Goal: Task Accomplishment & Management: Complete application form

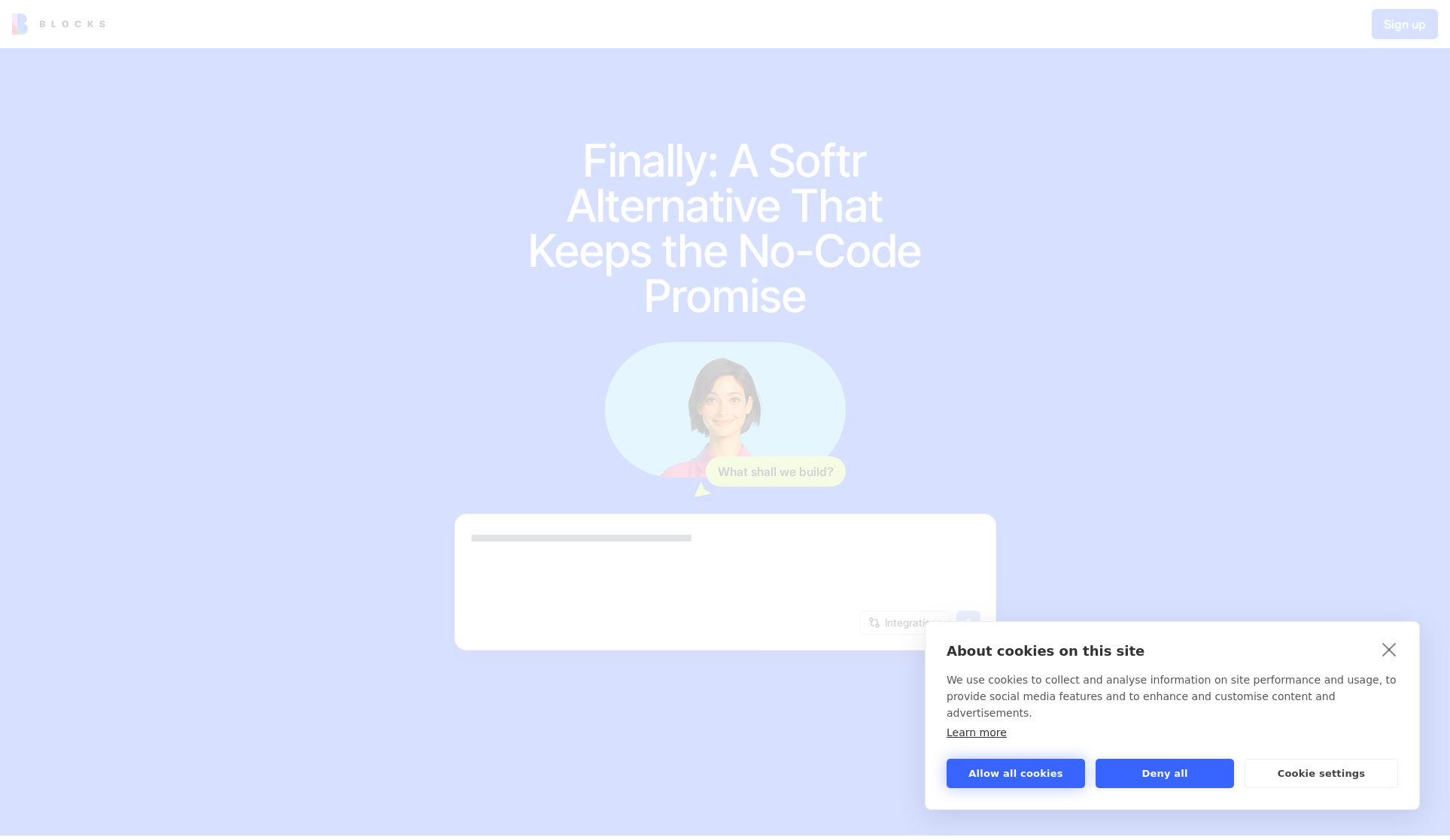
click at [1032, 774] on button "Allow all cookies" at bounding box center [1016, 773] width 139 height 30
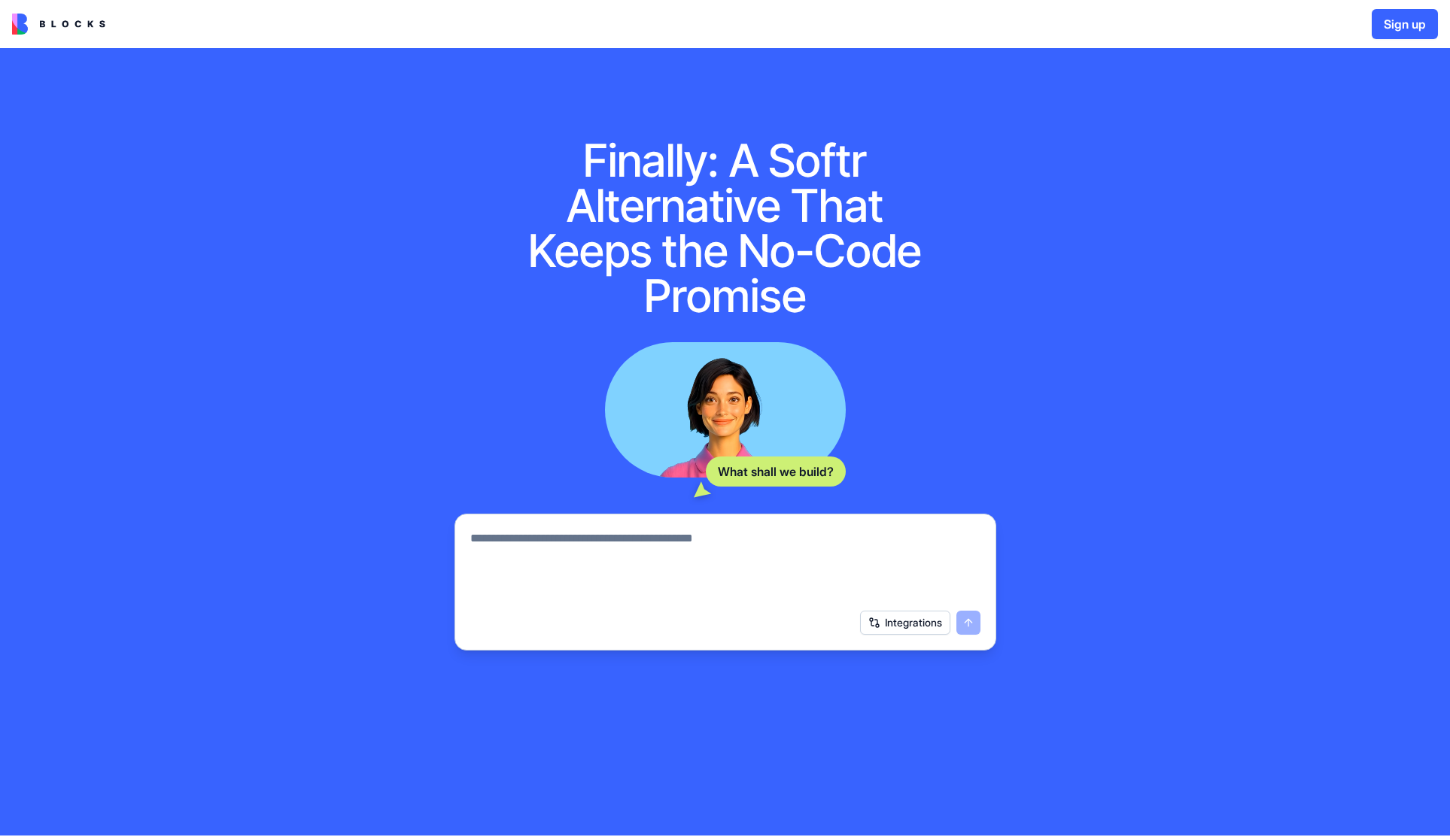
click at [645, 546] on textarea at bounding box center [726, 565] width 510 height 72
type textarea "**********"
click at [965, 626] on button "submit" at bounding box center [968, 623] width 24 height 24
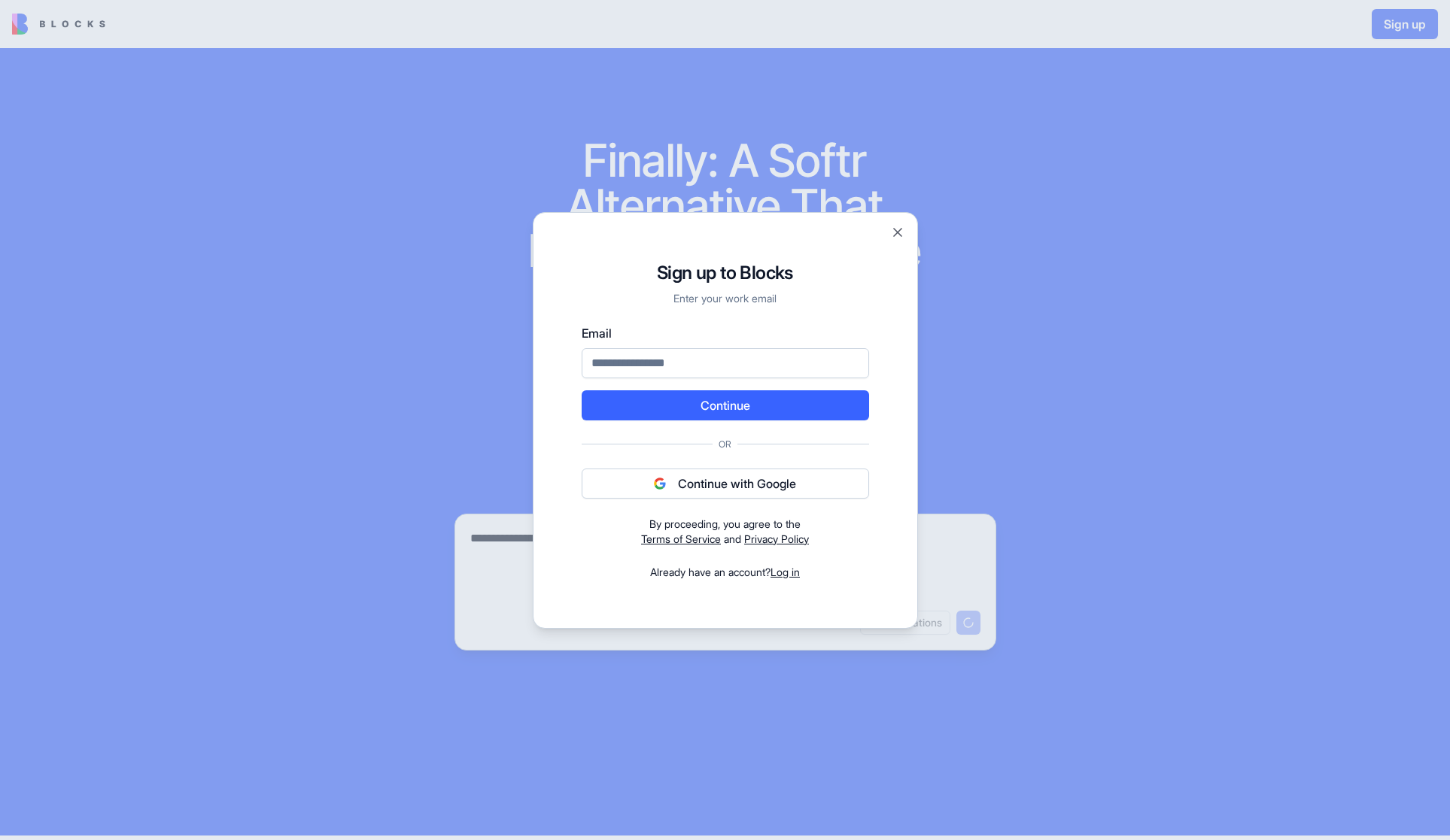
click at [738, 484] on button "Continue with Google" at bounding box center [725, 484] width 287 height 30
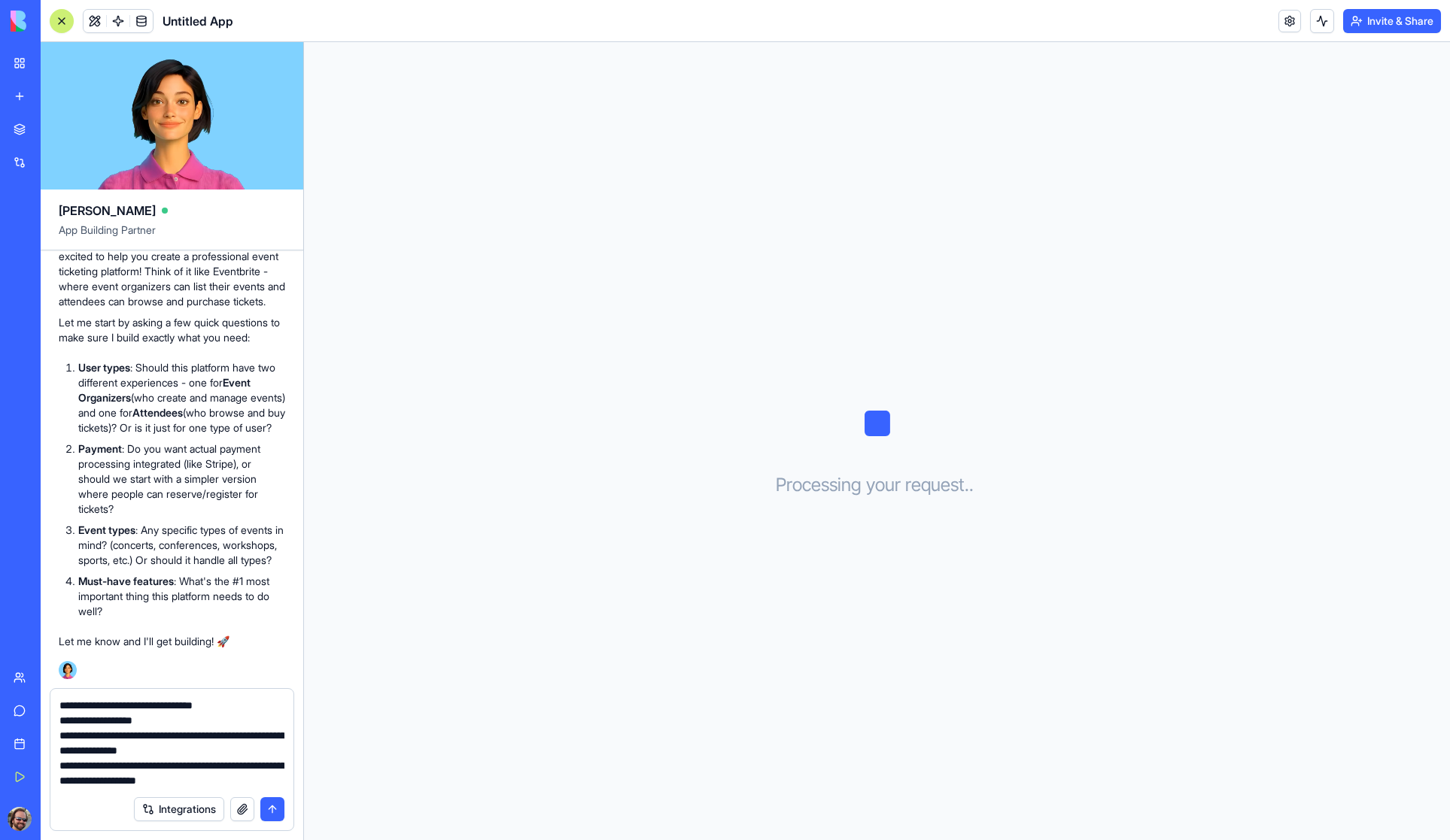
scroll to position [44, 0]
type textarea "**********"
click at [269, 806] on button "submit" at bounding box center [272, 809] width 24 height 24
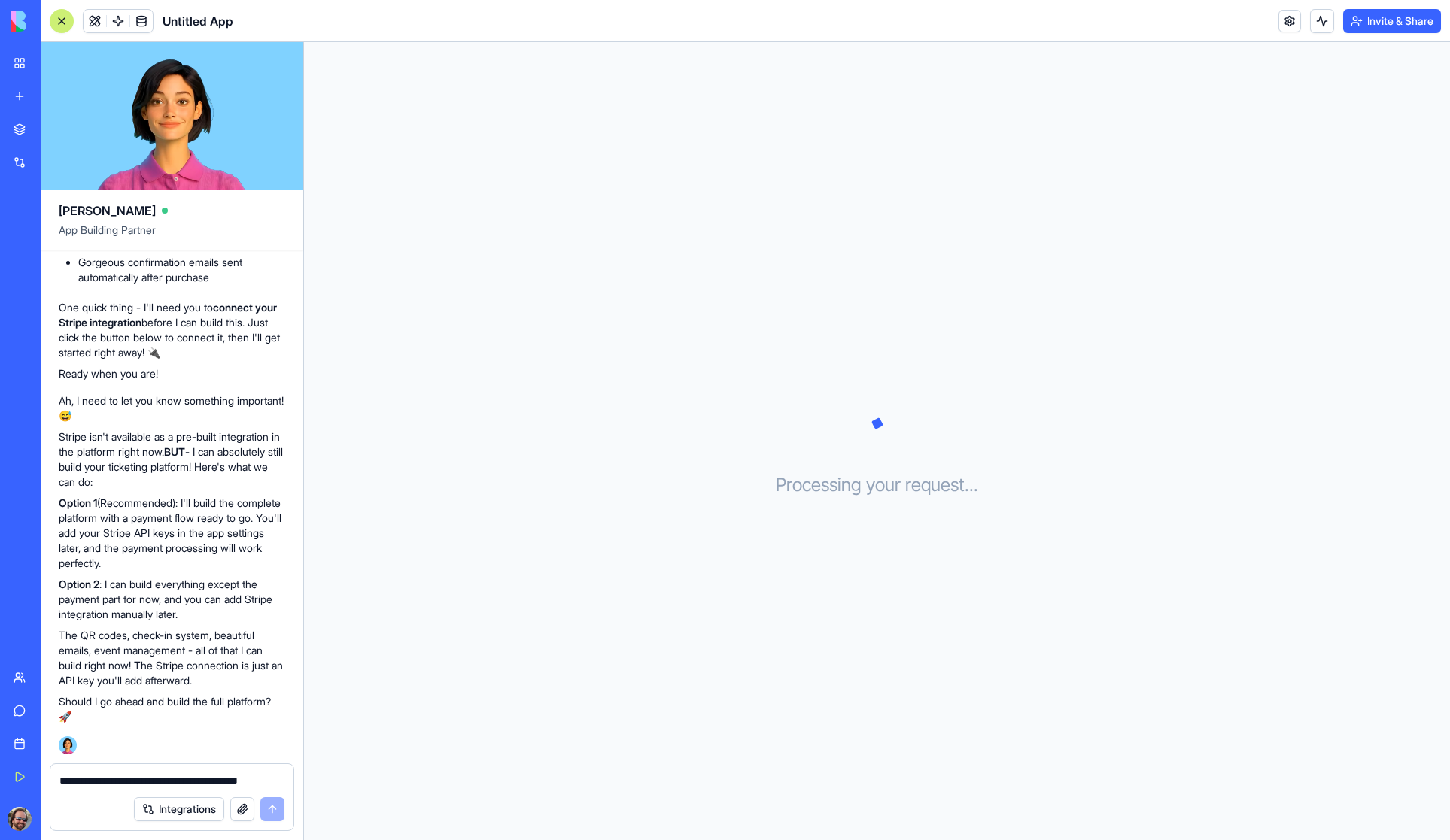
scroll to position [1208, 0]
click at [113, 783] on textarea "**********" at bounding box center [171, 780] width 225 height 15
click at [202, 782] on textarea "**********" at bounding box center [171, 780] width 225 height 15
type textarea "**********"
click at [270, 811] on button "submit" at bounding box center [272, 809] width 24 height 24
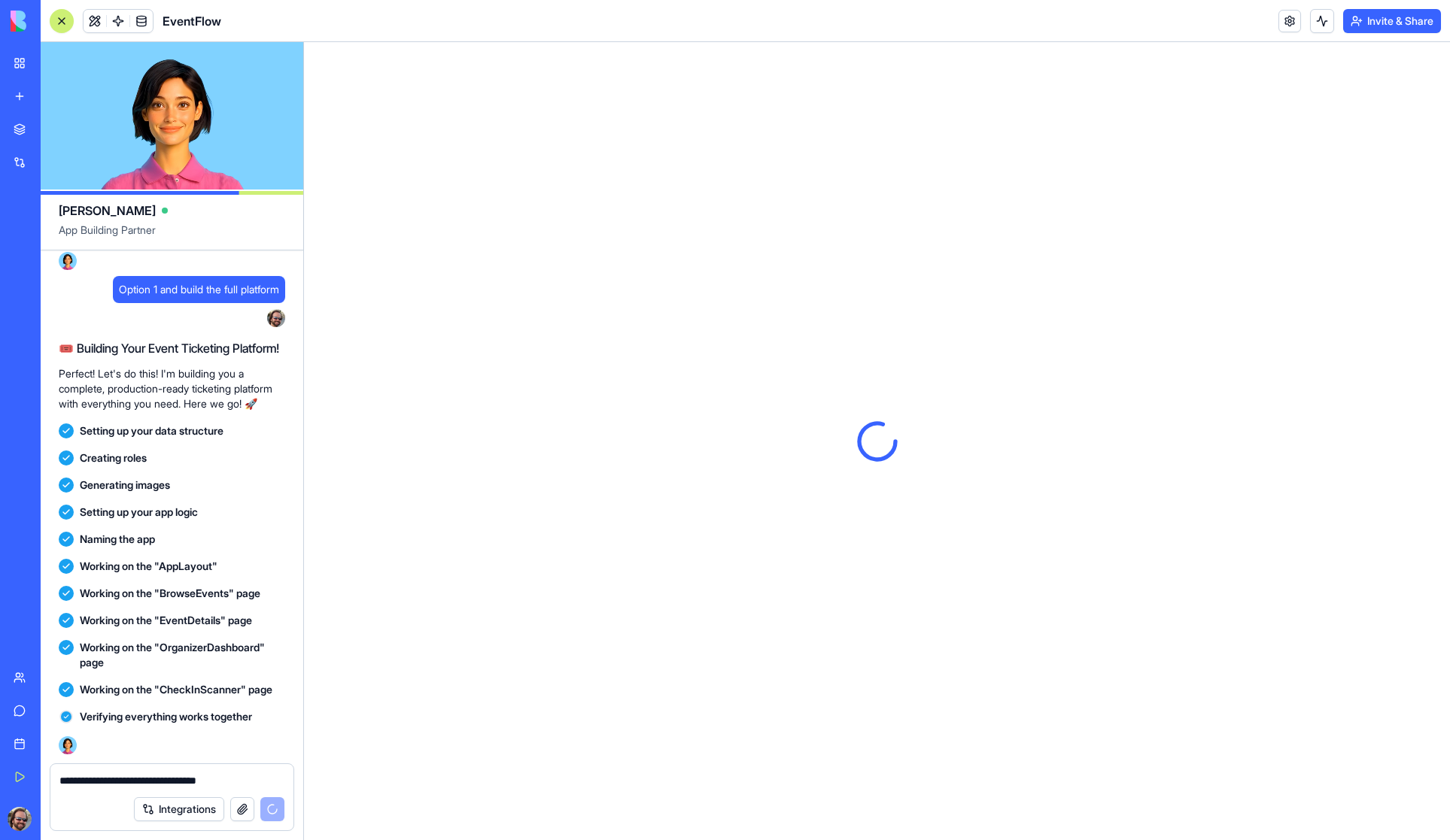
scroll to position [0, 0]
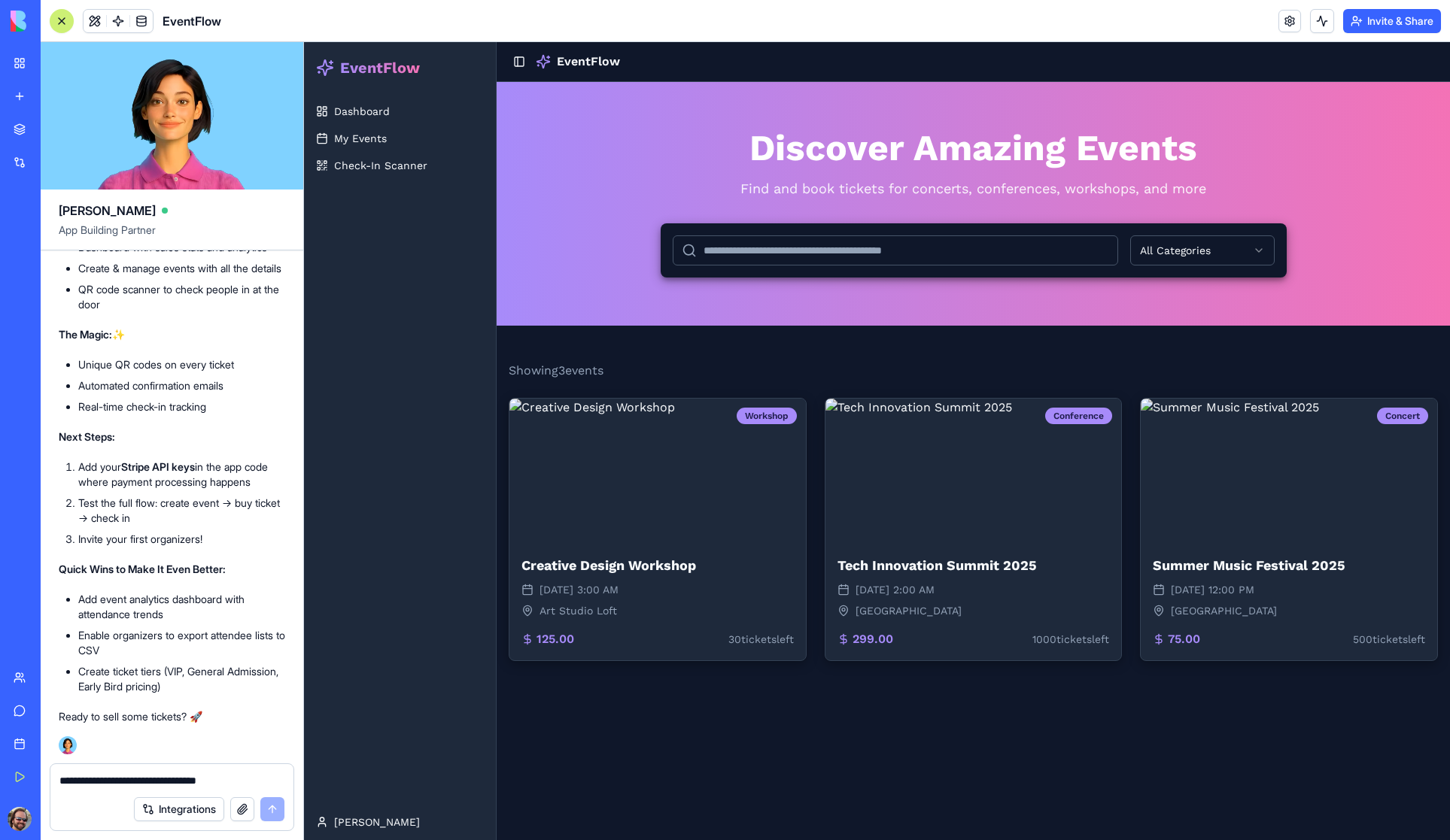
scroll to position [2459, 0]
click at [641, 465] on img at bounding box center [657, 467] width 296 height 144
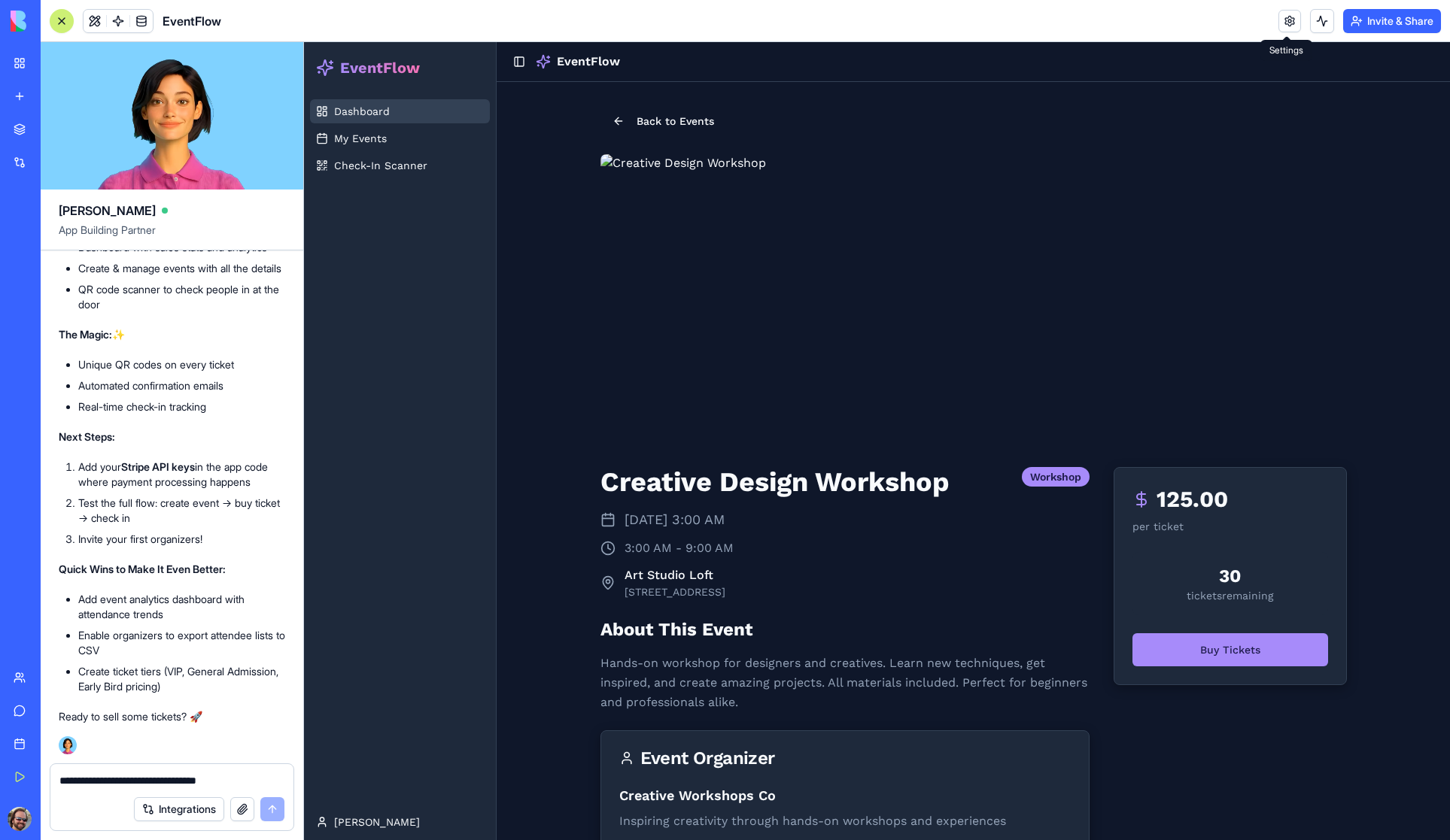
click at [362, 112] on span "Dashboard" at bounding box center [362, 111] width 55 height 15
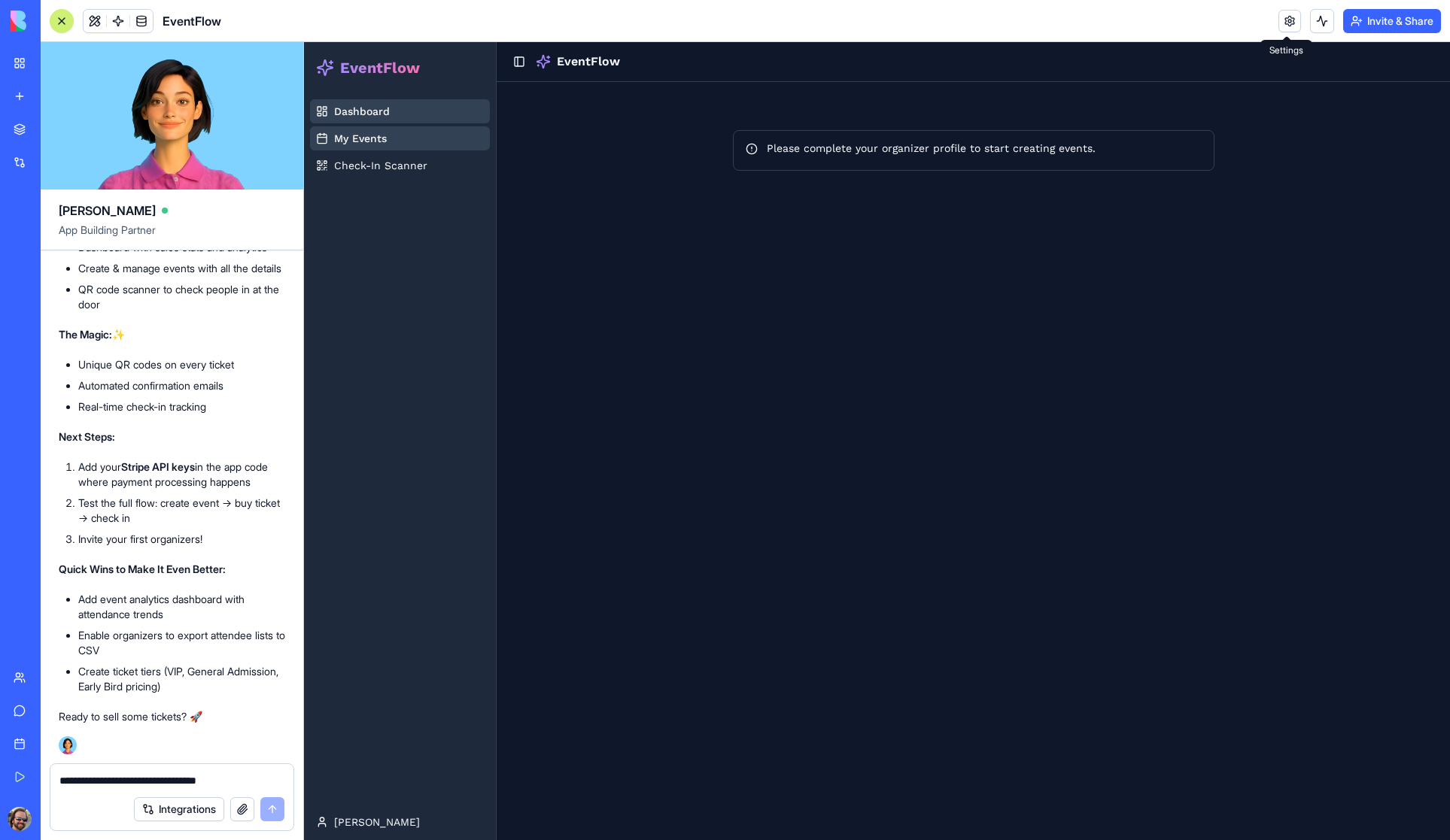
click at [364, 140] on span "My Events" at bounding box center [360, 138] width 53 height 15
click at [354, 106] on span "Dashboard" at bounding box center [362, 111] width 55 height 15
click at [354, 135] on span "My Events" at bounding box center [360, 138] width 53 height 15
click at [363, 160] on span "Check-In Scanner" at bounding box center [380, 165] width 93 height 15
click at [364, 114] on span "Dashboard" at bounding box center [362, 111] width 55 height 15
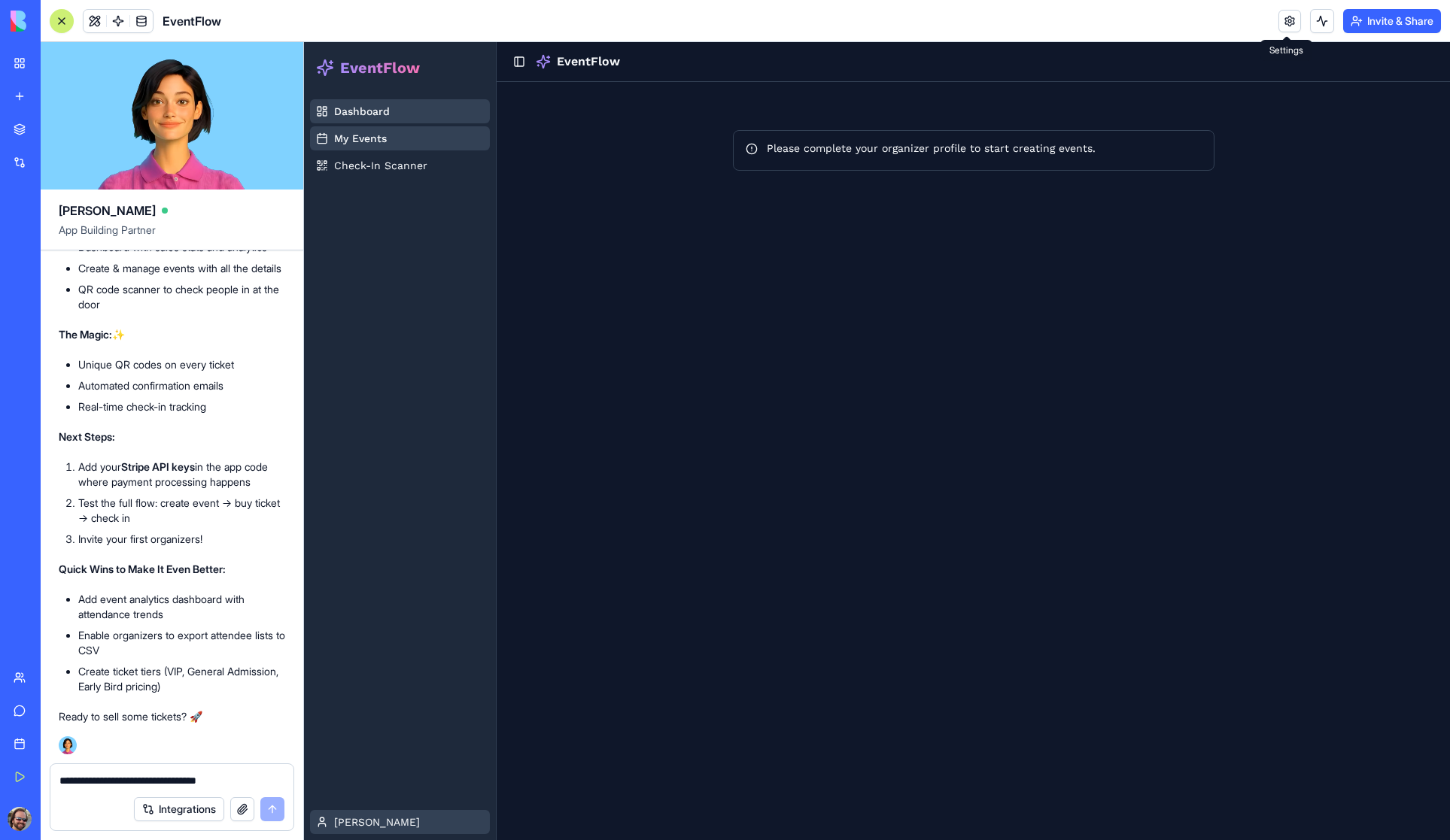
click at [353, 819] on html "EventFlow Dashboard My Events Check-In Scanner Shawn Toggle Sidebar EventFlow P…" at bounding box center [877, 441] width 1147 height 798
click at [399, 670] on html "EventFlow Dashboard My Events Check-In Scanner Shawn Toggle Sidebar EventFlow P…" at bounding box center [877, 441] width 1147 height 798
click at [1287, 21] on link at bounding box center [1290, 21] width 22 height 22
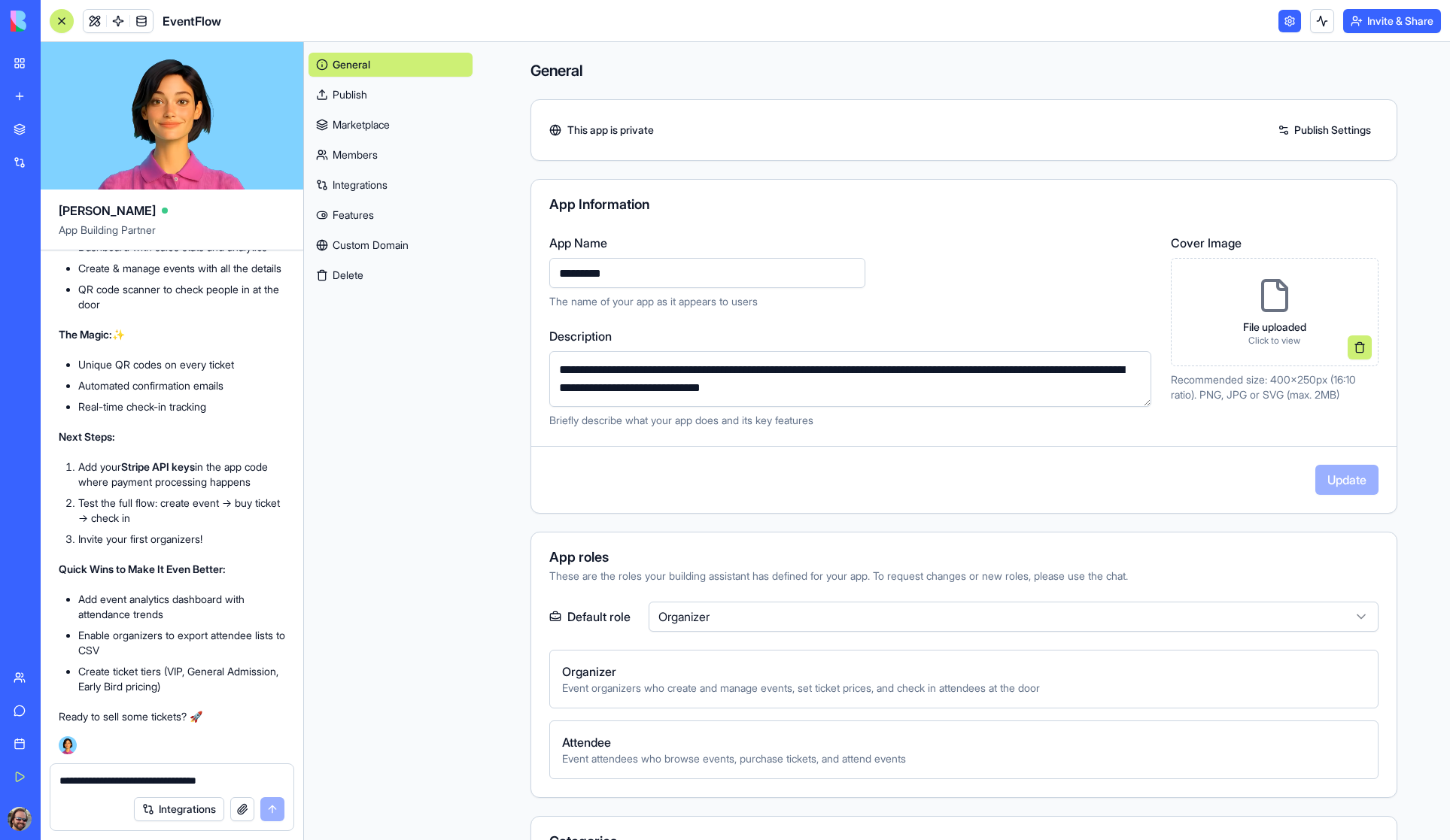
click at [353, 98] on link "Publish" at bounding box center [390, 94] width 164 height 24
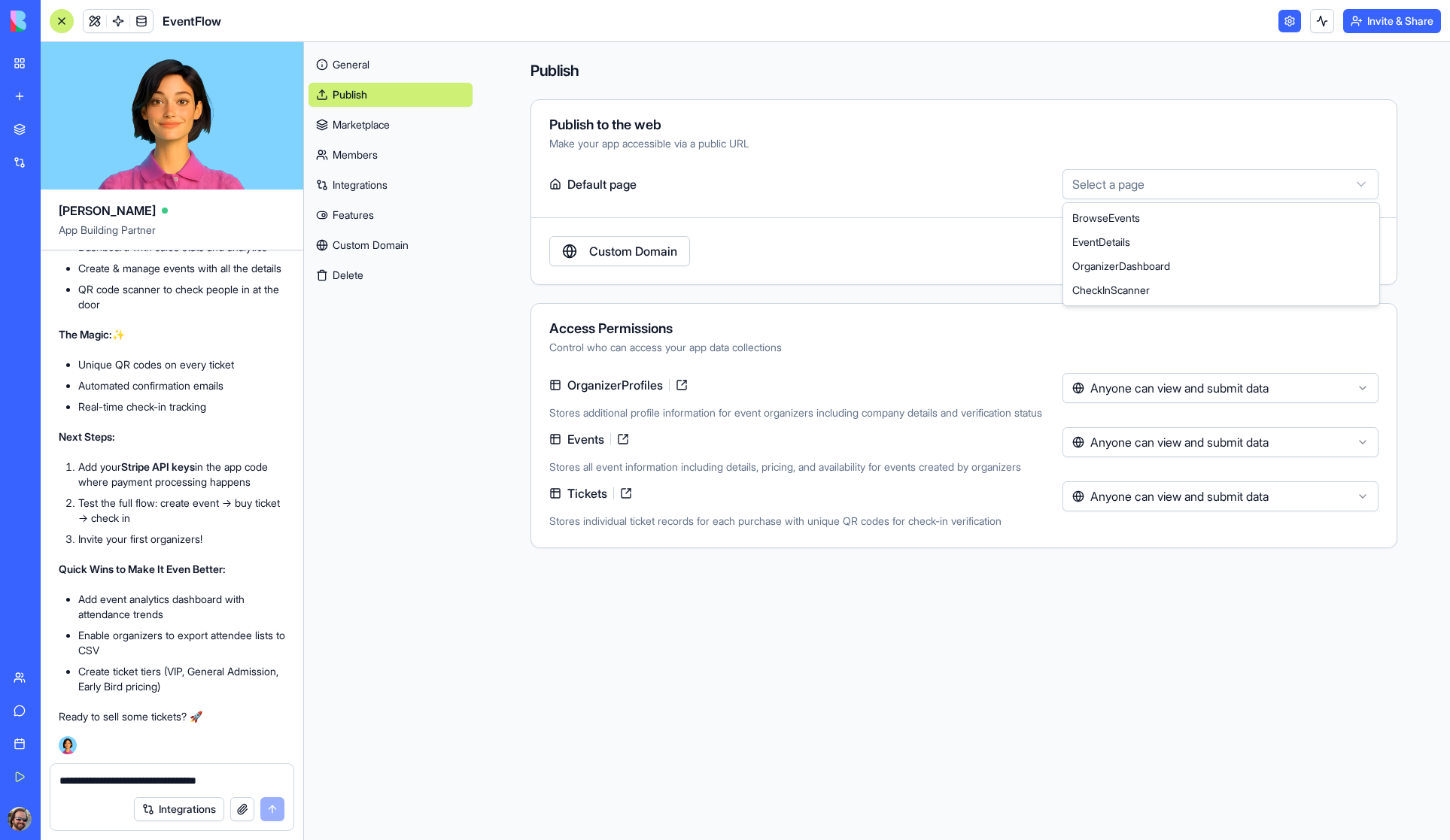
click at [1182, 180] on html "My Workspace New app Marketplace Integrations Recent Untitled App AI Logo Gener…" at bounding box center [725, 420] width 1450 height 840
click at [355, 130] on html "My Workspace New app Marketplace Integrations Recent Untitled App AI Logo Gener…" at bounding box center [725, 420] width 1450 height 840
click at [354, 126] on link "Marketplace" at bounding box center [390, 124] width 164 height 24
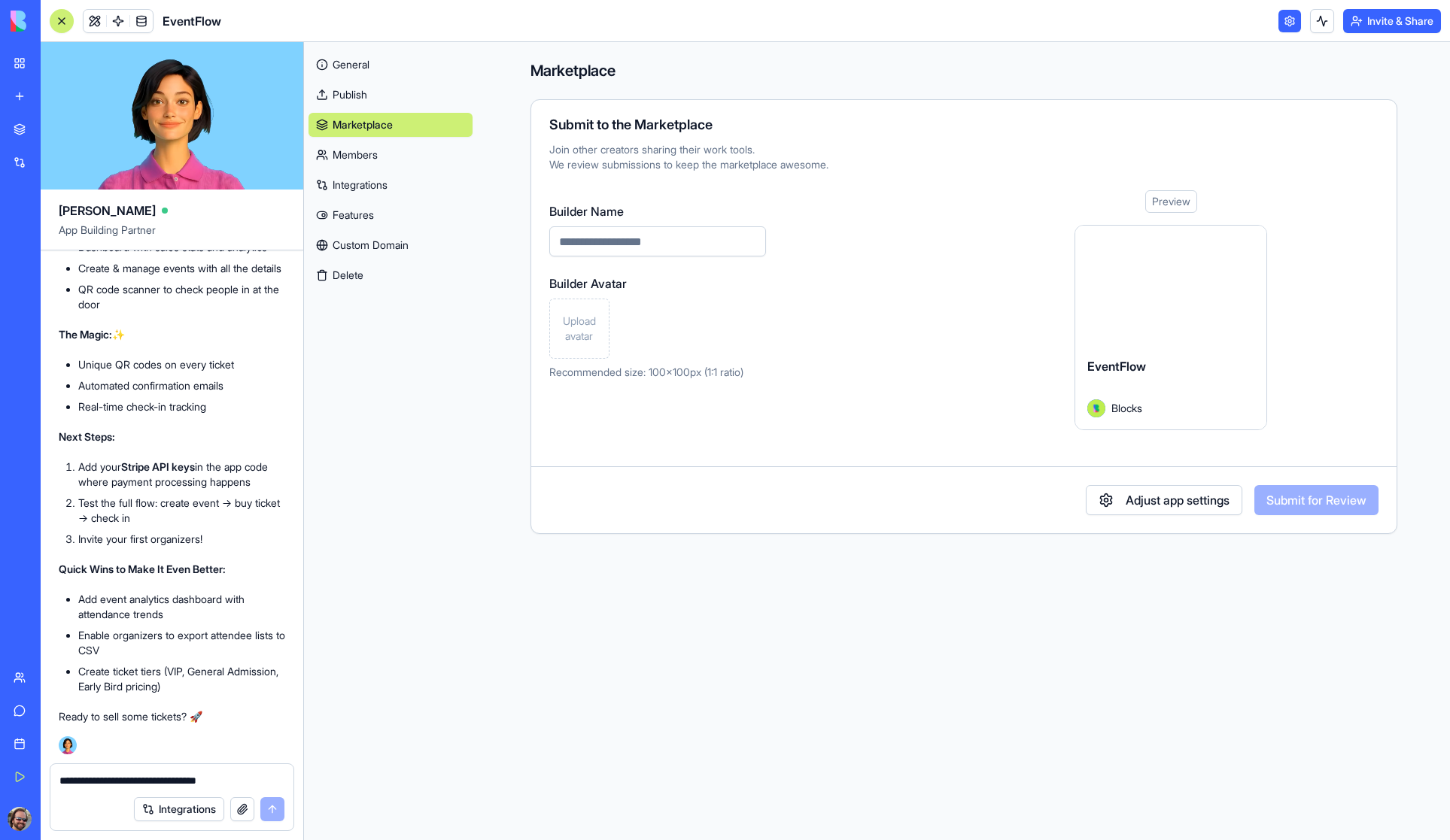
click at [361, 154] on link "Members" at bounding box center [390, 155] width 164 height 24
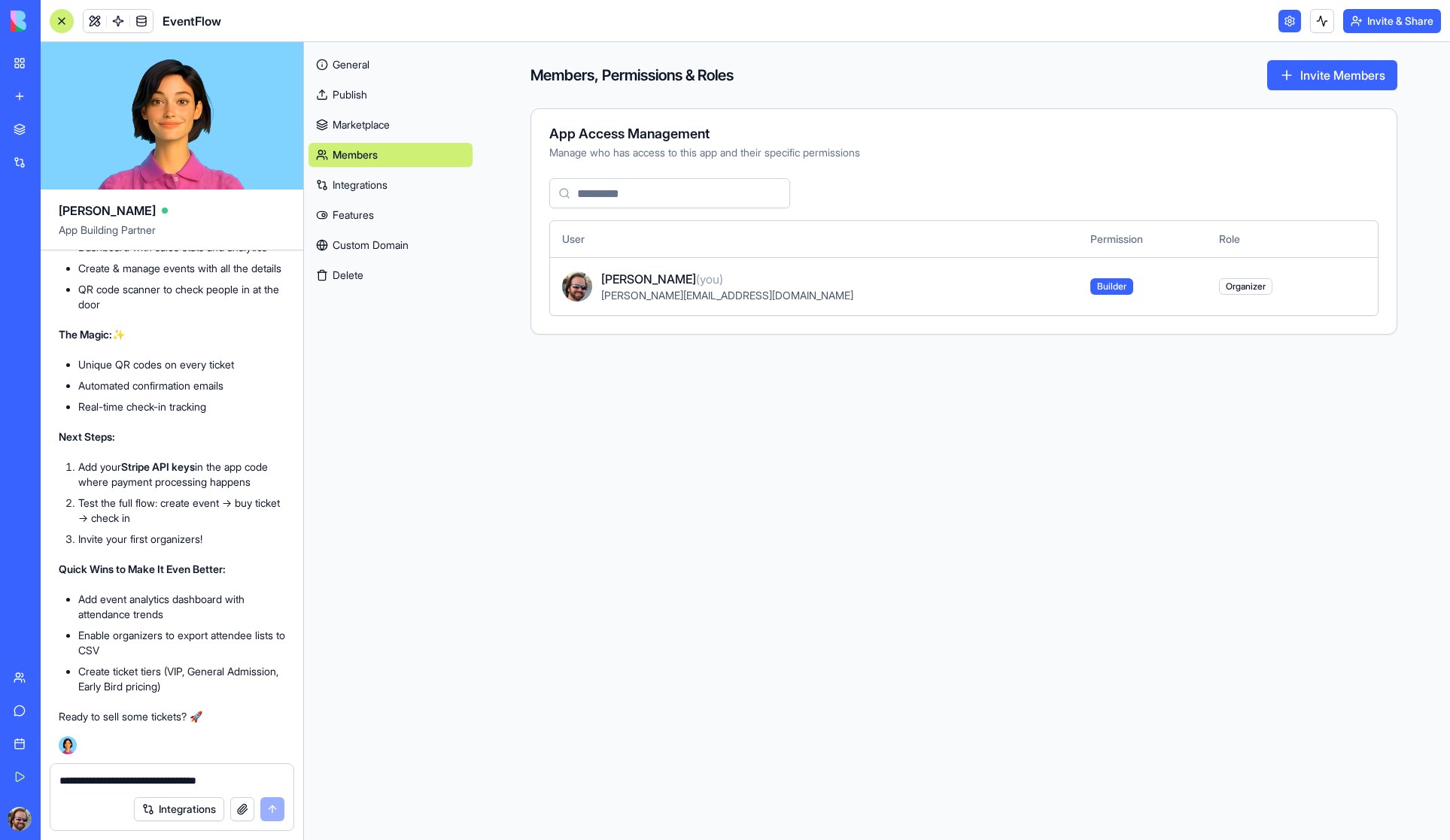
click at [362, 182] on link "Integrations" at bounding box center [390, 184] width 164 height 24
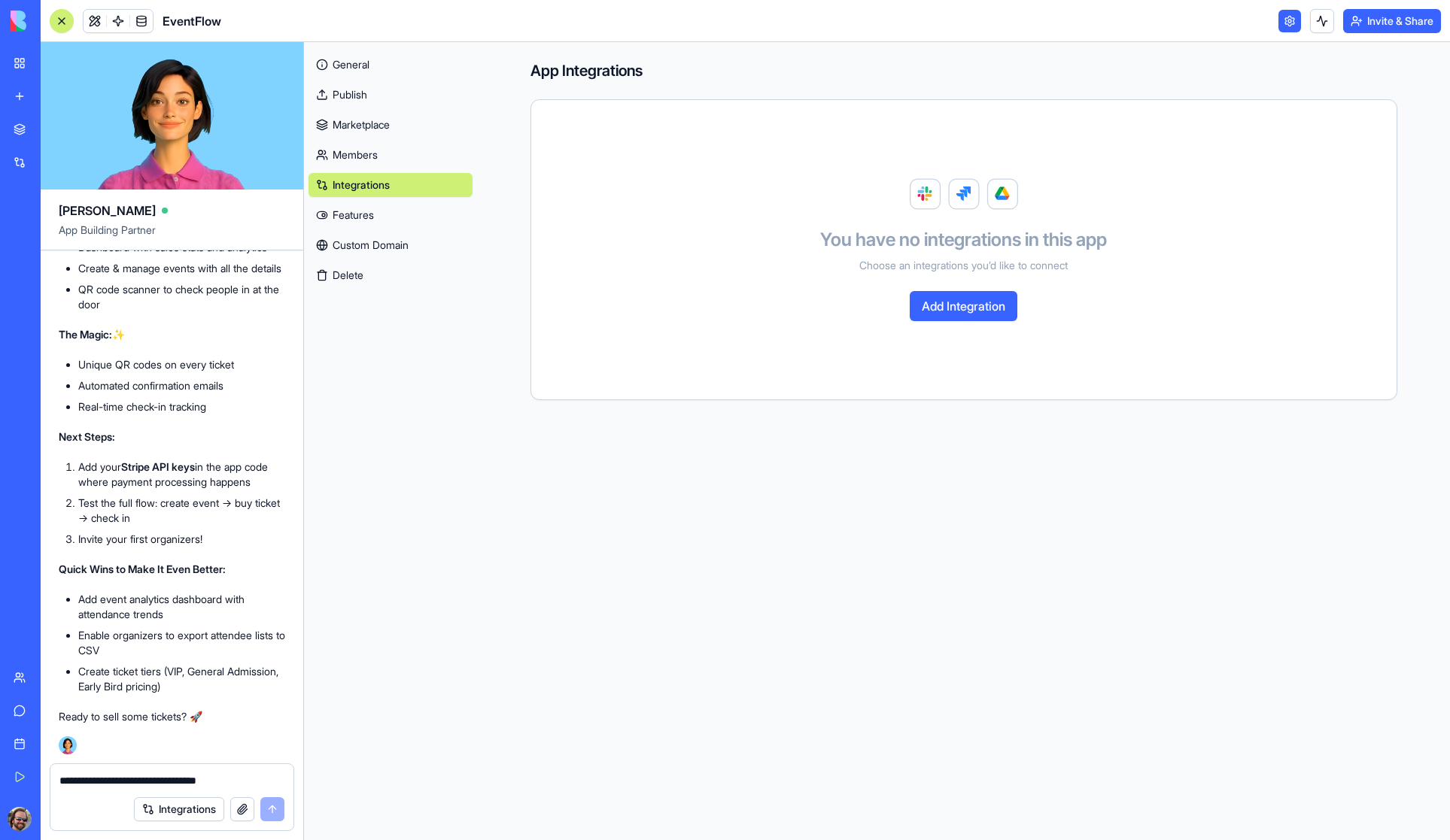
click at [366, 216] on link "Features" at bounding box center [390, 215] width 164 height 24
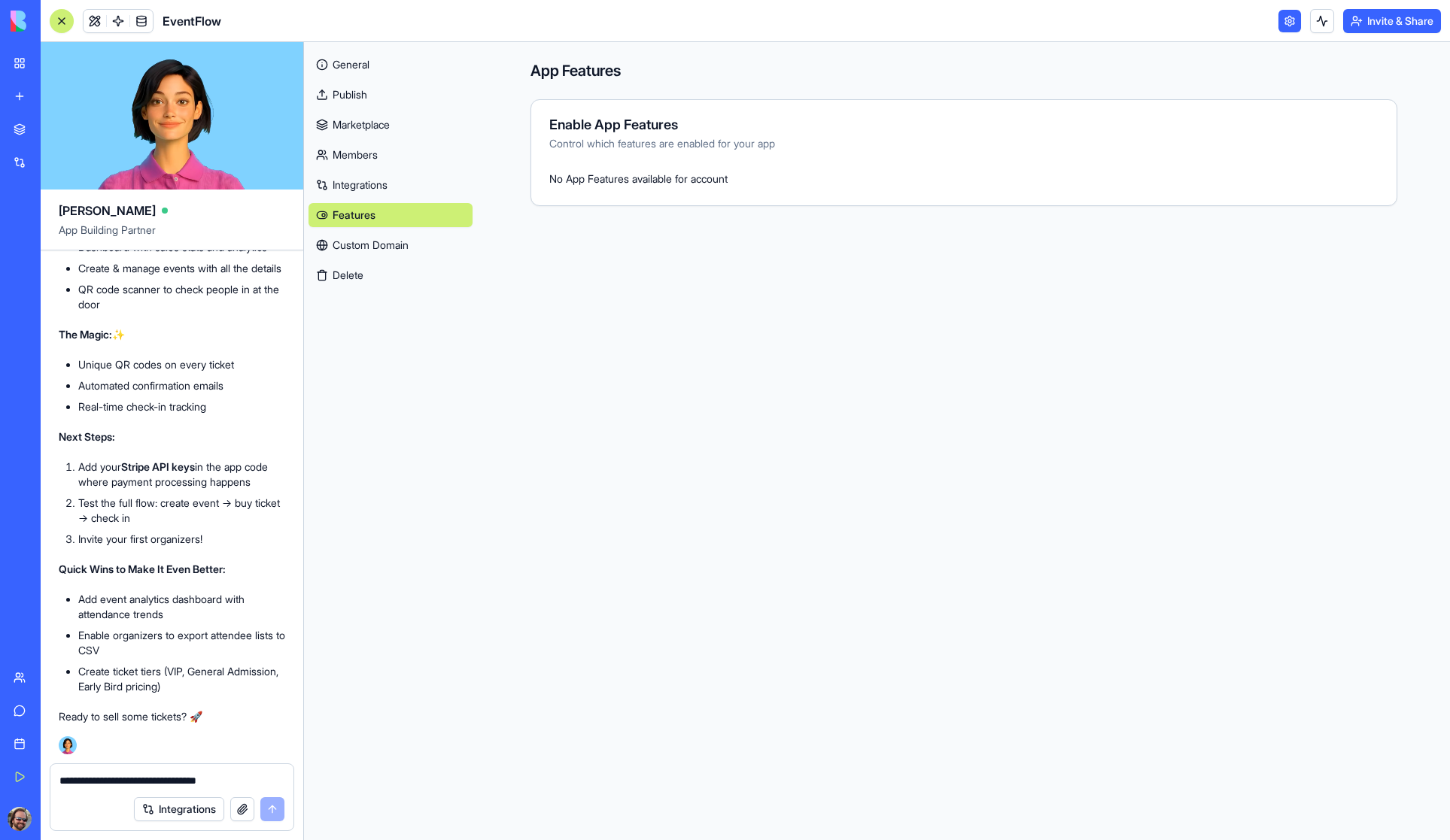
click at [364, 243] on link "Custom Domain" at bounding box center [390, 245] width 164 height 24
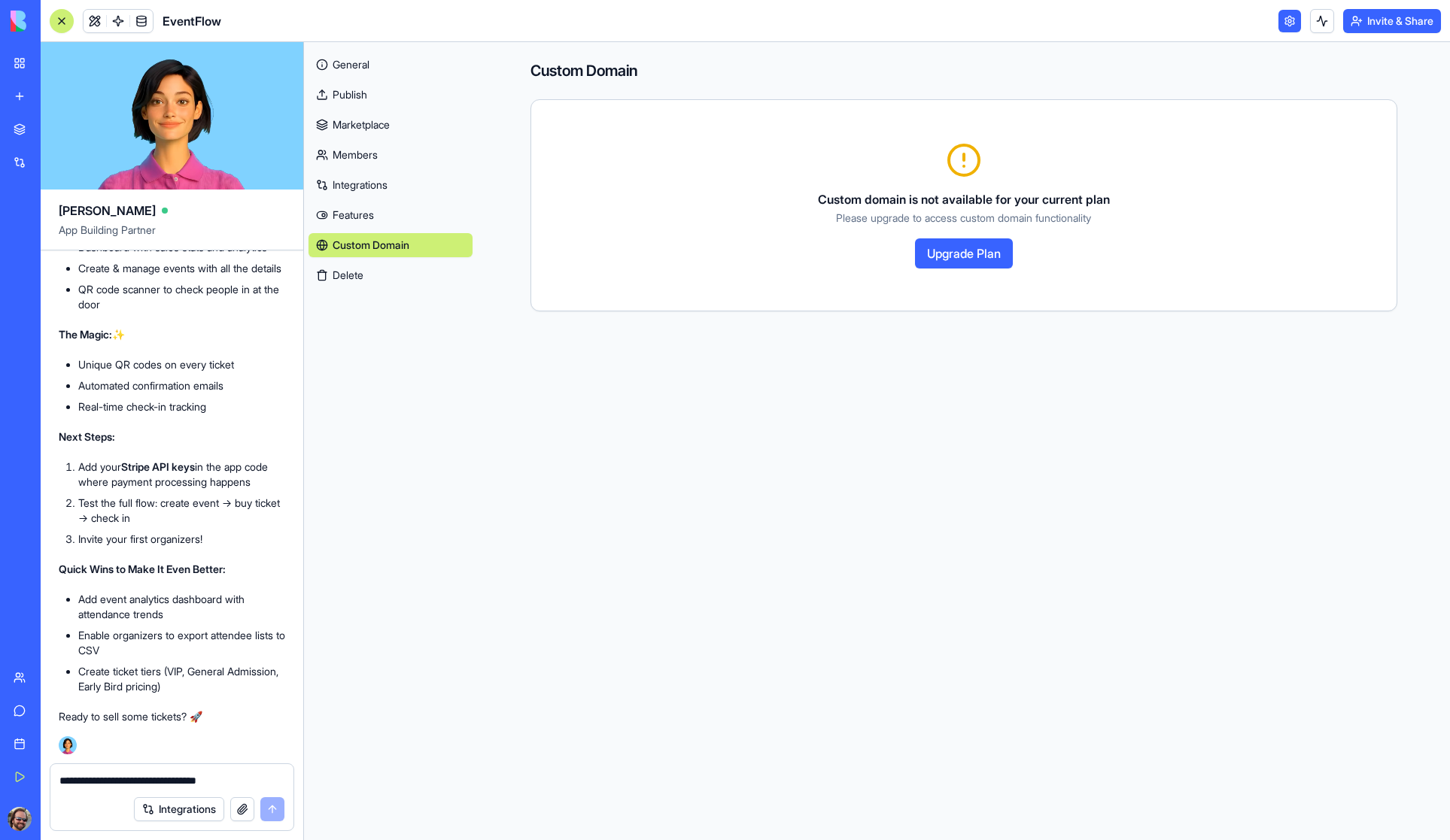
click at [351, 69] on link "General" at bounding box center [390, 64] width 164 height 24
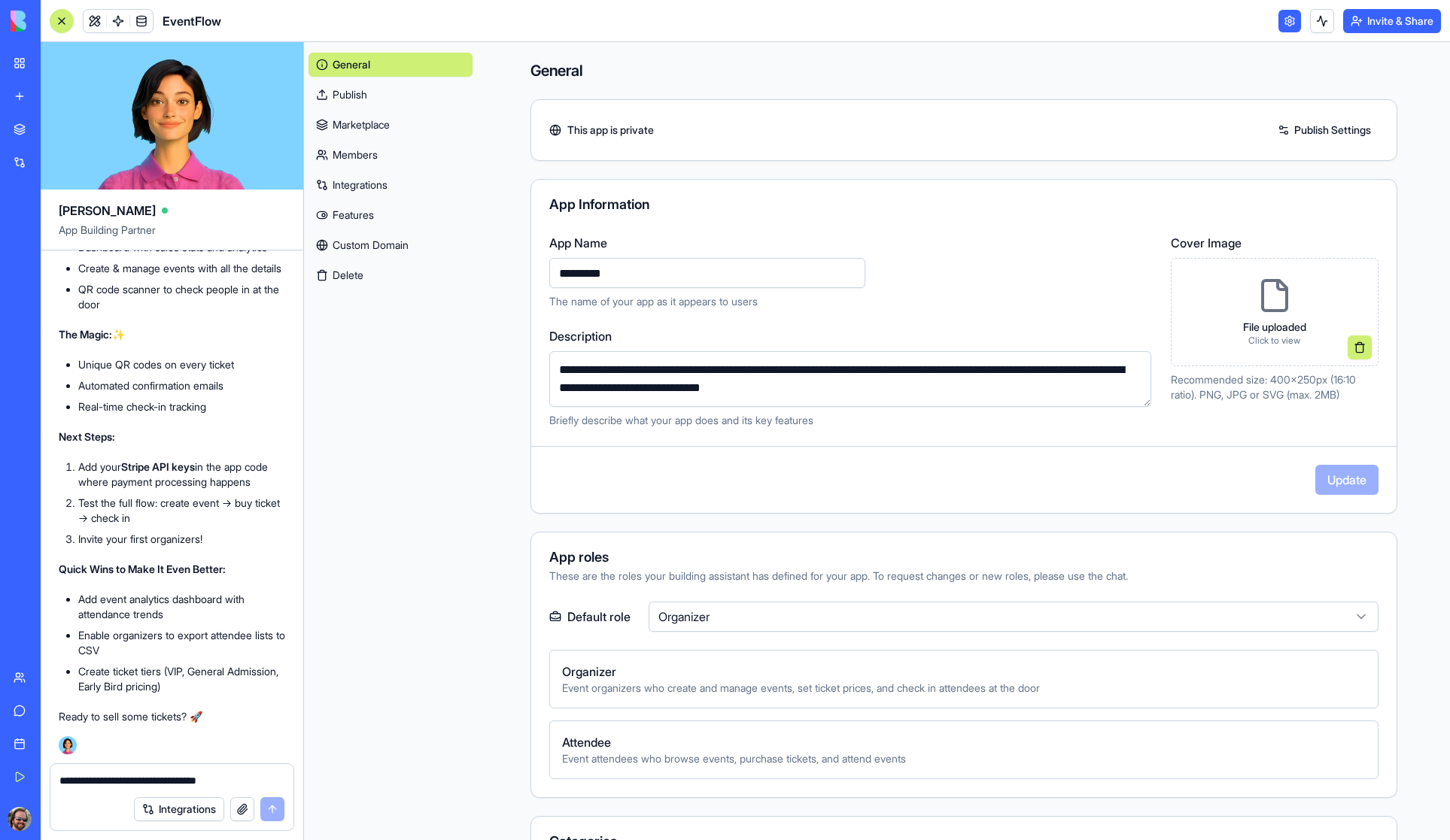
drag, startPoint x: 635, startPoint y: 277, endPoint x: 617, endPoint y: 244, distance: 37.6
click at [617, 245] on div "App Name ********* The name of your app as it appears to users" at bounding box center [851, 271] width 603 height 75
type input "**********"
click at [1331, 484] on button "Update" at bounding box center [1347, 480] width 64 height 30
click at [124, 777] on textarea "**********" at bounding box center [171, 780] width 225 height 15
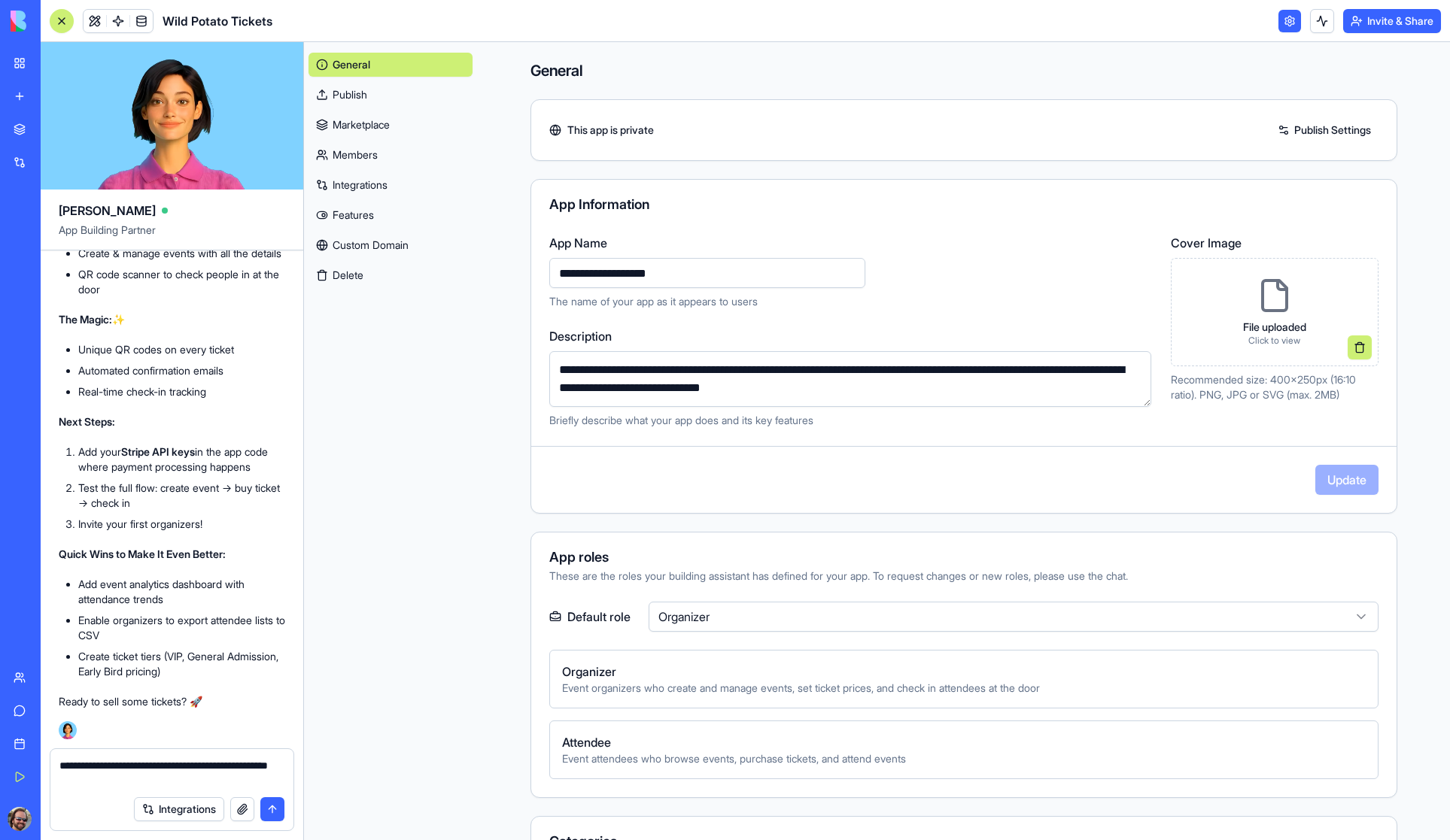
type textarea "**********"
click at [272, 810] on button "submit" at bounding box center [272, 809] width 24 height 24
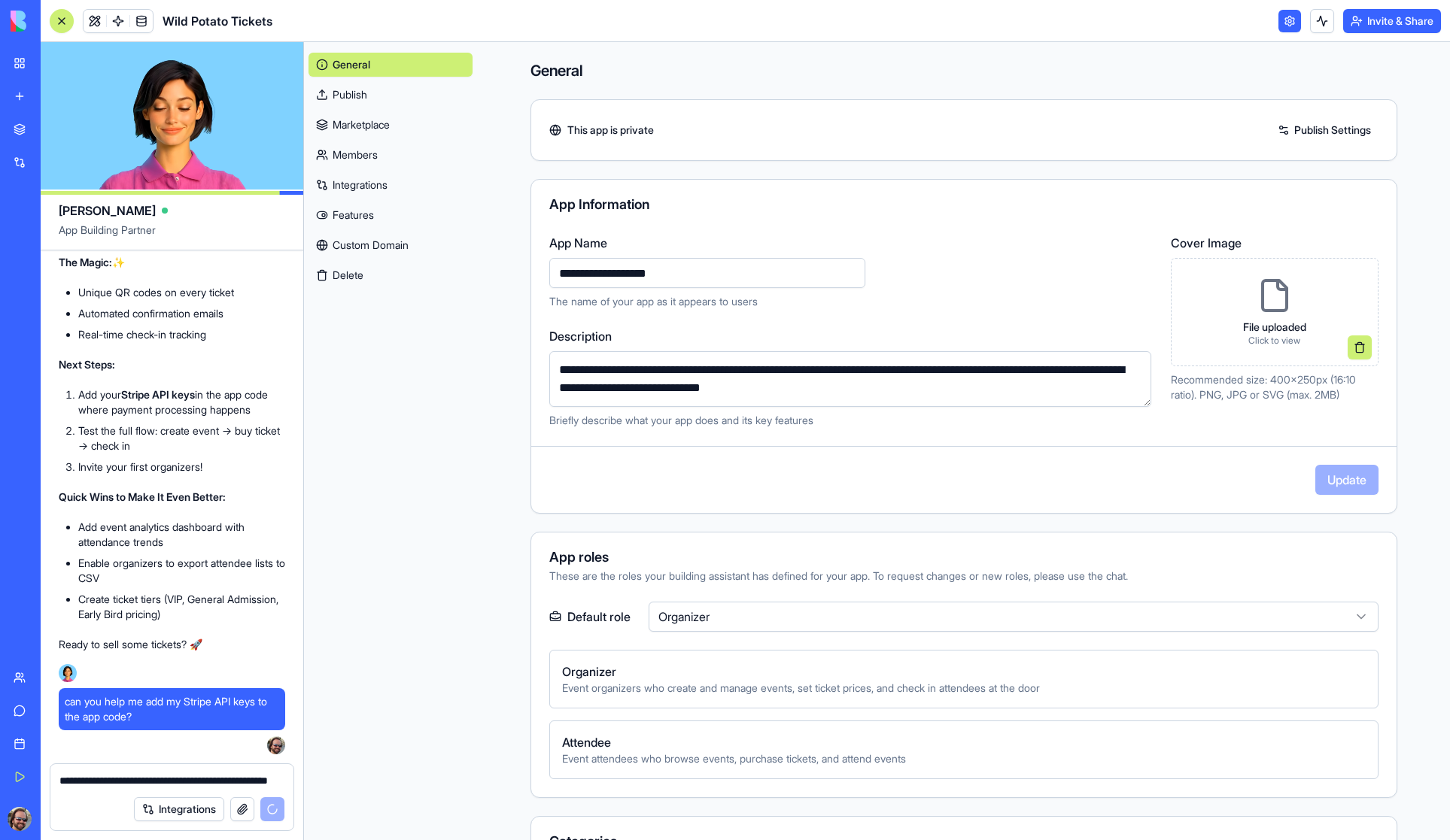
scroll to position [3125, 0]
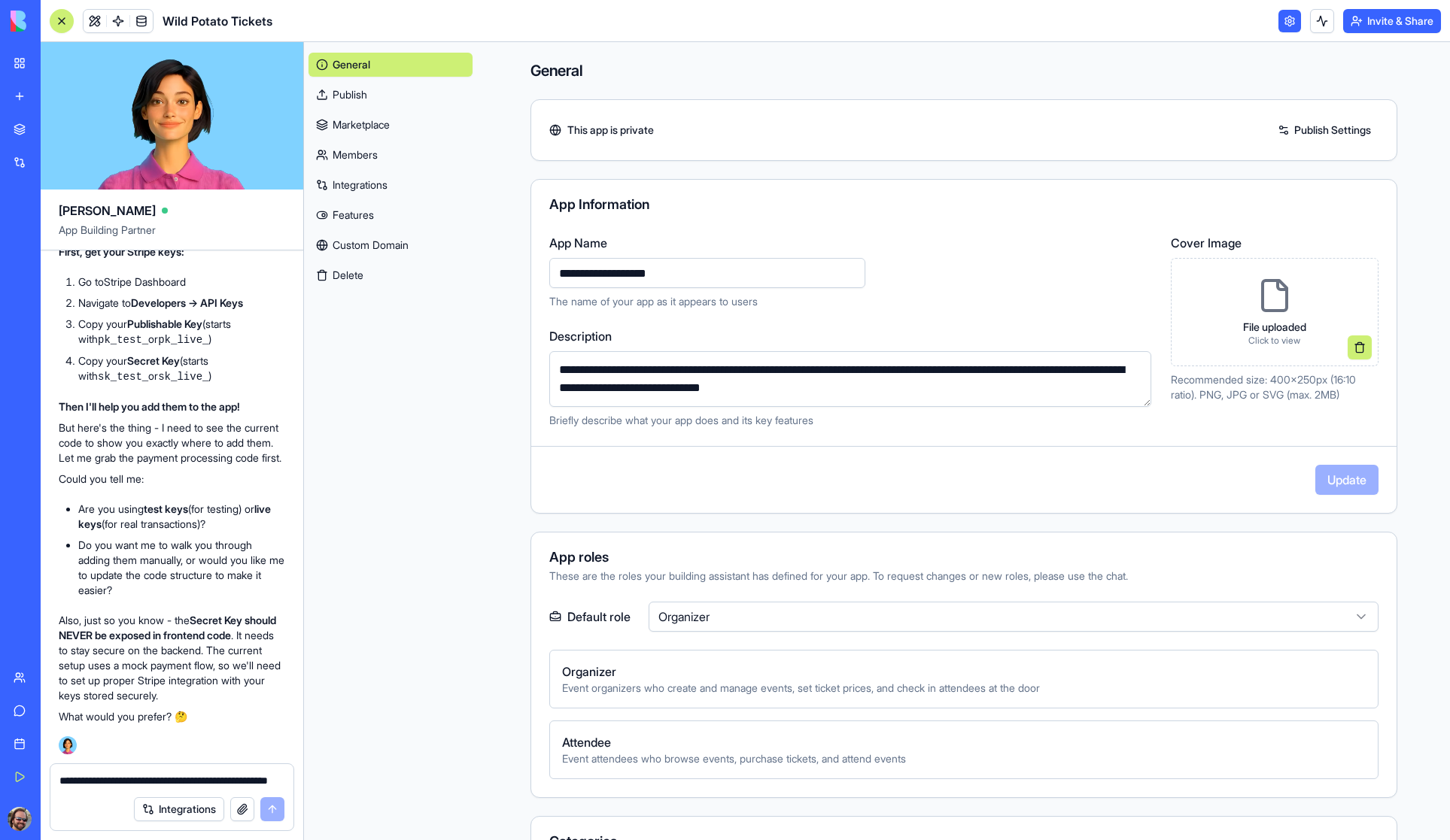
click at [124, 785] on textarea "**********" at bounding box center [171, 780] width 225 height 15
click at [187, 781] on textarea "**********" at bounding box center [171, 780] width 225 height 15
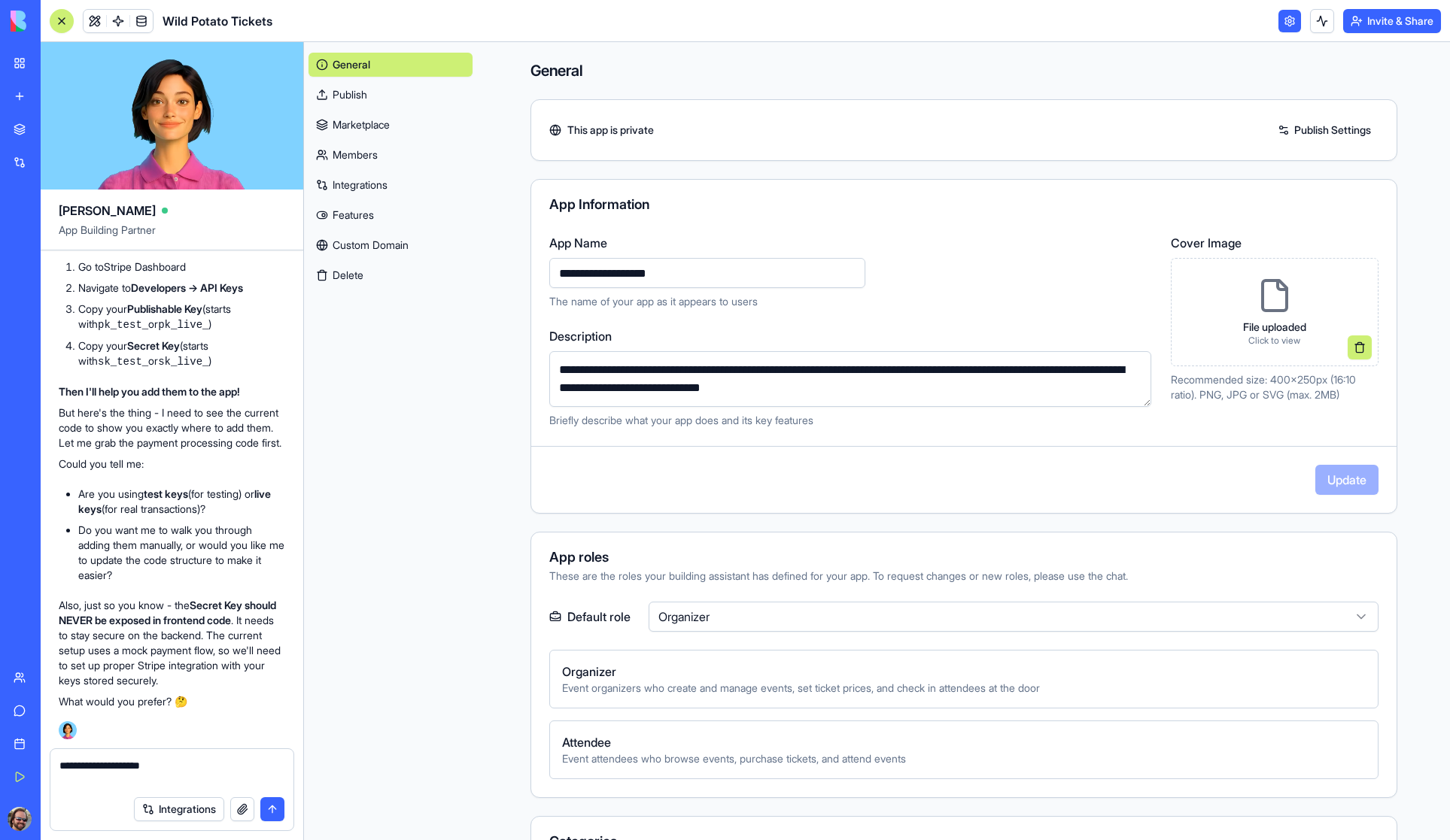
paste textarea "**********"
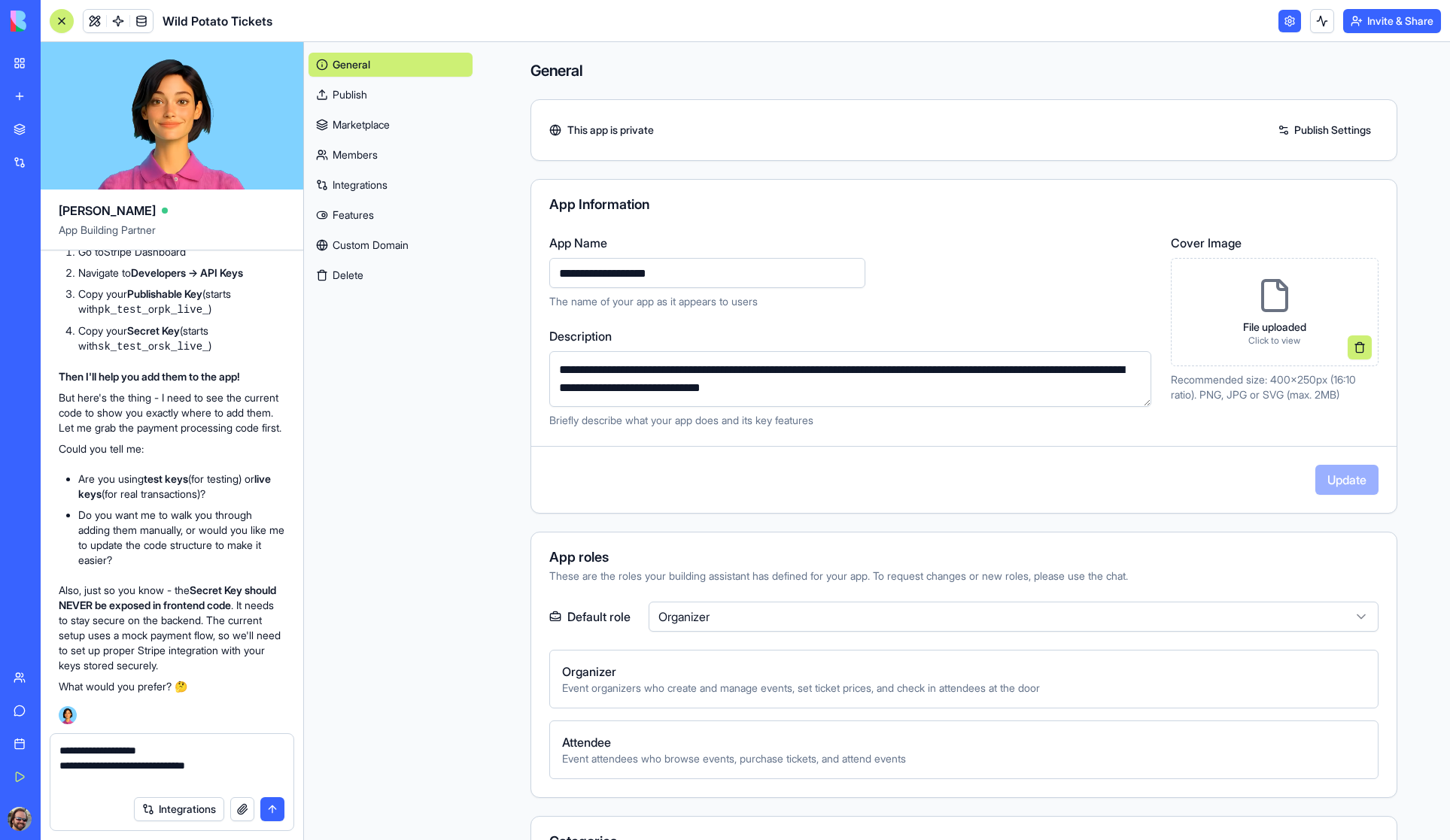
paste textarea "**********"
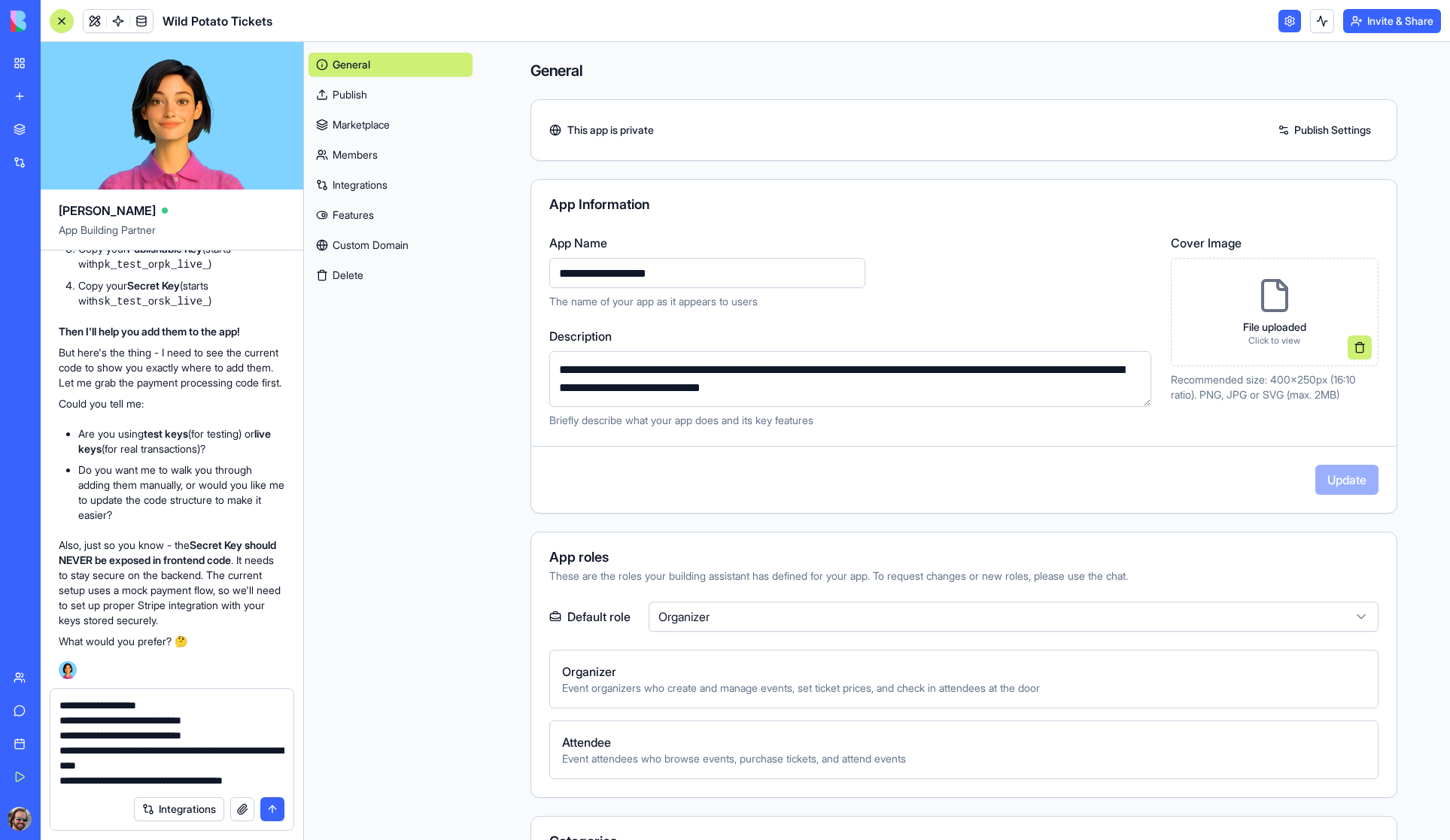
scroll to position [13, 0]
type textarea "**********"
click at [277, 810] on button "submit" at bounding box center [272, 809] width 24 height 24
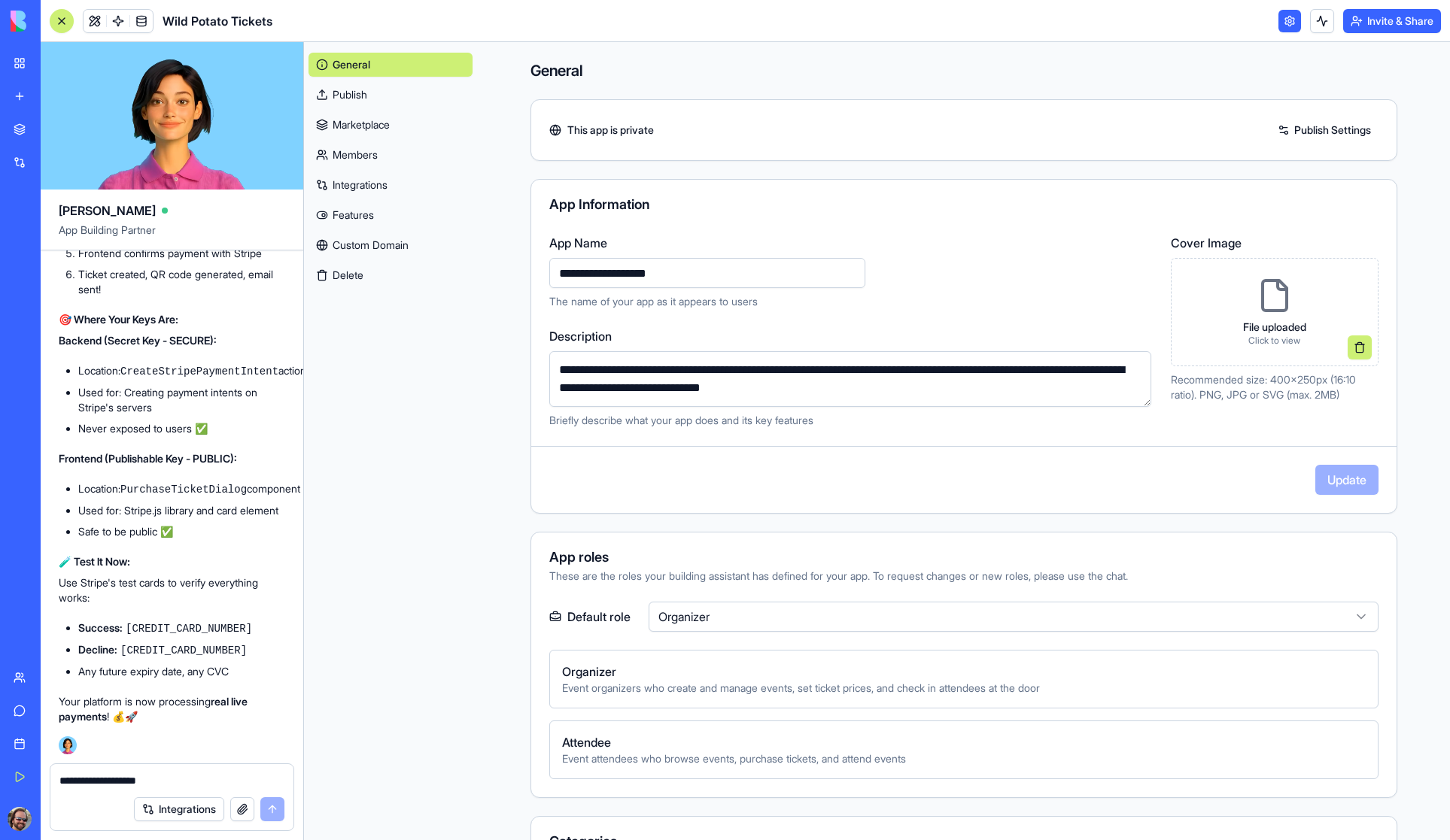
scroll to position [4798, 0]
click at [352, 94] on link "Publish" at bounding box center [390, 94] width 164 height 24
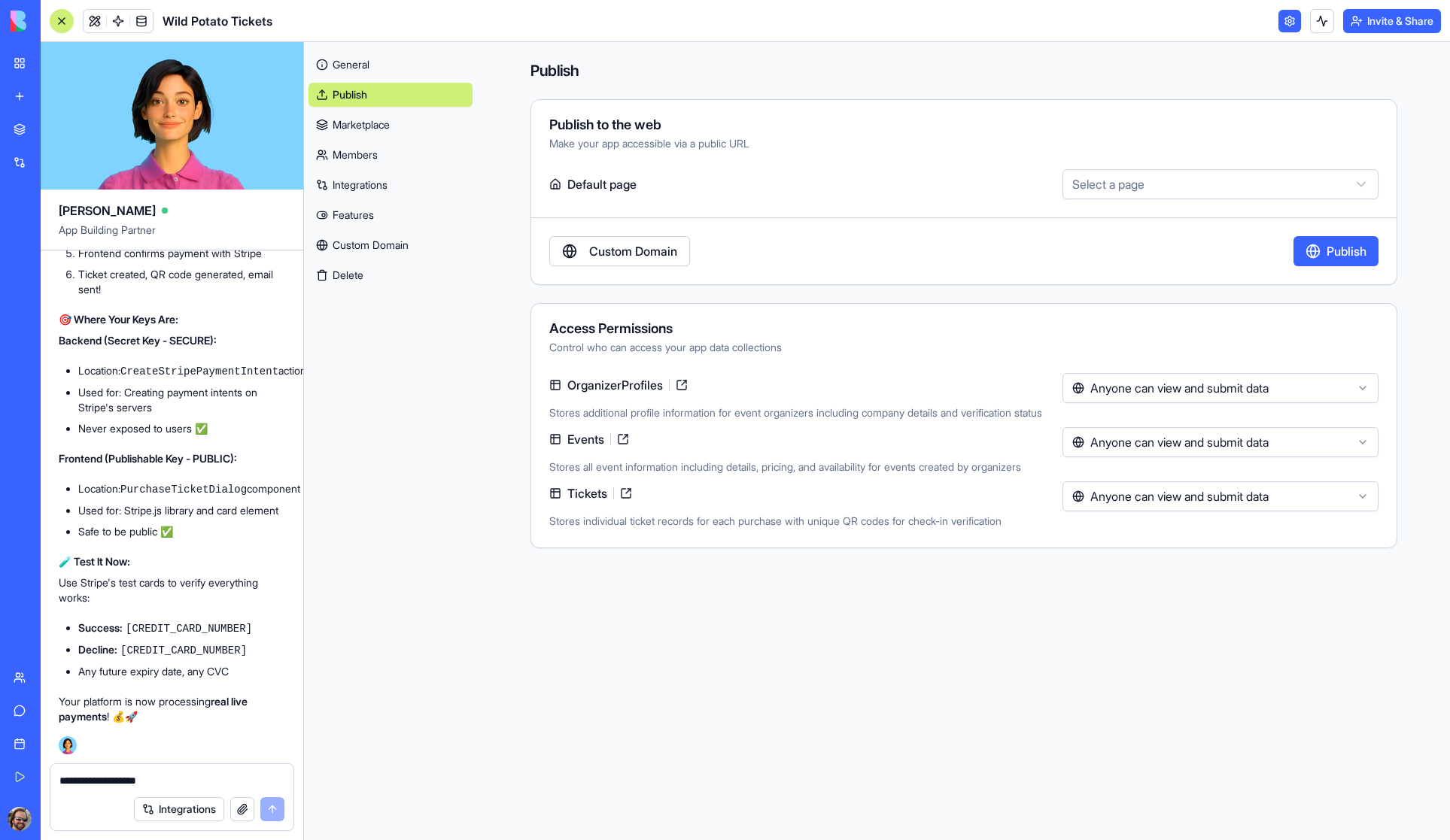
click at [1154, 191] on html "My Workspace New app Marketplace Integrations Recent Untitled App AI Logo Gener…" at bounding box center [725, 420] width 1450 height 840
select select "**********"
click at [1222, 446] on html "My Workspace New app Marketplace Integrations Recent Untitled App AI Logo Gener…" at bounding box center [725, 420] width 1450 height 840
click at [1031, 296] on html "My Workspace New app Marketplace Integrations Recent Untitled App AI Logo Gener…" at bounding box center [725, 420] width 1450 height 840
click at [1332, 254] on button "Publish" at bounding box center [1335, 251] width 85 height 30
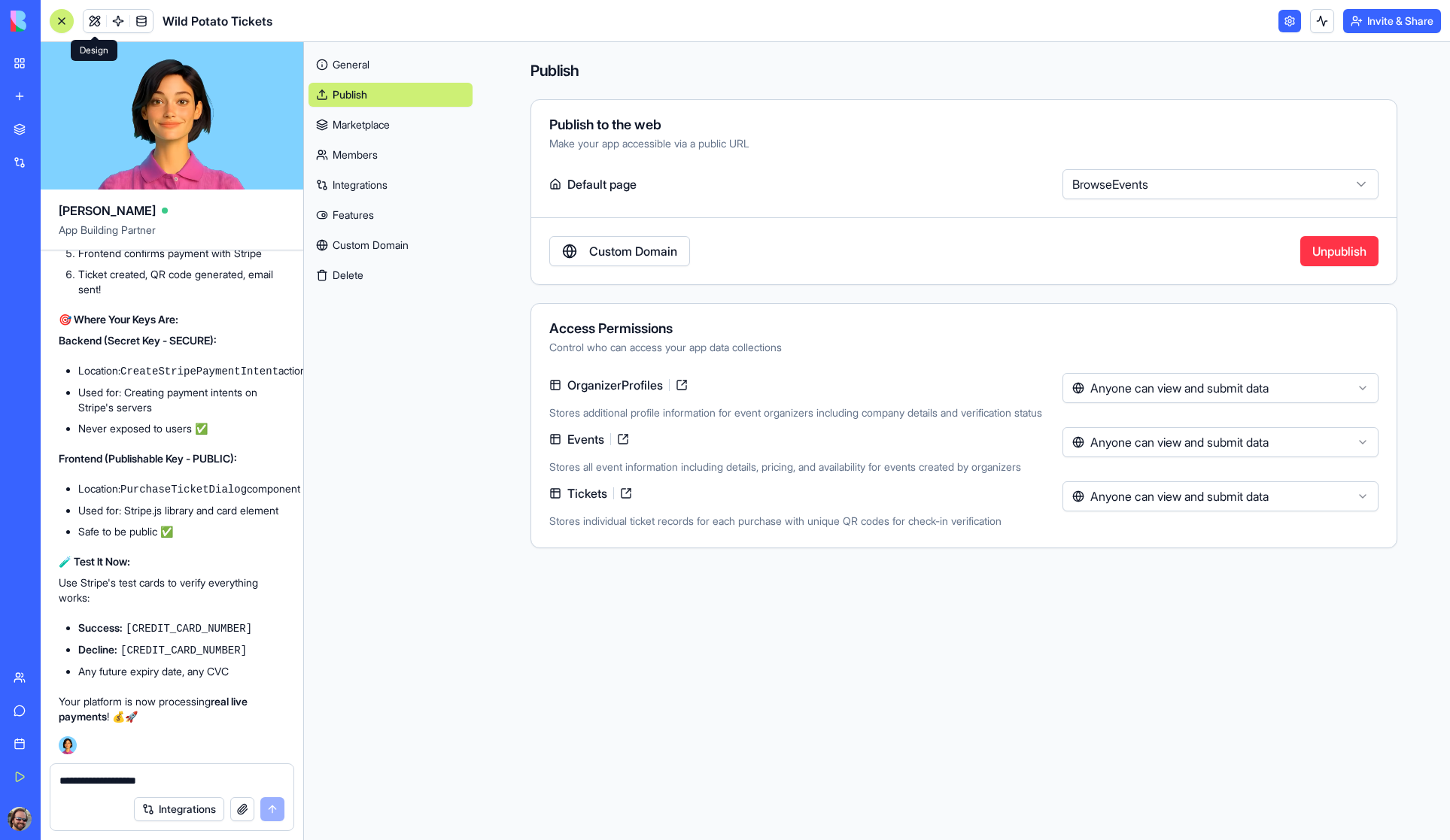
click at [93, 21] on link at bounding box center [94, 21] width 22 height 22
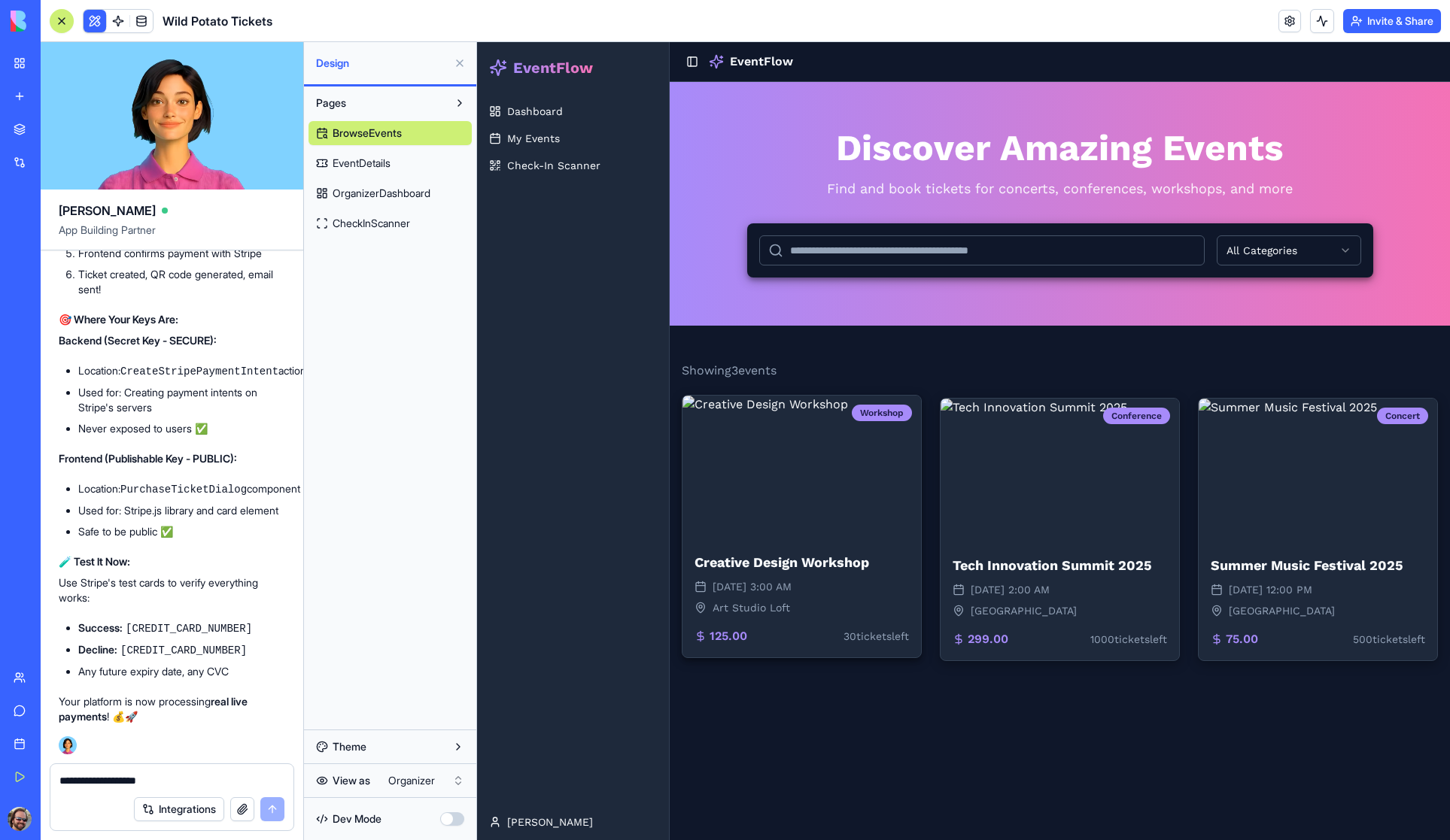
click at [777, 463] on img at bounding box center [802, 467] width 239 height 144
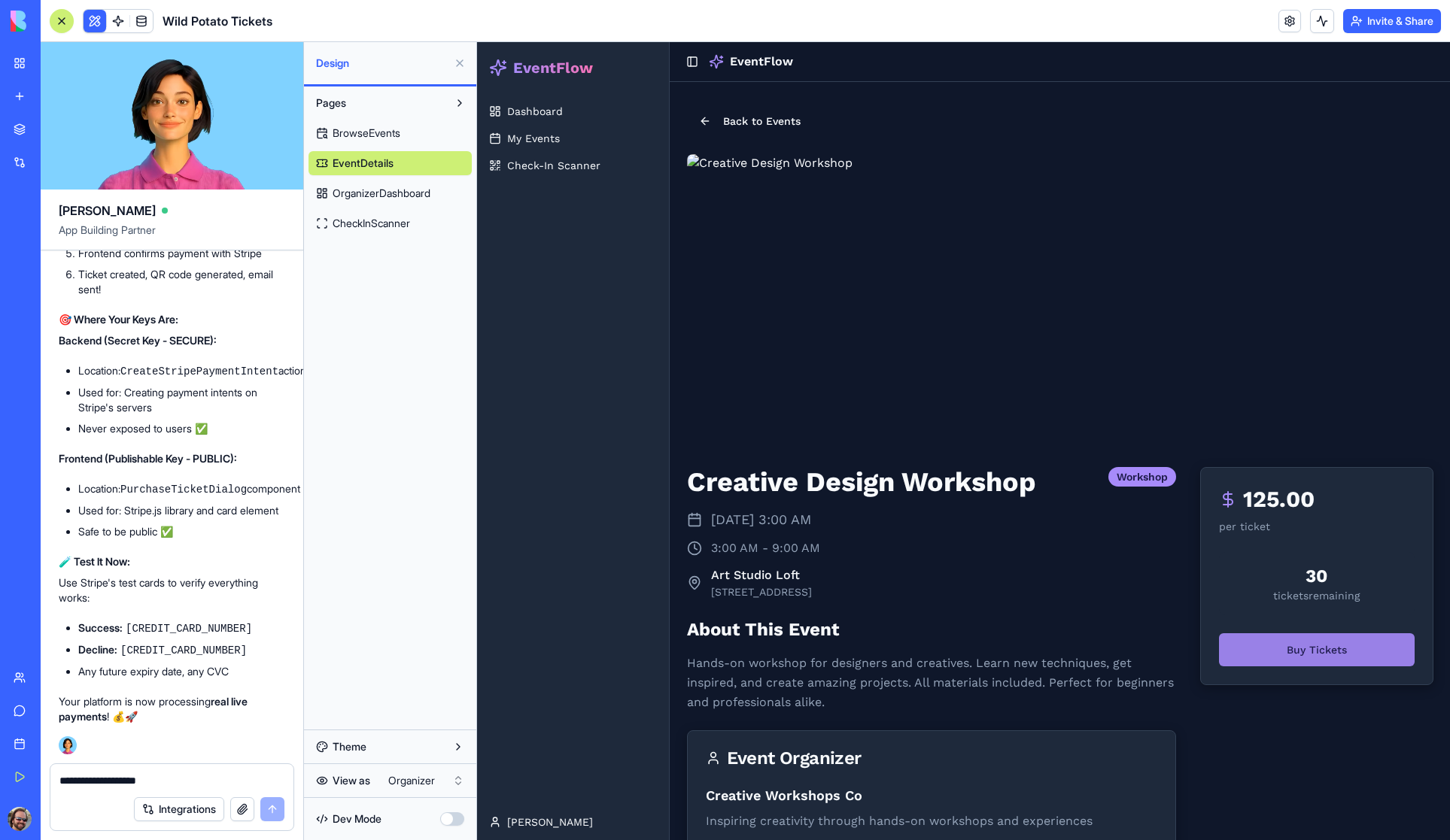
click at [1299, 652] on button "Buy Tickets" at bounding box center [1317, 649] width 195 height 33
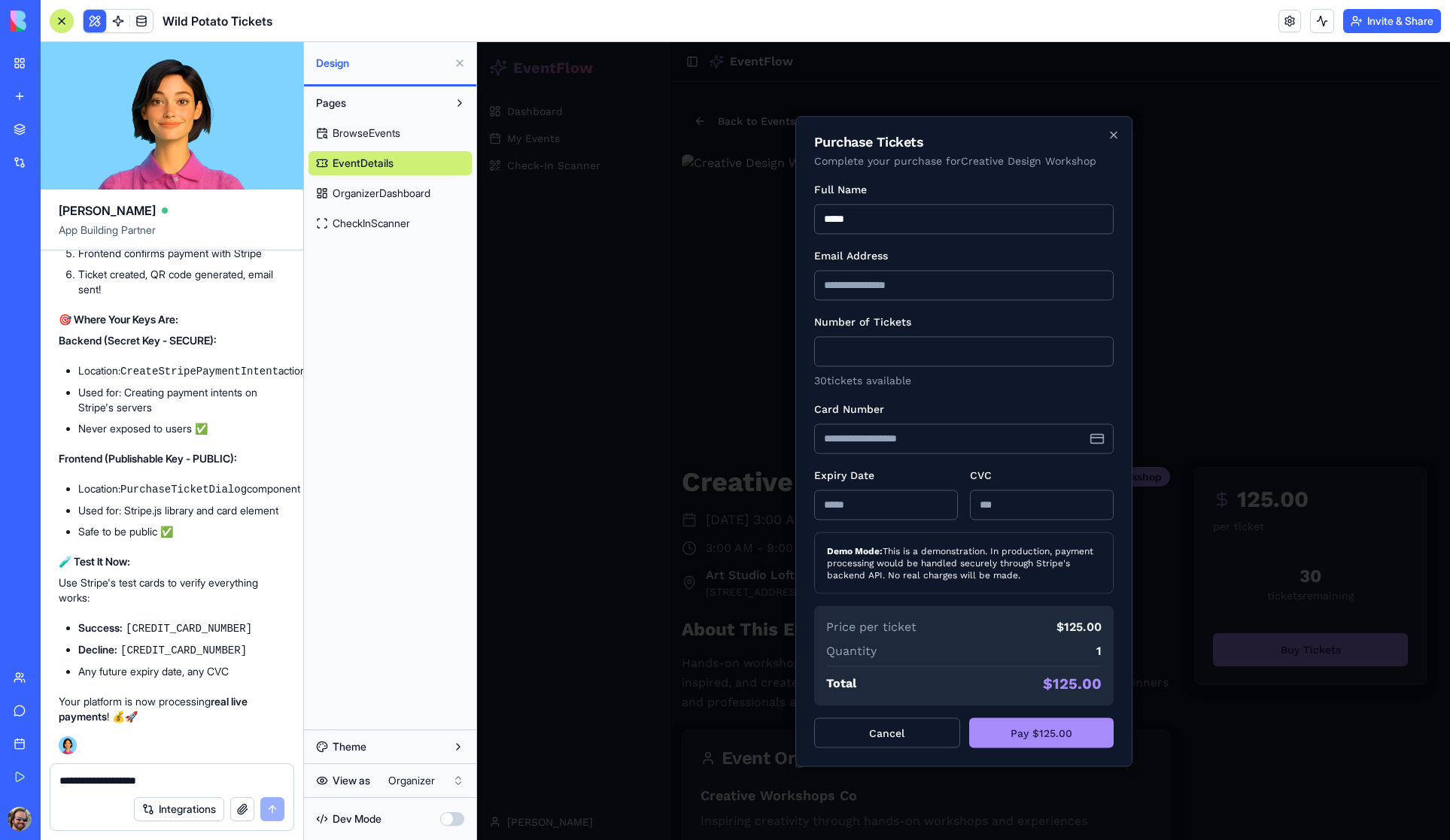
click at [909, 221] on input "*****" at bounding box center [964, 219] width 300 height 30
type input "**********"
click at [957, 446] on input "Card Number" at bounding box center [964, 438] width 300 height 30
type input "**********"
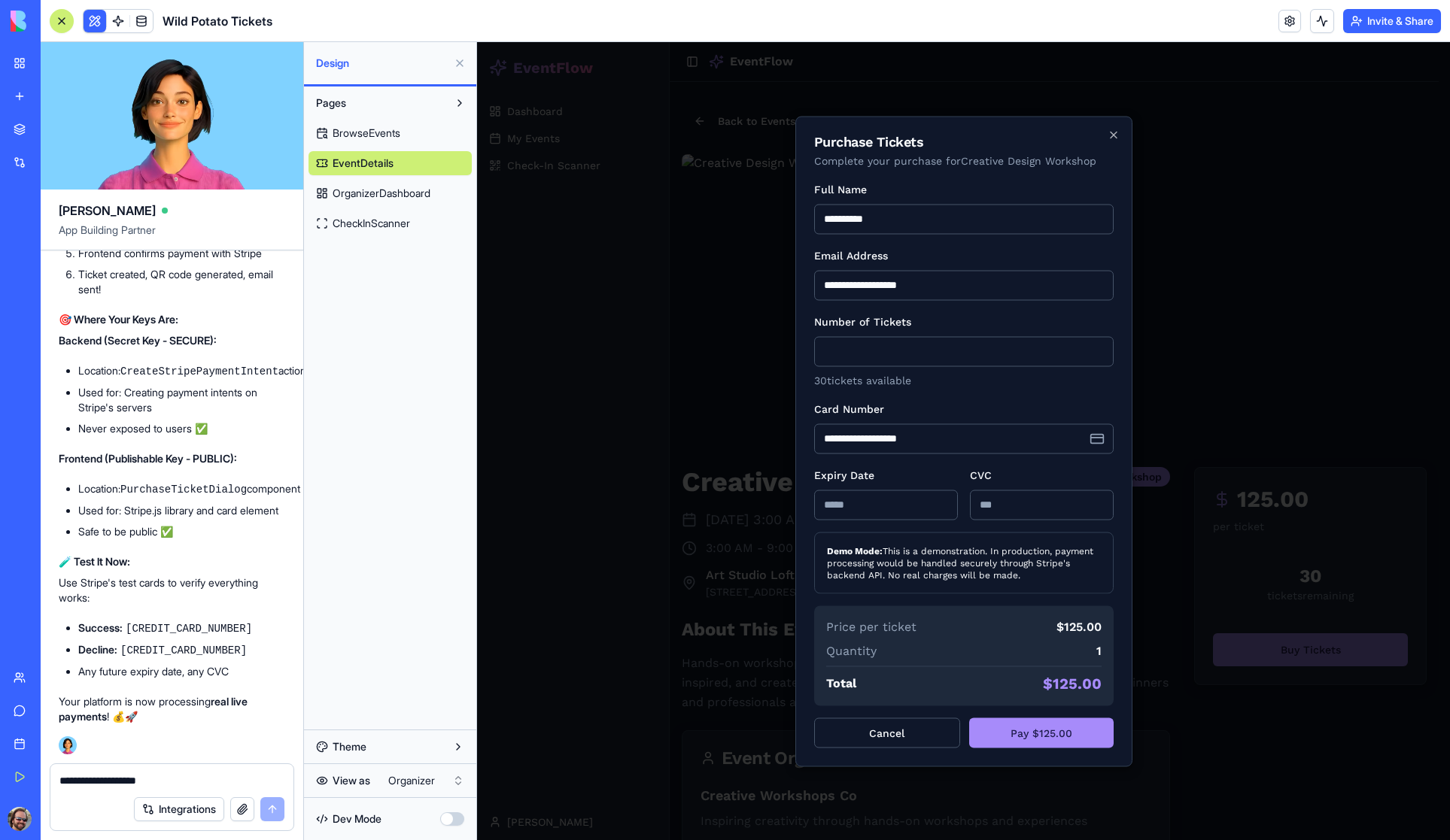
click at [872, 510] on input "Expiry Date" at bounding box center [886, 505] width 144 height 30
type input "*****"
click at [1005, 505] on input "CVC" at bounding box center [1042, 505] width 144 height 30
type input "***"
click at [1043, 735] on button "Pay $125.00" at bounding box center [1041, 733] width 144 height 30
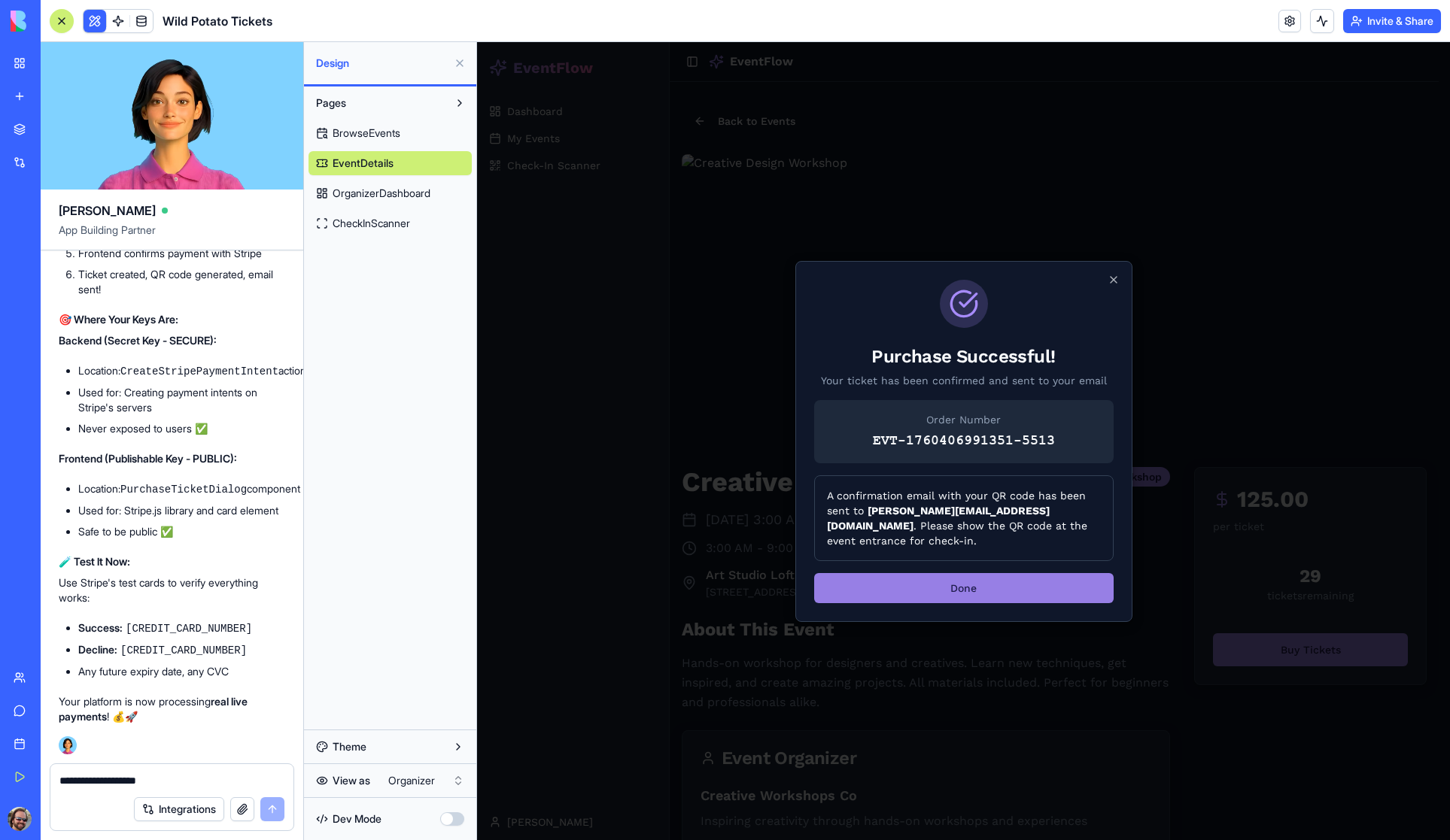
click at [973, 582] on button "Done" at bounding box center [964, 589] width 300 height 30
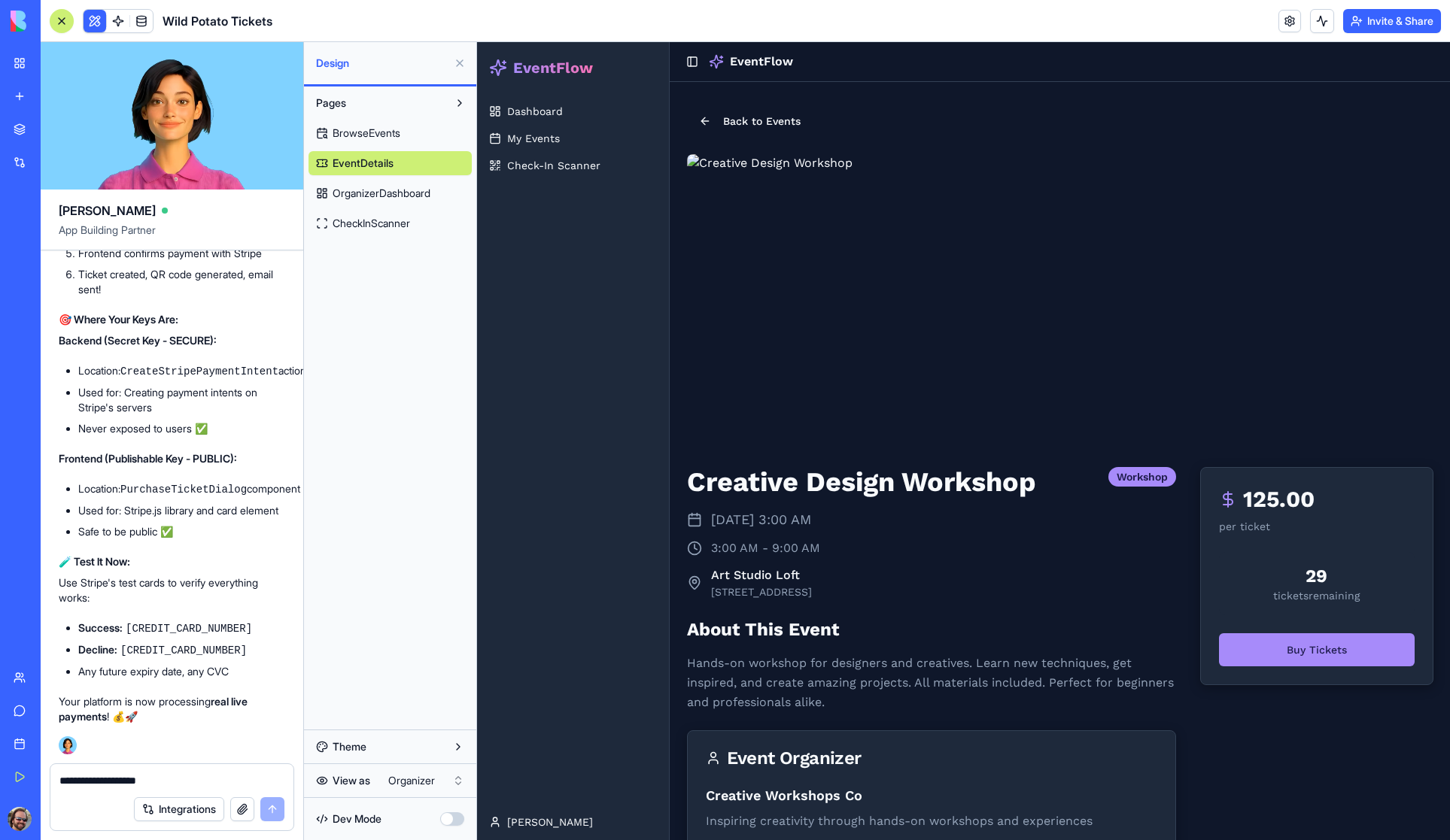
click at [408, 779] on html "My Workspace New app Marketplace Integrations Recent Untitled App AI Logo Gener…" at bounding box center [725, 420] width 1450 height 840
click at [554, 111] on span "Browse Events" at bounding box center [545, 111] width 76 height 15
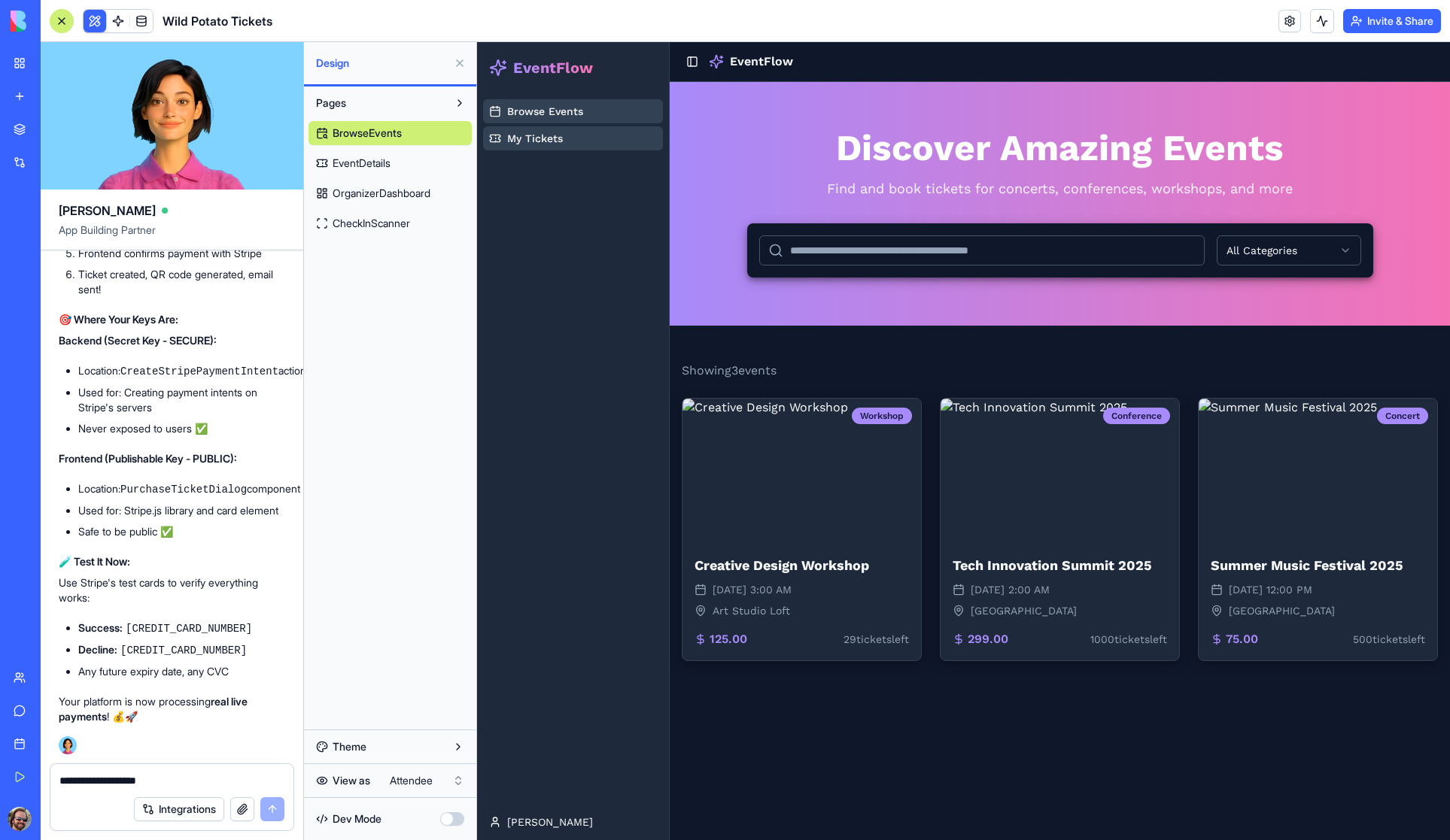
click at [546, 140] on span "My Tickets" at bounding box center [535, 138] width 55 height 15
click at [523, 134] on span "My Tickets" at bounding box center [535, 138] width 55 height 15
click at [351, 165] on span "EventDetails" at bounding box center [362, 163] width 58 height 15
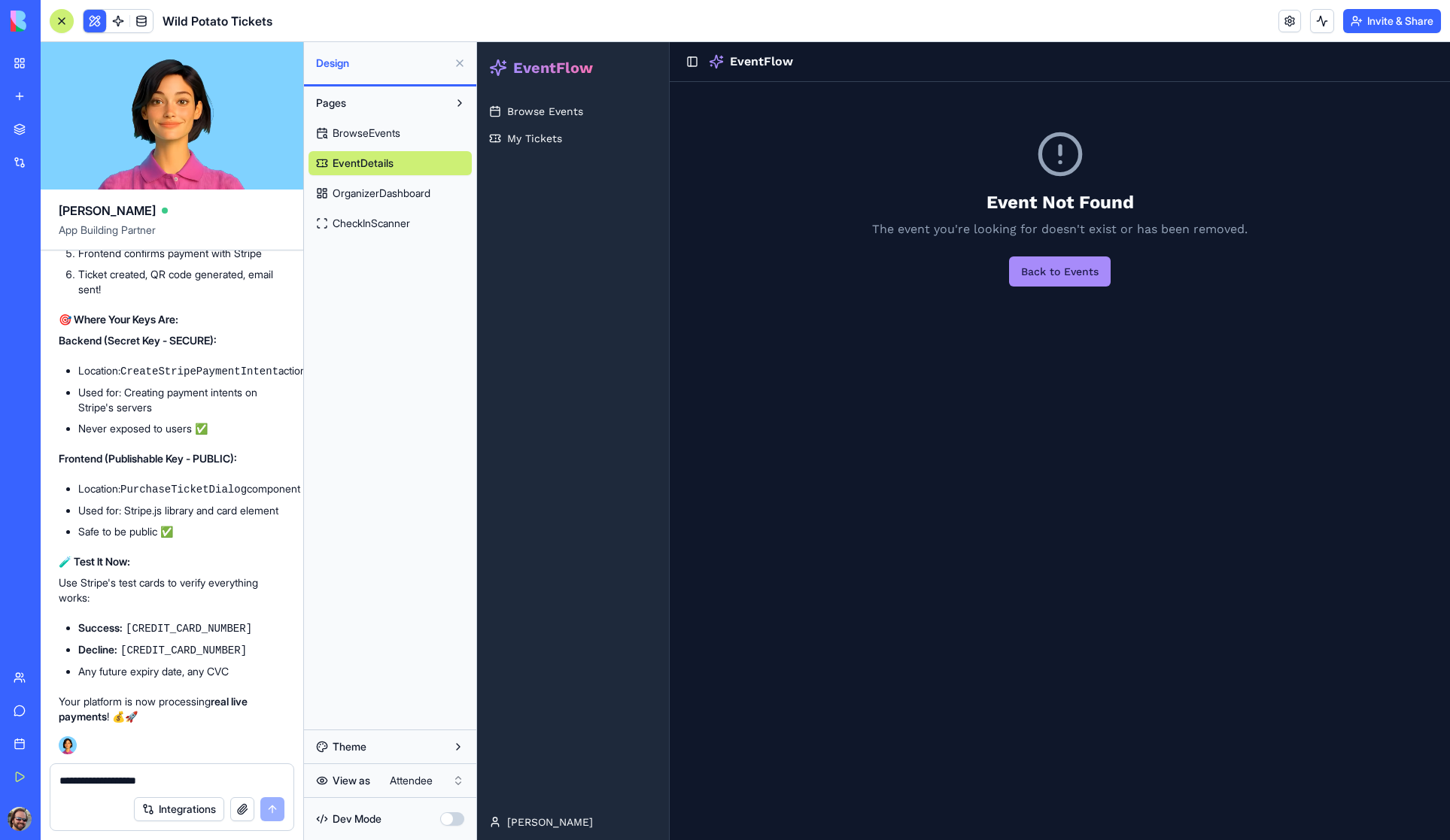
click at [369, 191] on span "OrganizerDashboard" at bounding box center [381, 193] width 98 height 15
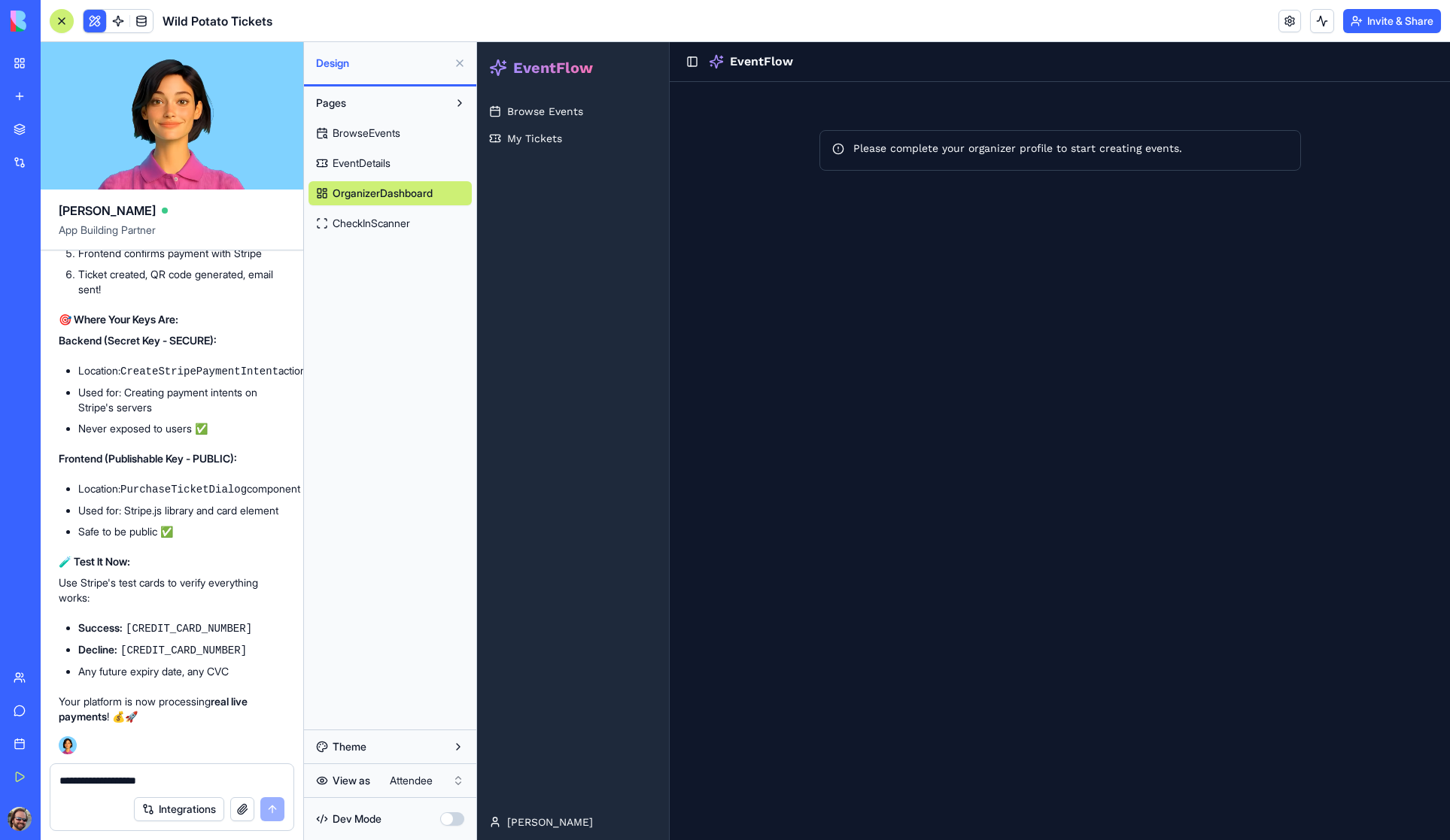
click at [403, 781] on html "My Workspace New app Marketplace Integrations Recent Untitled App AI Logo Gener…" at bounding box center [725, 420] width 1450 height 840
click at [369, 132] on span "BrowseEvents" at bounding box center [367, 132] width 68 height 15
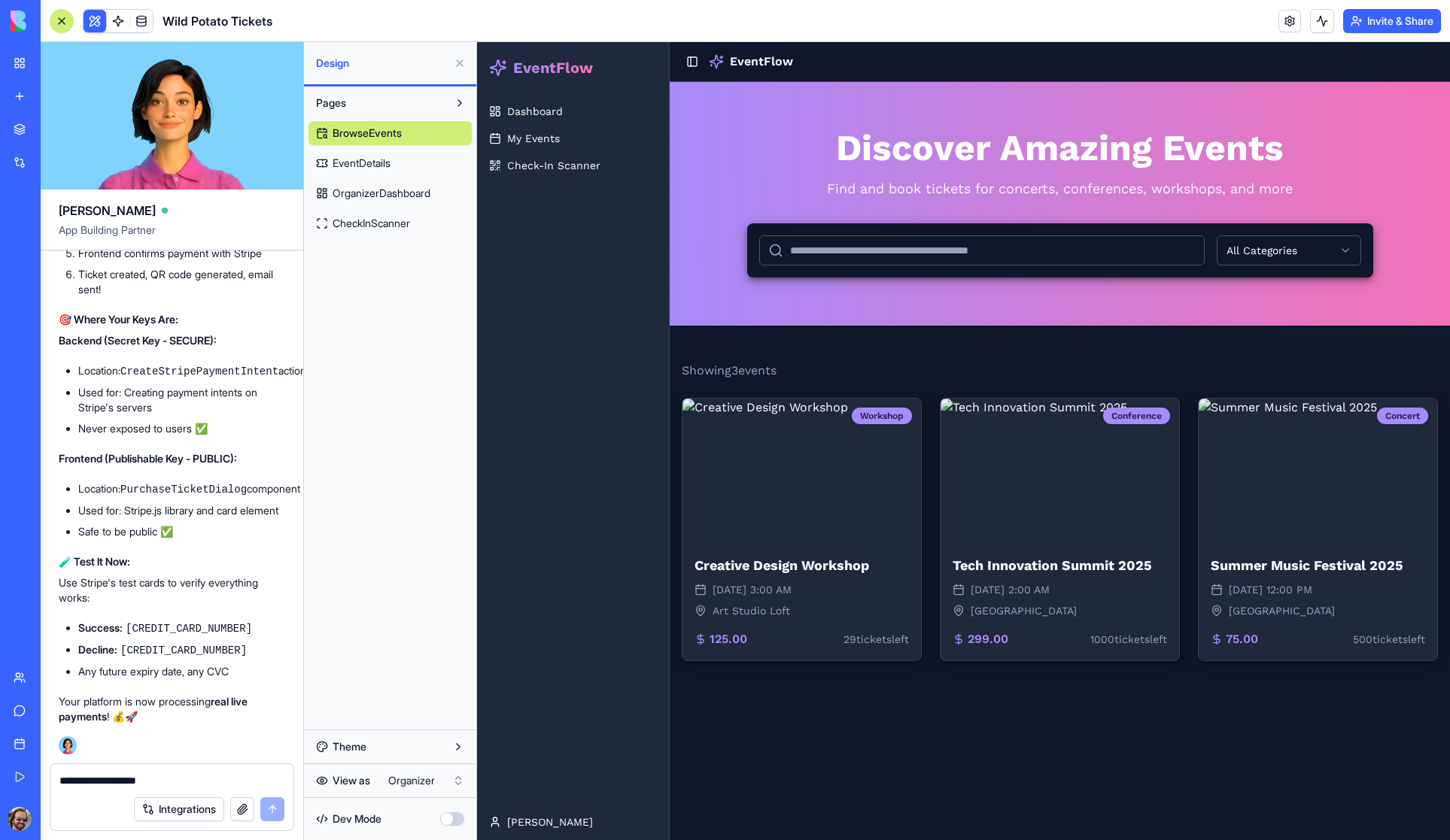
click at [361, 740] on button "Theme" at bounding box center [390, 746] width 163 height 24
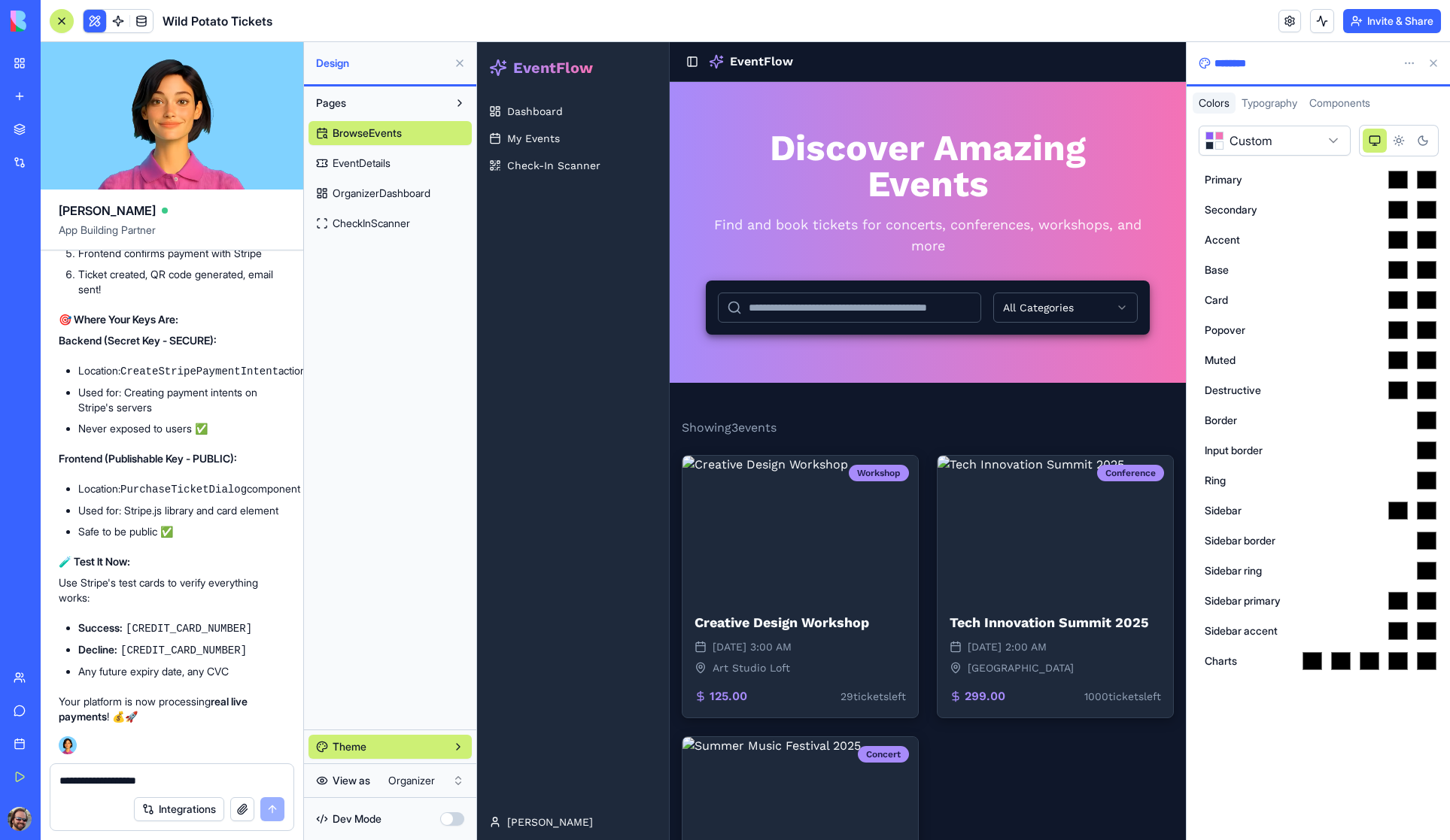
click at [354, 748] on button "Theme" at bounding box center [390, 746] width 163 height 24
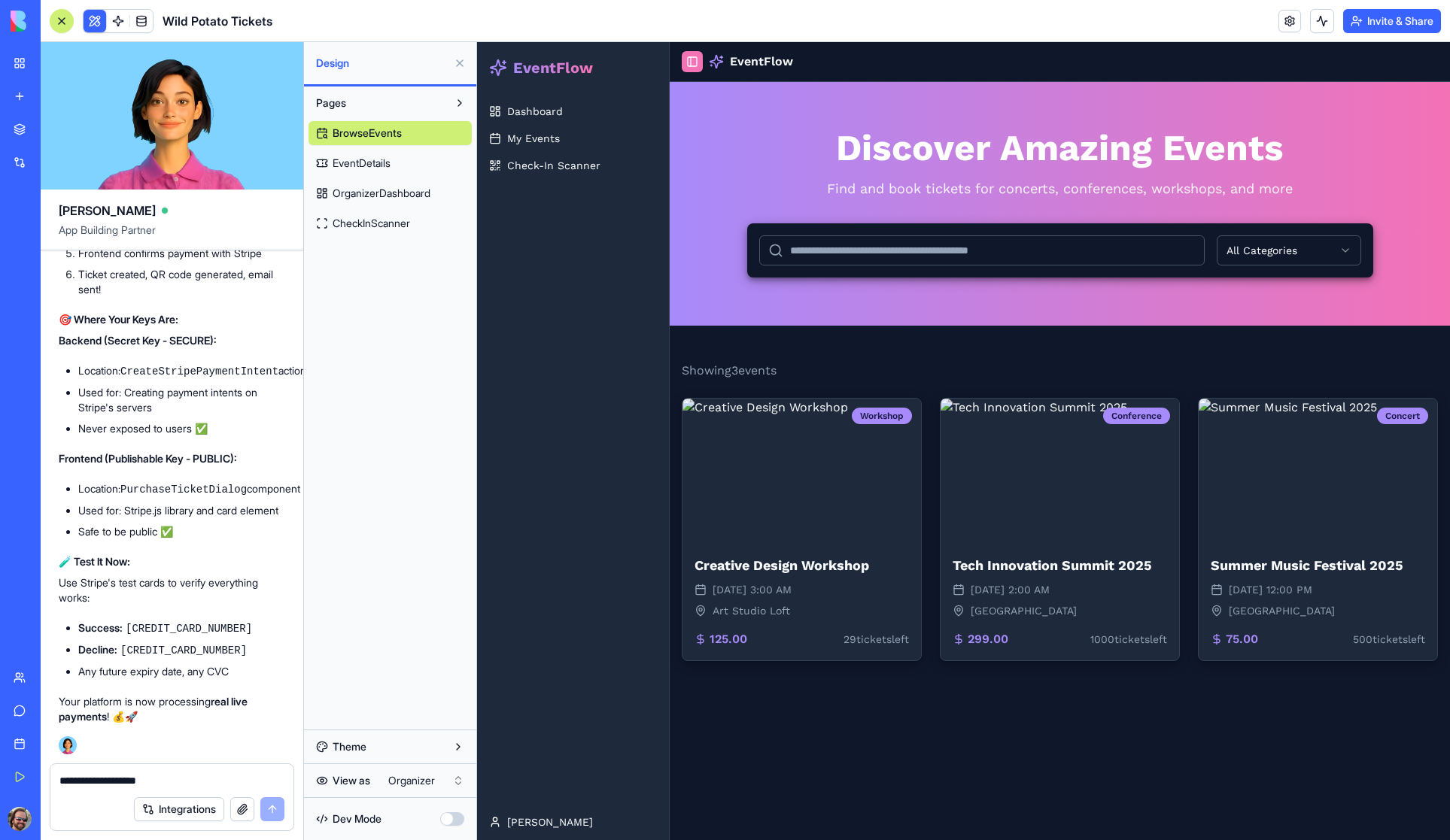
click at [693, 64] on button "Toggle Sidebar" at bounding box center [693, 62] width 21 height 21
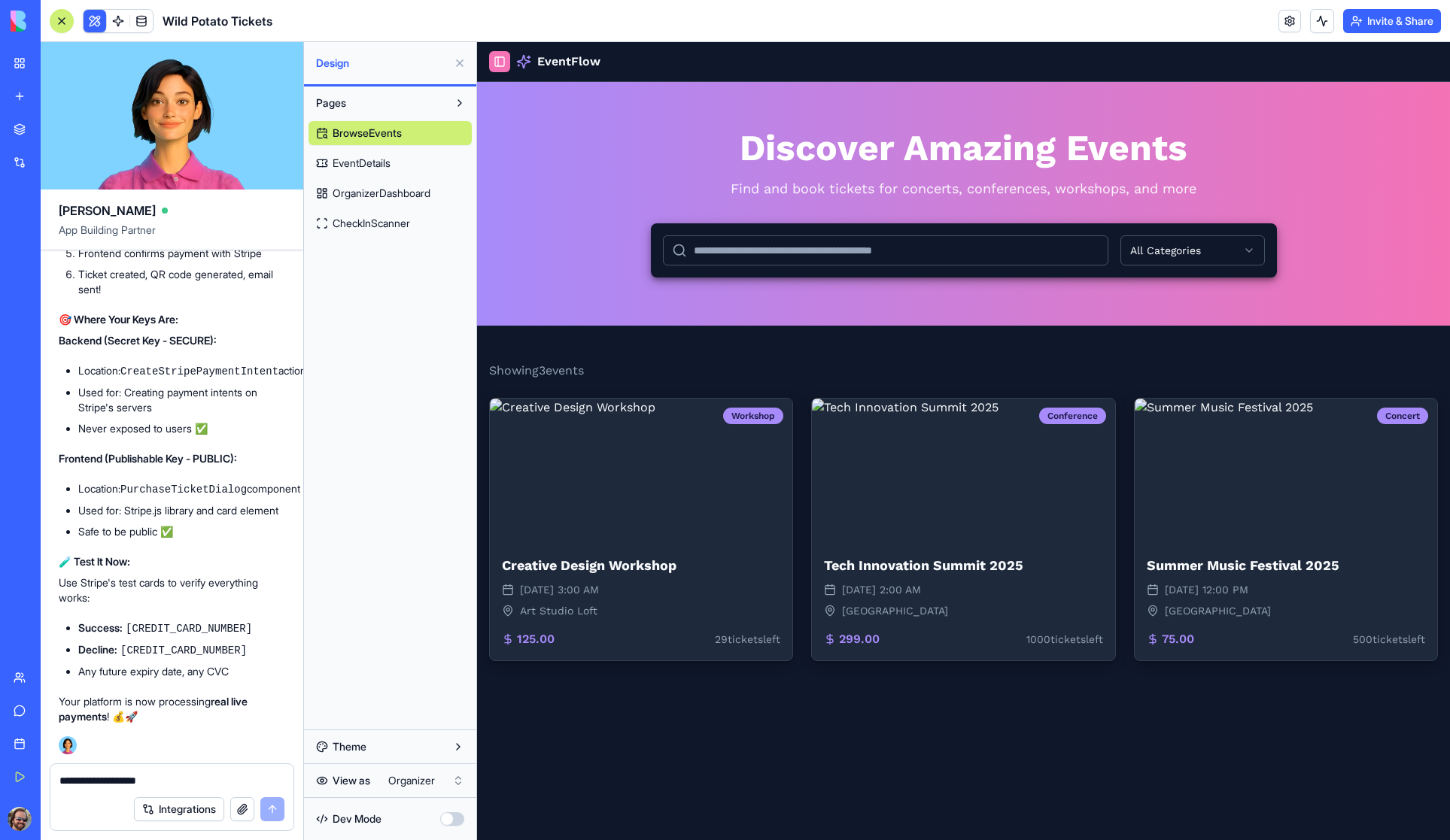
click at [499, 61] on button "Toggle Sidebar" at bounding box center [500, 62] width 21 height 21
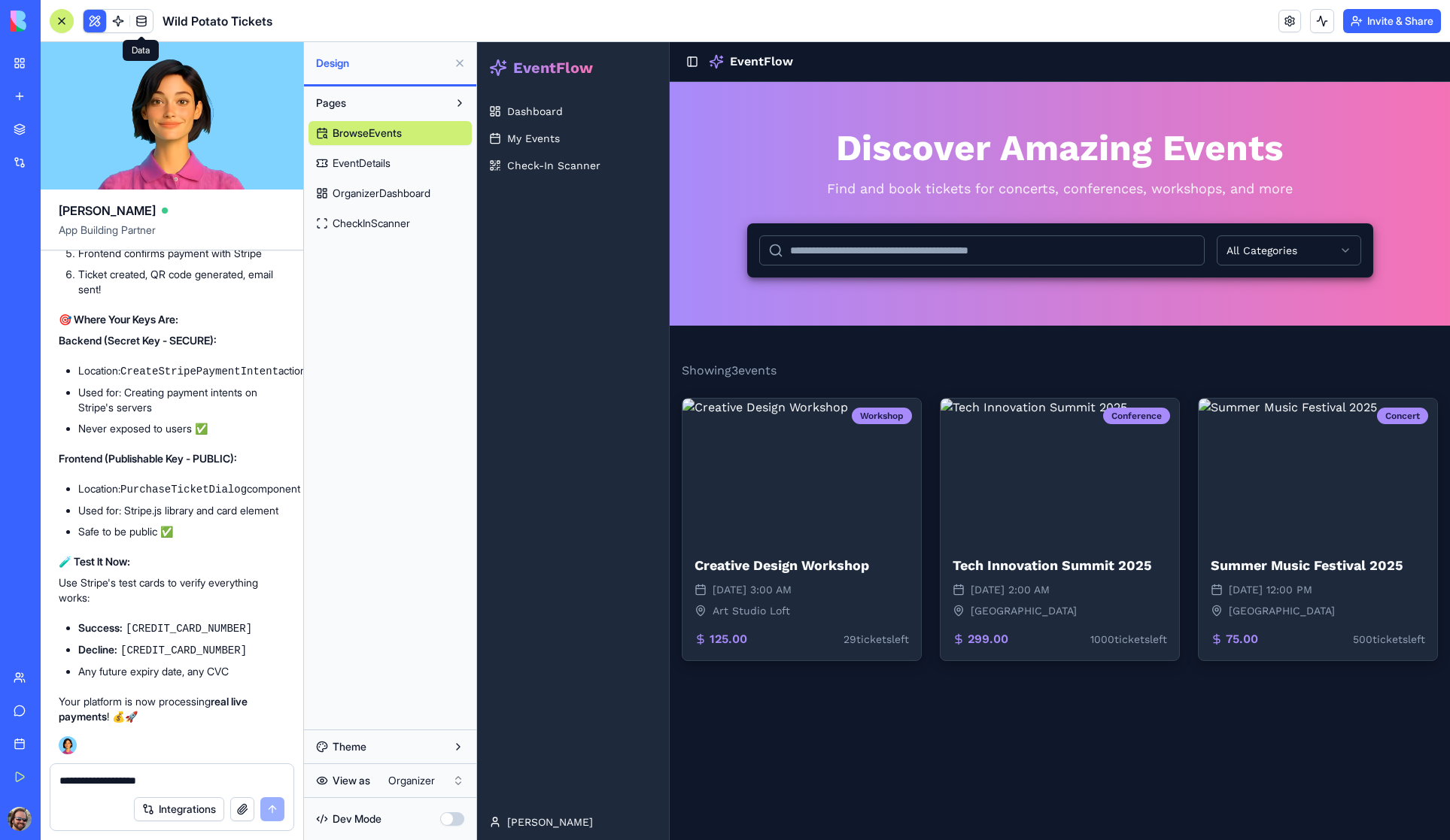
click at [121, 19] on span at bounding box center [141, 21] width 42 height 42
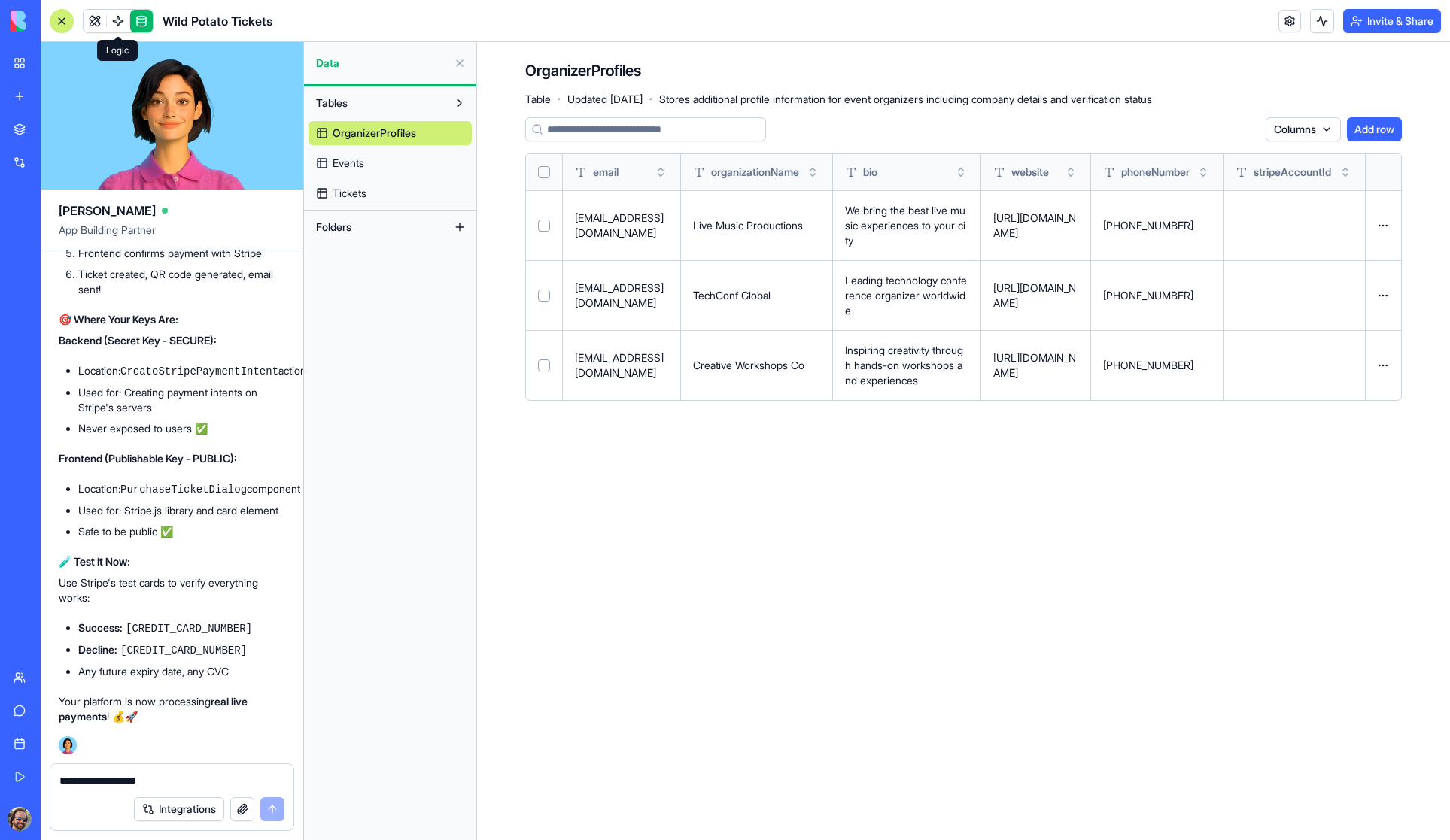
click at [115, 21] on span at bounding box center [117, 21] width 42 height 42
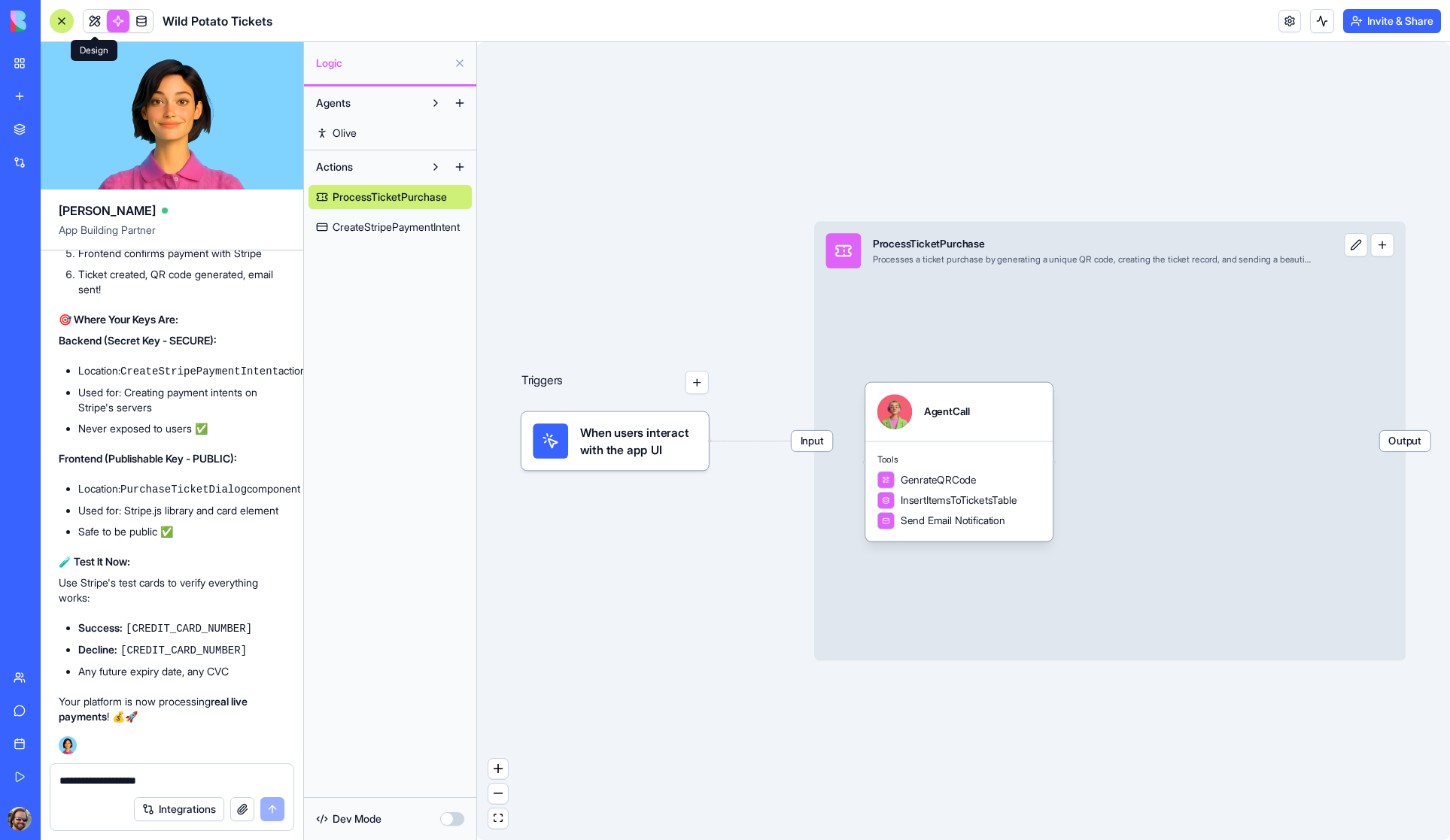
click at [95, 21] on link at bounding box center [94, 21] width 22 height 22
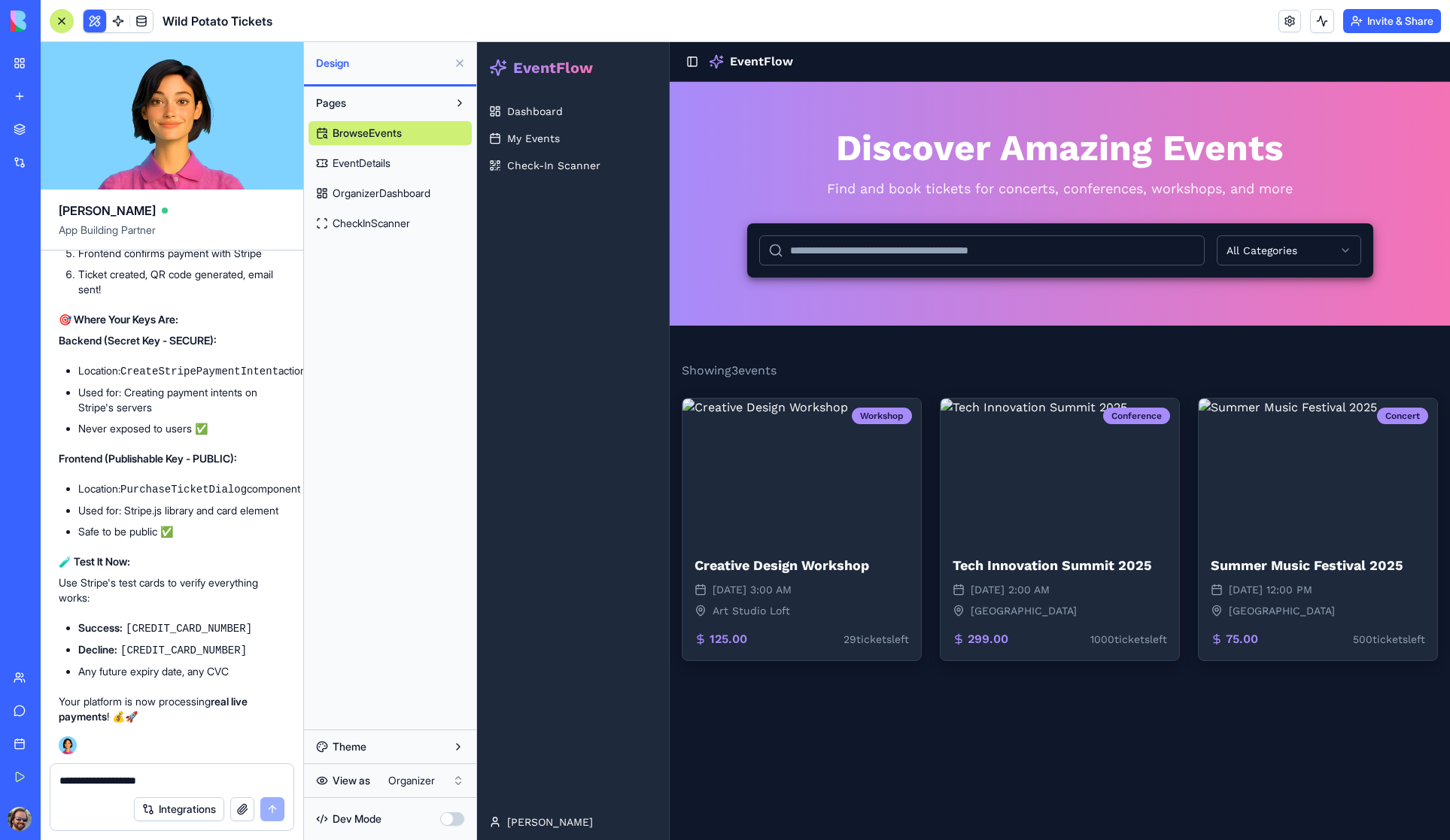
click at [1383, 24] on button "Invite & Share" at bounding box center [1392, 21] width 98 height 24
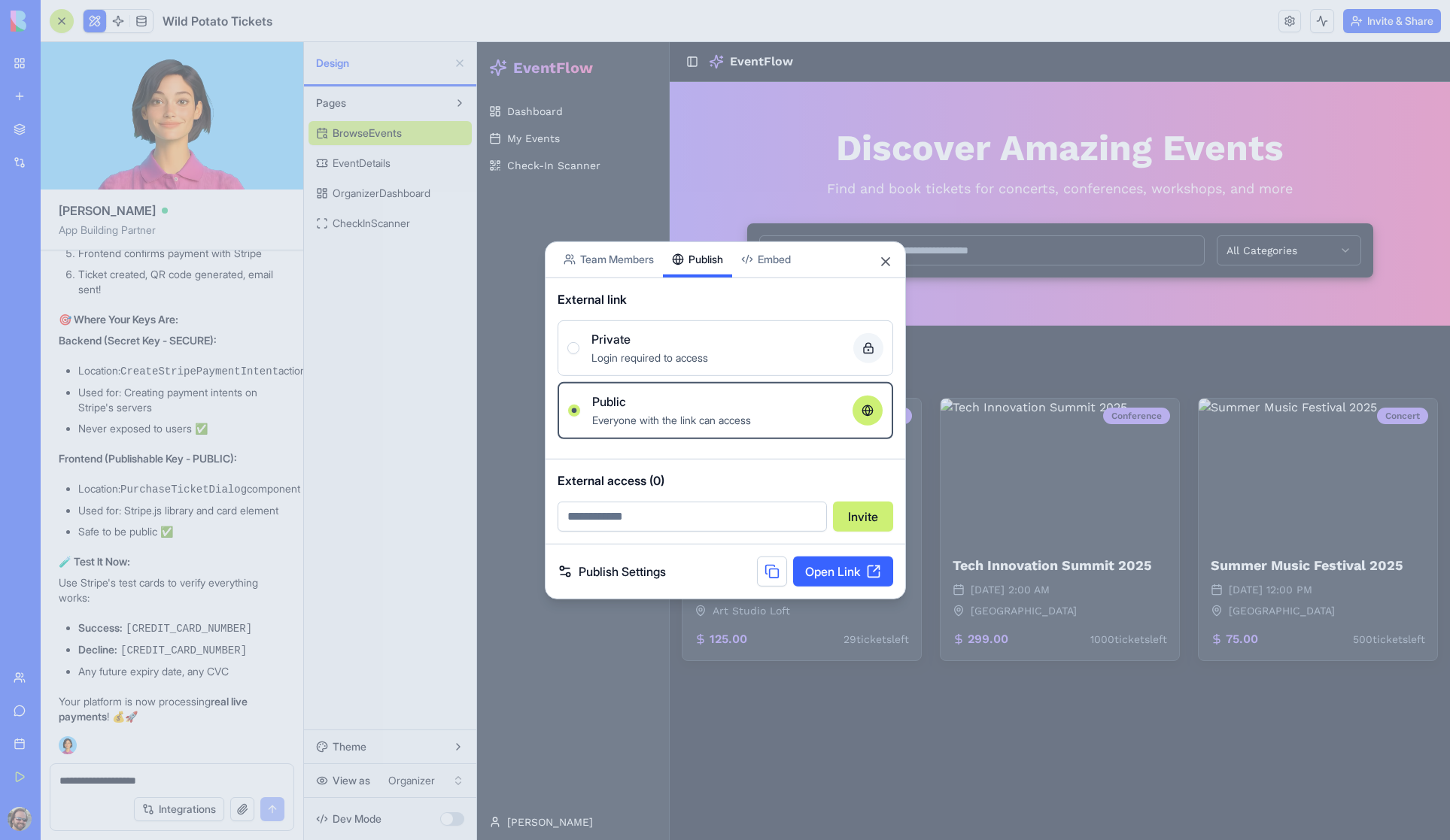
click at [708, 281] on div "Share App Team Members Publish Embed External link Private Login required to ac…" at bounding box center [726, 420] width 362 height 358
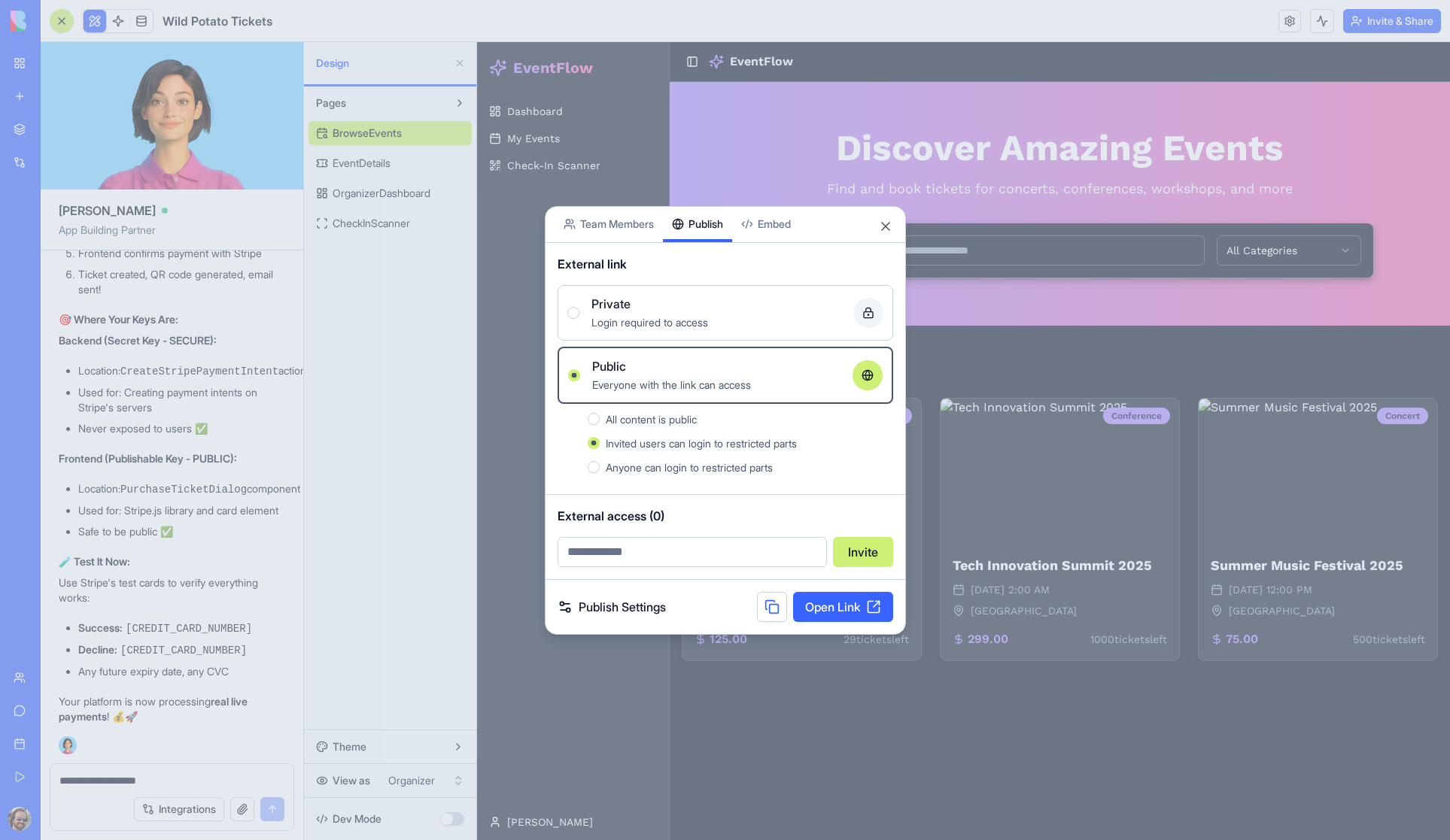
click at [767, 224] on body "My Workspace New app Marketplace Integrations Recent Untitled App AI Logo Gener…" at bounding box center [725, 420] width 1450 height 840
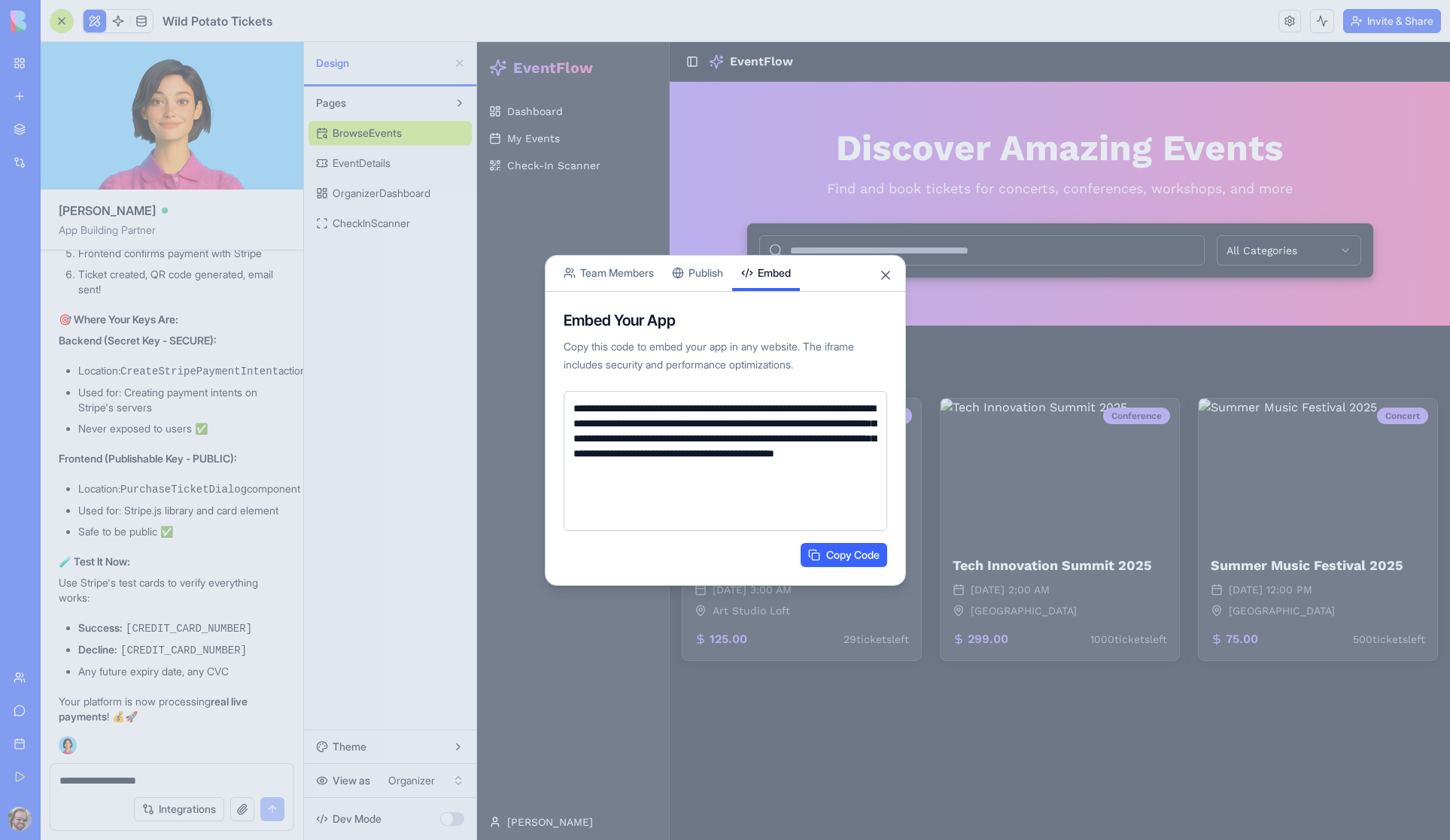
click at [711, 269] on button "Publish" at bounding box center [697, 274] width 69 height 36
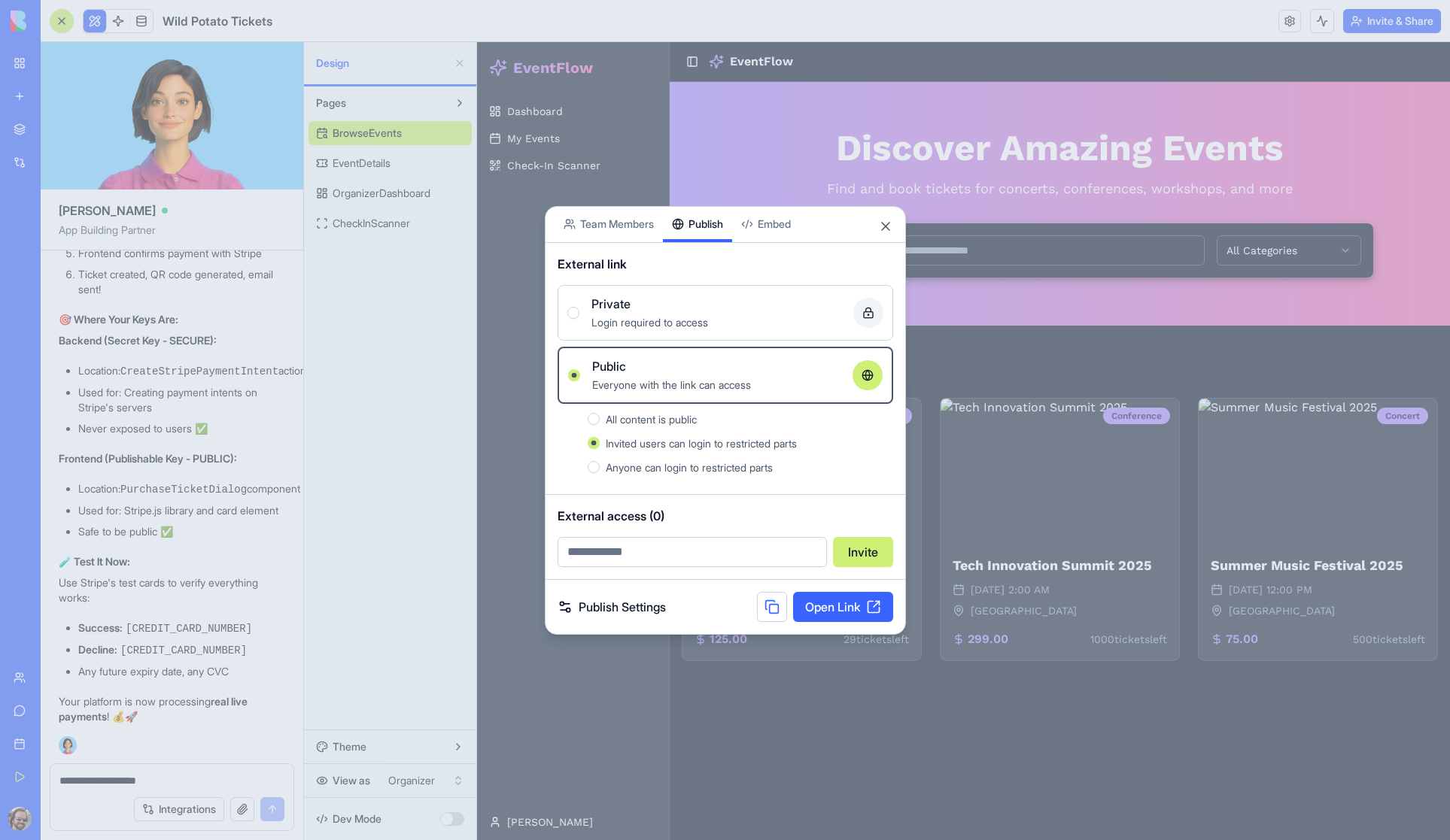
click at [842, 608] on link "Open Link" at bounding box center [843, 607] width 100 height 30
click at [883, 225] on button "Close" at bounding box center [885, 226] width 15 height 15
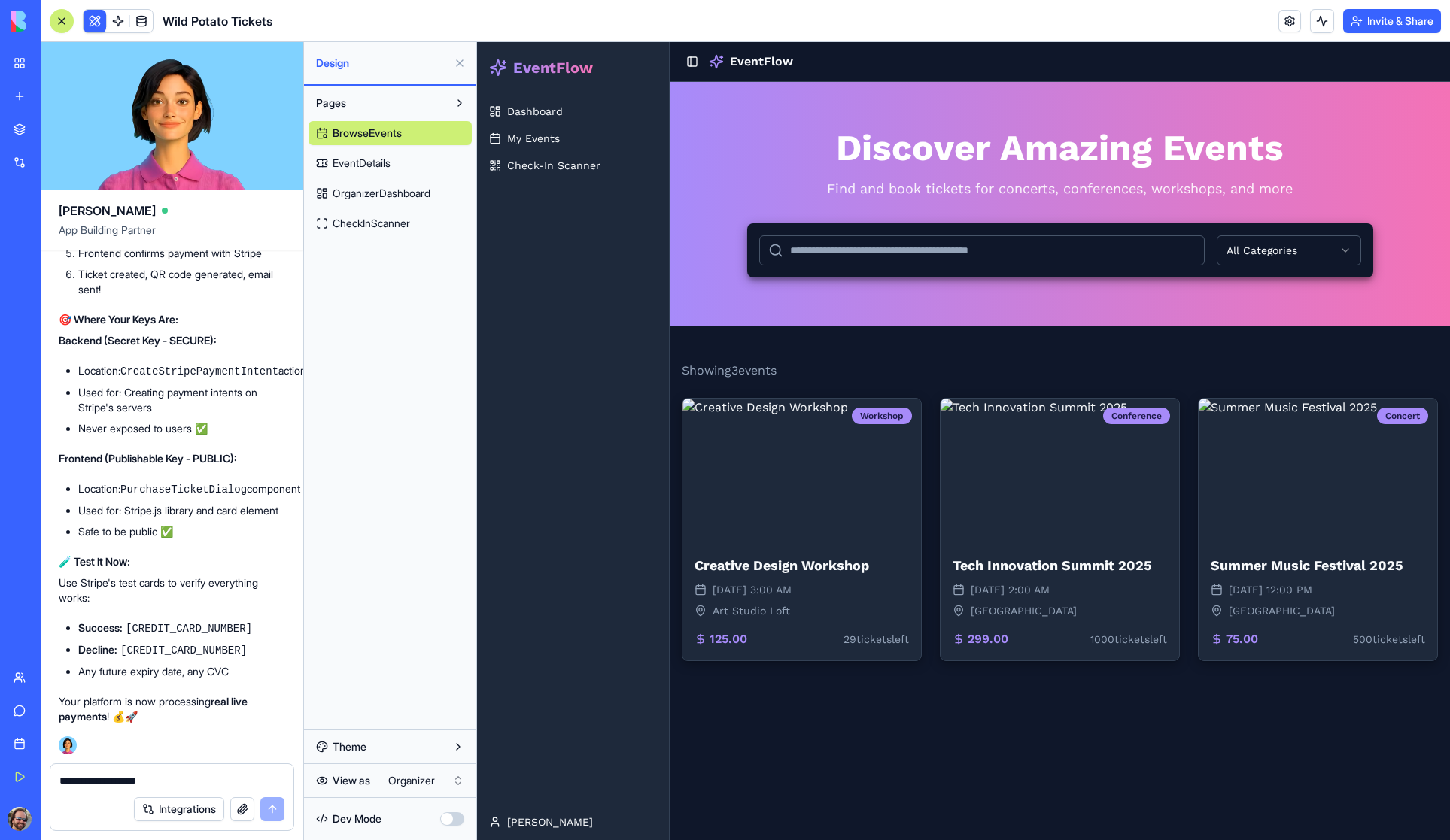
click at [366, 190] on span "OrganizerDashboard" at bounding box center [381, 193] width 98 height 15
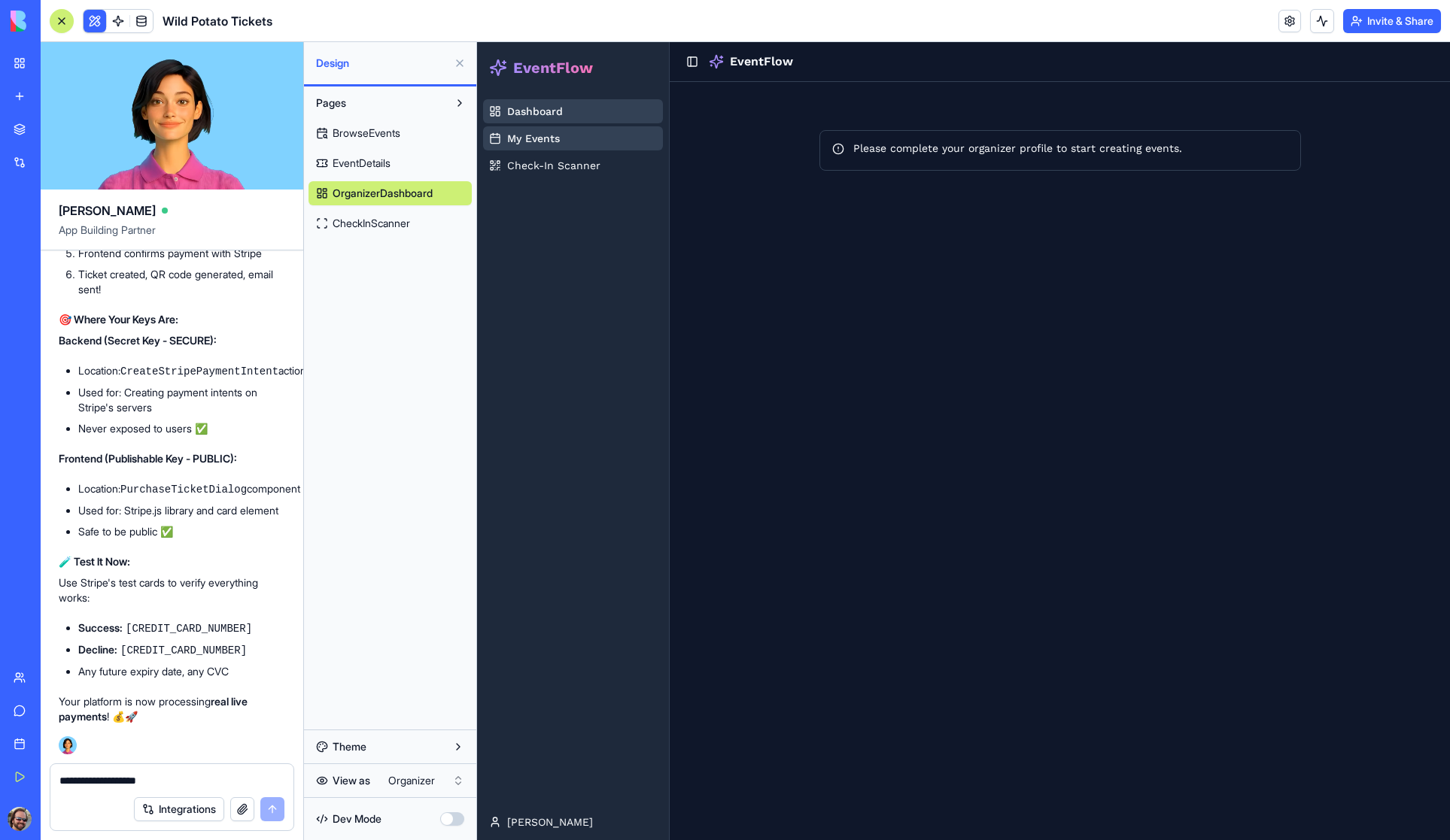
click at [359, 225] on span "CheckInScanner" at bounding box center [371, 223] width 78 height 15
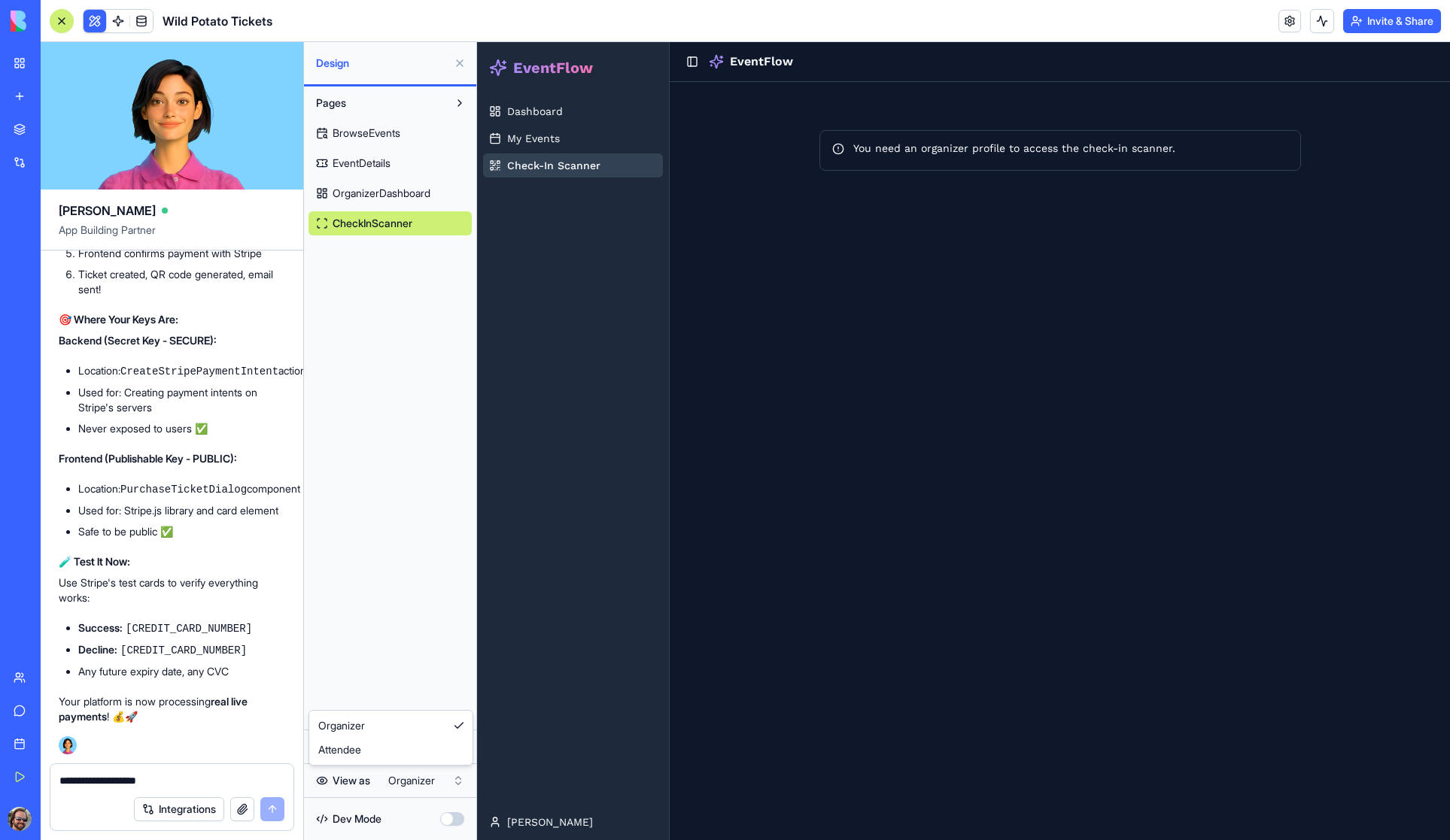
click at [398, 778] on html "My Workspace New app Marketplace Integrations Recent Untitled App AI Logo Gener…" at bounding box center [725, 420] width 1450 height 840
click at [376, 135] on span "BrowseEvents" at bounding box center [367, 132] width 68 height 15
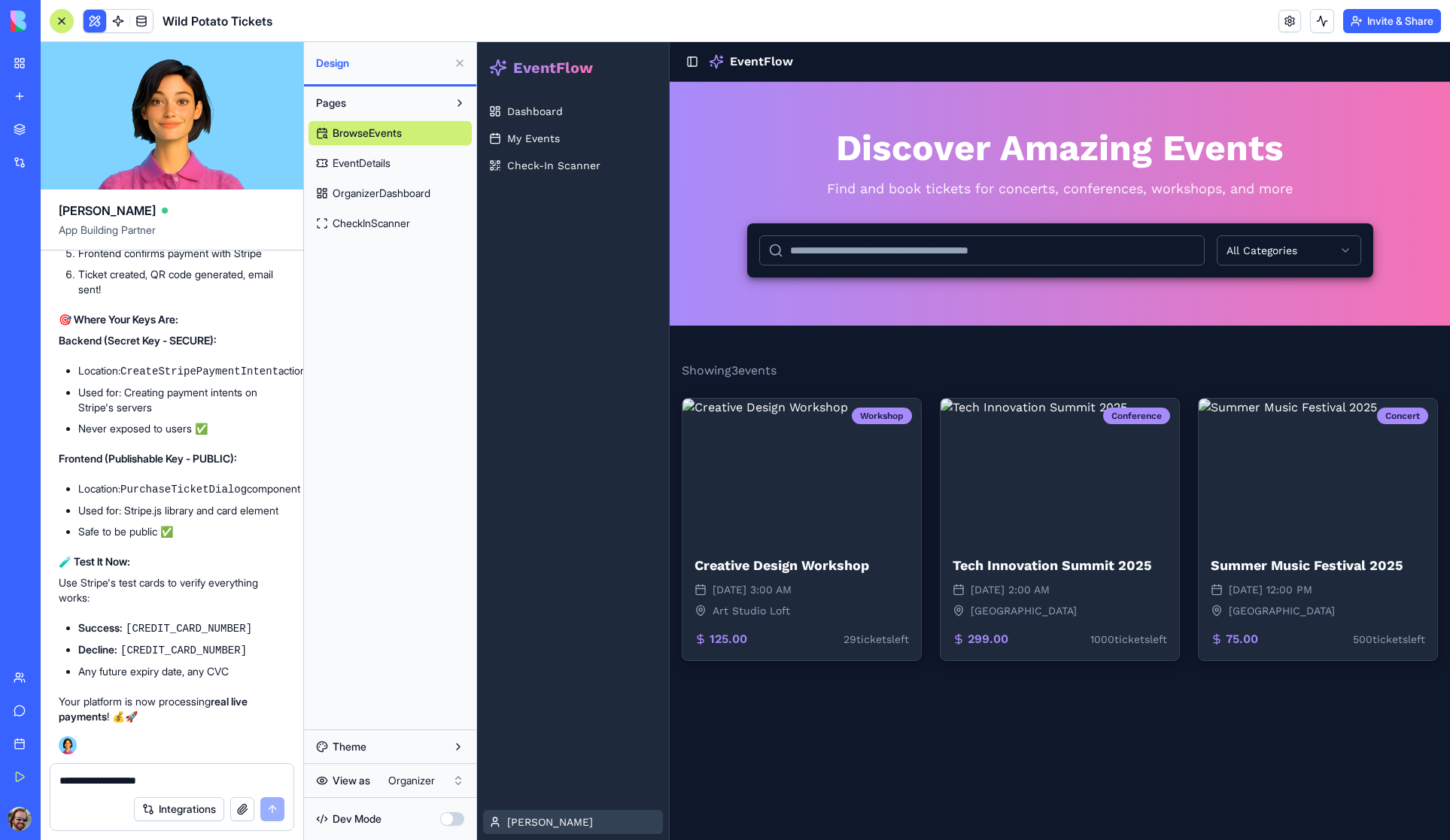
click at [529, 823] on html "EventFlow Dashboard My Events Check-In Scanner Shawn Toggle Sidebar EventFlow D…" at bounding box center [963, 461] width 973 height 838
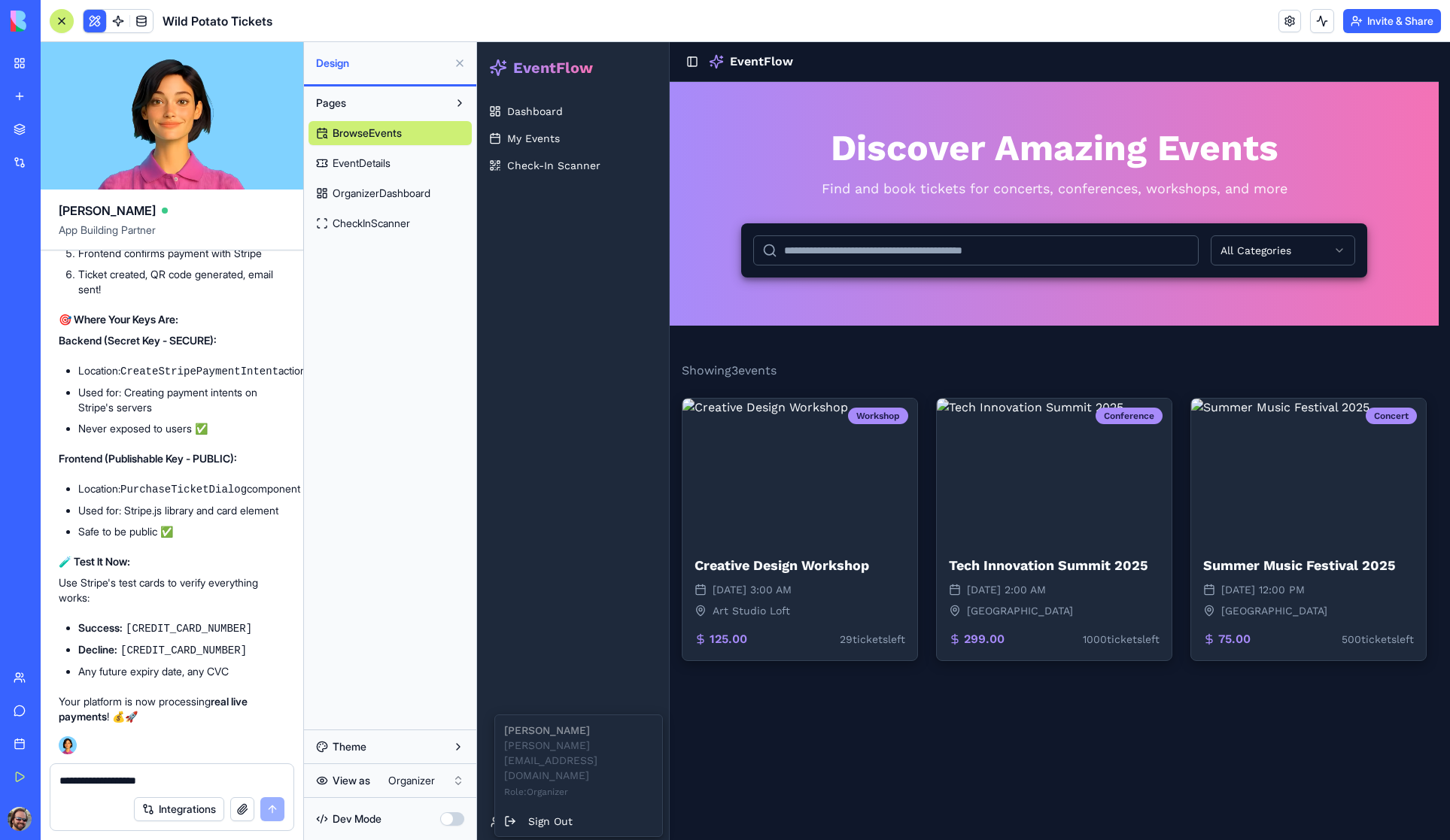
click at [108, 788] on div "Integrations" at bounding box center [172, 809] width 243 height 42
click at [102, 777] on textarea "**********" at bounding box center [171, 780] width 225 height 15
type textarea "**********"
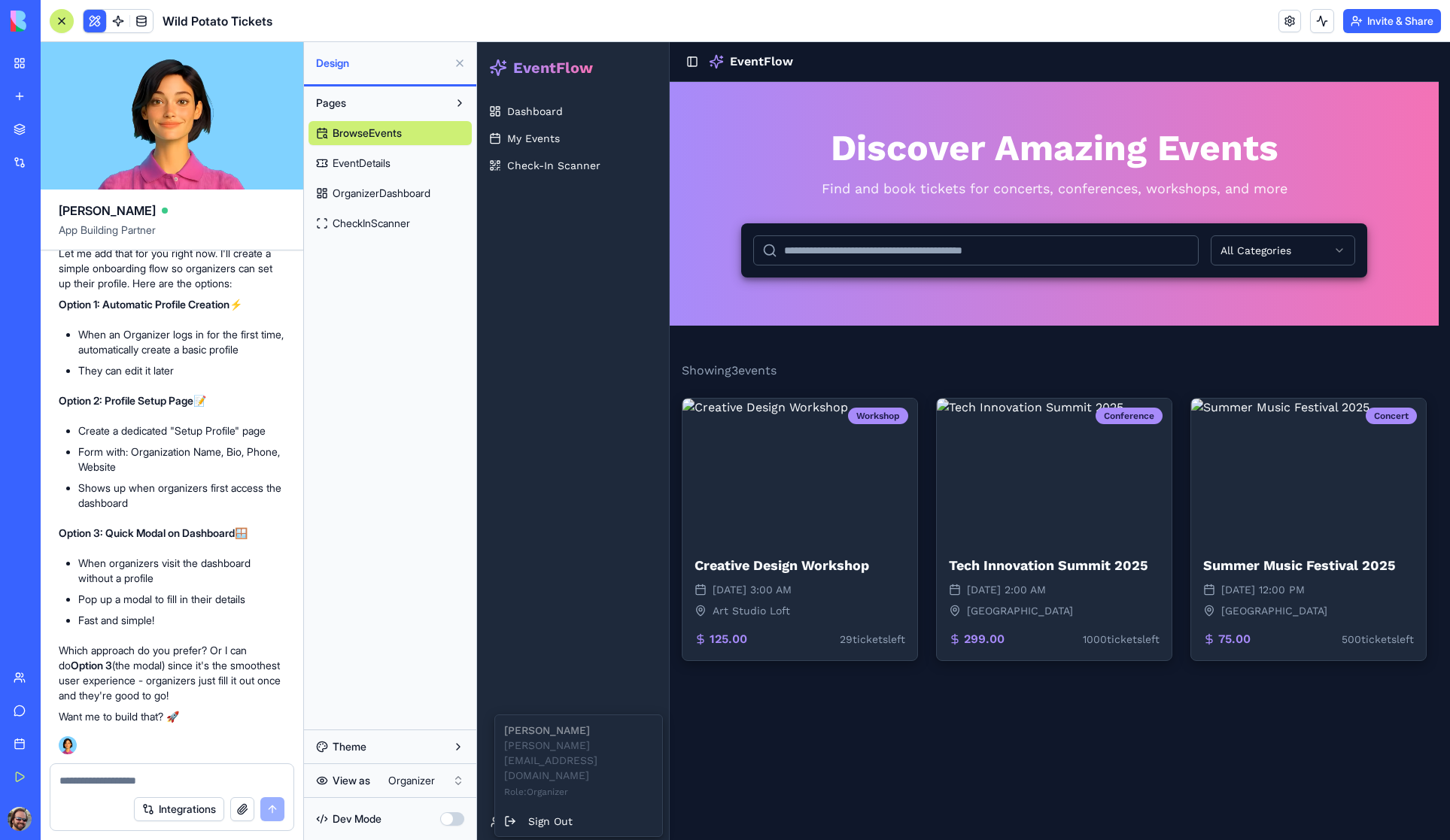
scroll to position [5462, 0]
click at [115, 785] on textarea at bounding box center [171, 780] width 225 height 15
type textarea "********"
click at [274, 810] on button "submit" at bounding box center [272, 809] width 24 height 24
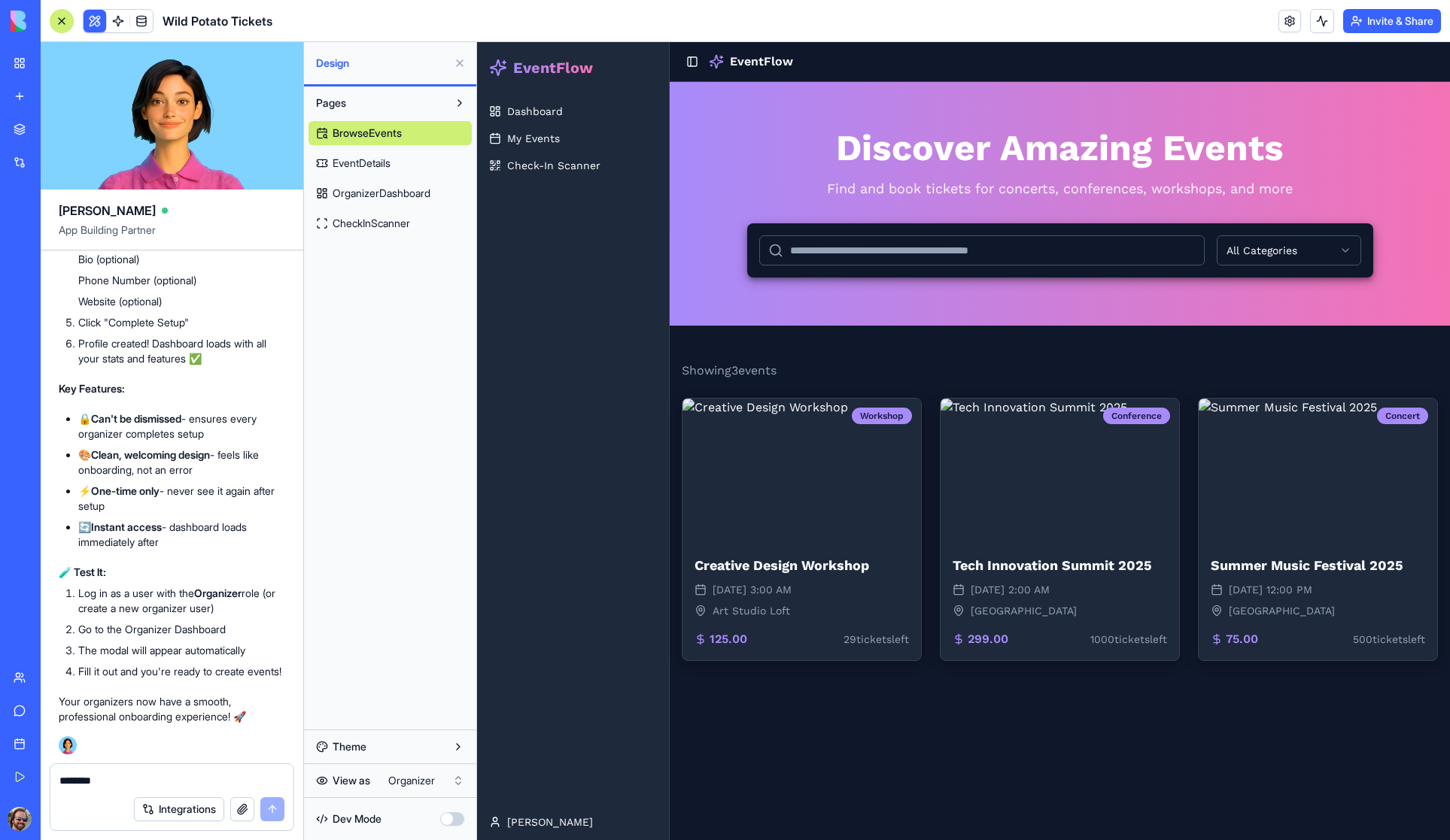
scroll to position [6467, 0]
click at [402, 784] on html "My Workspace New app Marketplace Integrations Recent Untitled App AI Logo Gener…" at bounding box center [725, 420] width 1450 height 840
click at [1408, 15] on button "Invite & Share" at bounding box center [1392, 21] width 98 height 24
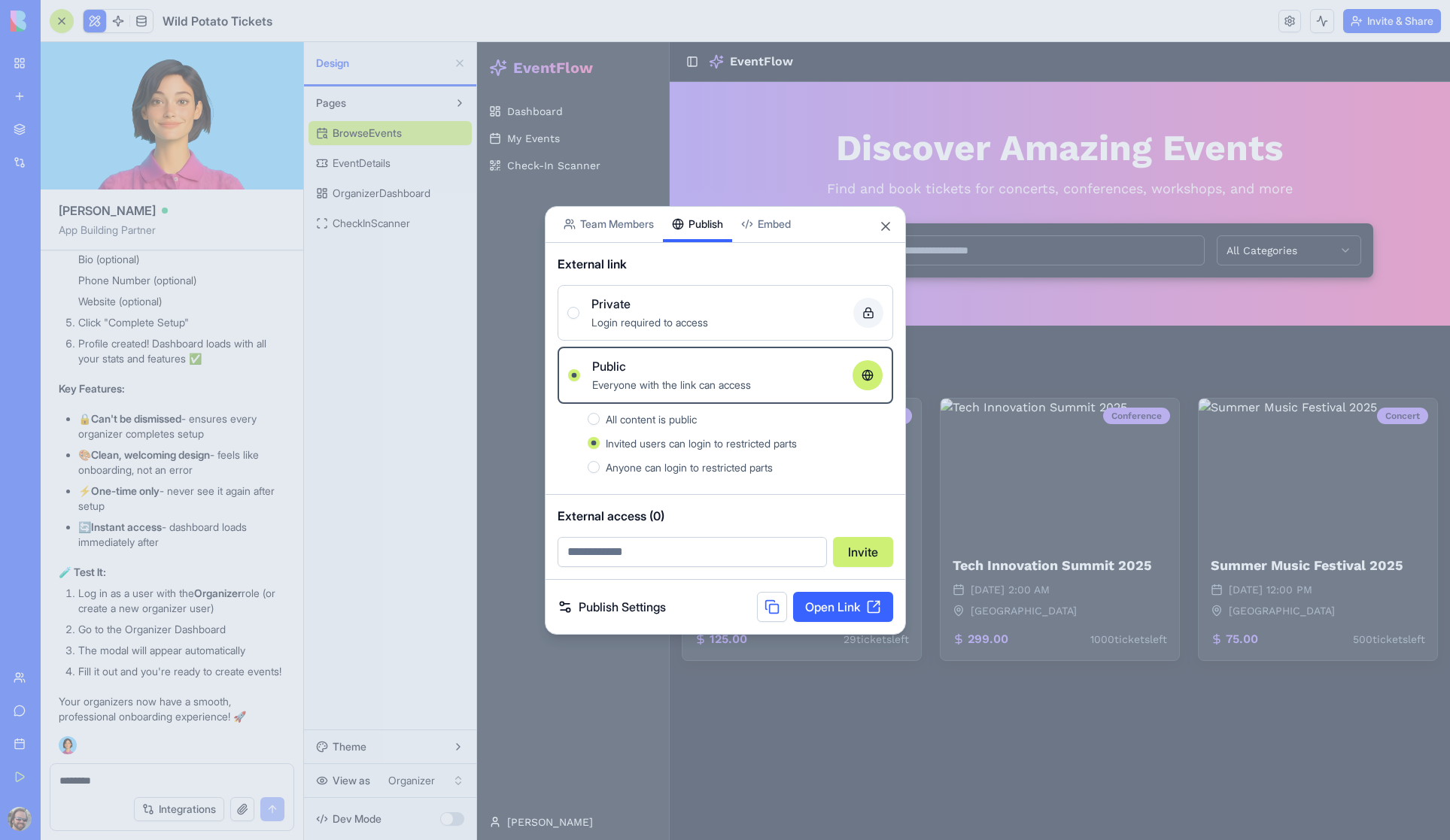
click at [854, 610] on link "Open Link" at bounding box center [843, 607] width 100 height 30
click at [887, 225] on button "Close" at bounding box center [885, 226] width 15 height 15
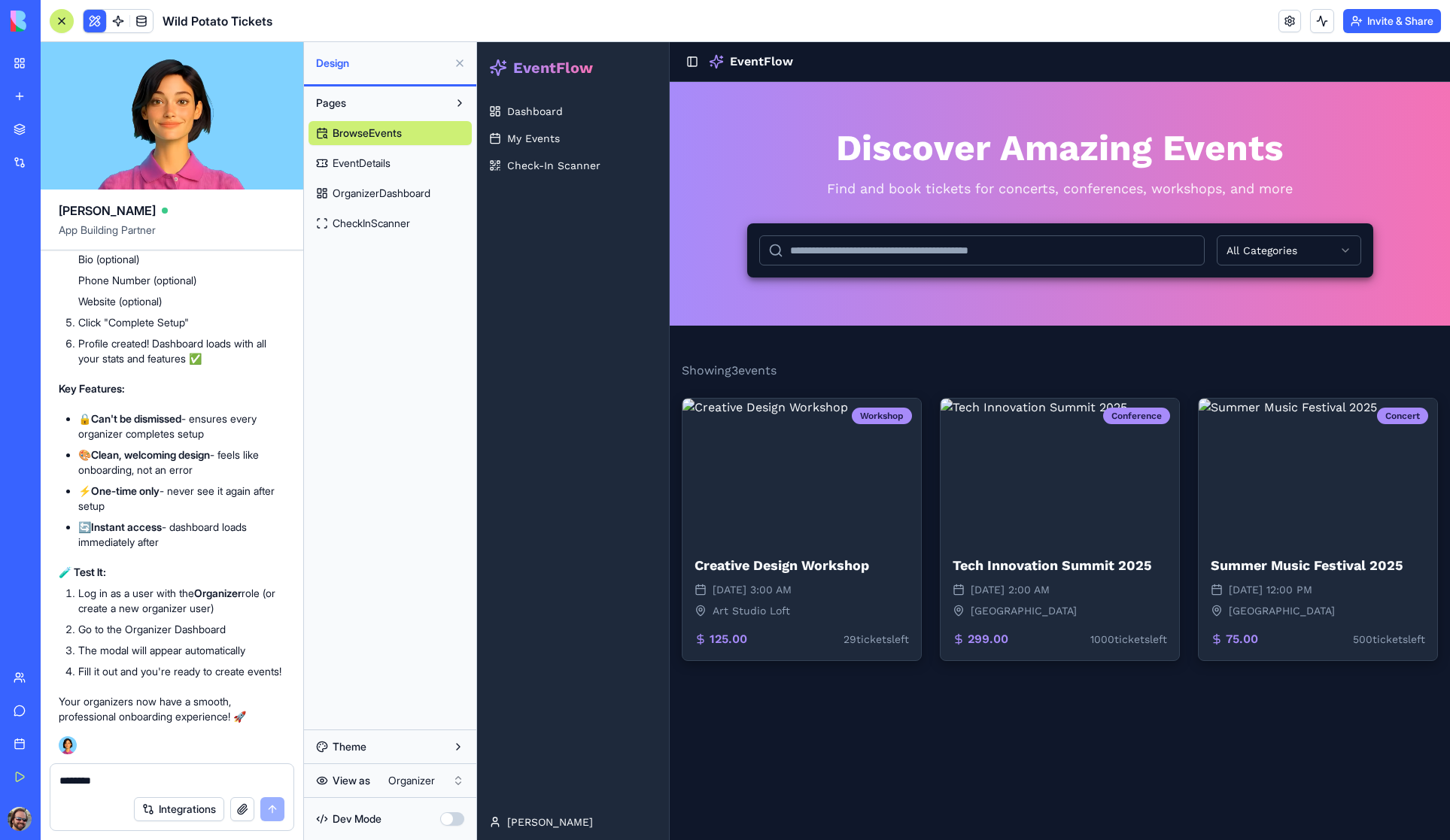
click at [105, 777] on textarea "********" at bounding box center [171, 780] width 225 height 15
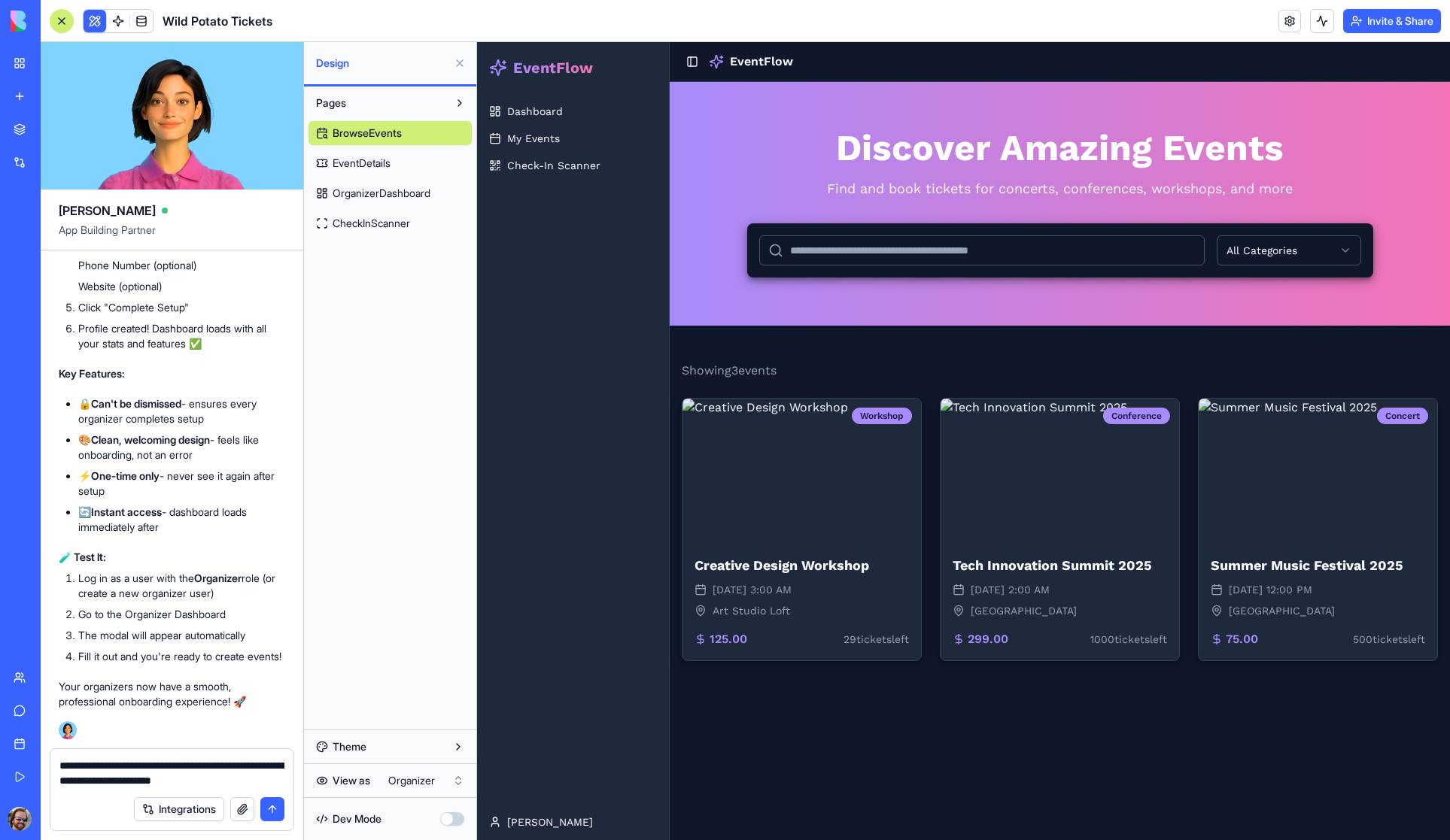
type textarea "**********"
click at [273, 809] on button "submit" at bounding box center [272, 809] width 24 height 24
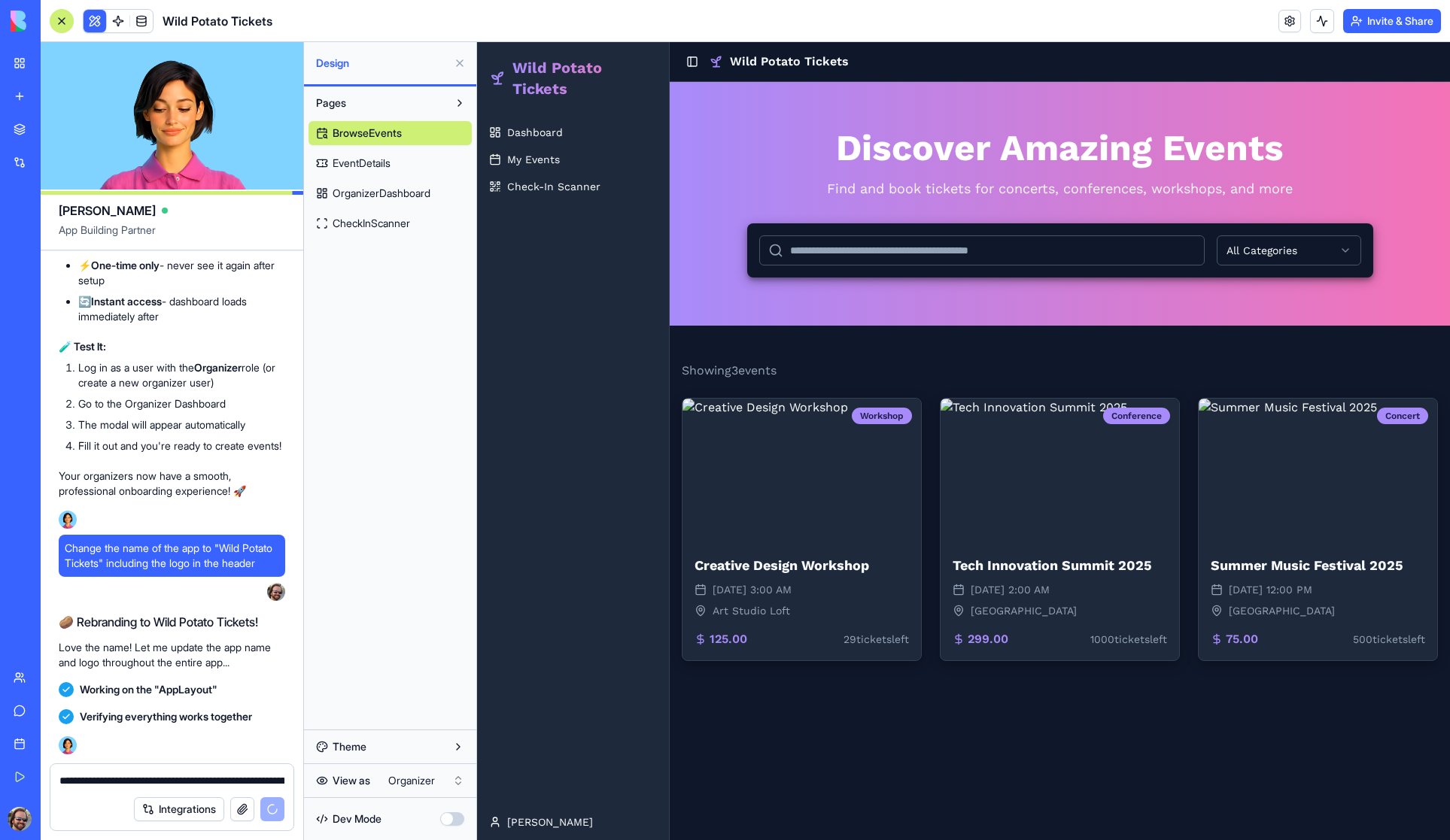
scroll to position [7192, 0]
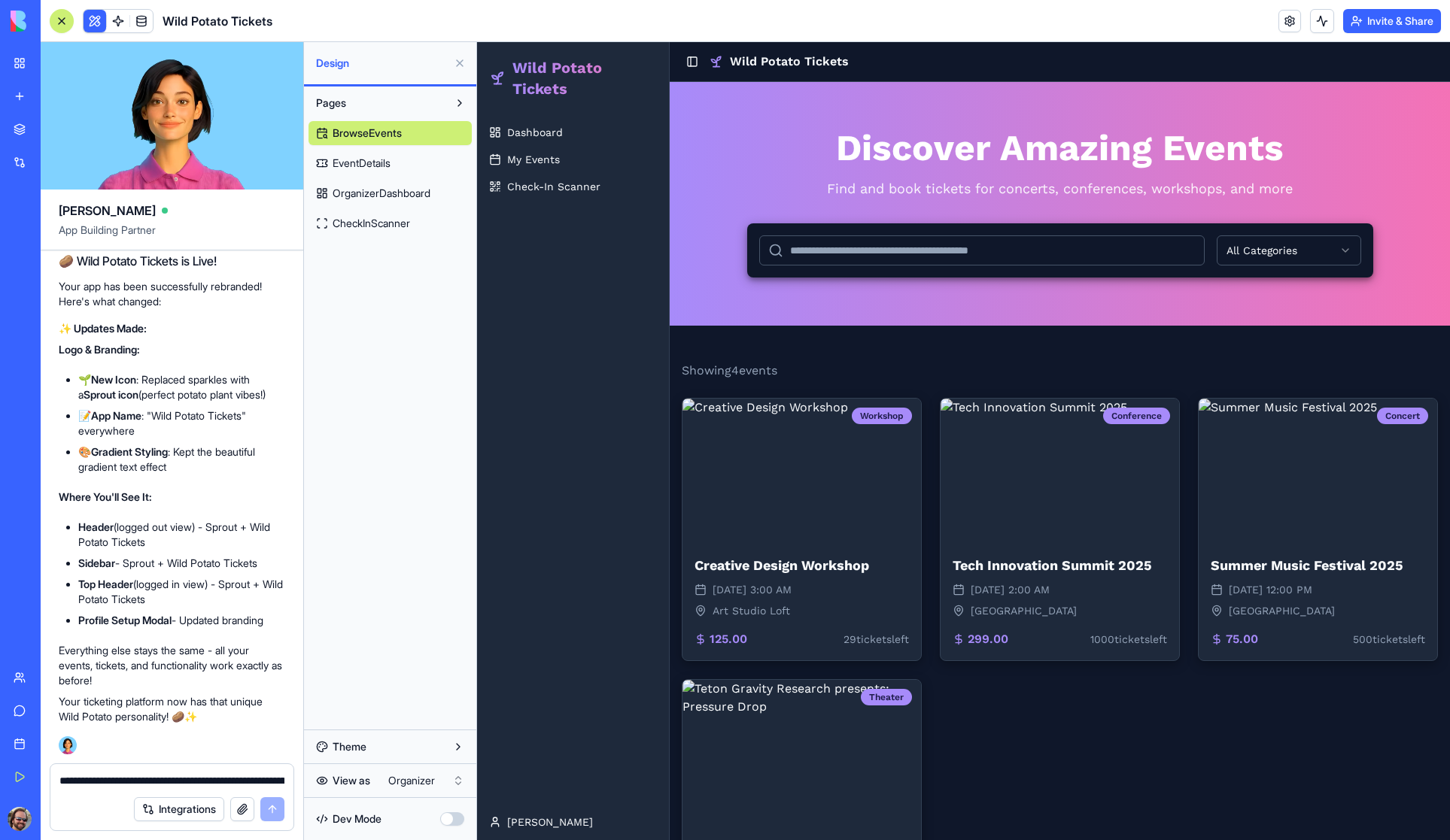
click at [363, 164] on span "EventDetails" at bounding box center [362, 163] width 58 height 15
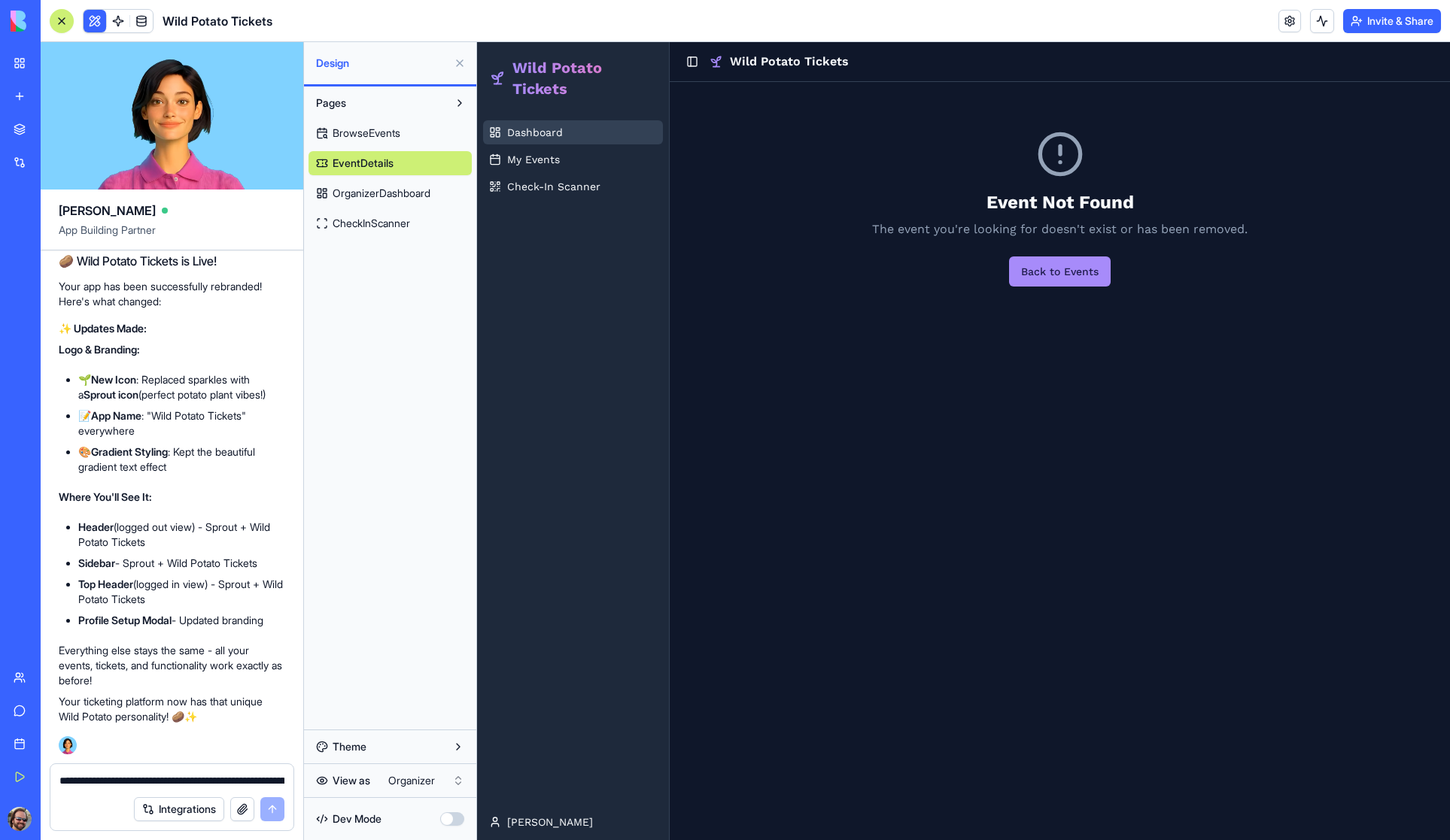
click at [523, 132] on span "Dashboard" at bounding box center [535, 132] width 55 height 15
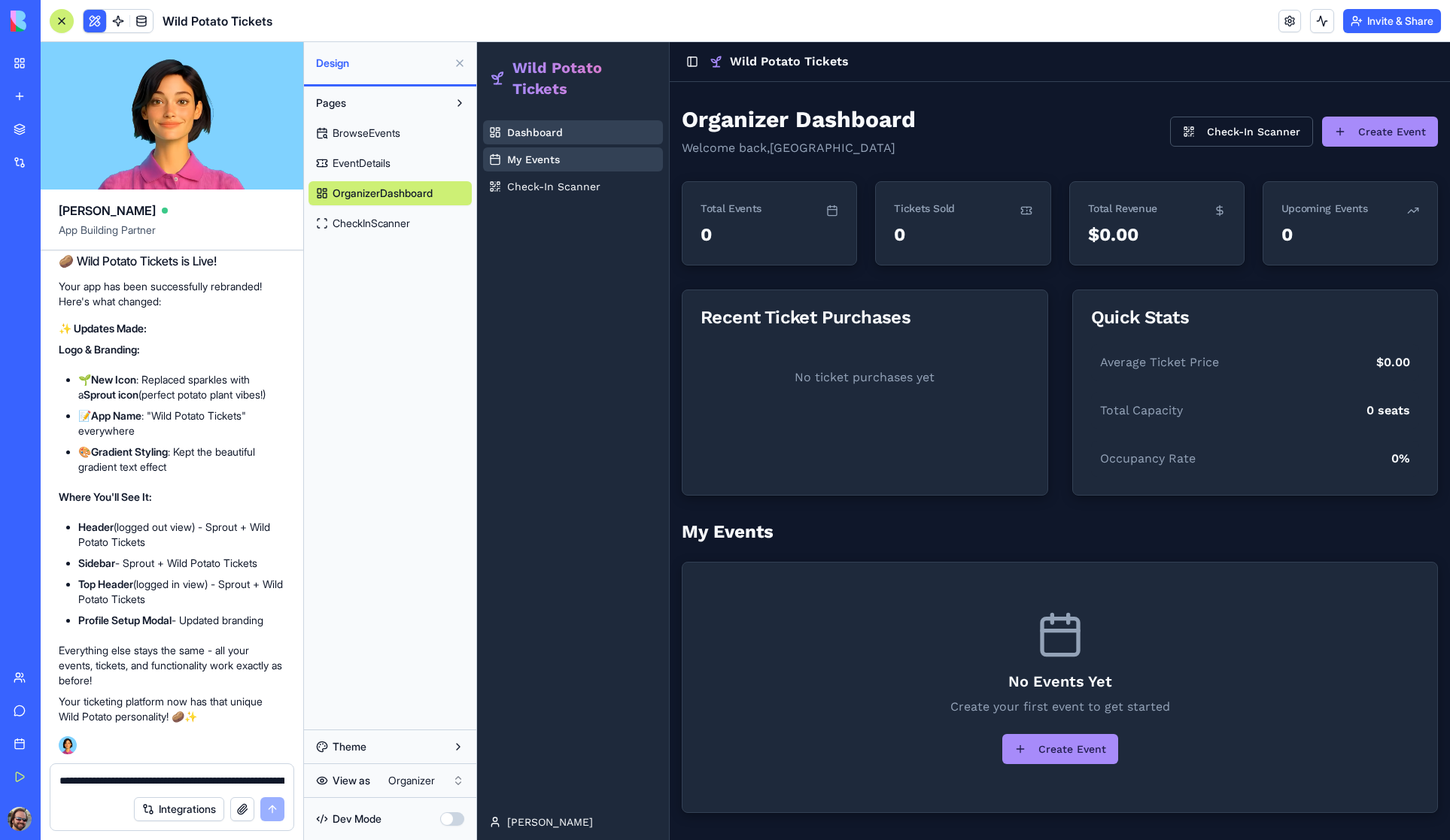
click at [530, 163] on span "My Events" at bounding box center [533, 159] width 53 height 15
click at [541, 191] on span "Check-In Scanner" at bounding box center [554, 186] width 93 height 15
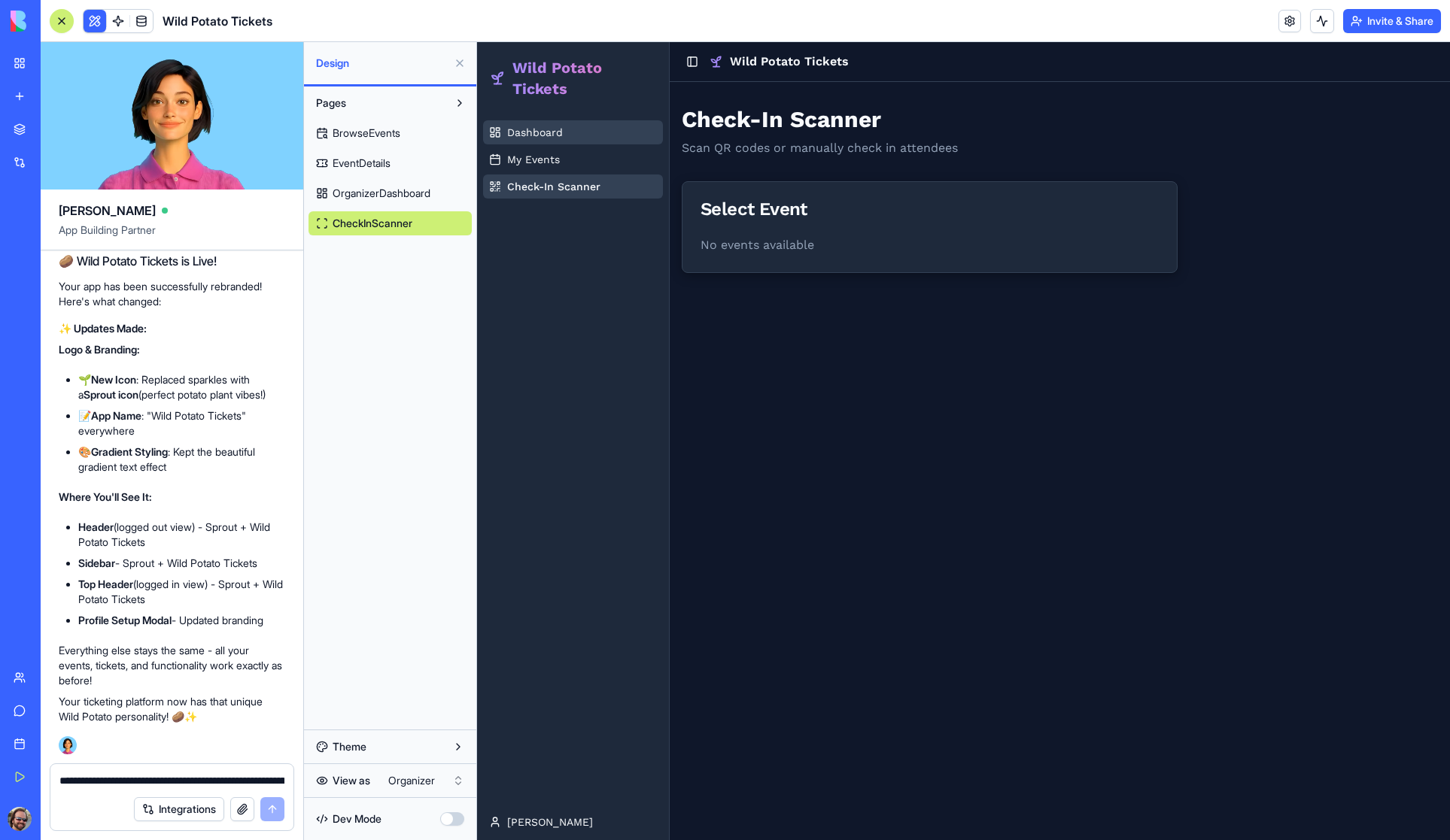
click at [533, 128] on span "Dashboard" at bounding box center [535, 132] width 55 height 15
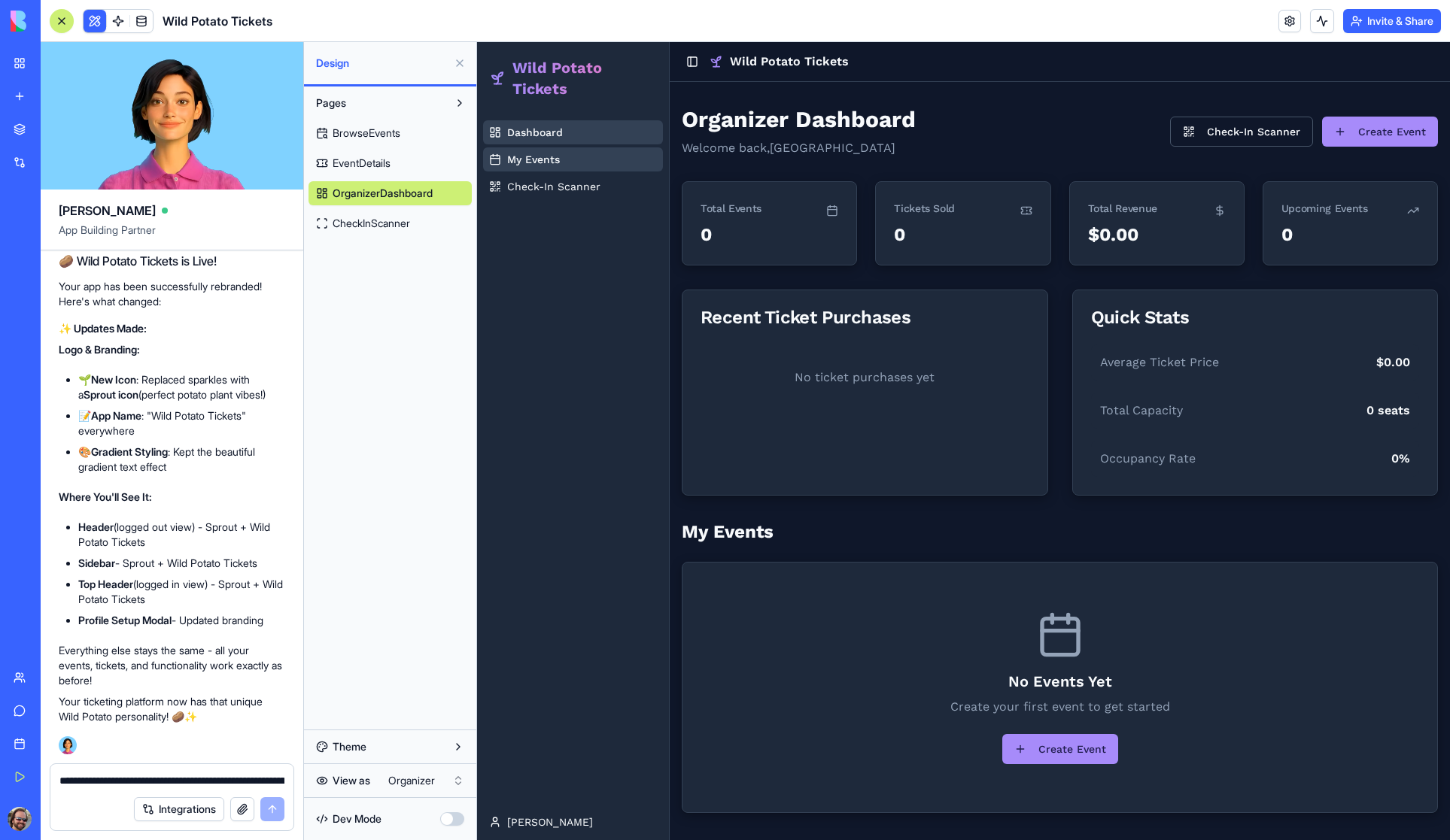
click at [371, 224] on span "CheckInScanner" at bounding box center [371, 223] width 78 height 15
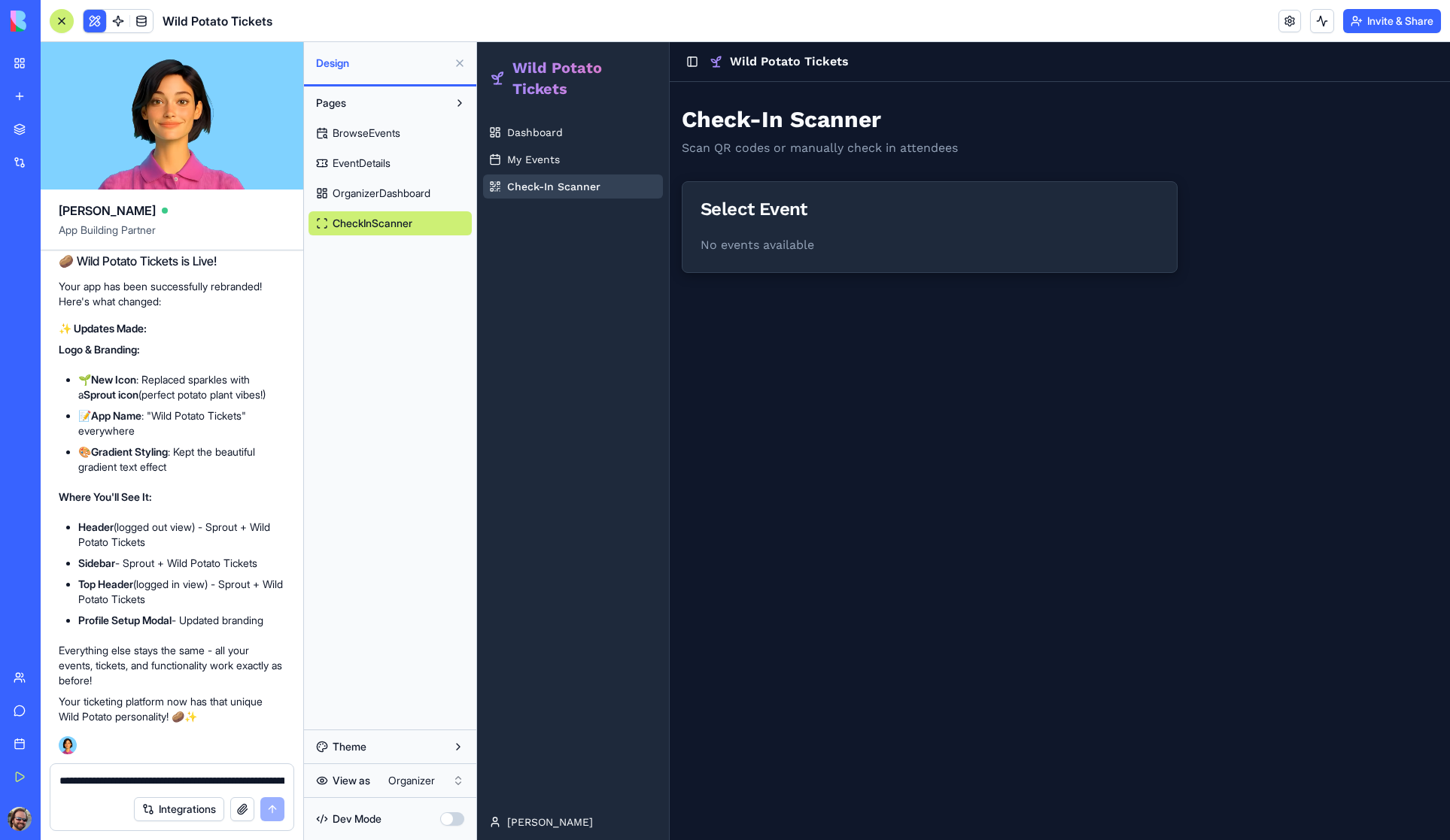
click at [368, 191] on span "OrganizerDashboard" at bounding box center [381, 193] width 98 height 15
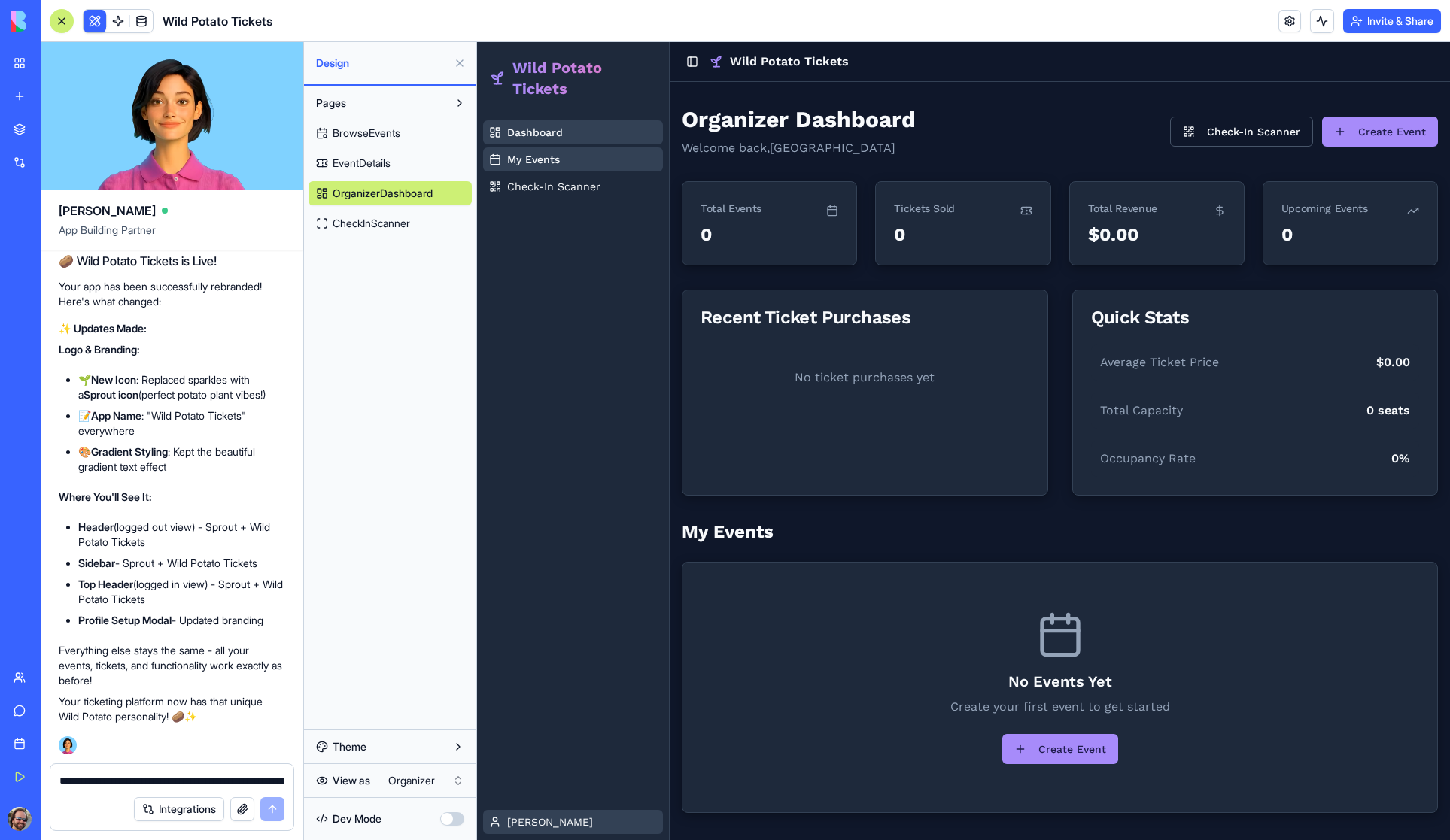
click at [525, 817] on html "Wild Potato Tickets Dashboard My Events Check-In Scanner Shawn Toggle Sidebar W…" at bounding box center [963, 441] width 973 height 798
click at [560, 598] on html "Wild Potato Tickets Dashboard My Events Check-In Scanner Shawn Toggle Sidebar W…" at bounding box center [963, 441] width 973 height 798
click at [381, 789] on html "My Workspace New app Marketplace Integrations Recent Untitled App AI Logo Gener…" at bounding box center [725, 420] width 1450 height 840
click at [550, 135] on span "Browse Events" at bounding box center [545, 132] width 76 height 15
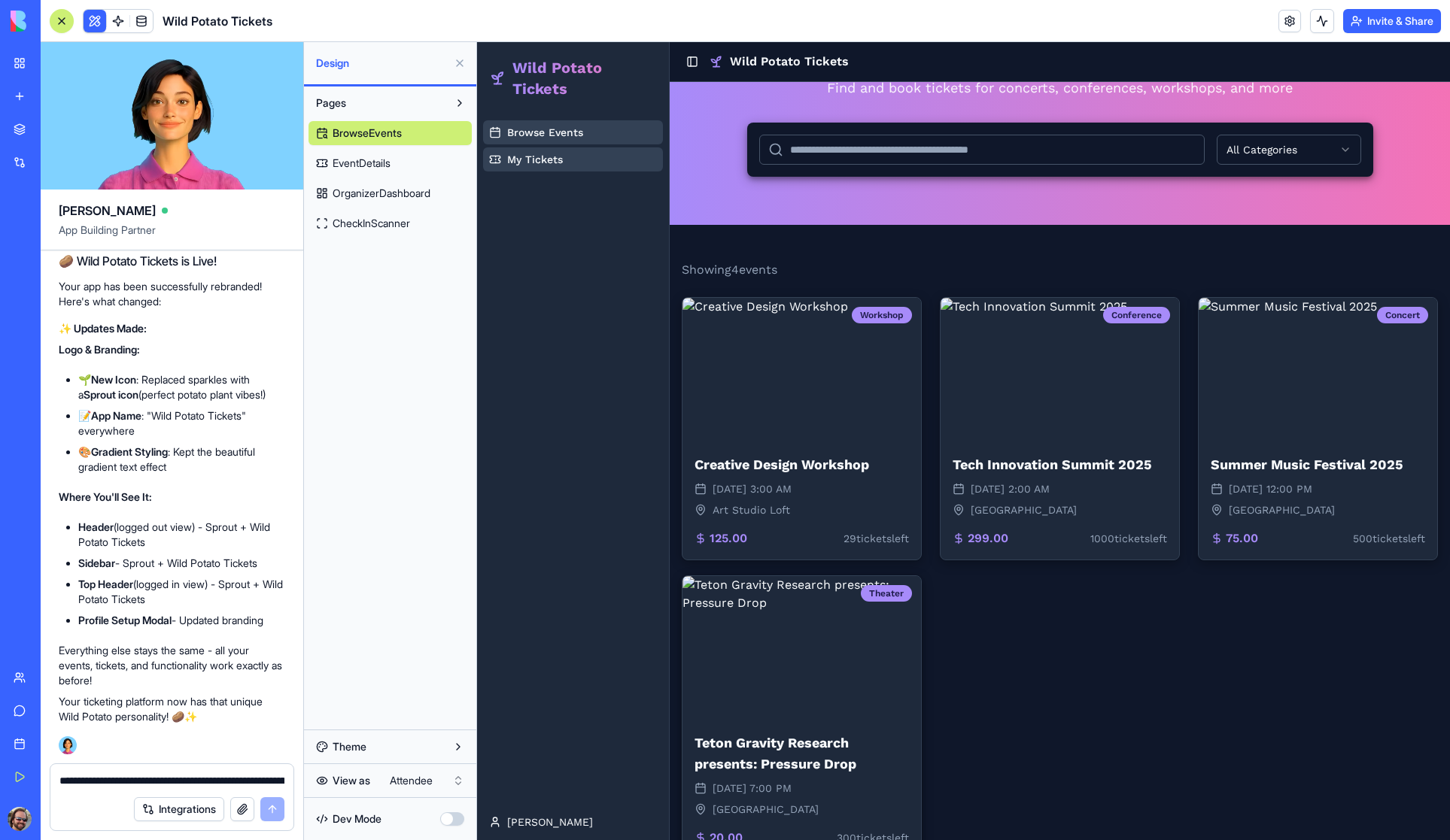
scroll to position [159, 0]
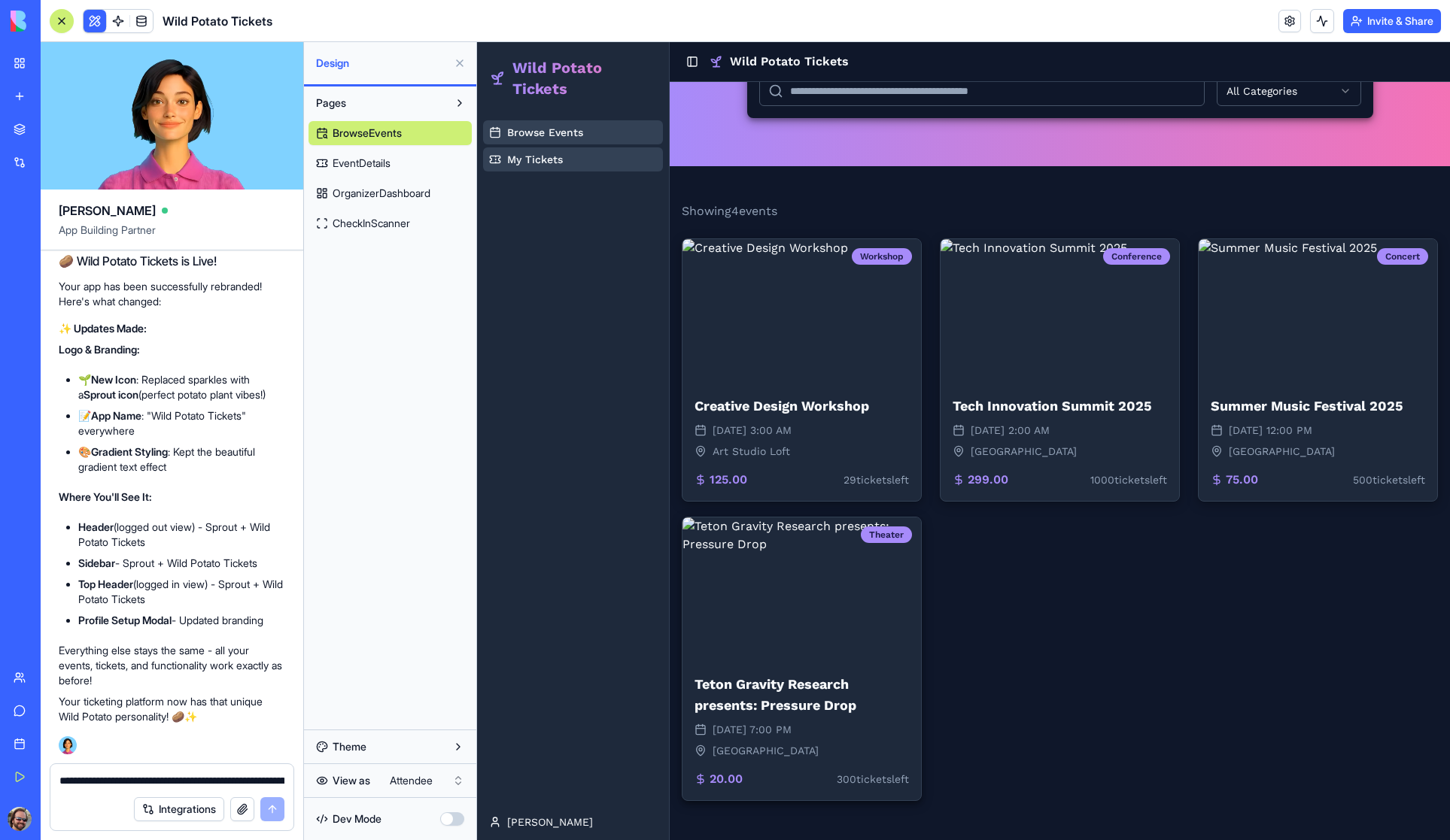
click at [776, 618] on img at bounding box center [802, 589] width 239 height 144
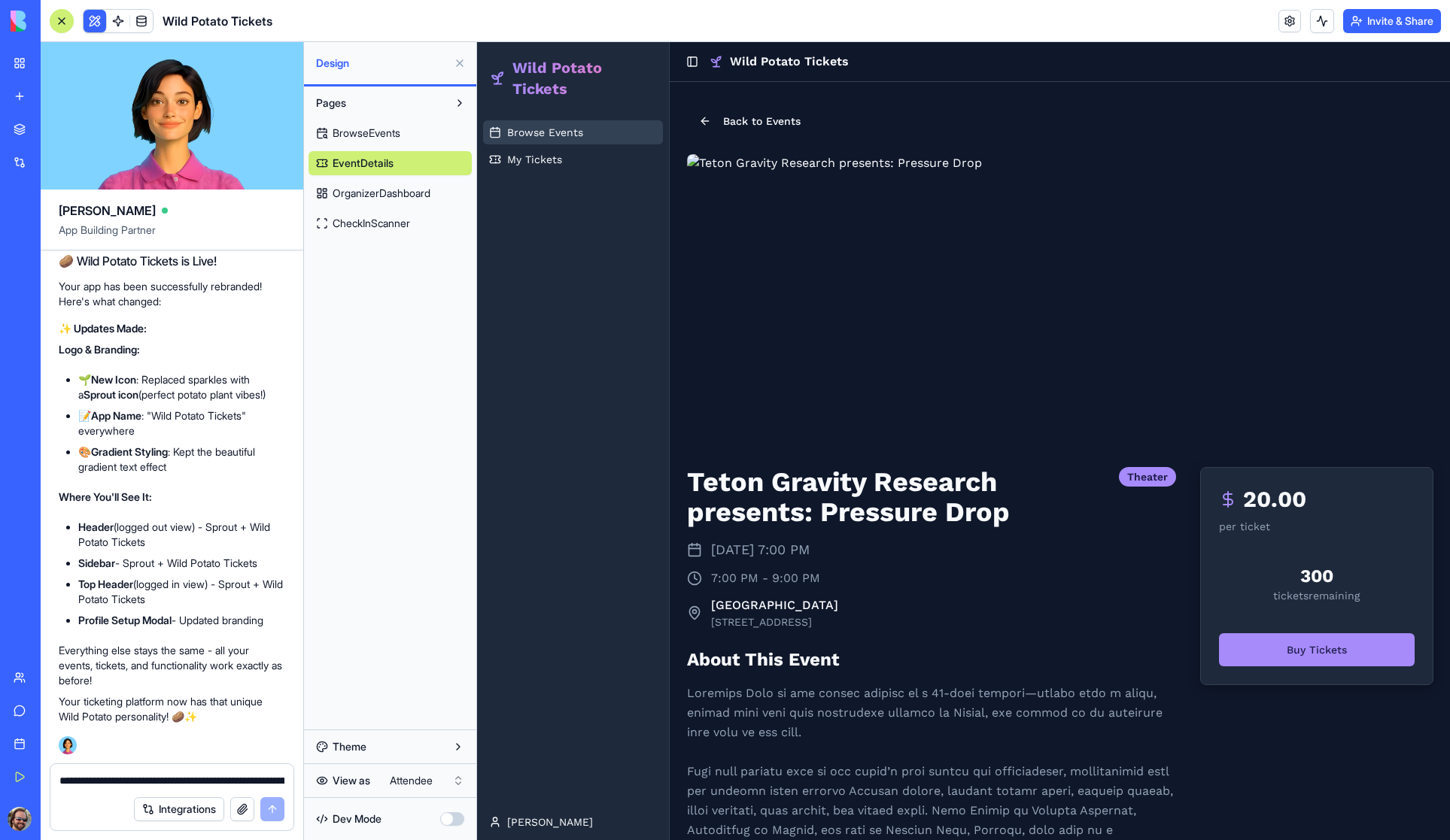
click at [533, 133] on span "Browse Events" at bounding box center [545, 132] width 76 height 15
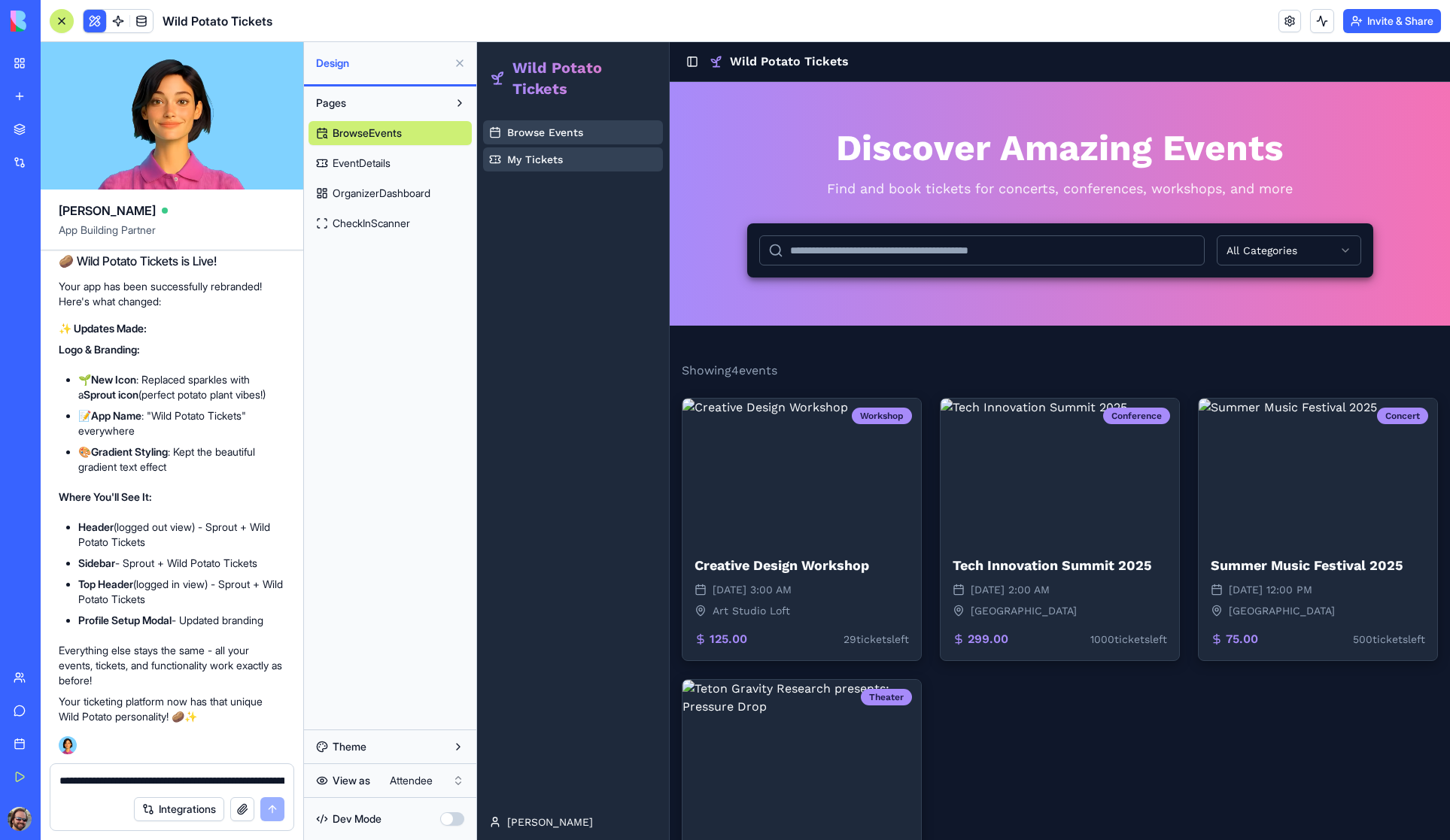
click at [366, 166] on span "EventDetails" at bounding box center [362, 163] width 58 height 15
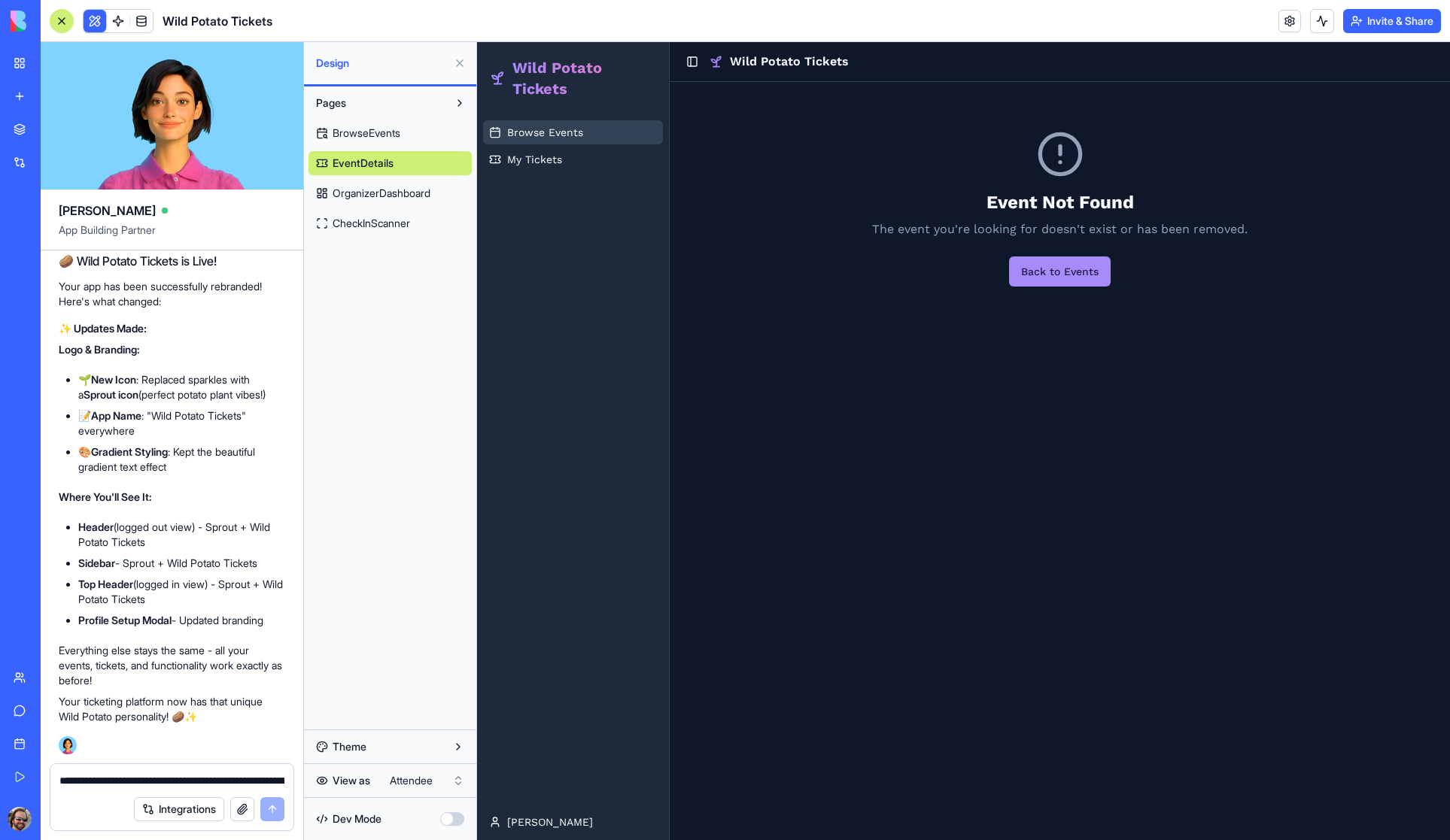
click at [543, 129] on span "Browse Events" at bounding box center [545, 132] width 76 height 15
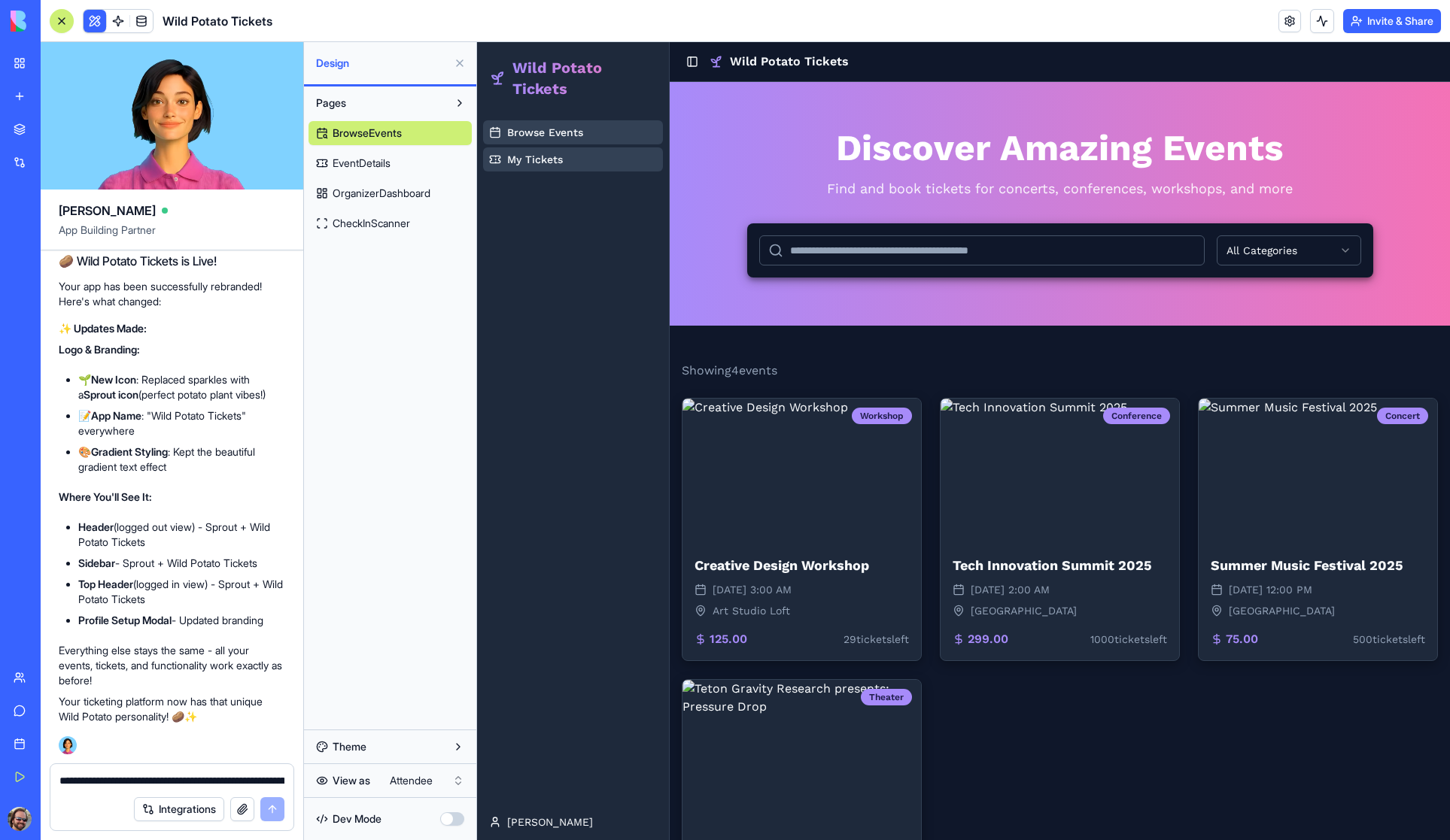
click at [382, 187] on span "OrganizerDashboard" at bounding box center [381, 193] width 98 height 15
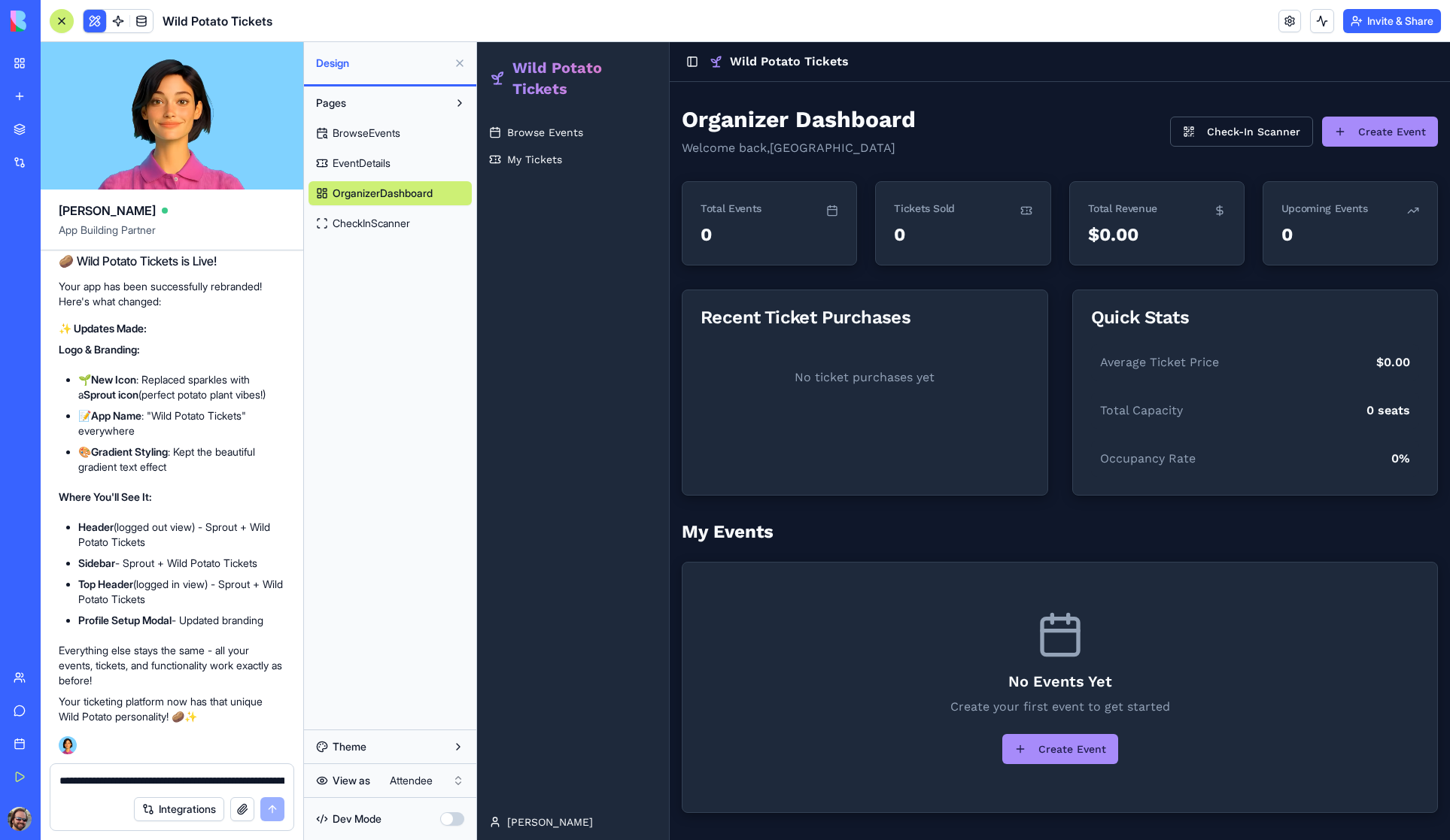
click at [398, 783] on html "My Workspace New app Marketplace Integrations Recent Untitled App AI Logo Gener…" at bounding box center [725, 420] width 1450 height 840
click at [355, 749] on button "Theme" at bounding box center [390, 746] width 163 height 24
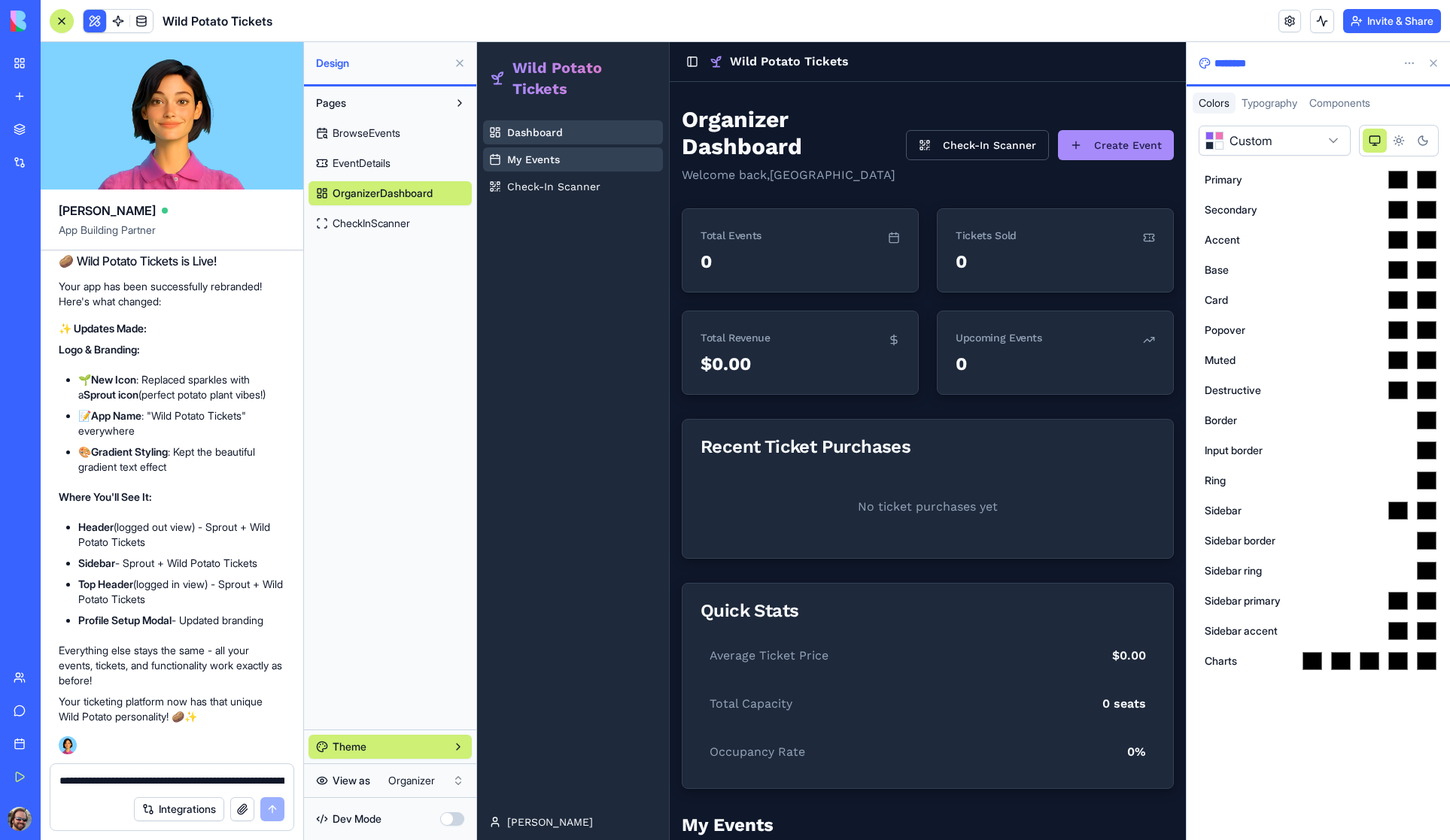
click at [1346, 103] on span "Components" at bounding box center [1340, 103] width 61 height 13
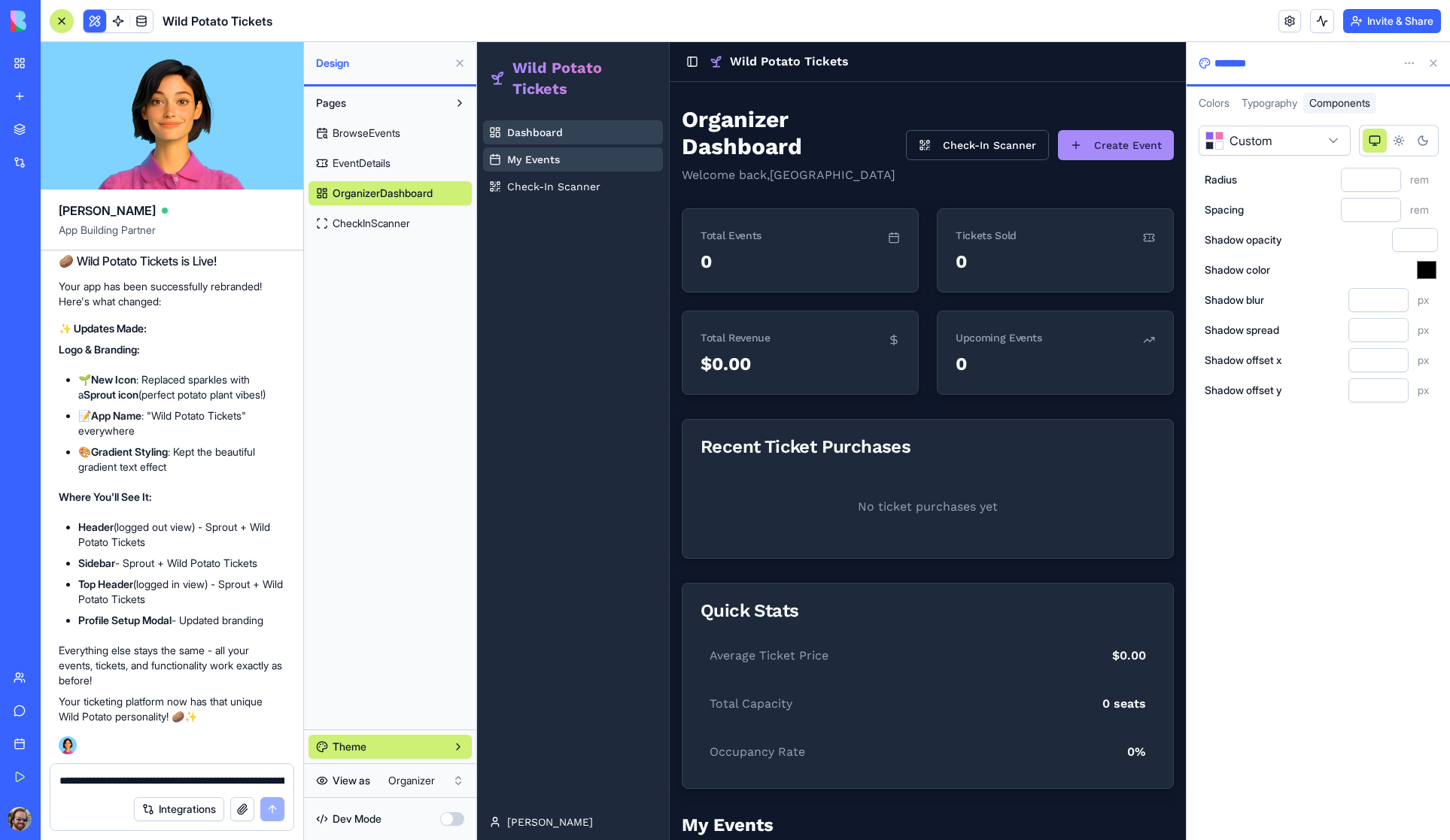
click at [1217, 100] on span "Colors" at bounding box center [1214, 103] width 30 height 13
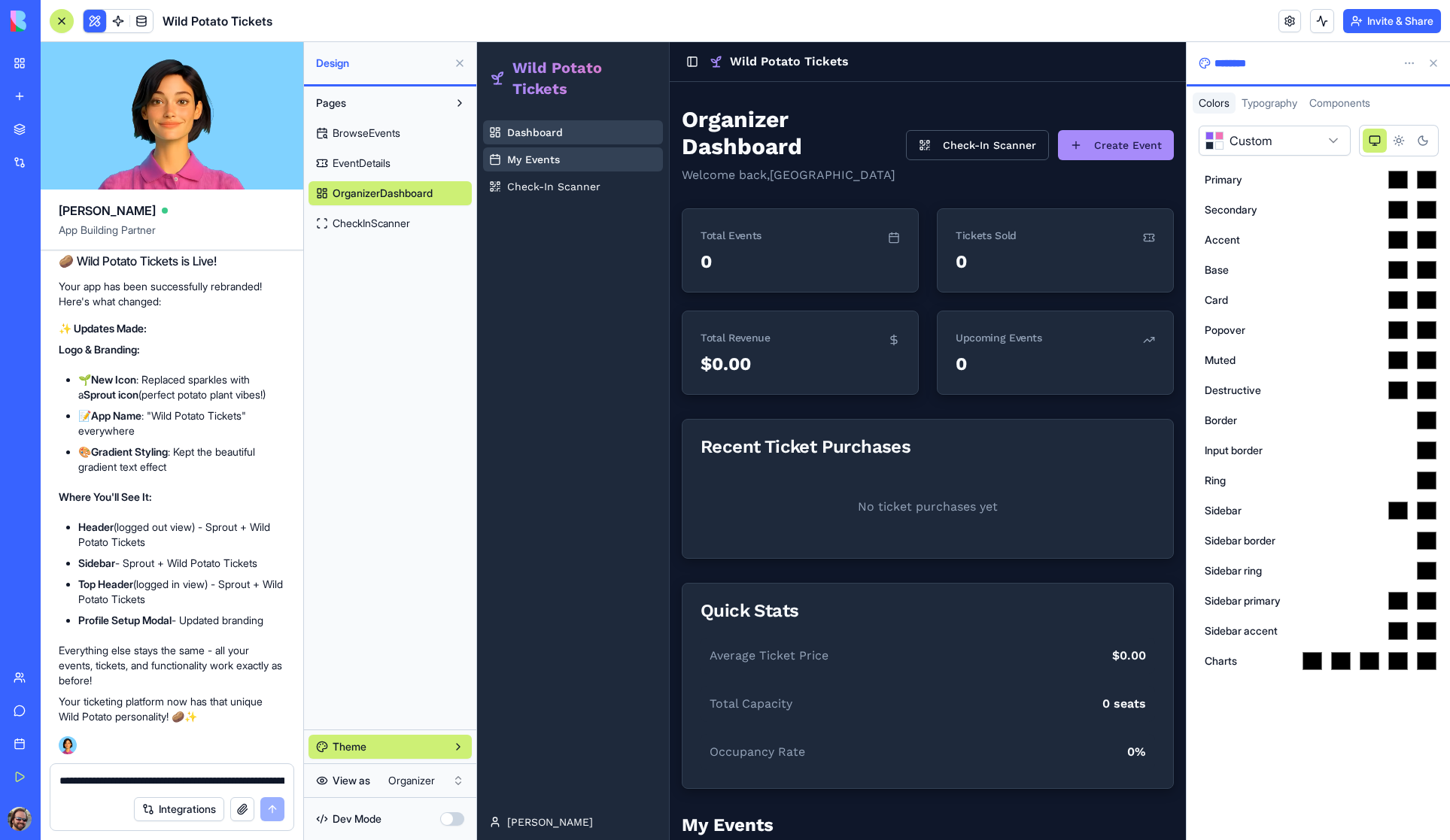
click at [365, 130] on span "BrowseEvents" at bounding box center [367, 132] width 68 height 15
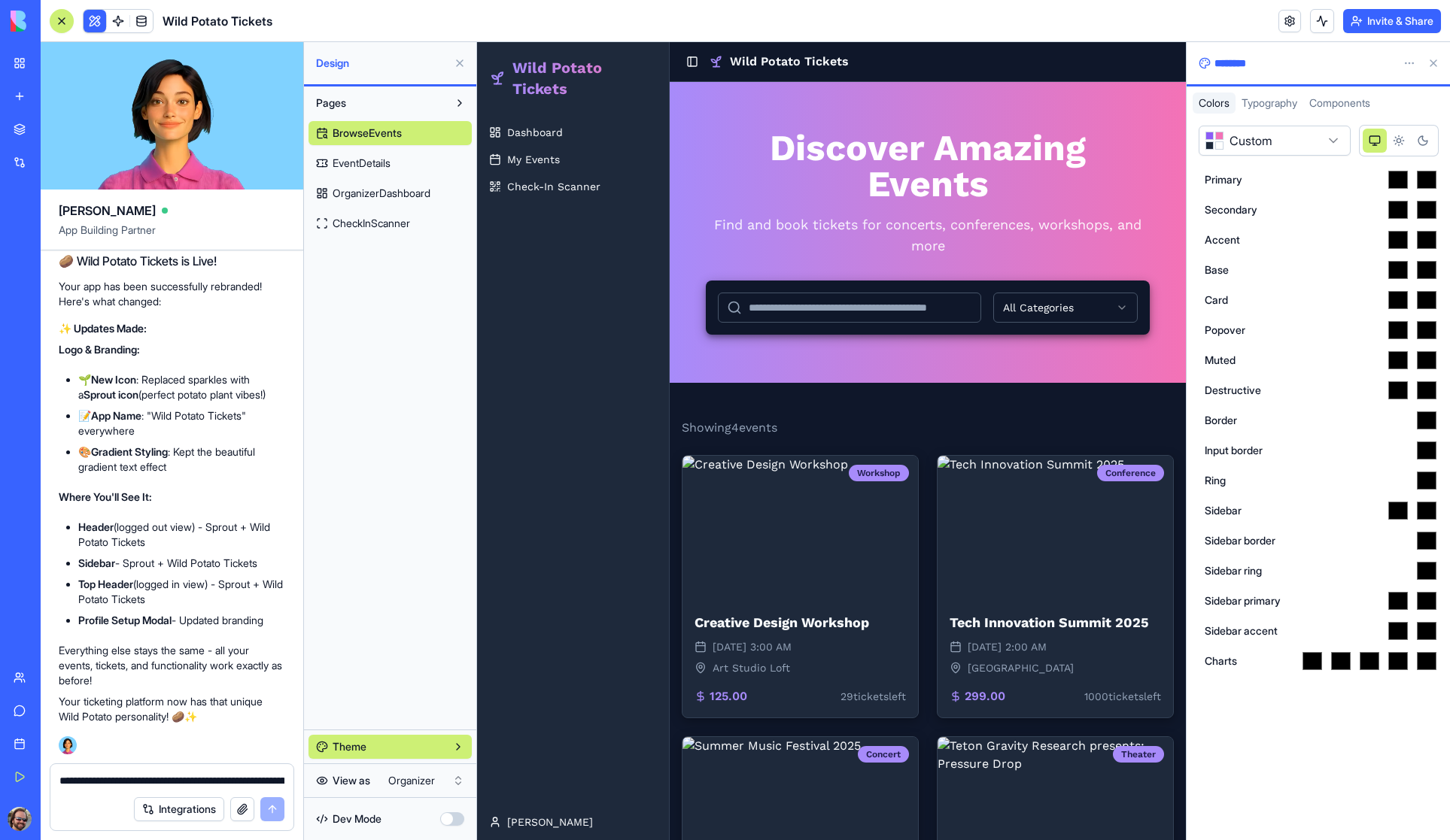
drag, startPoint x: 1432, startPoint y: 64, endPoint x: 870, endPoint y: 52, distance: 562.1
click at [1432, 64] on button at bounding box center [1433, 63] width 24 height 24
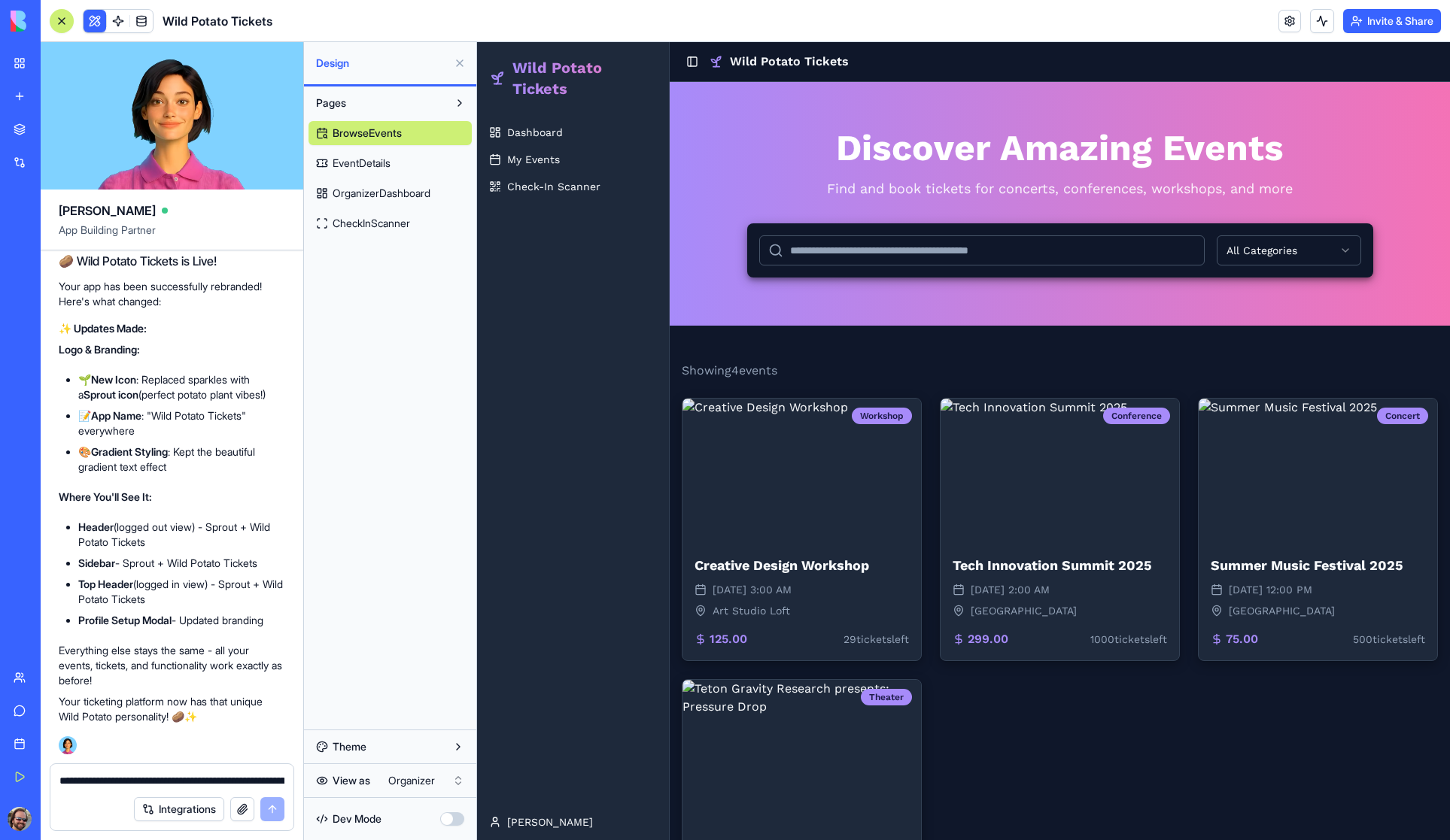
click at [1382, 21] on button "Invite & Share" at bounding box center [1392, 21] width 98 height 24
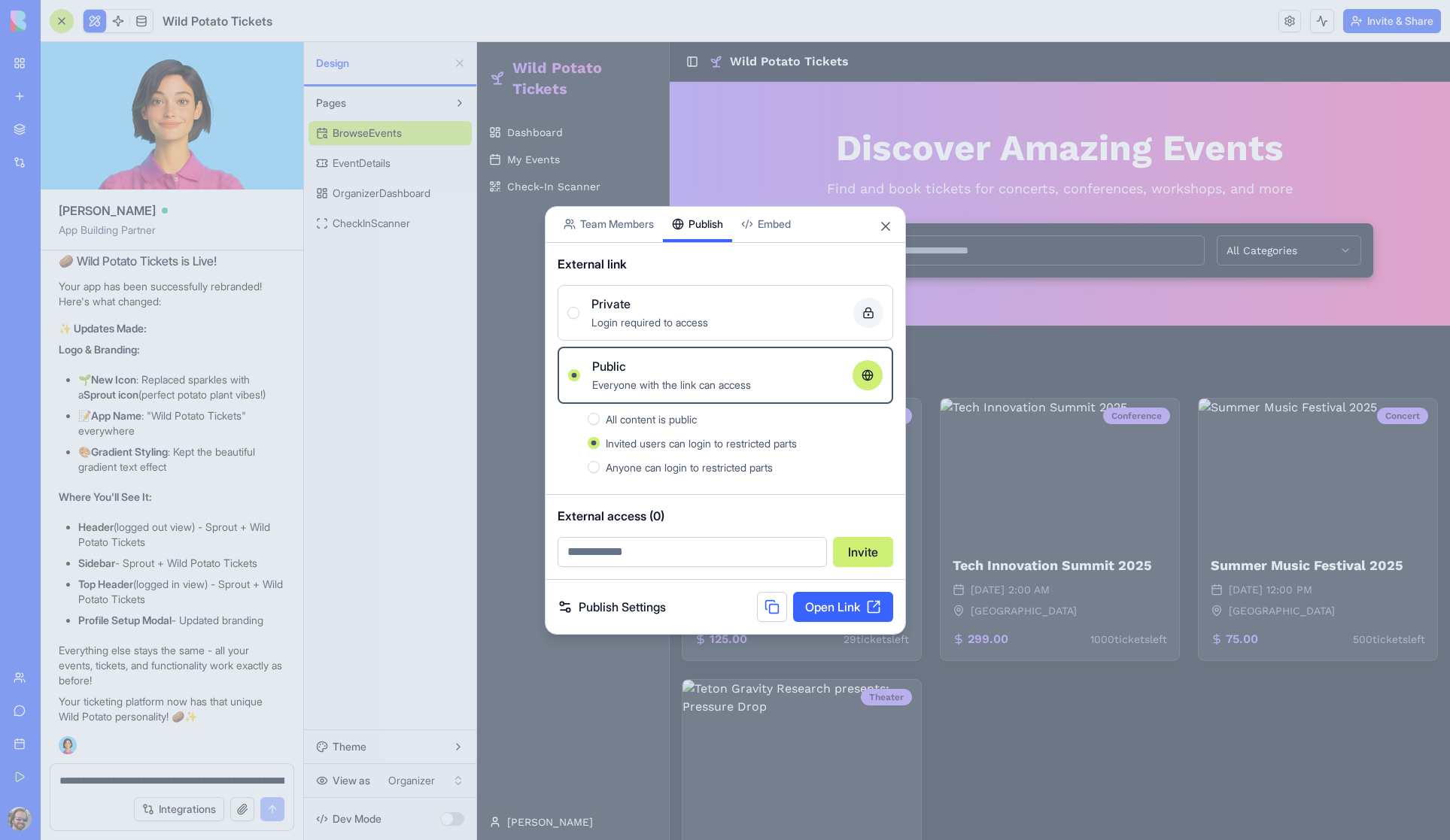
click at [638, 420] on span "All content is public" at bounding box center [652, 420] width 91 height 13
click at [600, 420] on button "All content is public" at bounding box center [593, 419] width 12 height 12
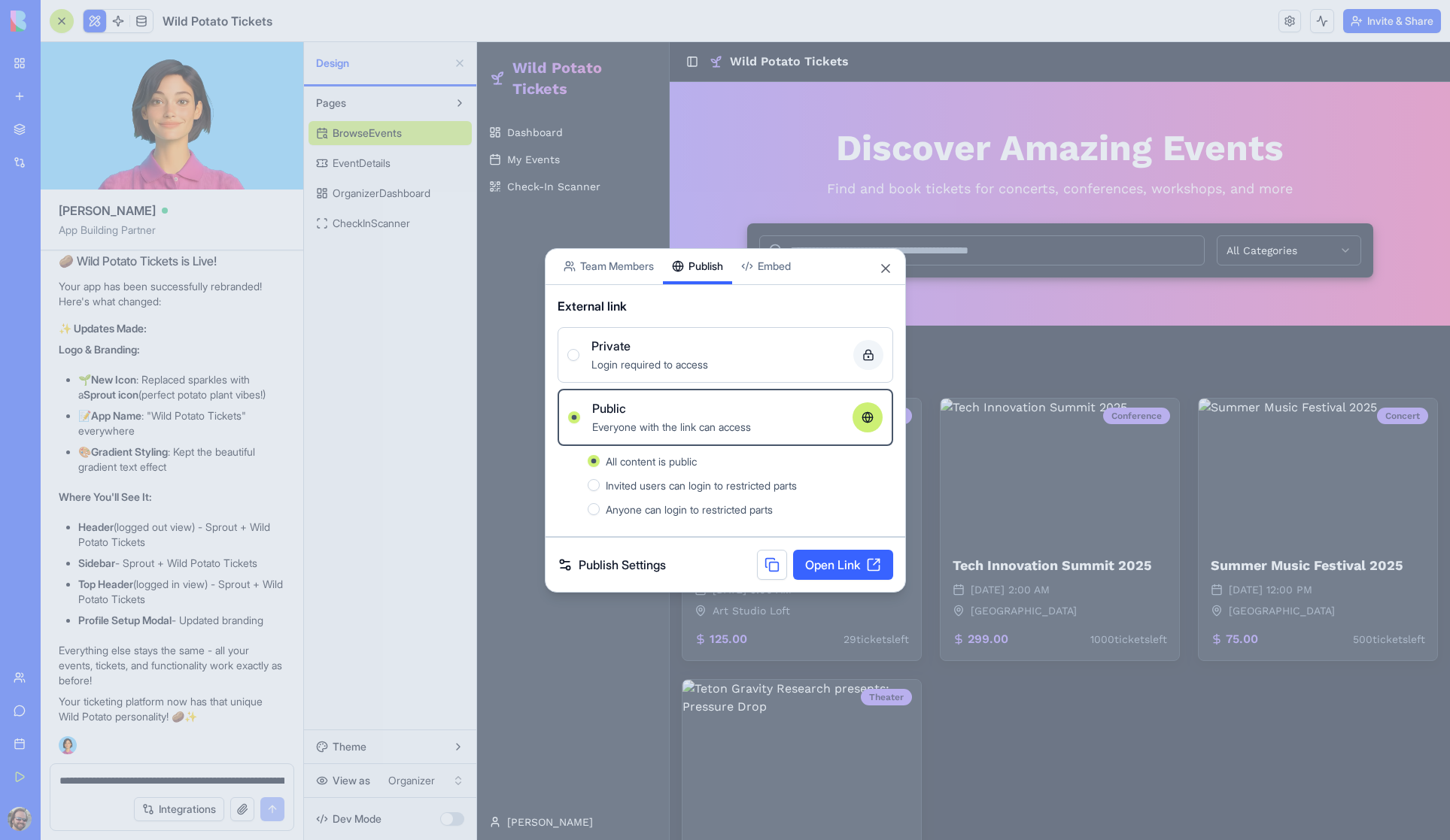
click at [868, 418] on icon at bounding box center [867, 418] width 10 height 0
click at [580, 417] on button "Public Everyone with the link can access" at bounding box center [574, 417] width 12 height 12
click at [770, 564] on button at bounding box center [772, 565] width 30 height 30
click at [628, 485] on span "Invited users can login to restricted parts" at bounding box center [702, 486] width 192 height 13
click at [600, 485] on button "Invited users can login to restricted parts" at bounding box center [593, 485] width 12 height 12
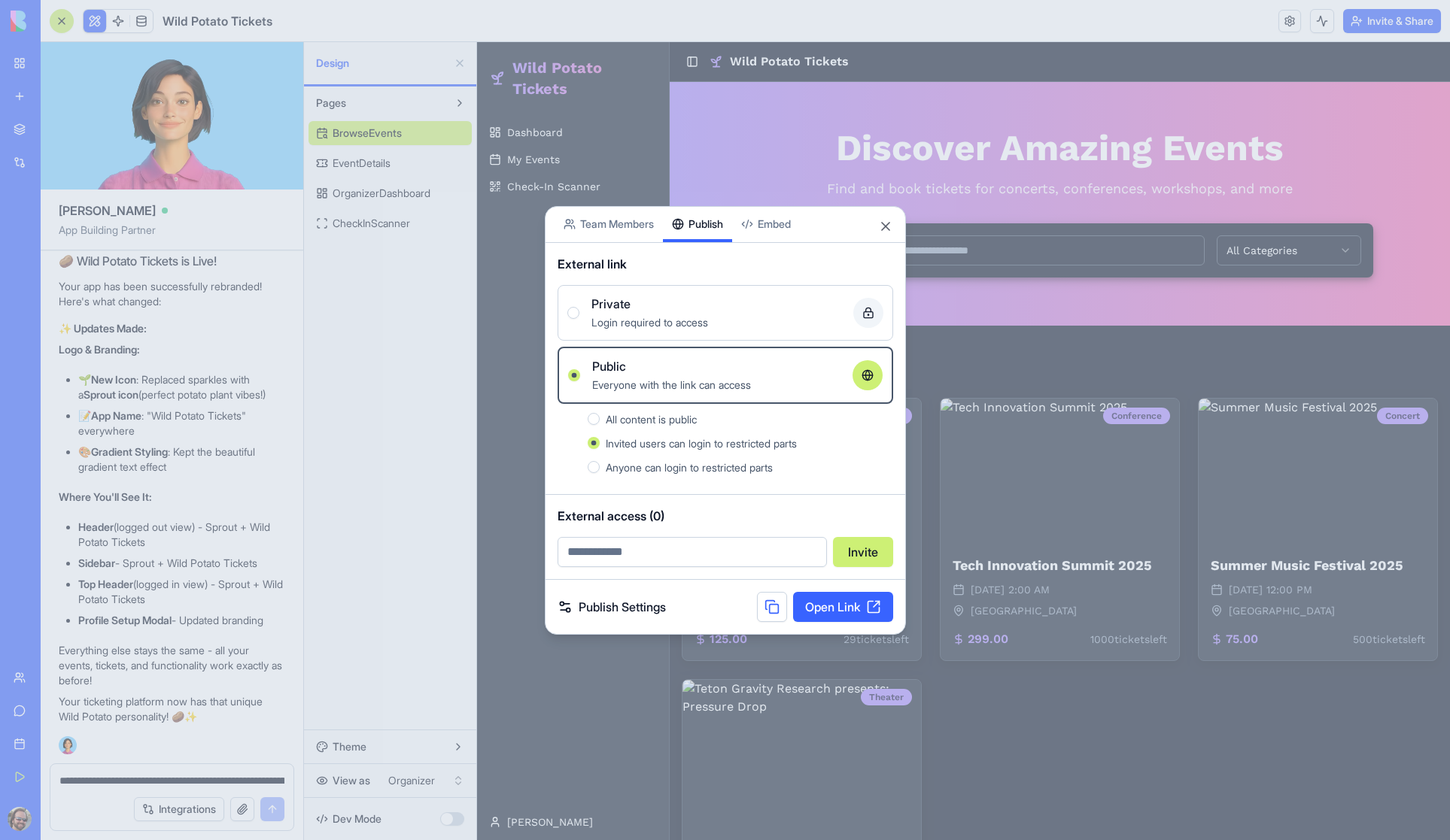
click at [635, 607] on link "Publish Settings" at bounding box center [611, 607] width 108 height 18
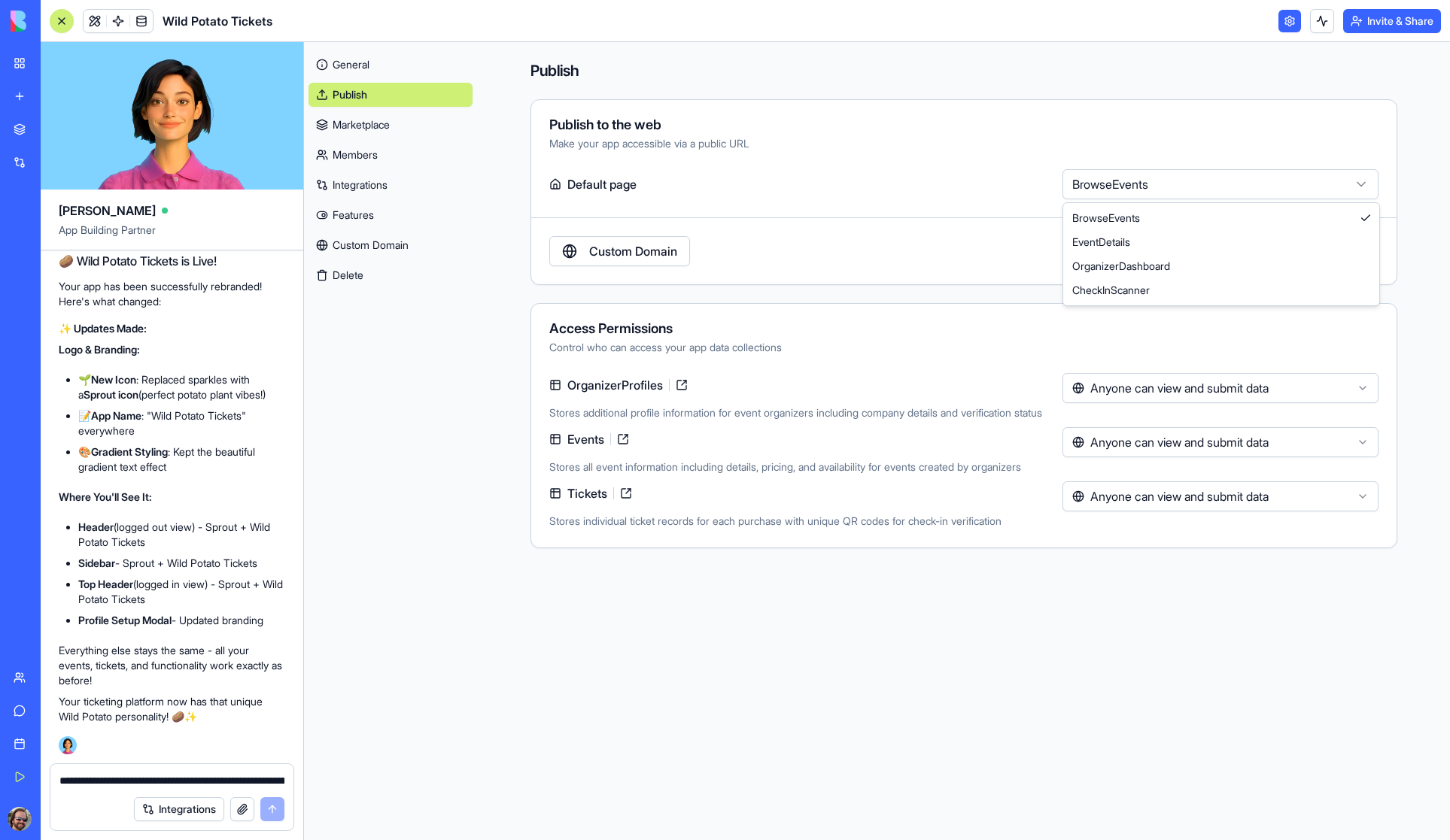
click at [1189, 181] on html "My Workspace New app Marketplace Integrations Recent Untitled App AI Logo Gener…" at bounding box center [725, 420] width 1450 height 840
click at [1186, 131] on html "My Workspace New app Marketplace Integrations Recent Untitled App AI Logo Gener…" at bounding box center [725, 420] width 1450 height 840
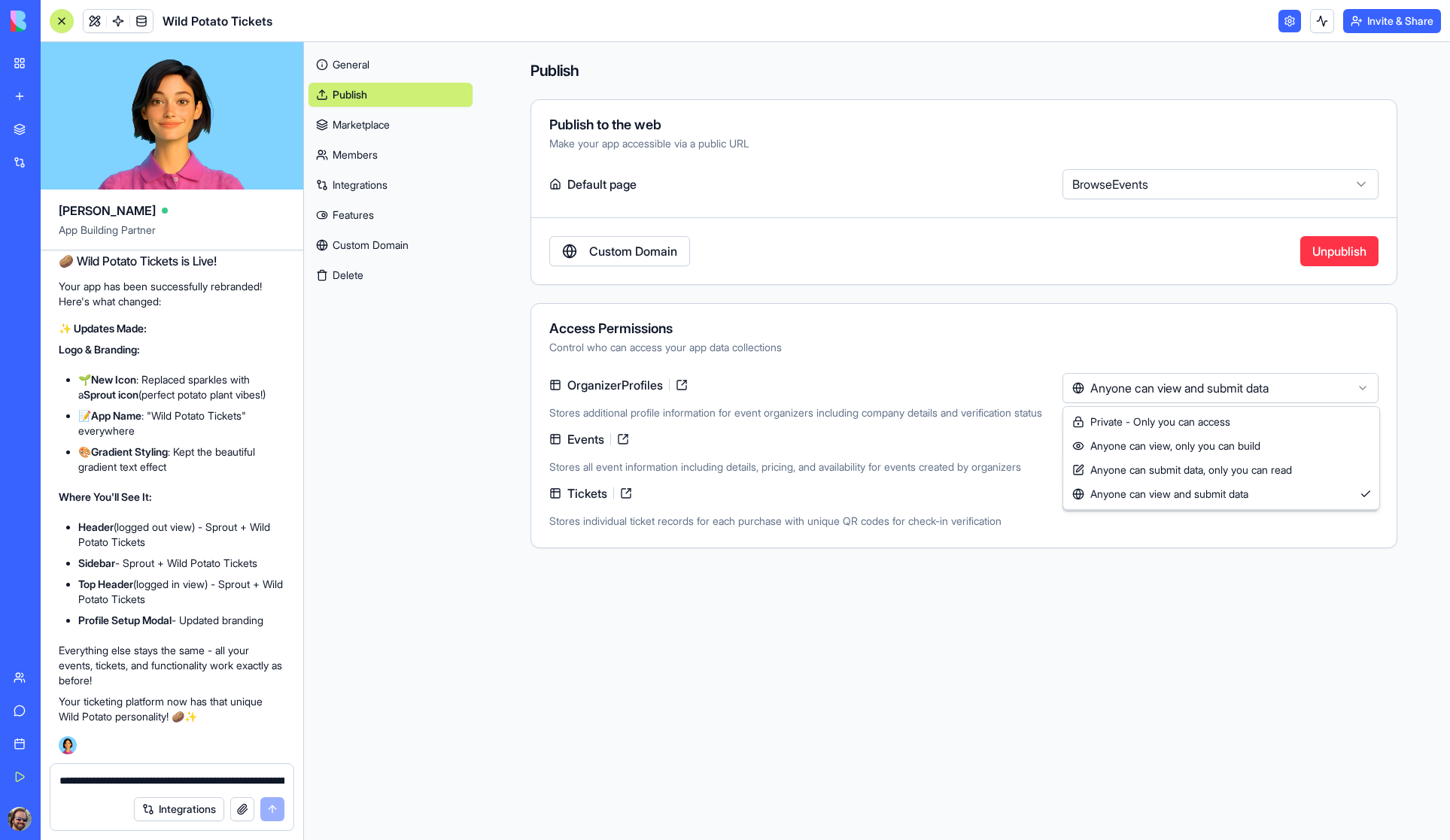
click at [1217, 383] on html "My Workspace New app Marketplace Integrations Recent Untitled App AI Logo Gener…" at bounding box center [725, 420] width 1450 height 840
click at [1189, 326] on html "My Workspace New app Marketplace Integrations Recent Untitled App AI Logo Gener…" at bounding box center [725, 420] width 1450 height 840
click at [1171, 442] on html "My Workspace New app Marketplace Integrations Recent Untitled App AI Logo Gener…" at bounding box center [725, 420] width 1450 height 840
click at [362, 123] on link "Marketplace" at bounding box center [390, 124] width 164 height 24
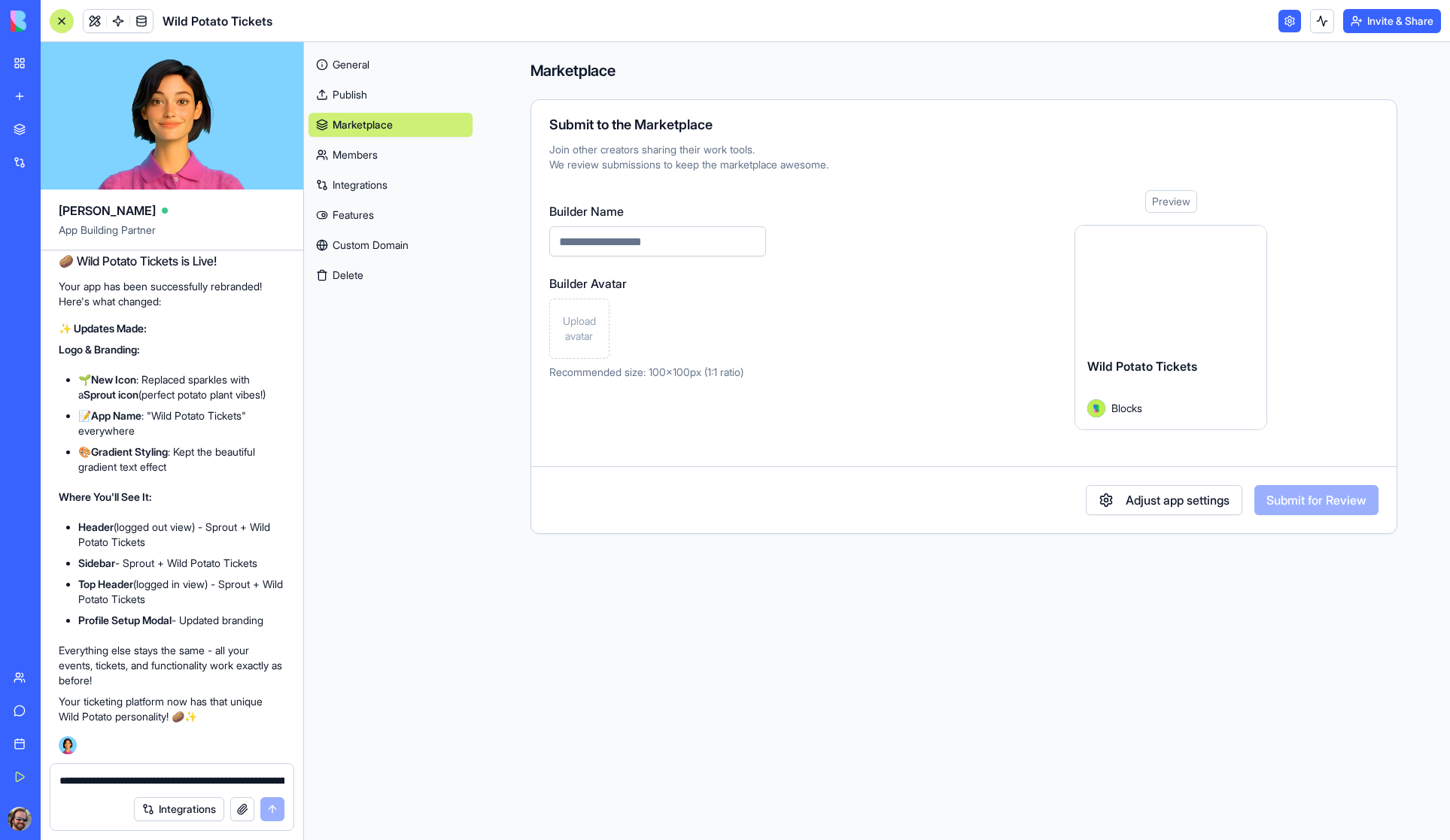
click at [1164, 503] on button "Adjust app settings" at bounding box center [1164, 500] width 157 height 30
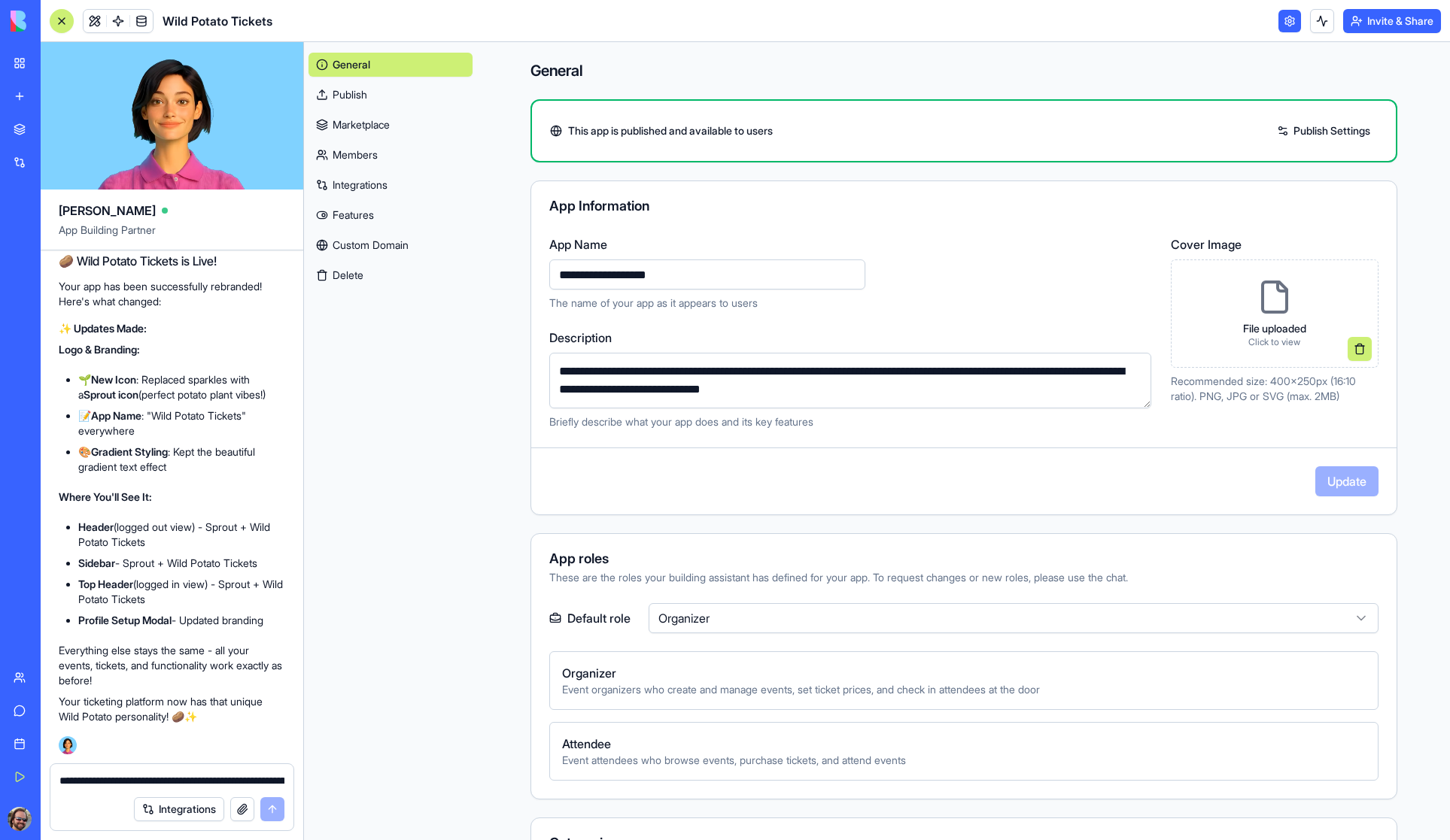
click at [1308, 130] on link "Publish Settings" at bounding box center [1323, 131] width 108 height 24
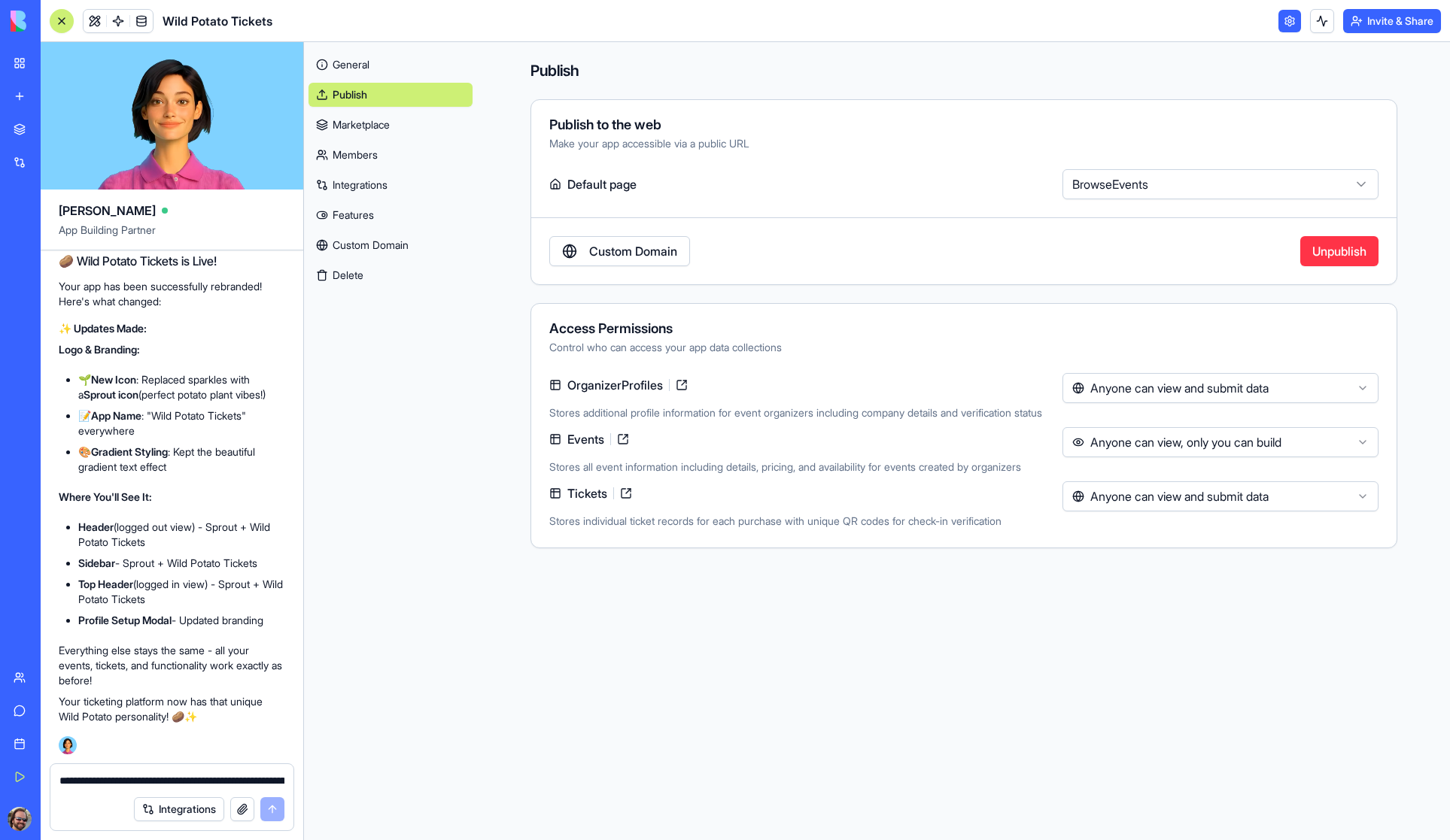
click at [358, 120] on link "Marketplace" at bounding box center [390, 124] width 164 height 24
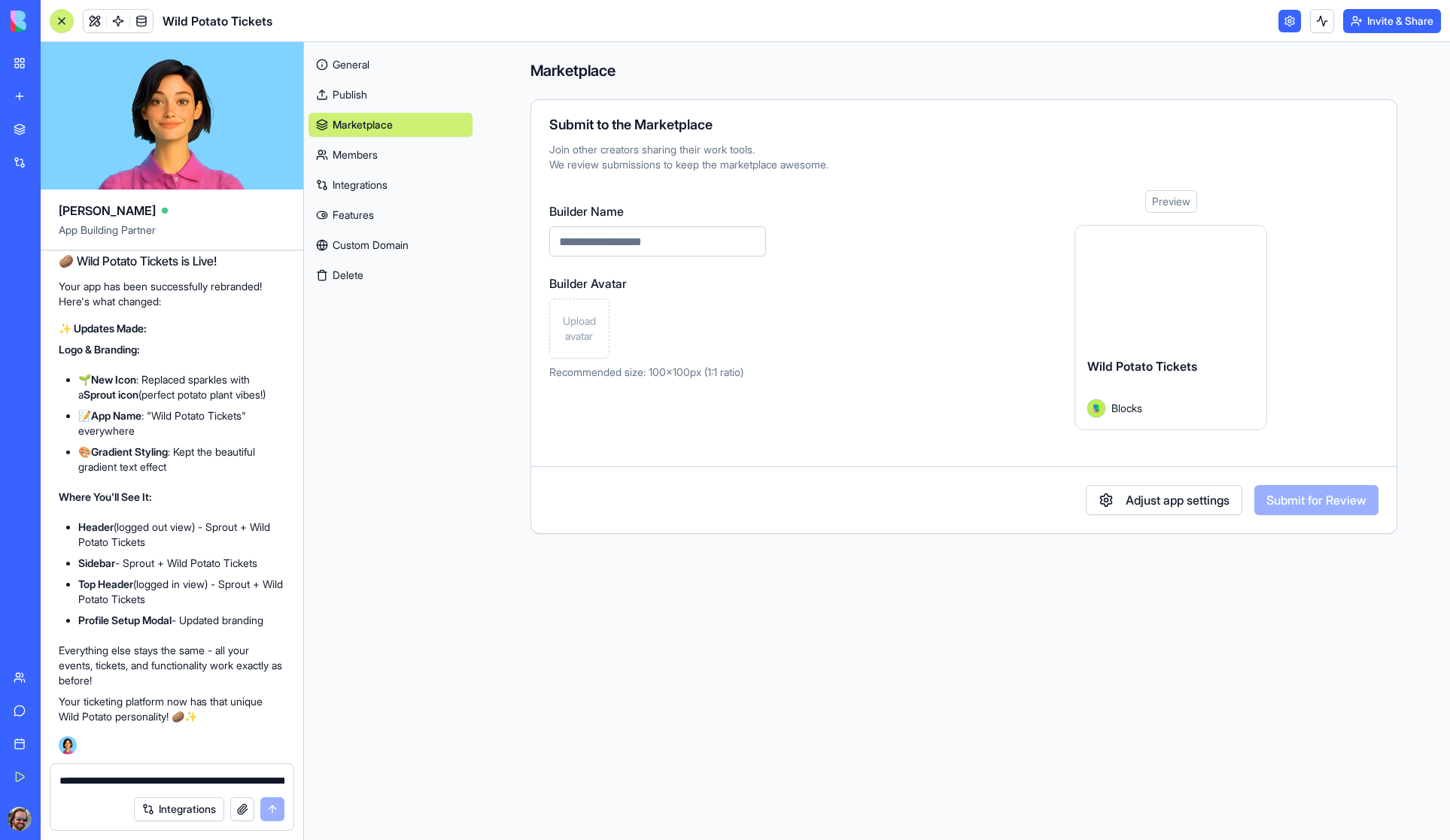
click at [362, 157] on link "Members" at bounding box center [390, 155] width 164 height 24
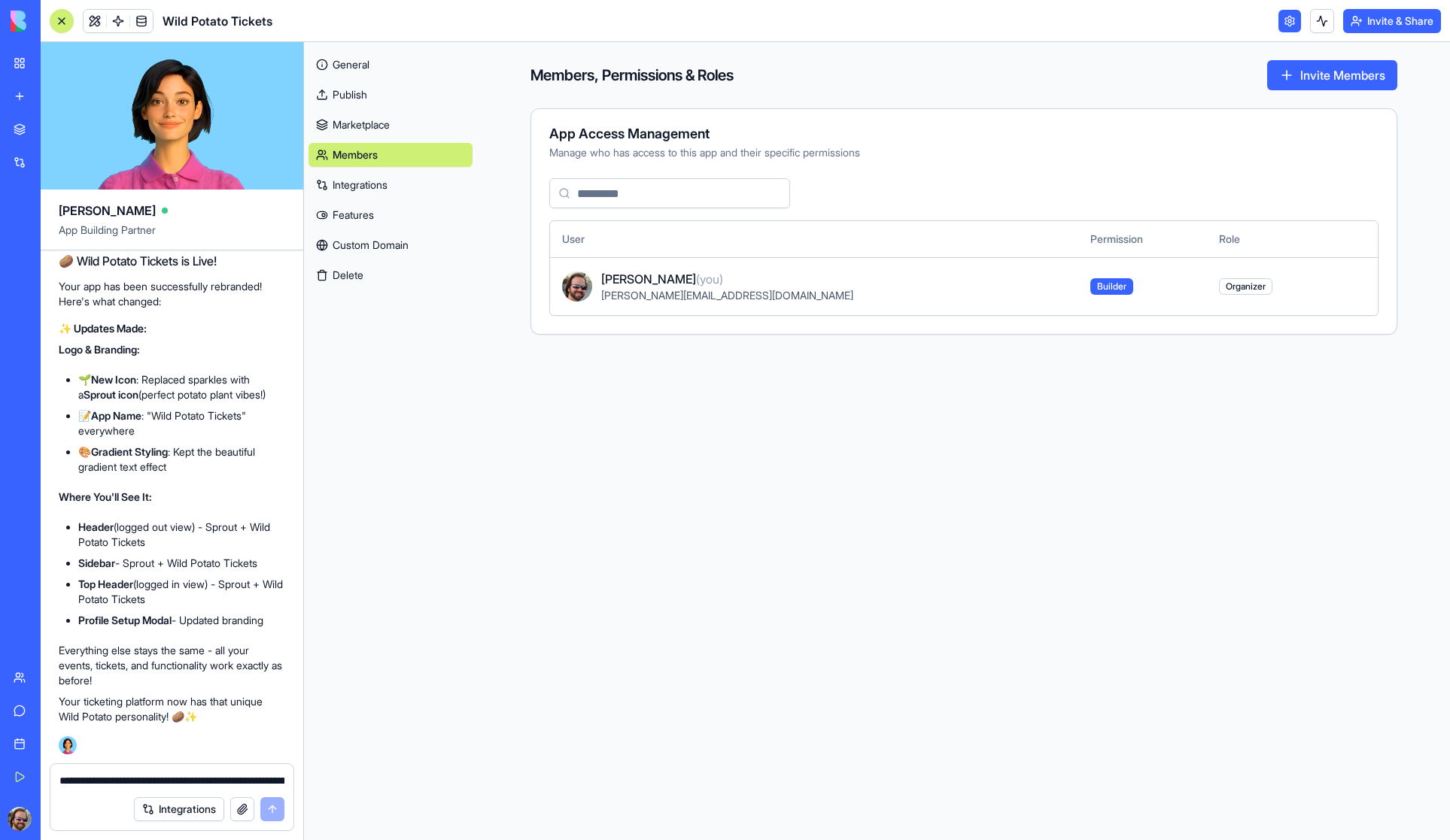
click at [359, 182] on link "Integrations" at bounding box center [390, 184] width 164 height 24
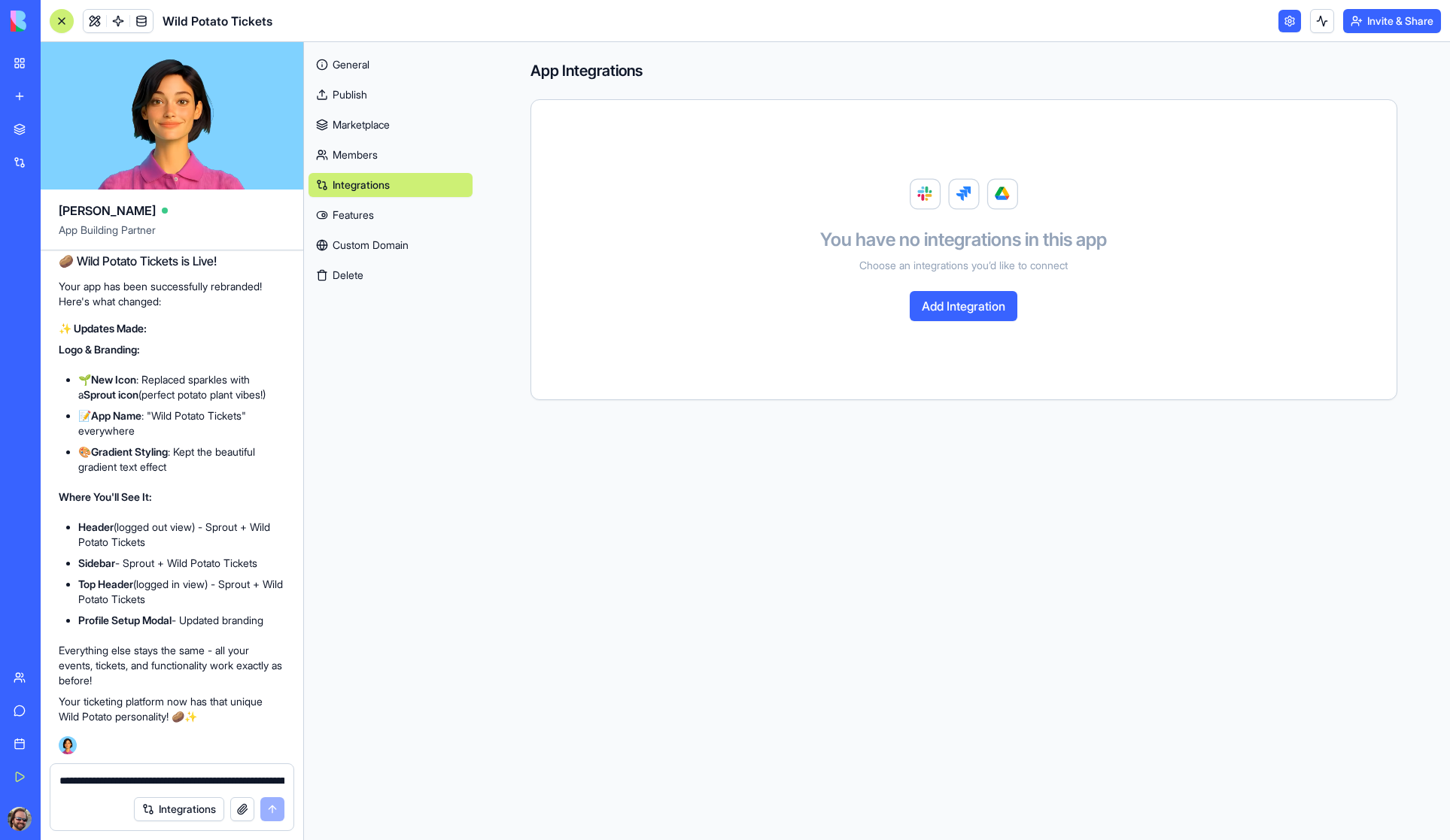
click at [362, 219] on link "Features" at bounding box center [390, 215] width 164 height 24
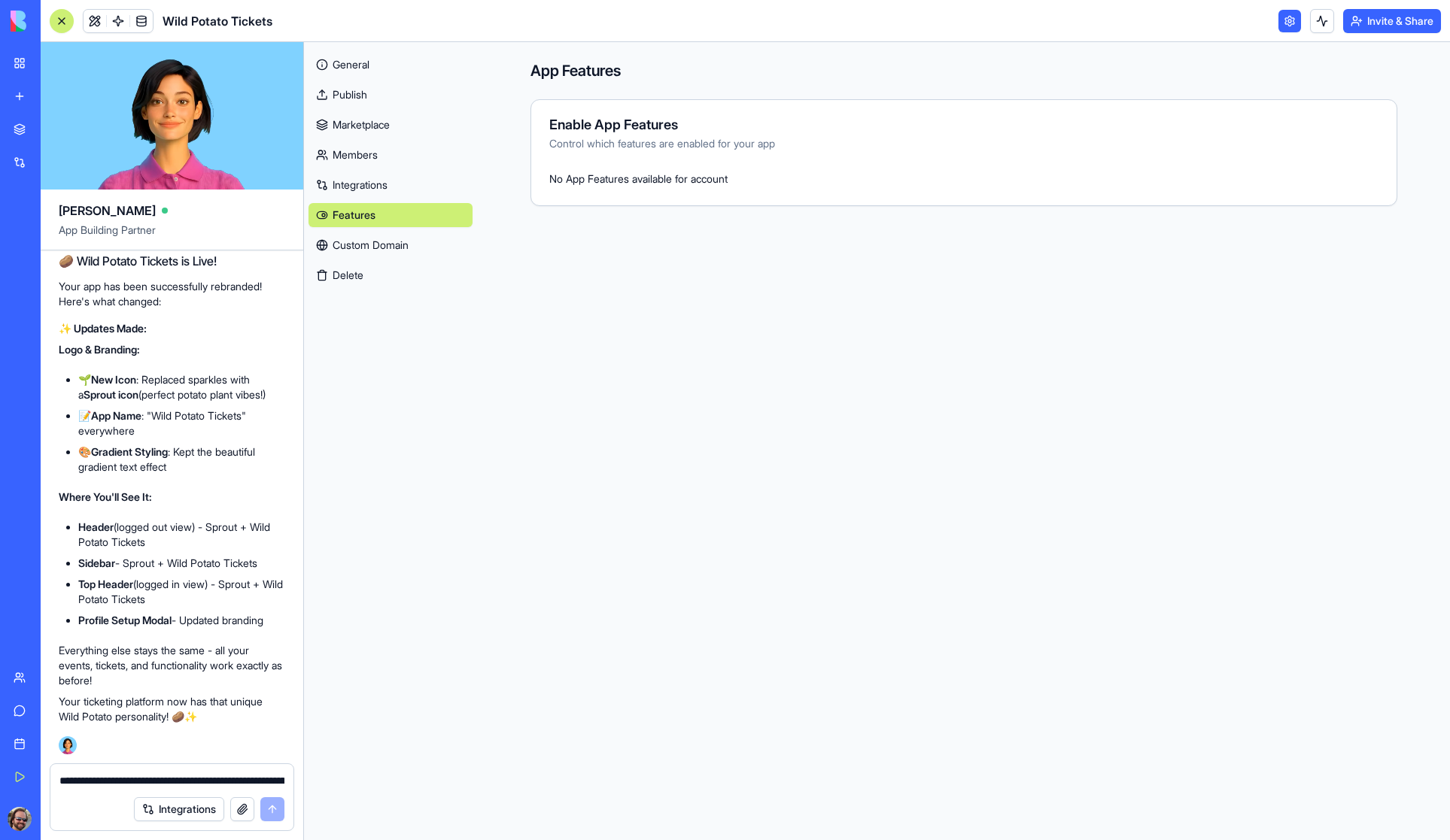
click at [367, 243] on link "Custom Domain" at bounding box center [390, 245] width 164 height 24
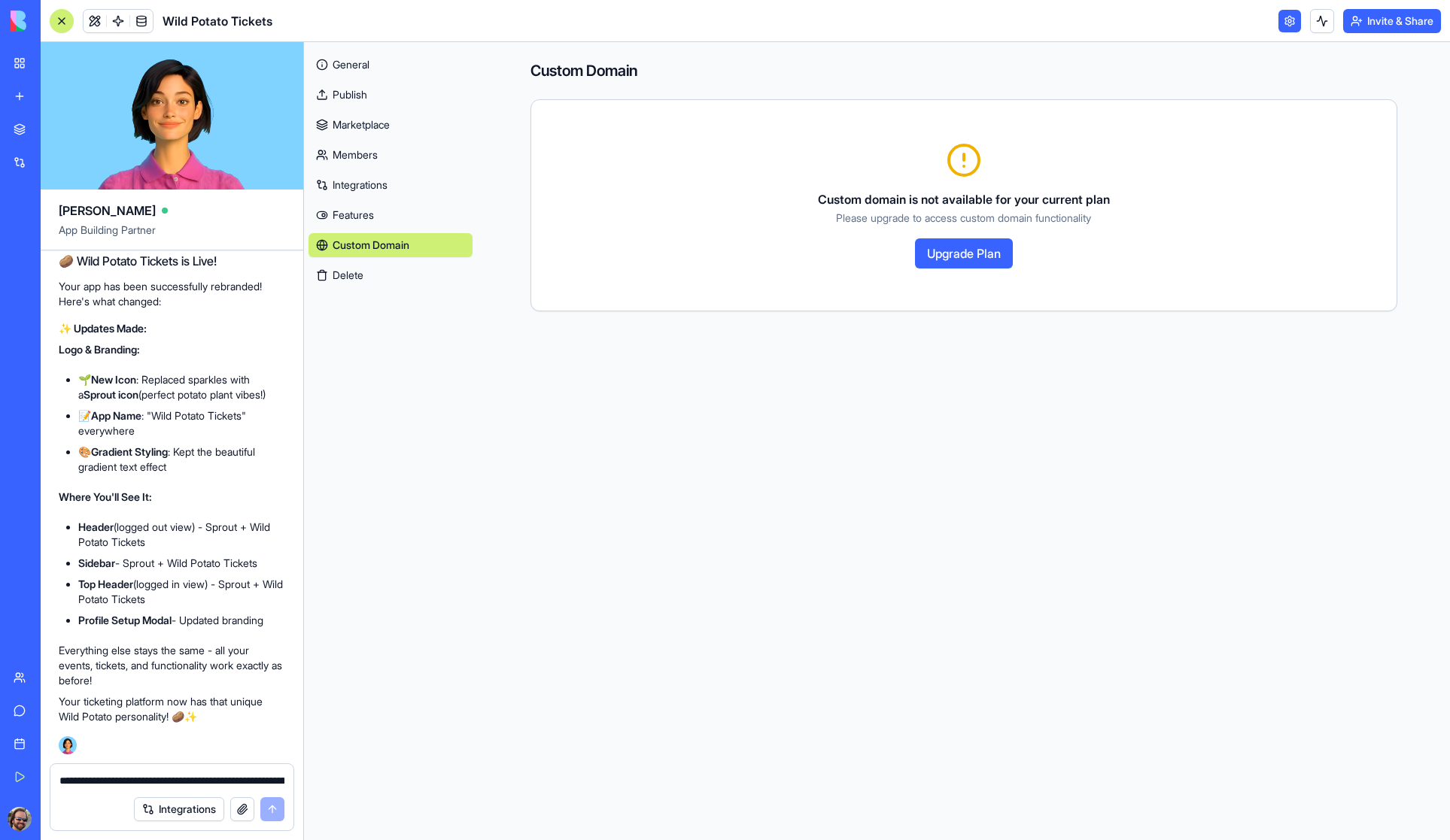
click at [342, 55] on link "General" at bounding box center [390, 64] width 164 height 24
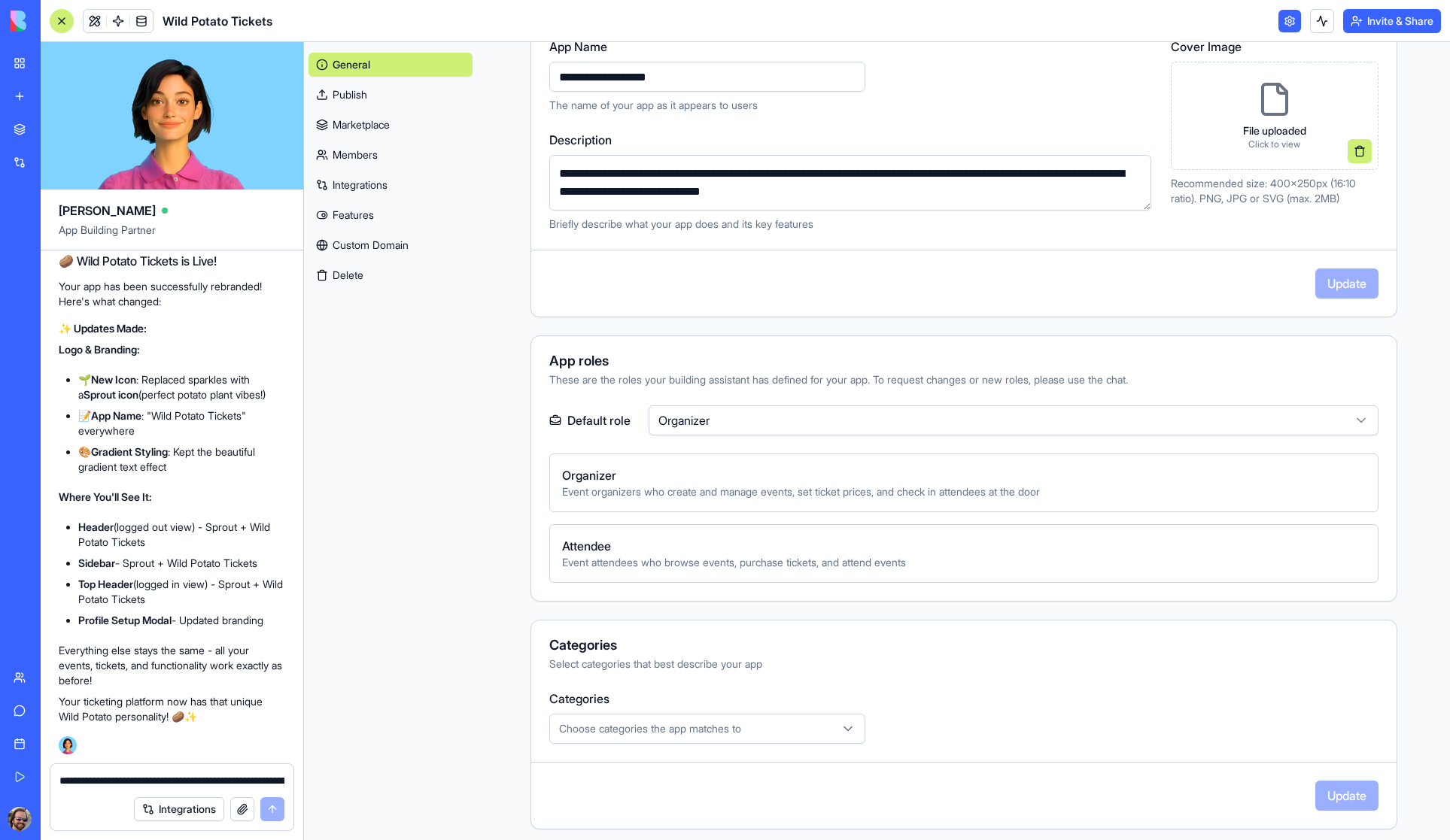
scroll to position [229, 0]
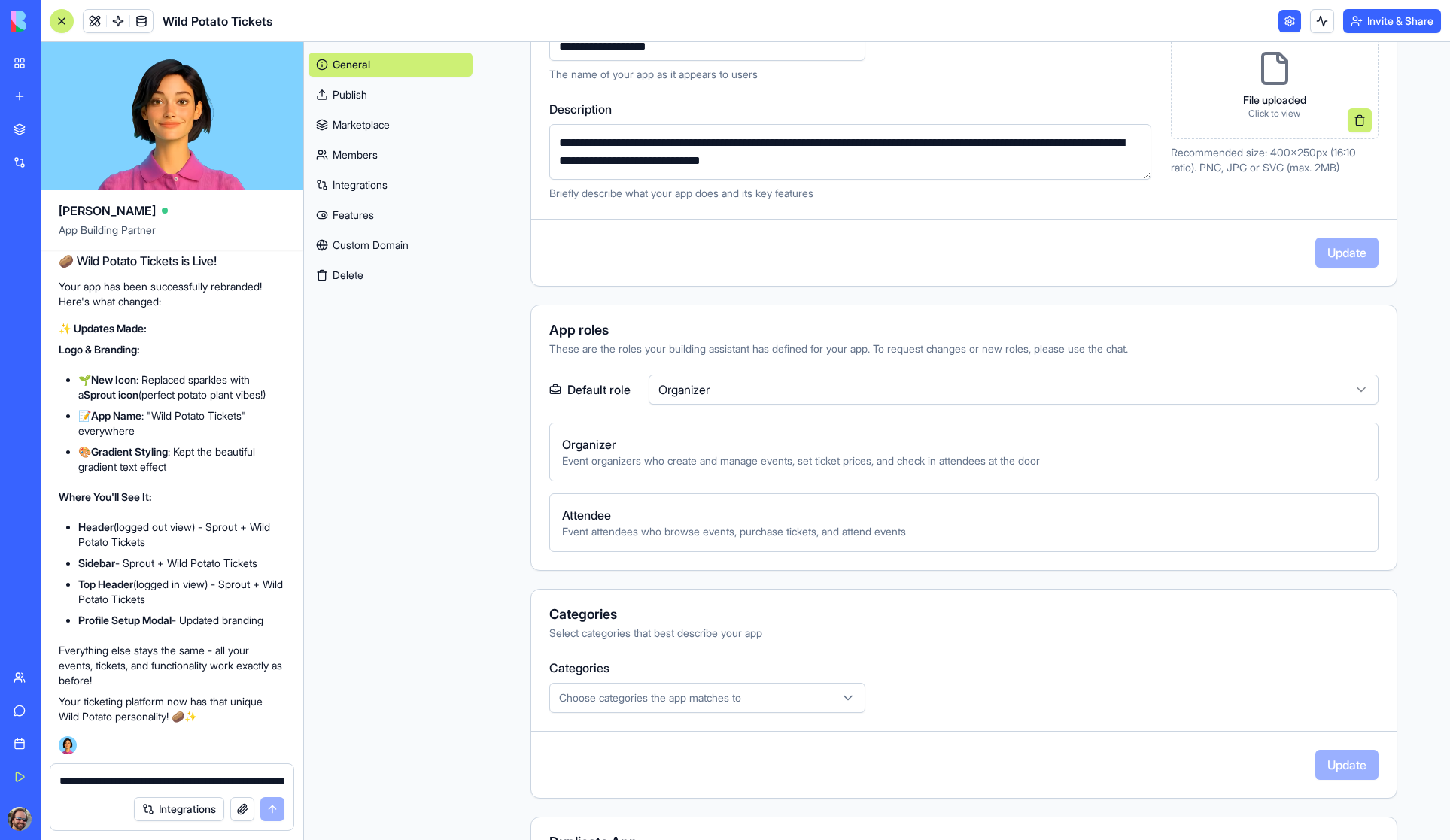
click at [620, 520] on span "Attendee" at bounding box center [964, 515] width 804 height 18
click at [611, 436] on span "Organizer" at bounding box center [964, 445] width 804 height 18
click at [693, 391] on html "My Workspace New app Marketplace Integrations Recent Untitled App AI Logo Gener…" at bounding box center [725, 420] width 1450 height 840
click at [488, 416] on html "My Workspace New app Marketplace Integrations Recent Untitled App AI Logo Gener…" at bounding box center [725, 420] width 1450 height 840
click at [671, 395] on html "My Workspace New app Marketplace Integrations Recent Untitled App AI Logo Gener…" at bounding box center [725, 420] width 1450 height 840
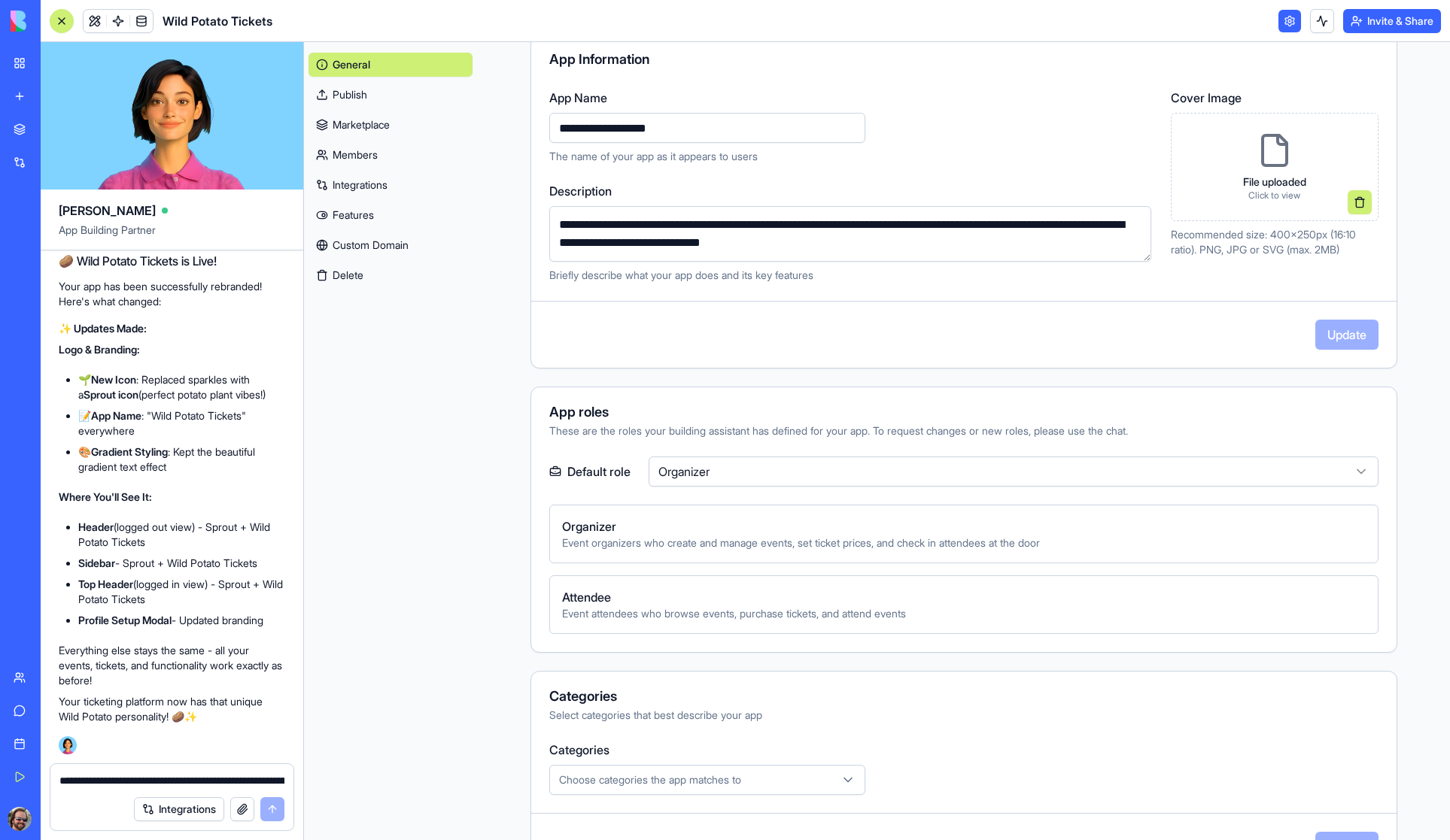
scroll to position [0, 0]
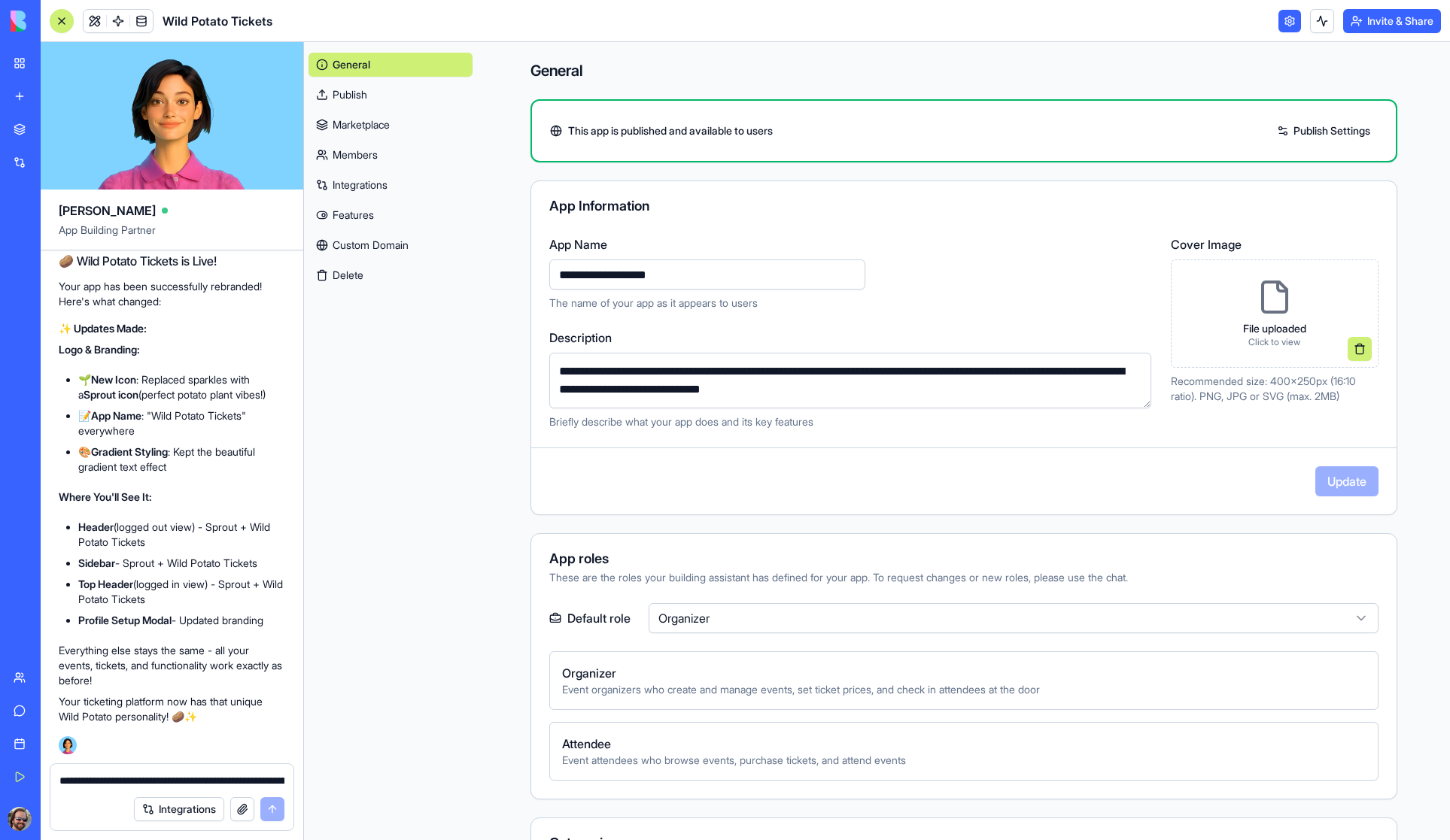
click at [352, 84] on link "Publish" at bounding box center [390, 94] width 164 height 24
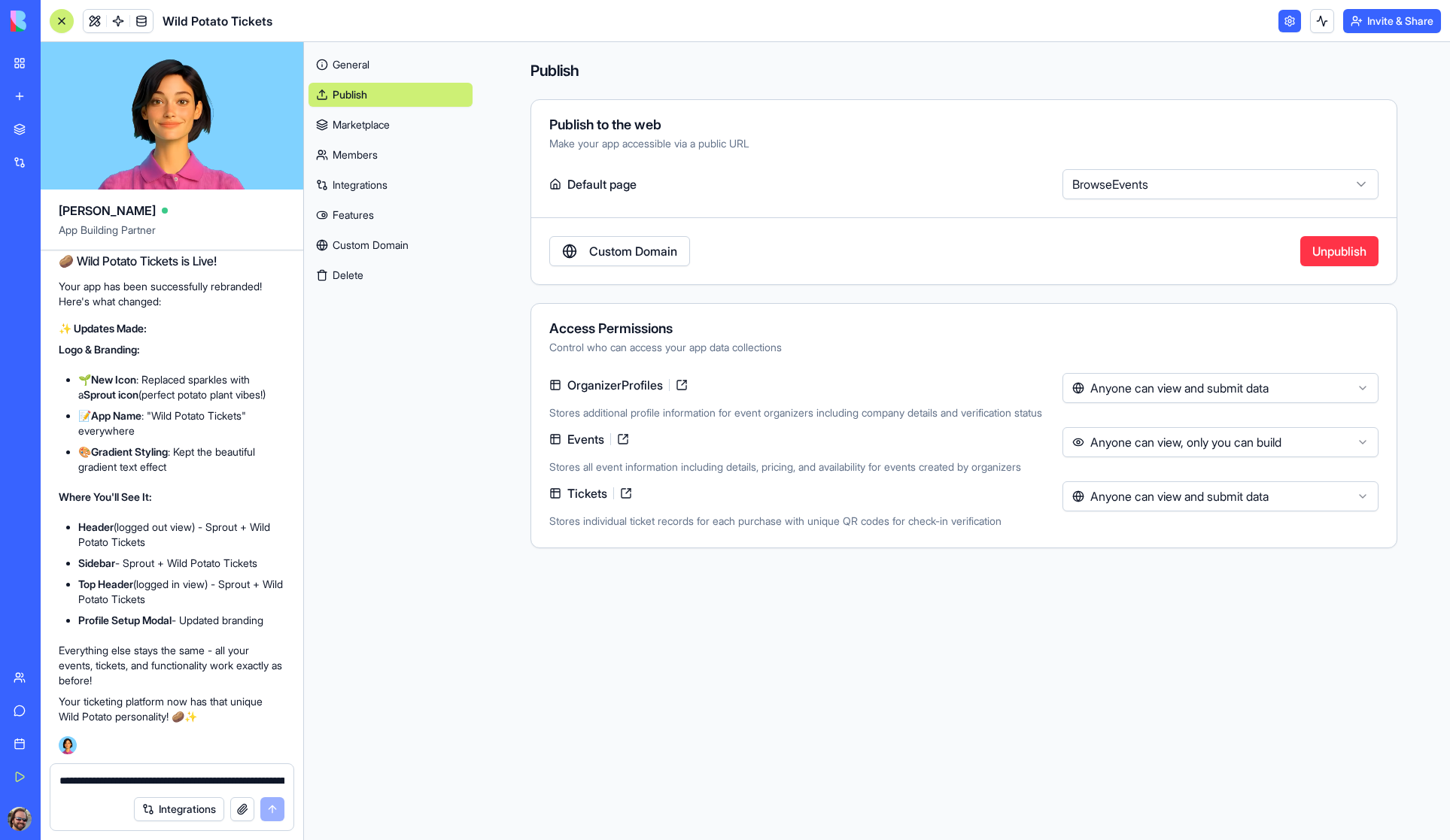
click at [1284, 22] on link at bounding box center [1290, 21] width 22 height 22
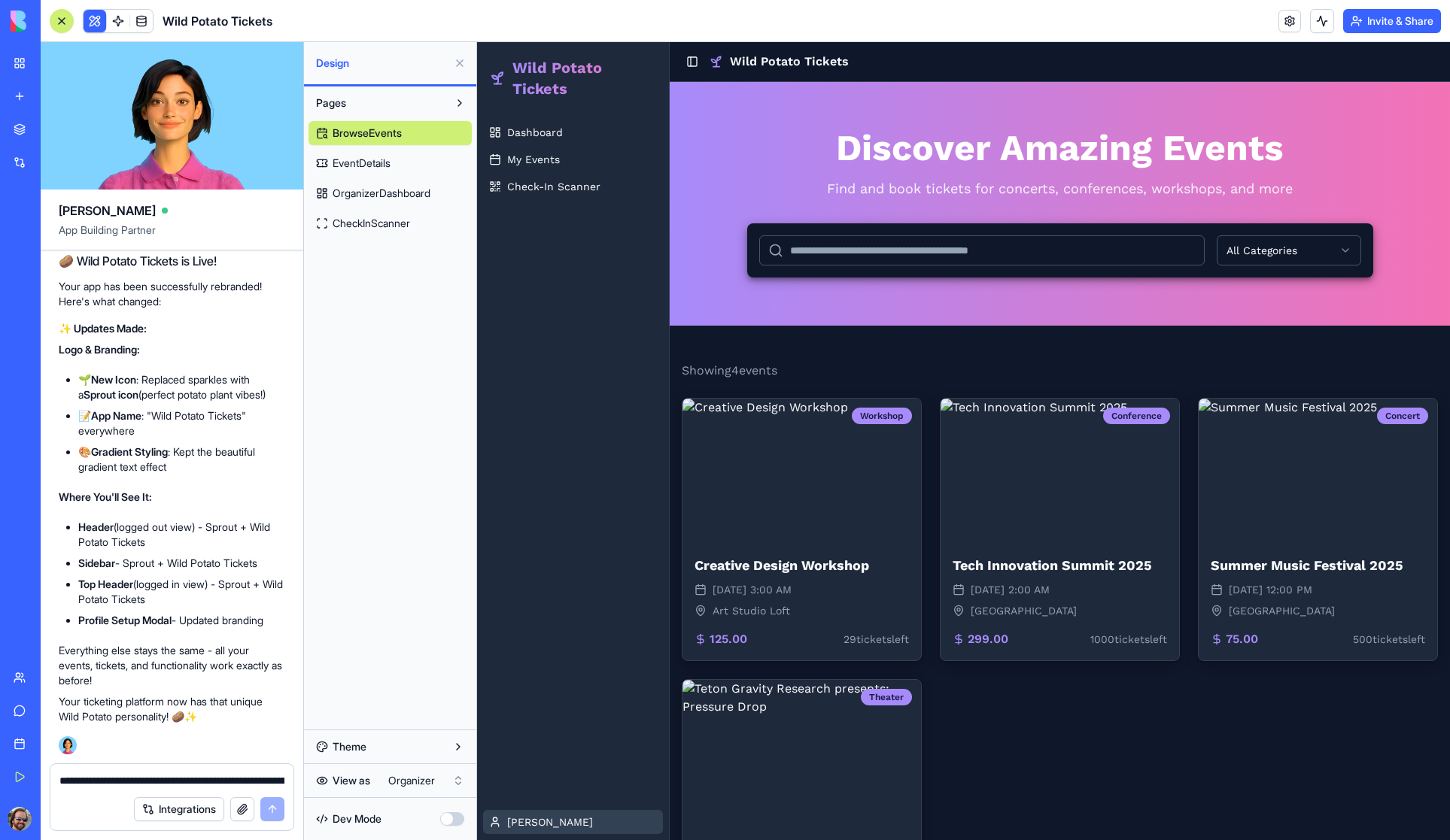
click at [526, 825] on html "Wild Potato Tickets Dashboard My Events Check-In Scanner Shawn Toggle Sidebar W…" at bounding box center [963, 521] width 973 height 957
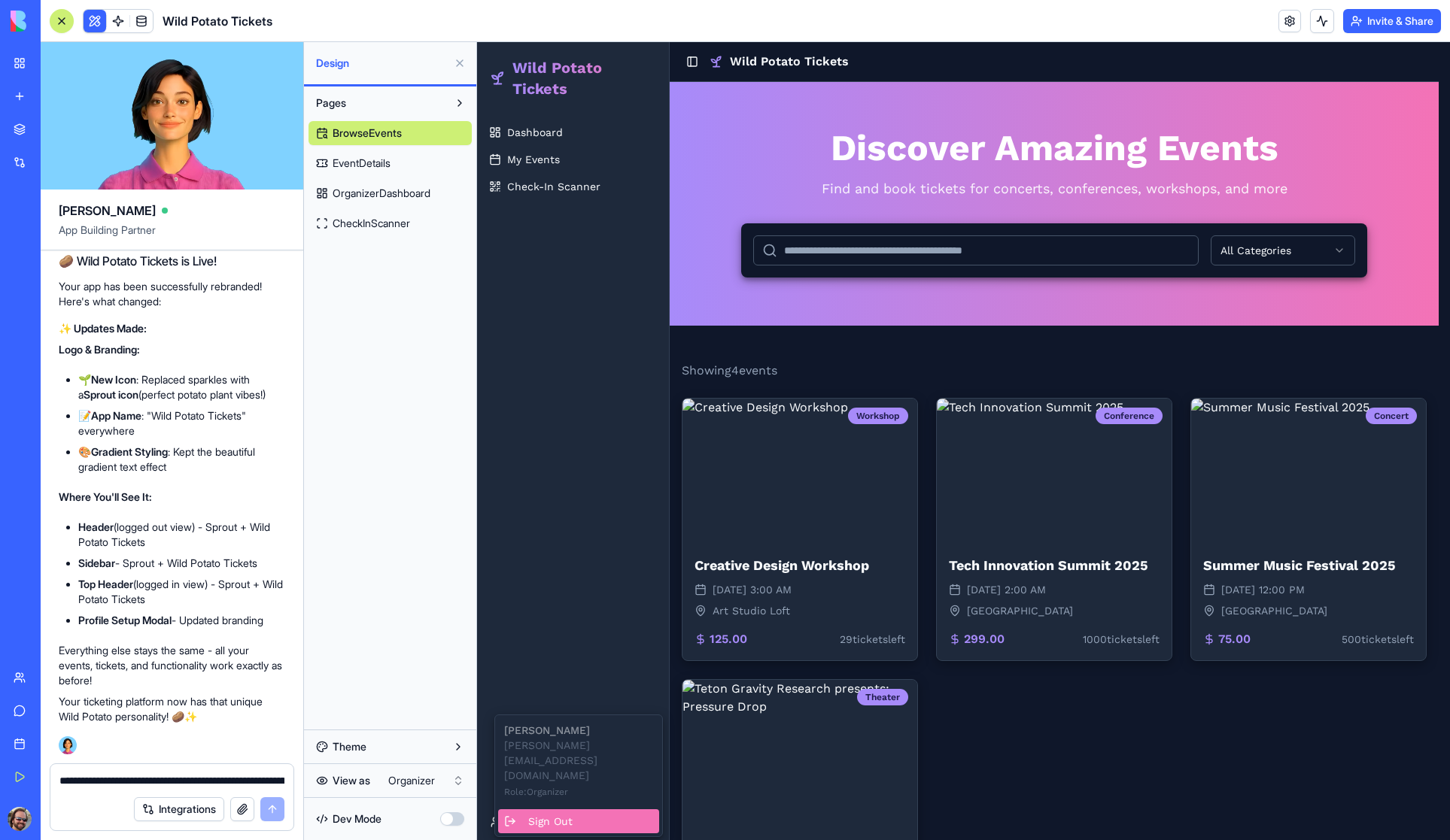
click at [546, 810] on div "Sign Out" at bounding box center [579, 821] width 161 height 24
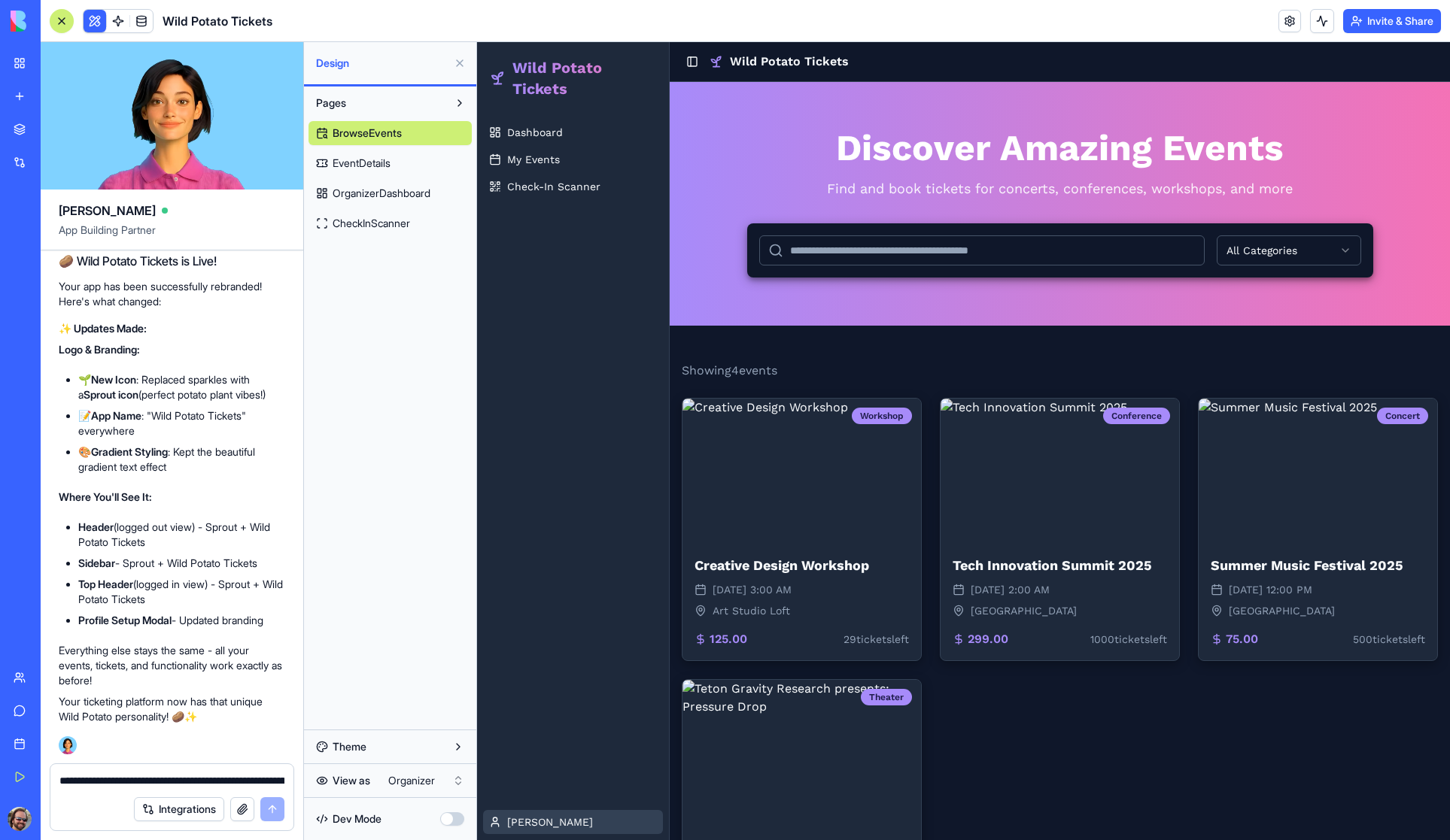
click at [527, 818] on html "Wild Potato Tickets Dashboard My Events Check-In Scanner Shawn Toggle Sidebar W…" at bounding box center [963, 521] width 973 height 957
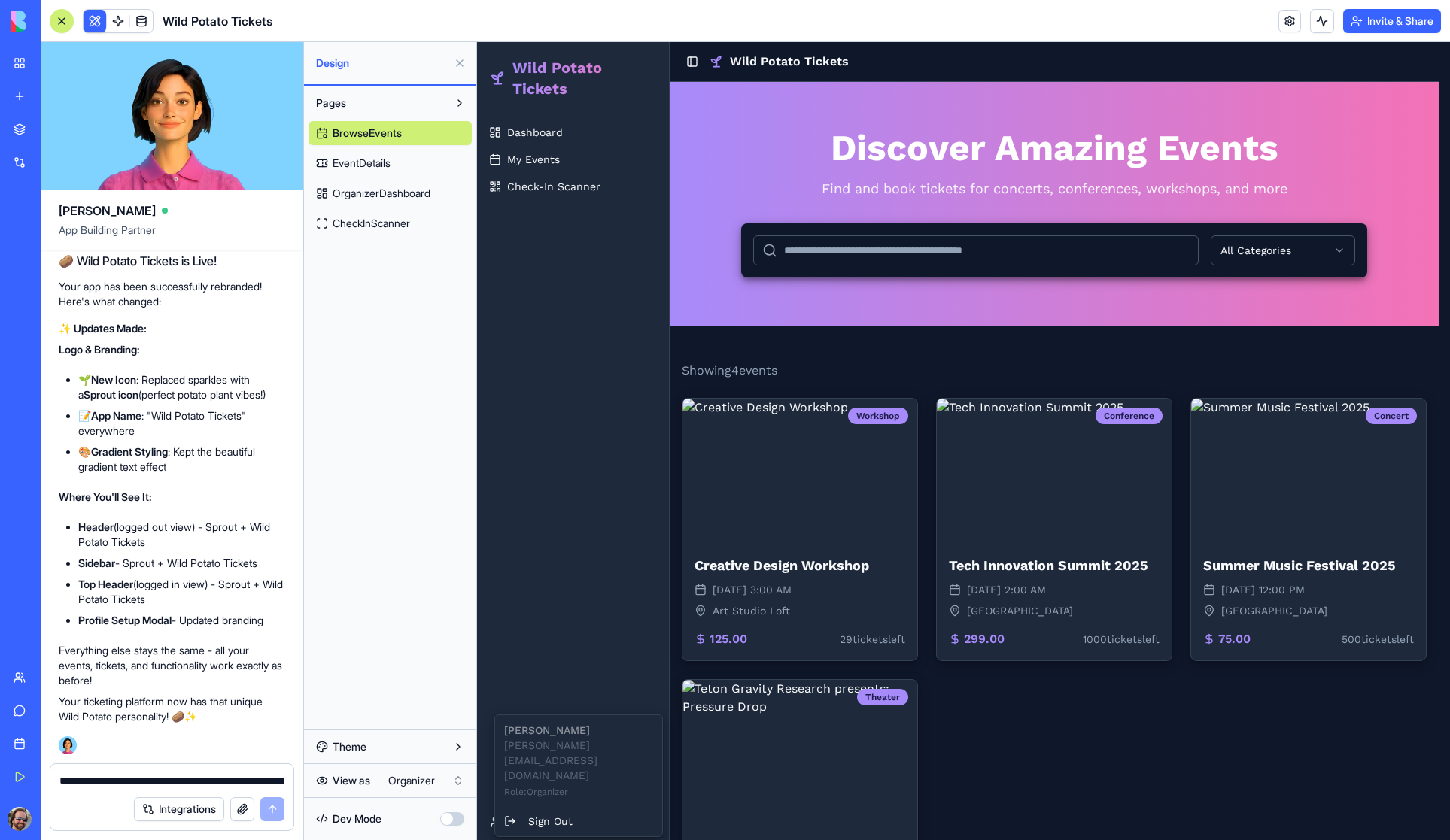
click at [550, 666] on html "Wild Potato Tickets Dashboard My Events Check-In Scanner Shawn Toggle Sidebar W…" at bounding box center [963, 521] width 973 height 957
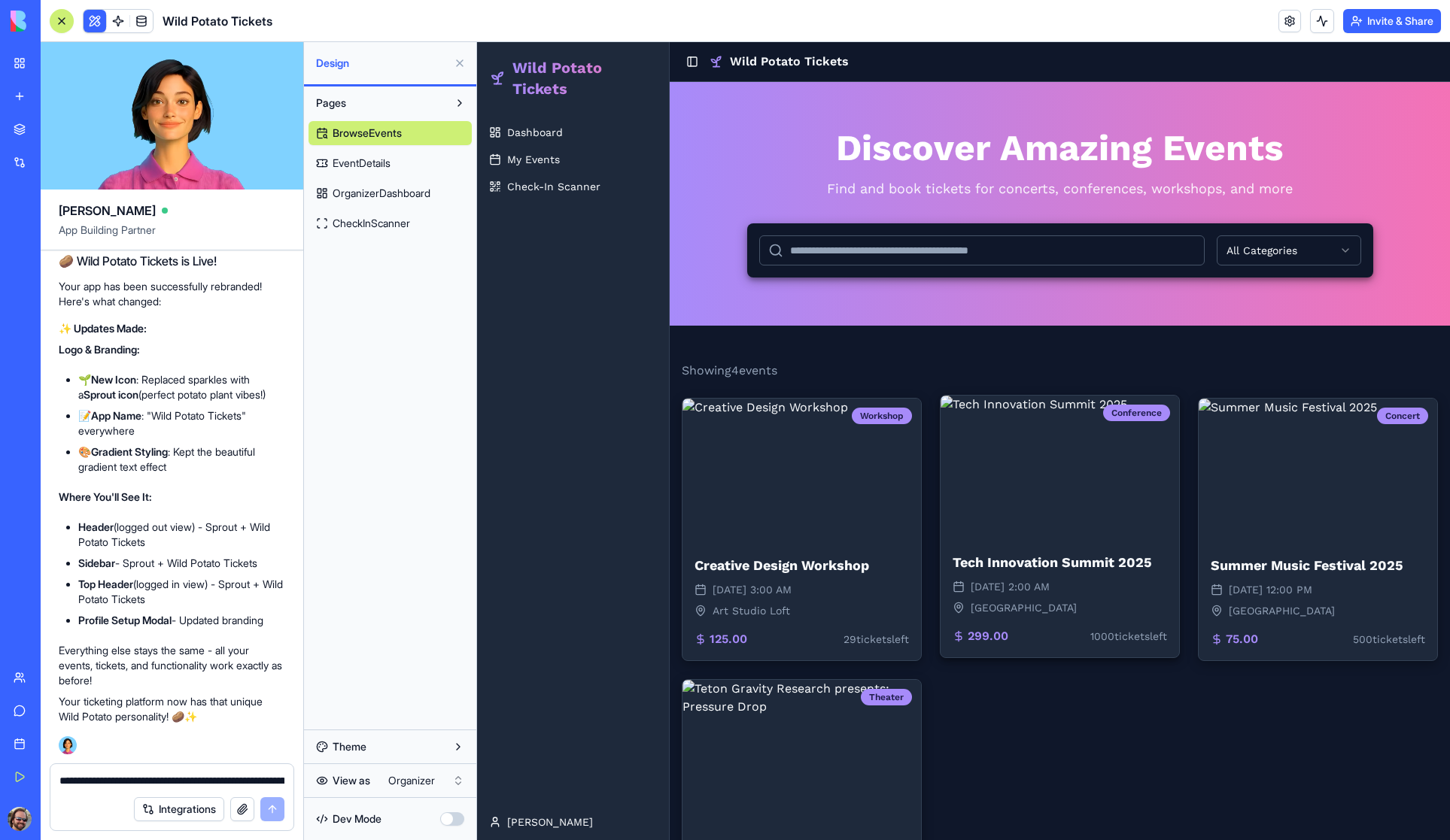
click at [1054, 484] on img at bounding box center [1060, 467] width 239 height 144
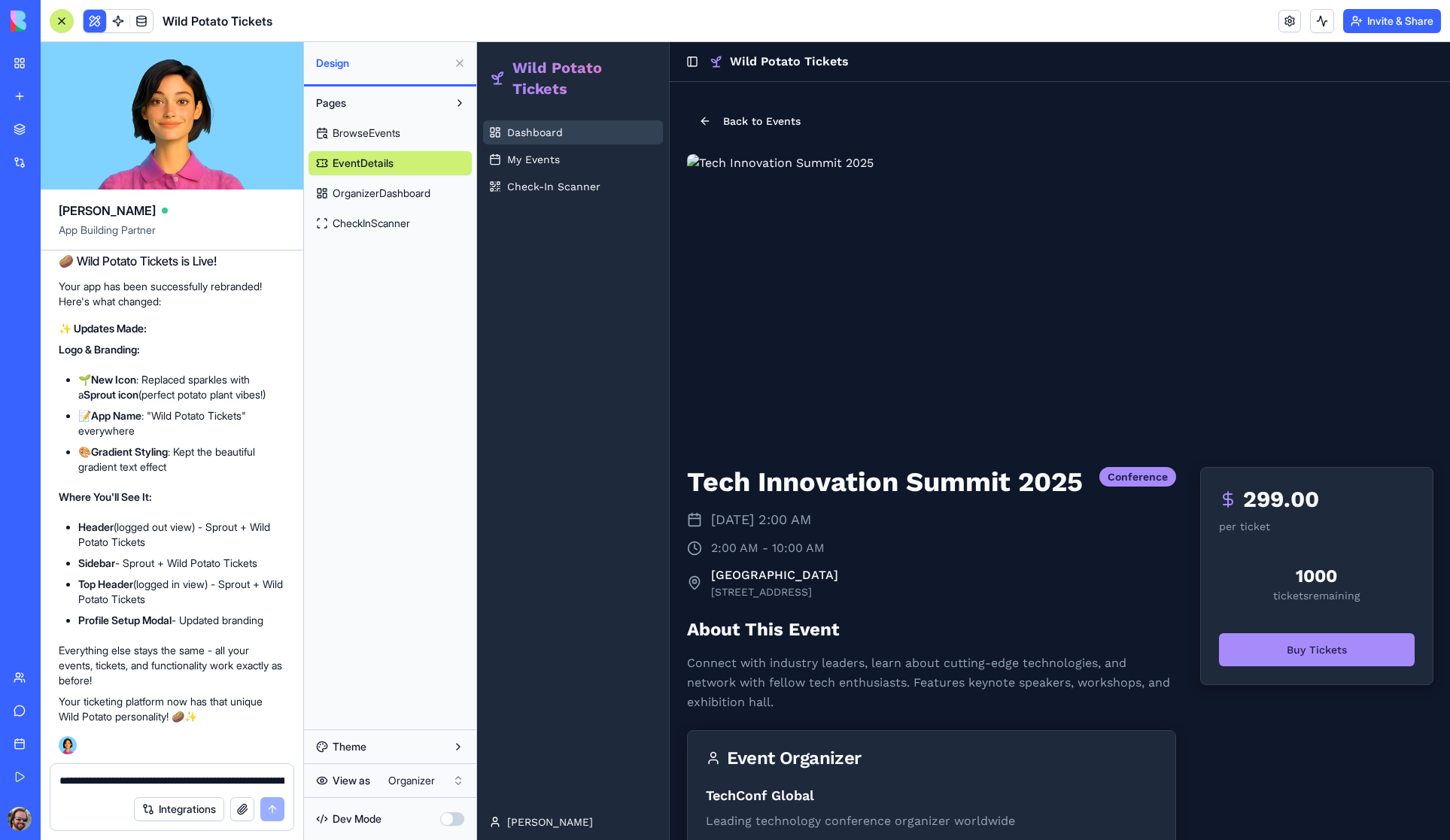
click at [527, 131] on span "Dashboard" at bounding box center [535, 132] width 55 height 15
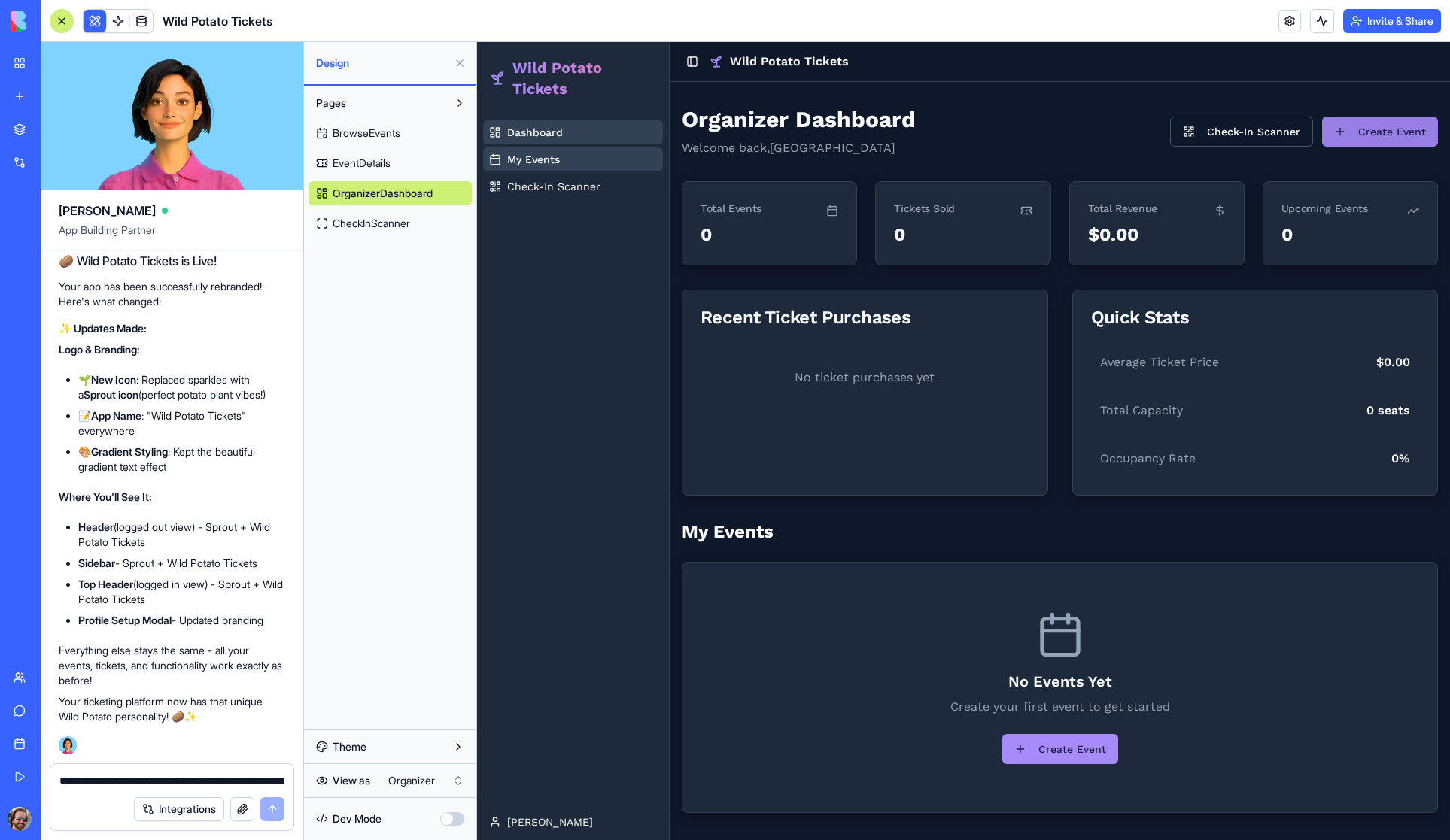
click at [1403, 134] on button "Create Event" at bounding box center [1379, 132] width 115 height 30
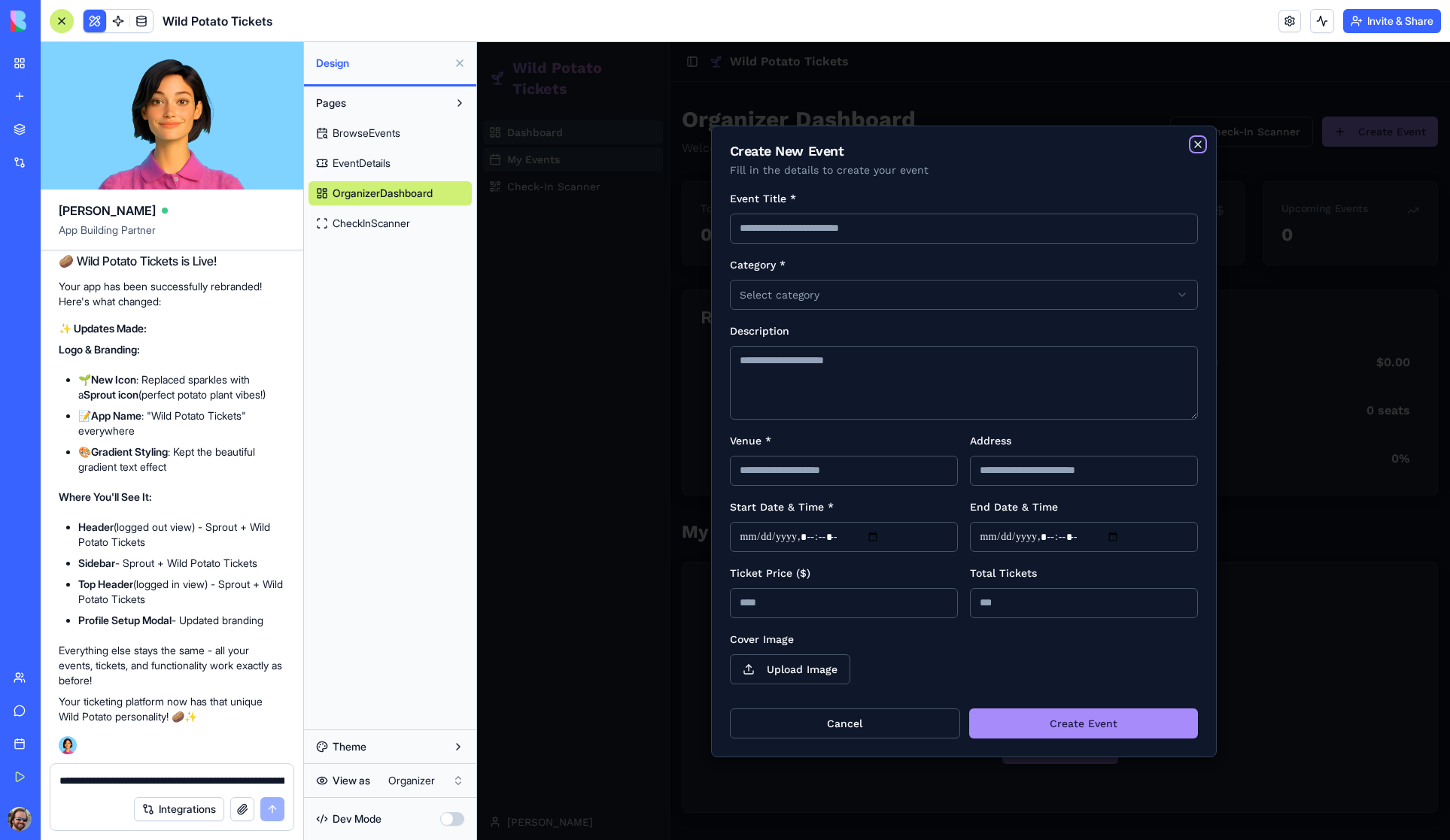
click at [1198, 143] on icon "button" at bounding box center [1198, 144] width 6 height 6
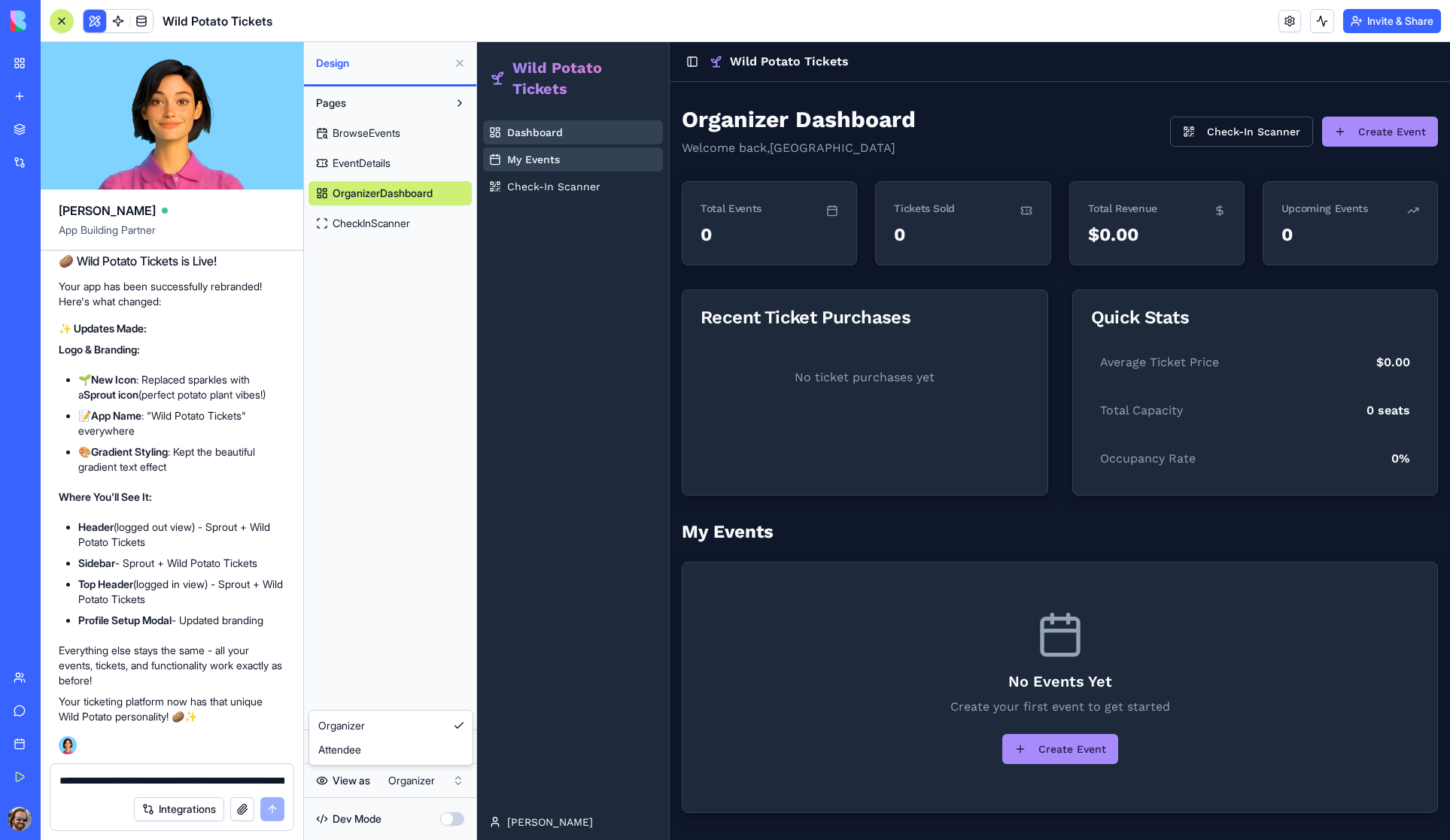
click at [410, 779] on html "My Workspace New app Marketplace Integrations Recent Untitled App AI Logo Gener…" at bounding box center [725, 420] width 1450 height 840
click at [405, 785] on html "My Workspace New app Marketplace Integrations Recent Untitled App AI Logo Gener…" at bounding box center [725, 420] width 1450 height 840
click at [415, 790] on html "My Workspace New app Marketplace Integrations Recent Untitled App AI Logo Gener…" at bounding box center [725, 420] width 1450 height 840
click at [571, 130] on span "Browse Events" at bounding box center [545, 132] width 76 height 15
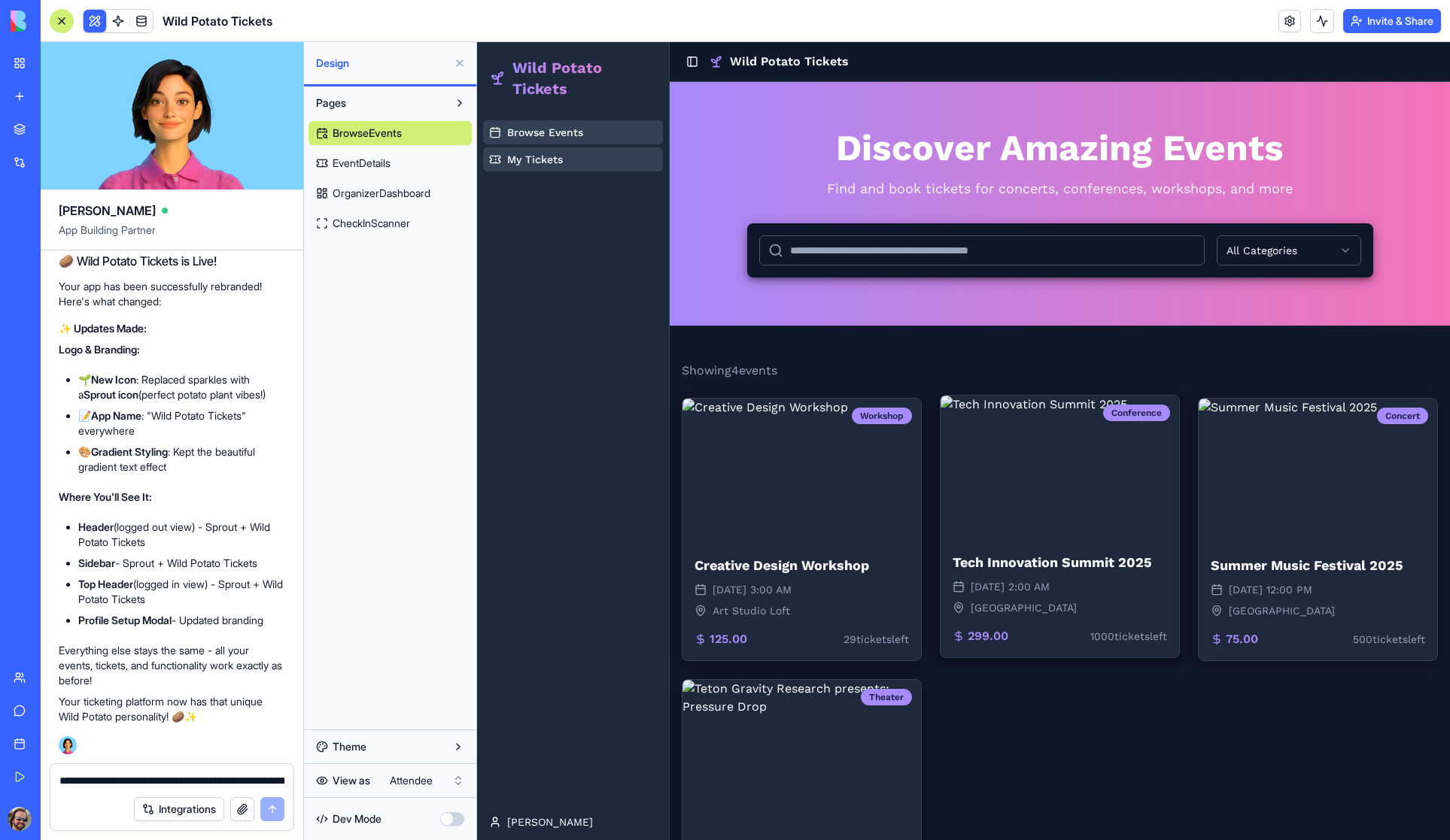
click at [1069, 494] on img at bounding box center [1060, 467] width 239 height 144
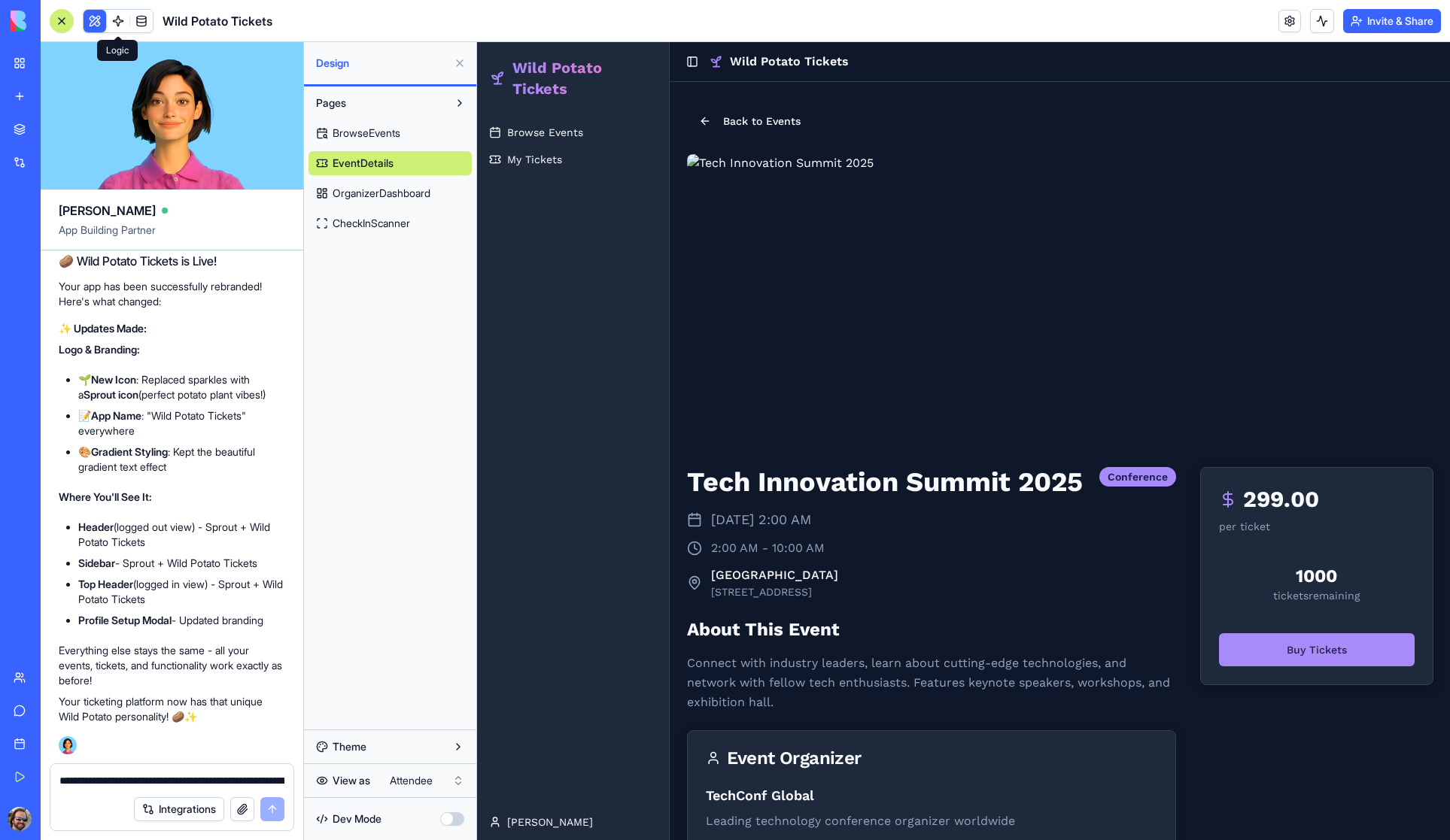
click at [115, 21] on link at bounding box center [117, 21] width 22 height 22
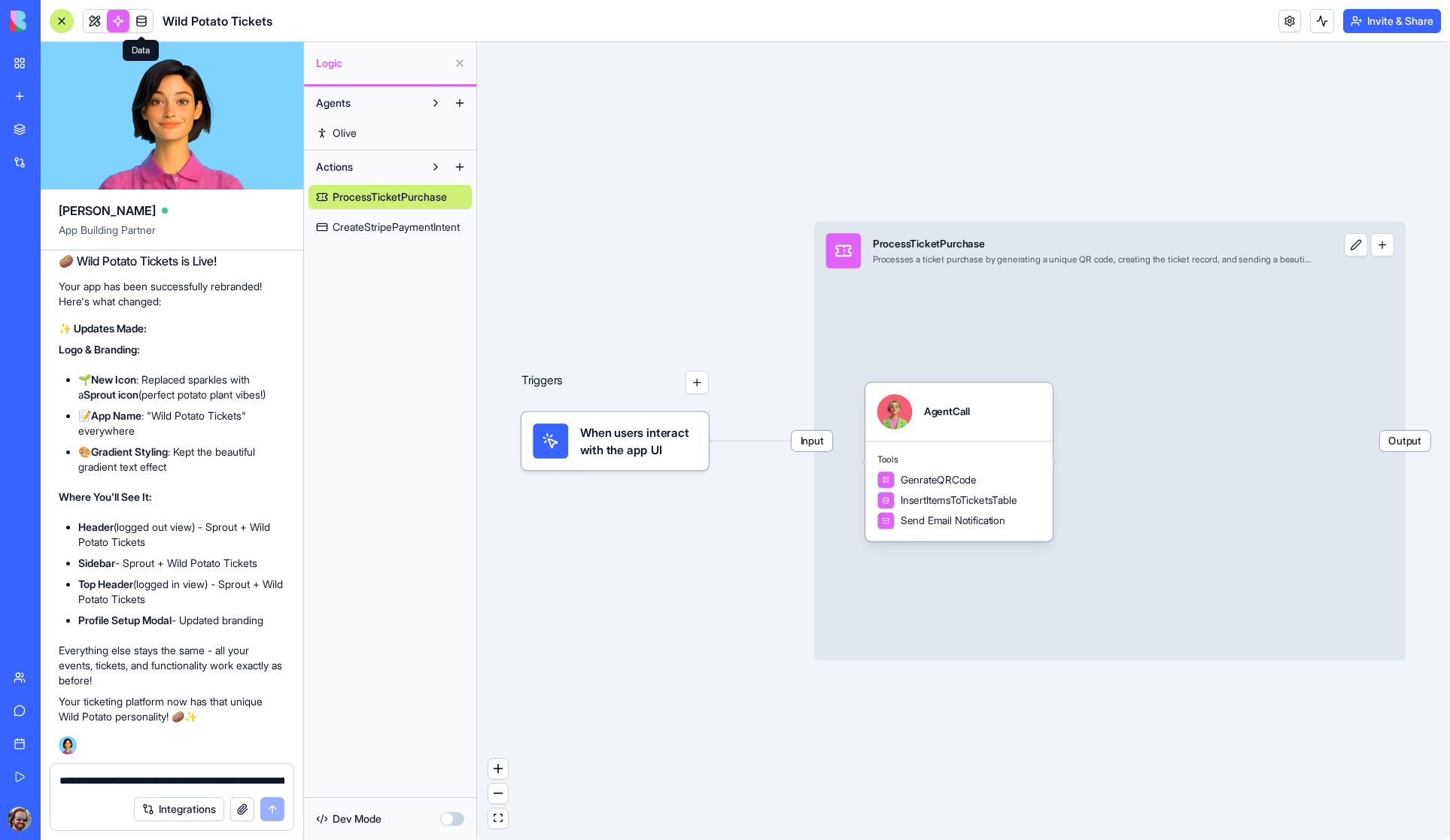
click at [141, 21] on span at bounding box center [141, 21] width 42 height 42
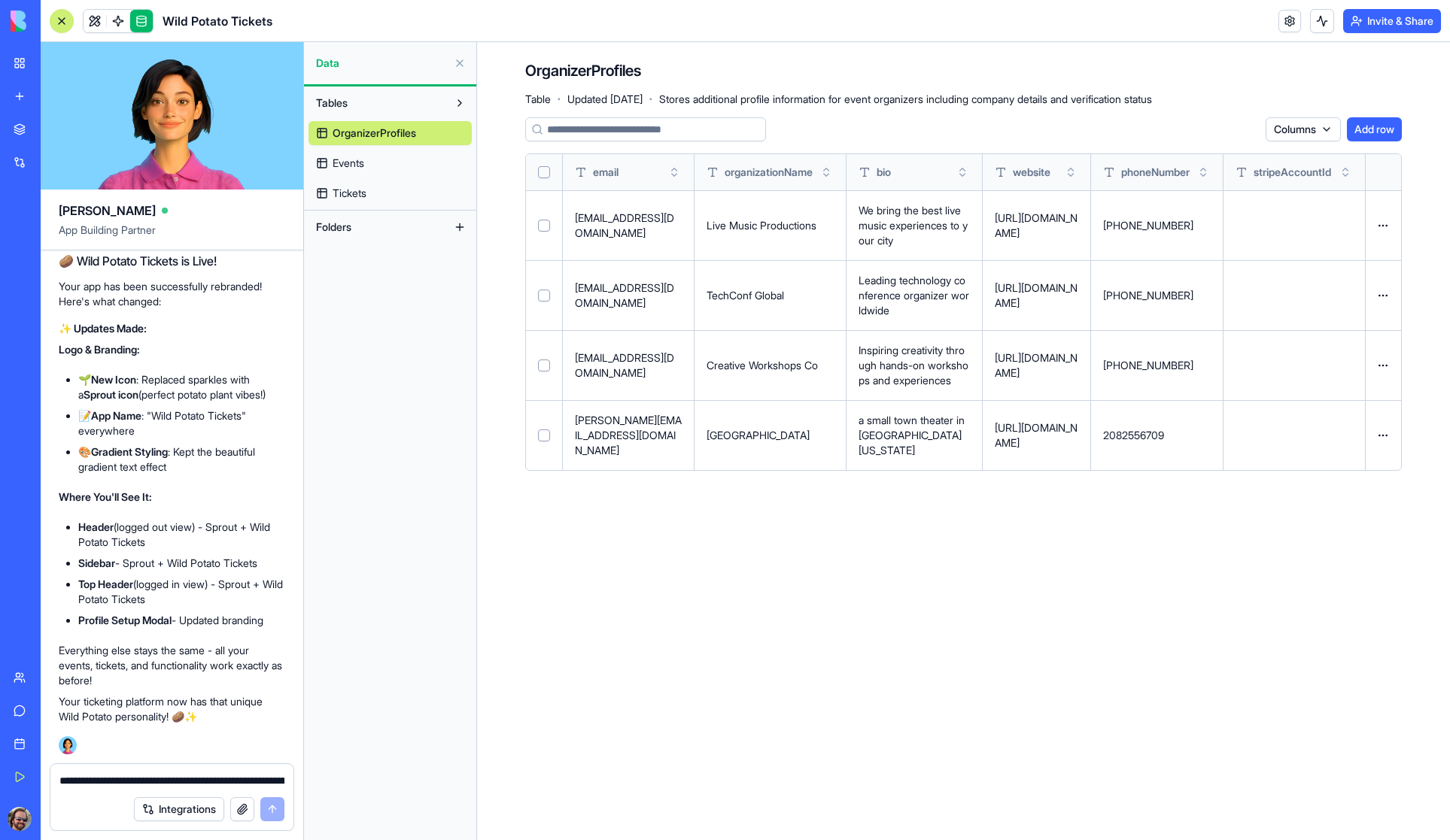
click at [369, 160] on link "Events" at bounding box center [390, 163] width 163 height 24
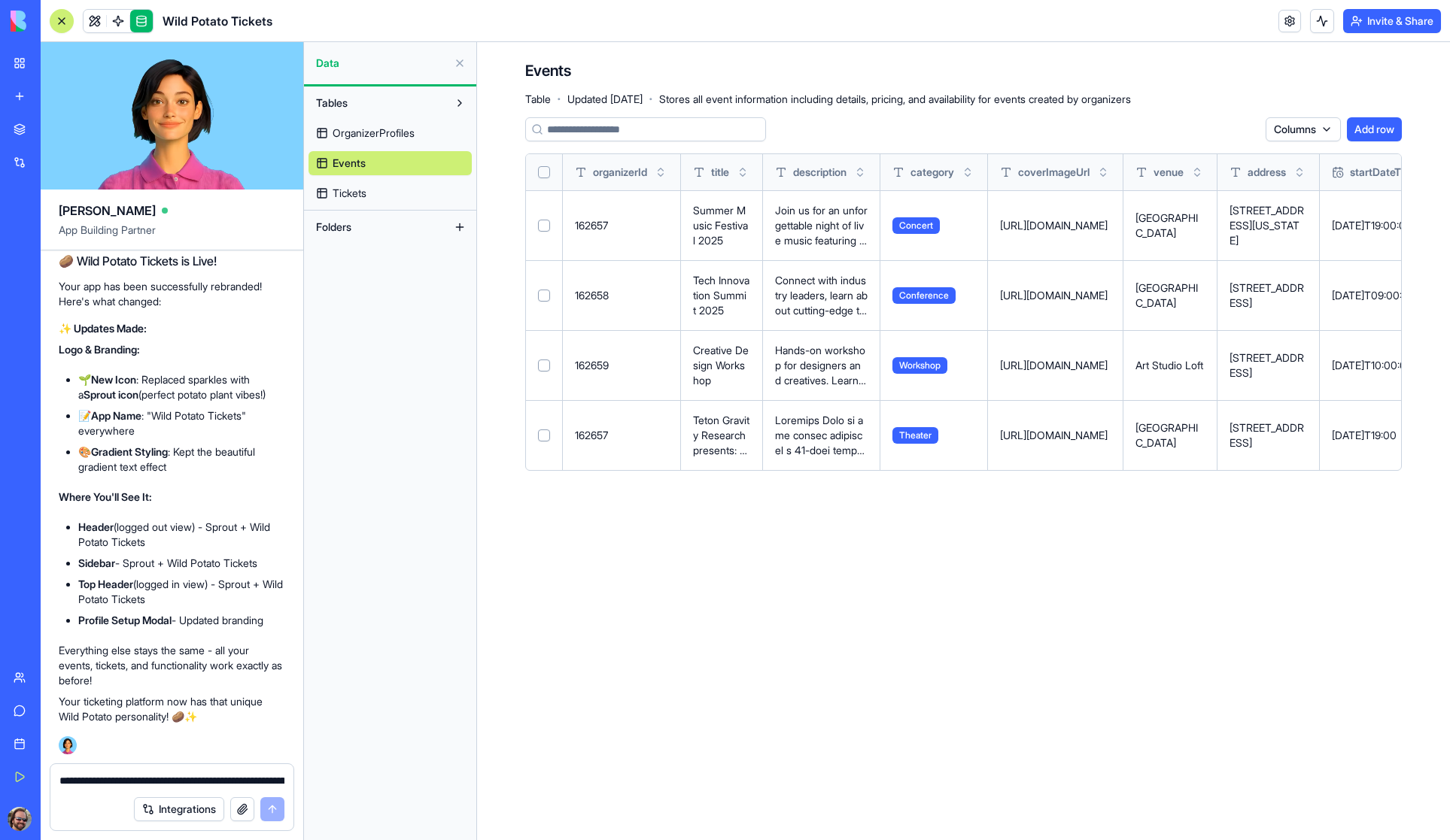
click at [371, 194] on link "Tickets" at bounding box center [390, 193] width 163 height 24
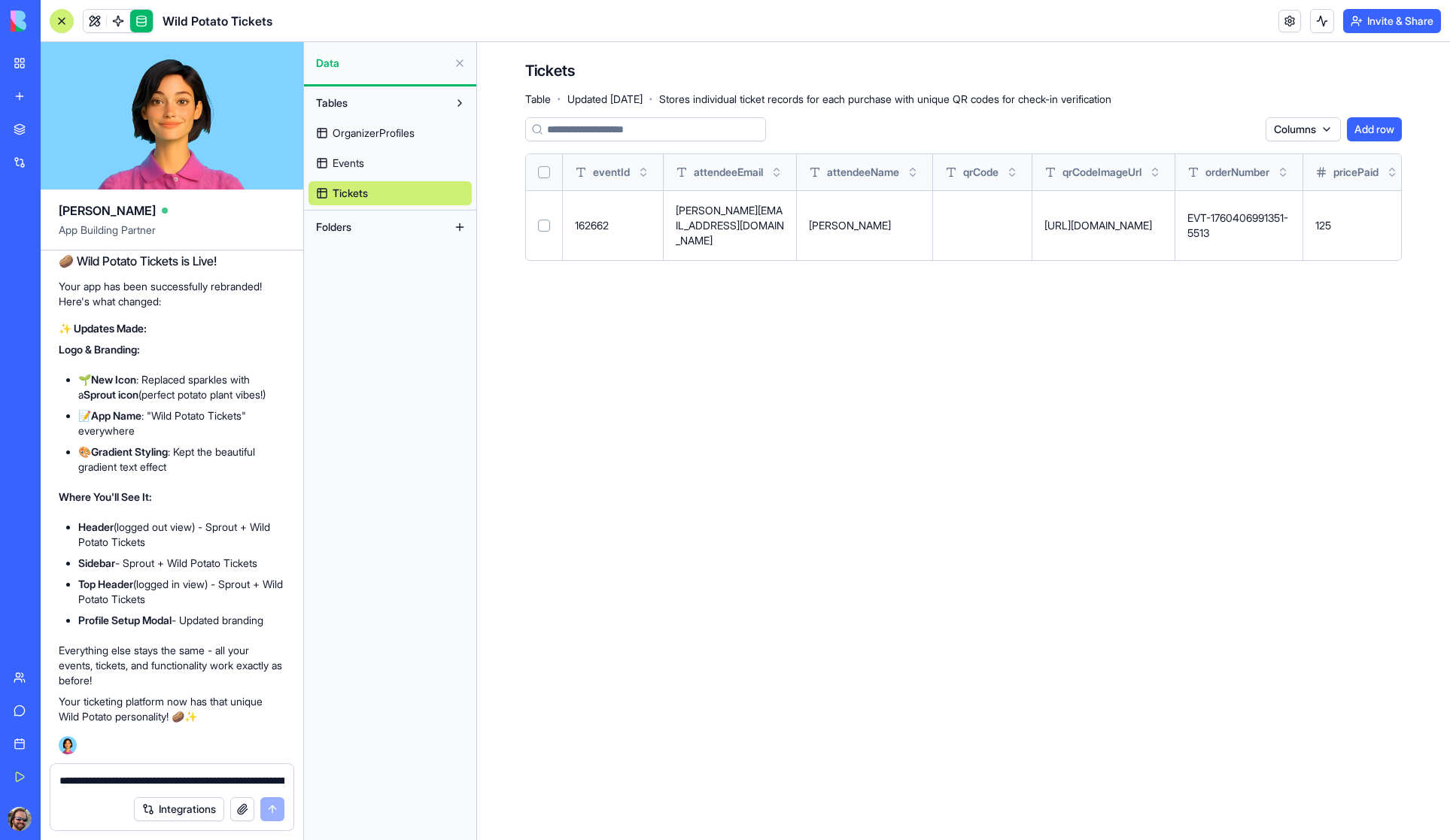
click at [336, 227] on span "Folders" at bounding box center [334, 227] width 36 height 15
click at [342, 99] on span "Tables" at bounding box center [331, 103] width 31 height 15
click at [92, 22] on link at bounding box center [94, 21] width 22 height 22
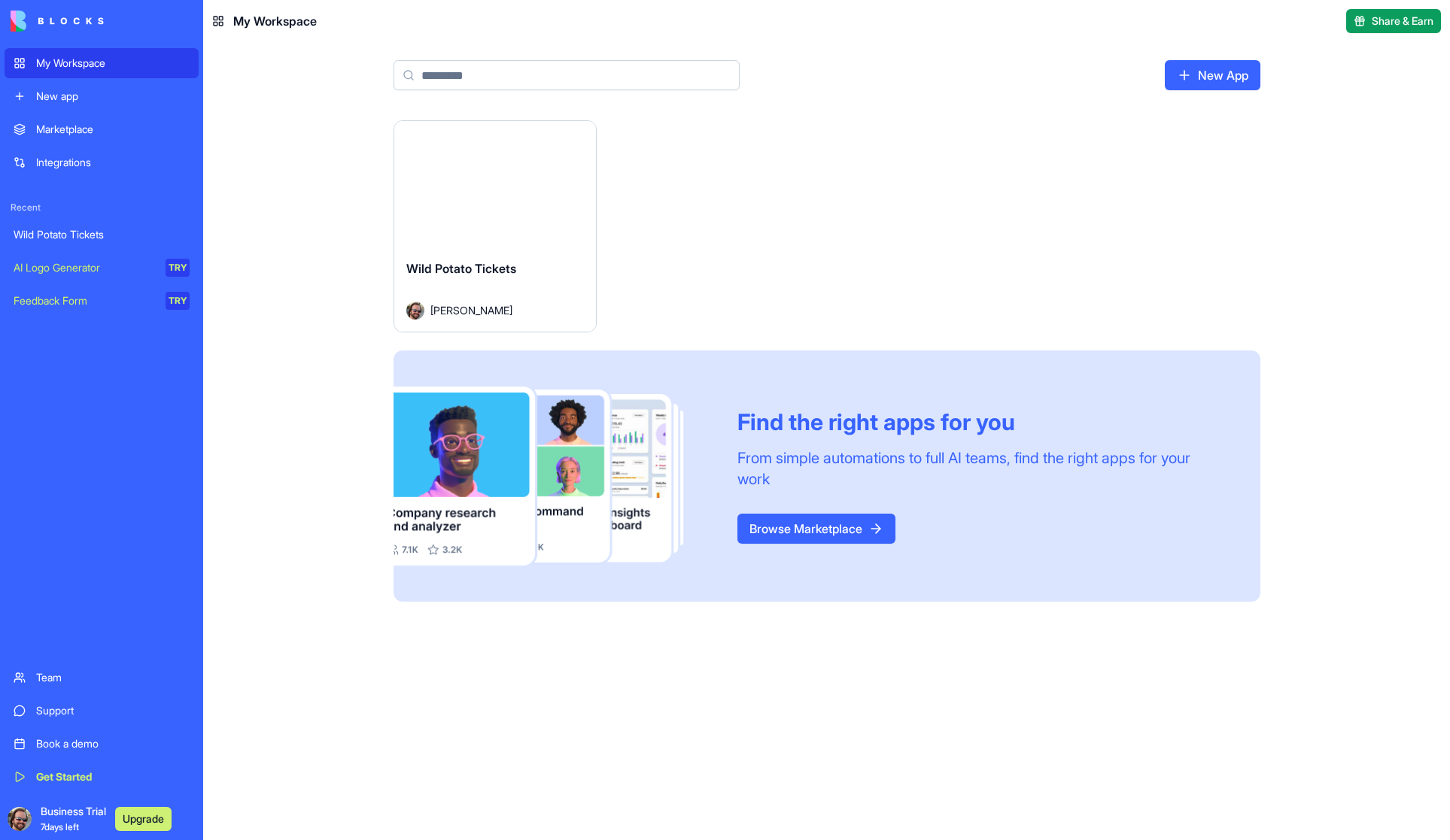
click at [497, 187] on button "Launch" at bounding box center [495, 184] width 113 height 30
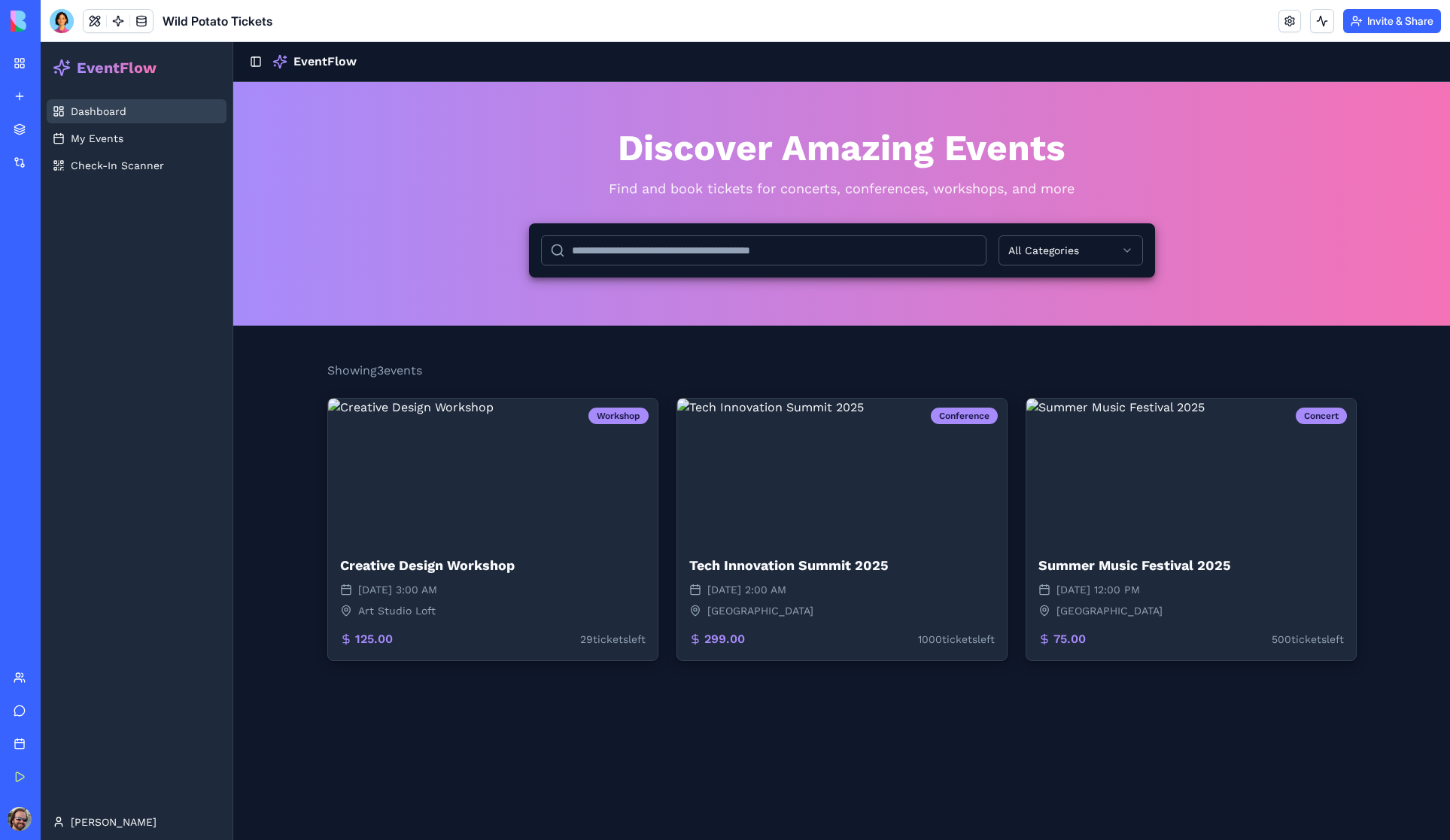
click at [107, 109] on span "Dashboard" at bounding box center [98, 111] width 55 height 15
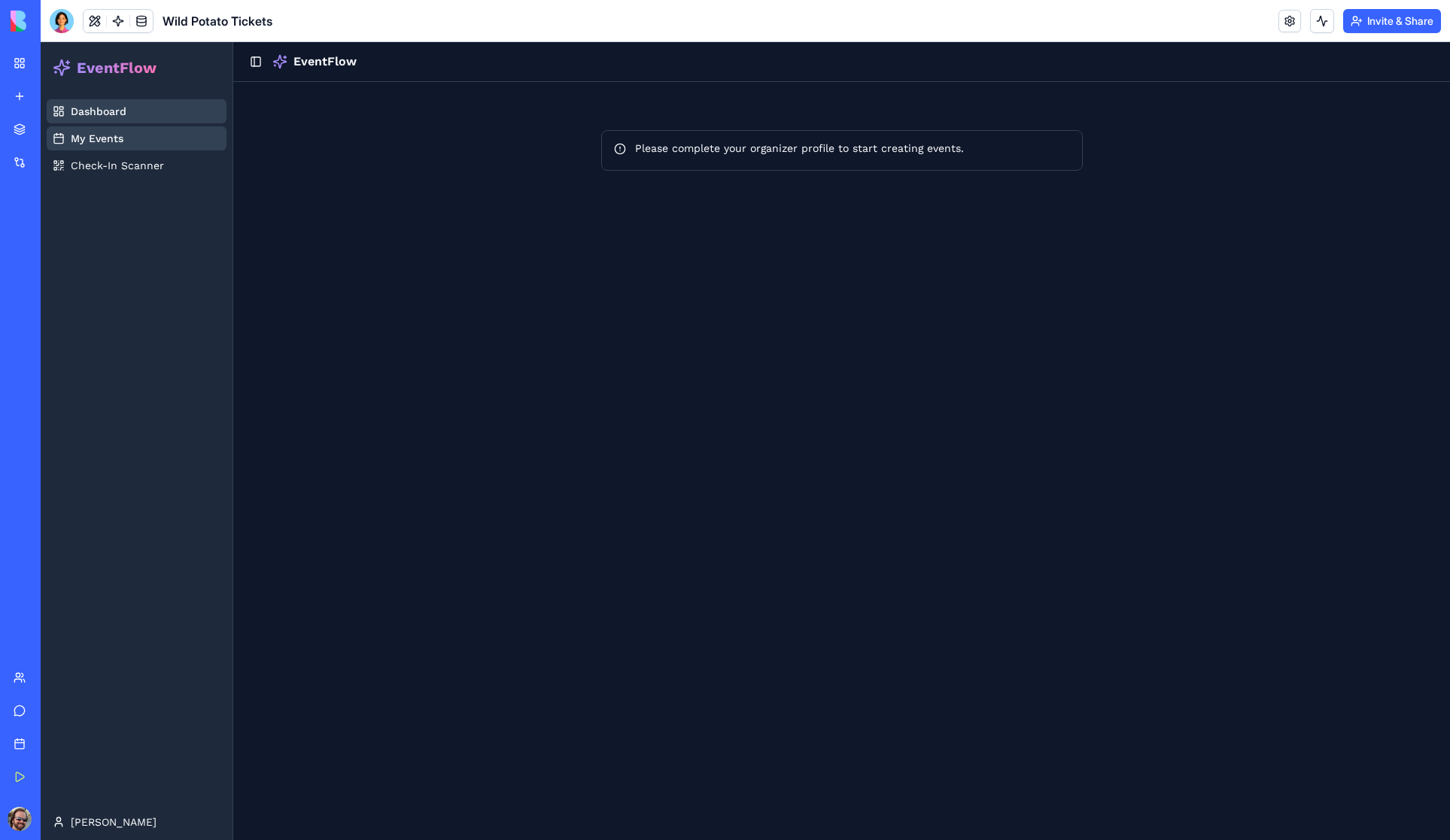
click at [120, 141] on span "My Events" at bounding box center [97, 138] width 53 height 15
click at [112, 169] on span "Check-In Scanner" at bounding box center [117, 165] width 93 height 15
click at [108, 120] on link "Dashboard" at bounding box center [136, 111] width 180 height 24
click at [1288, 21] on link at bounding box center [1290, 21] width 22 height 22
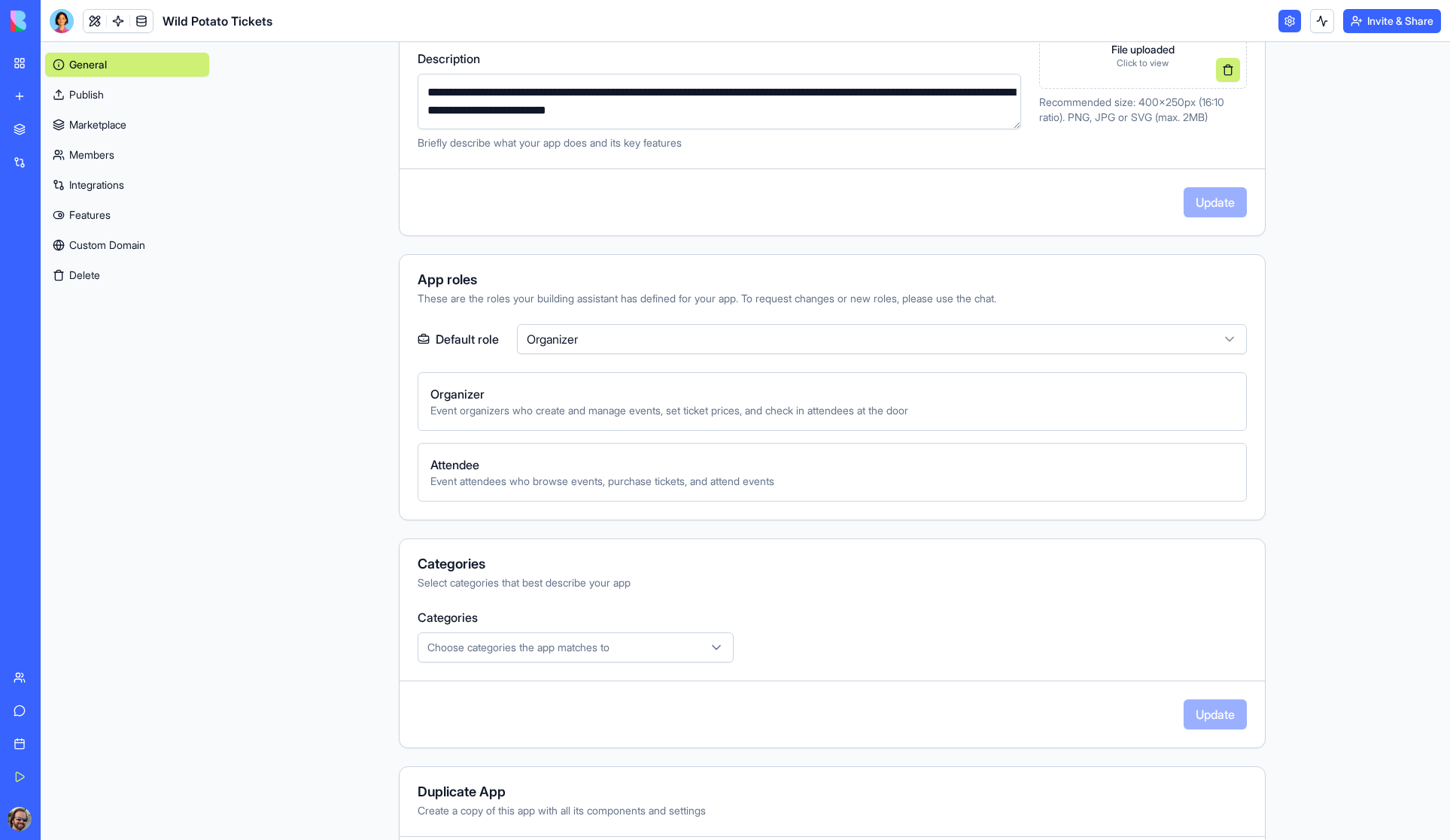
scroll to position [361, 0]
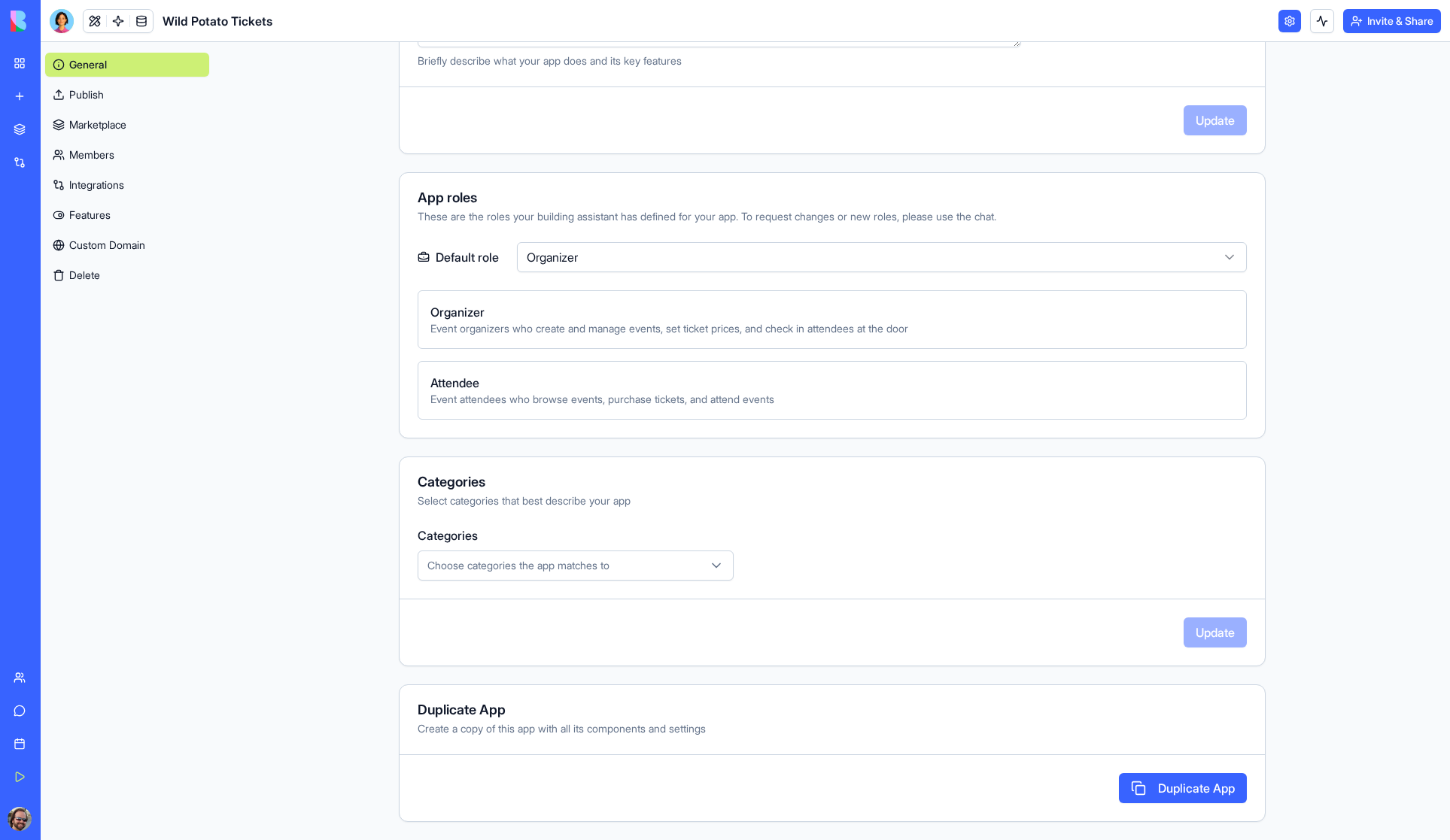
click at [627, 566] on div "Choose categories the app matches to" at bounding box center [576, 565] width 309 height 15
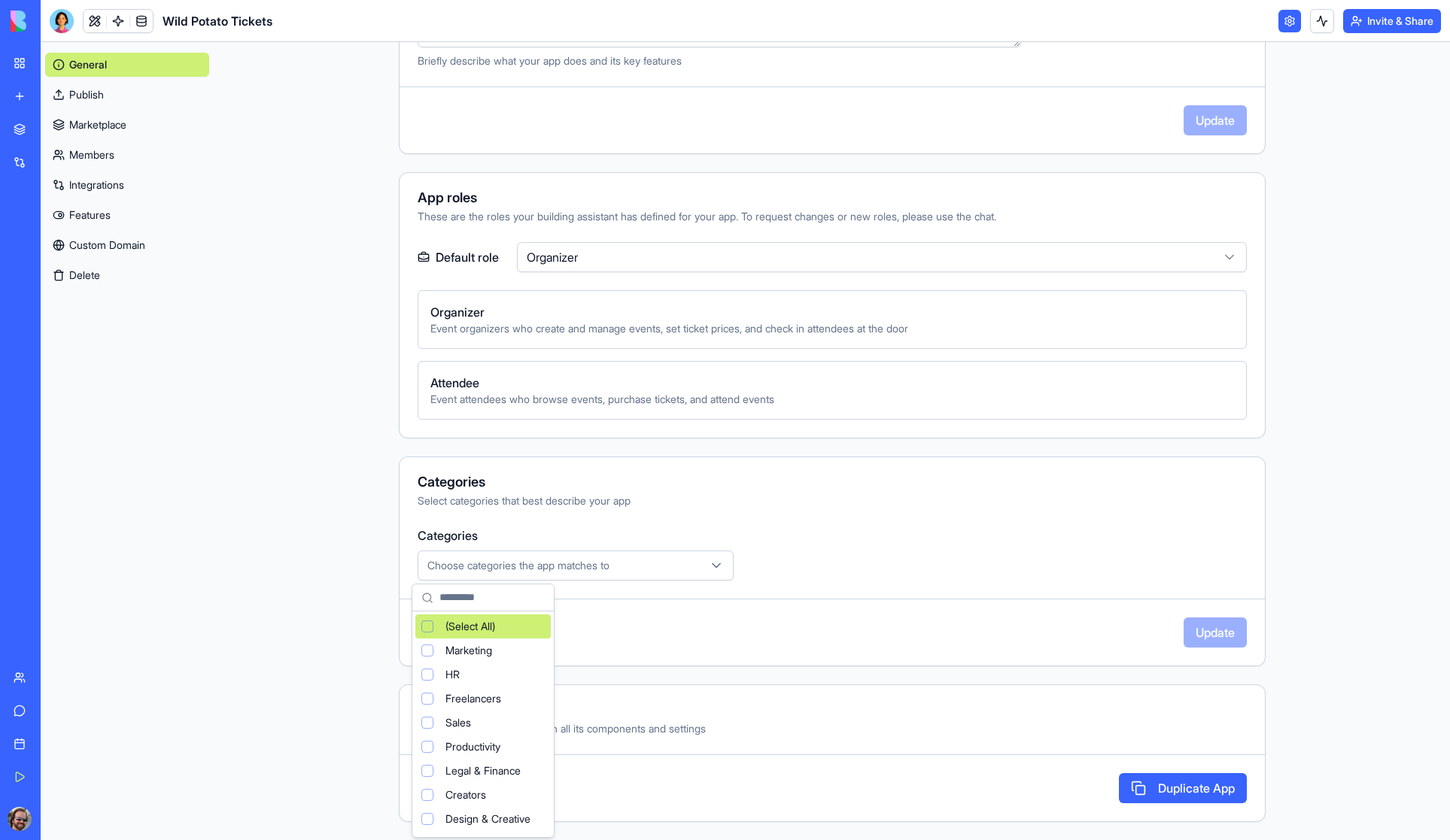
click at [347, 541] on html "**********" at bounding box center [725, 420] width 1450 height 840
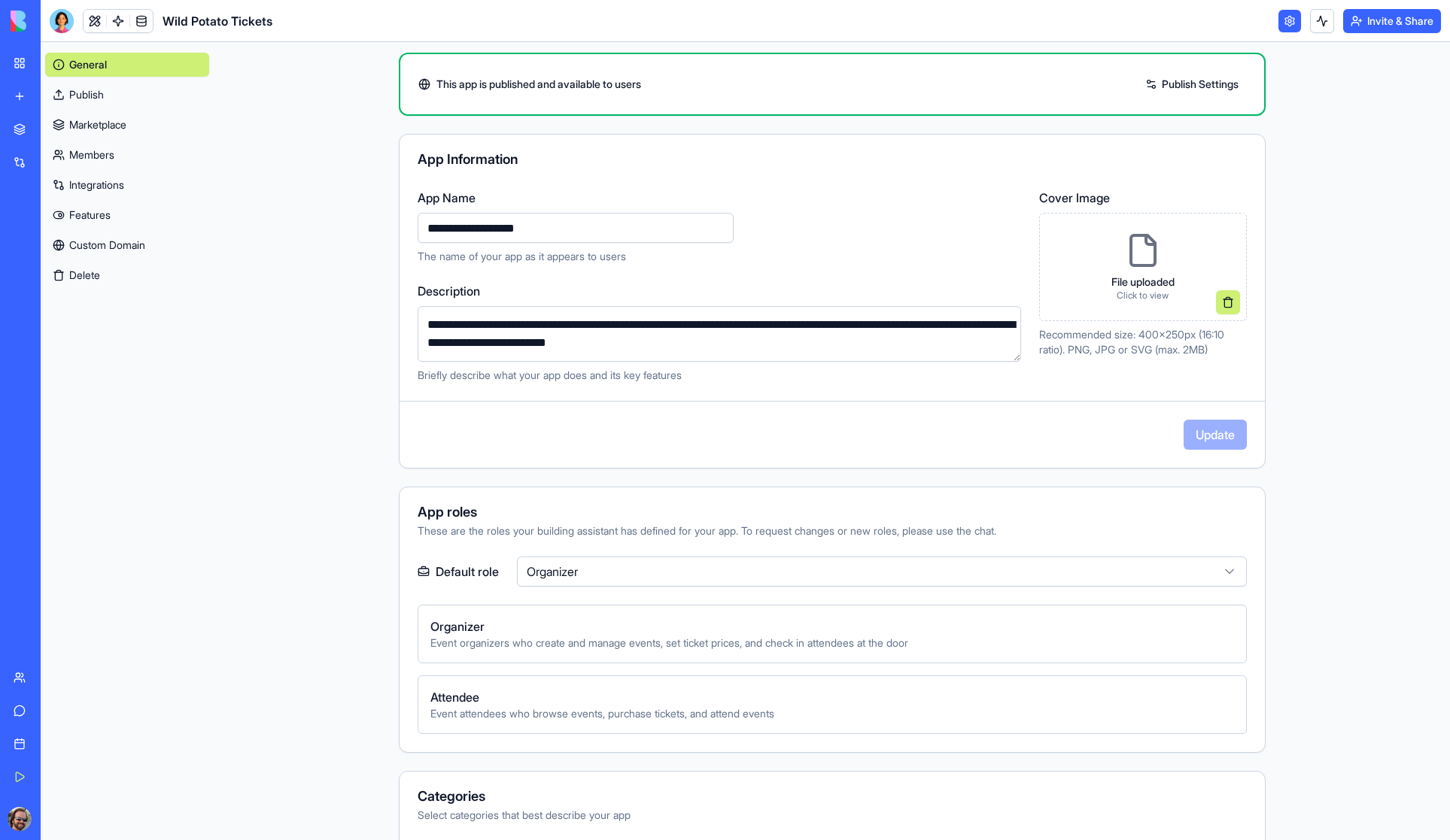
scroll to position [0, 0]
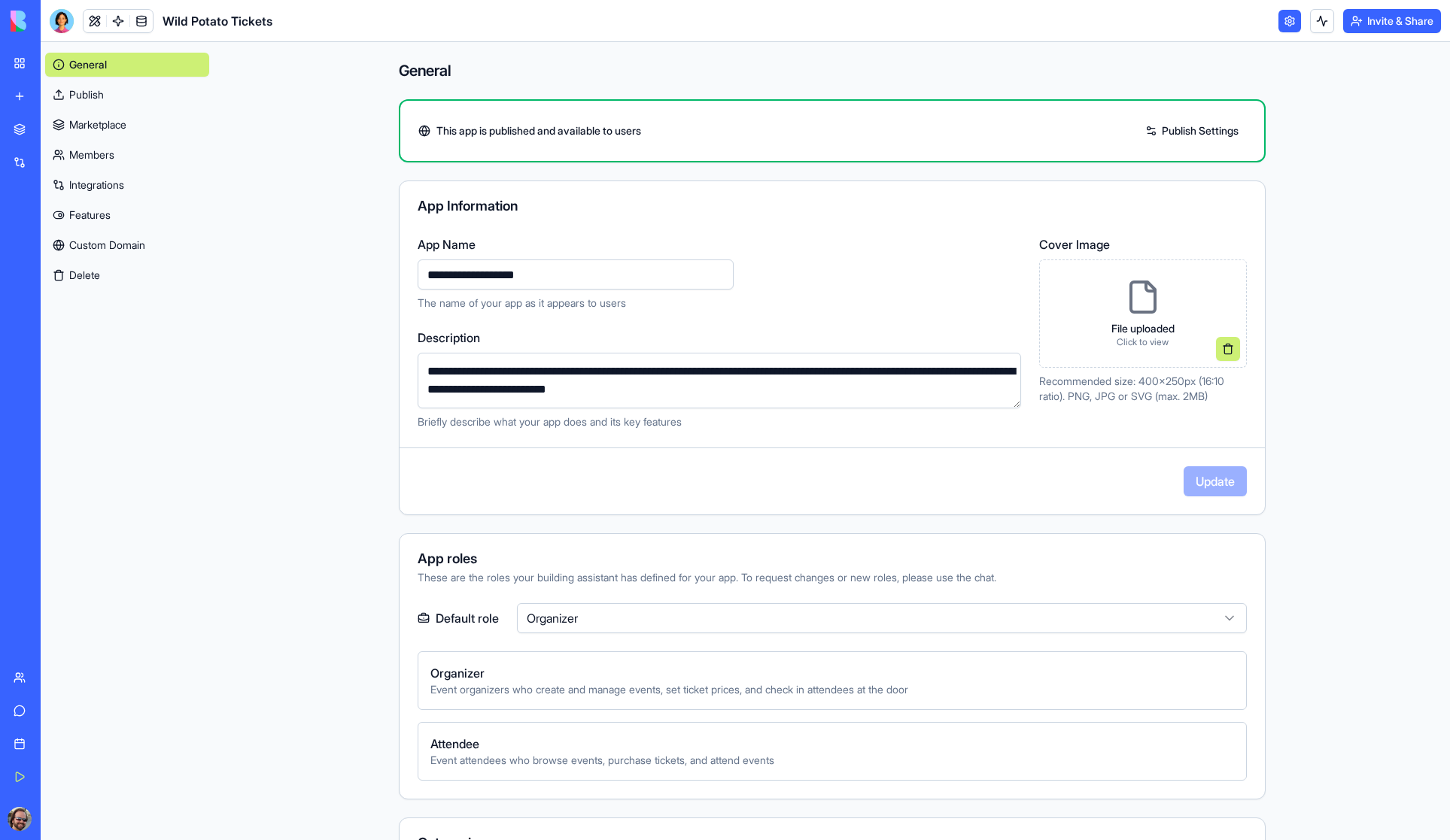
click at [91, 94] on link "Publish" at bounding box center [126, 94] width 164 height 24
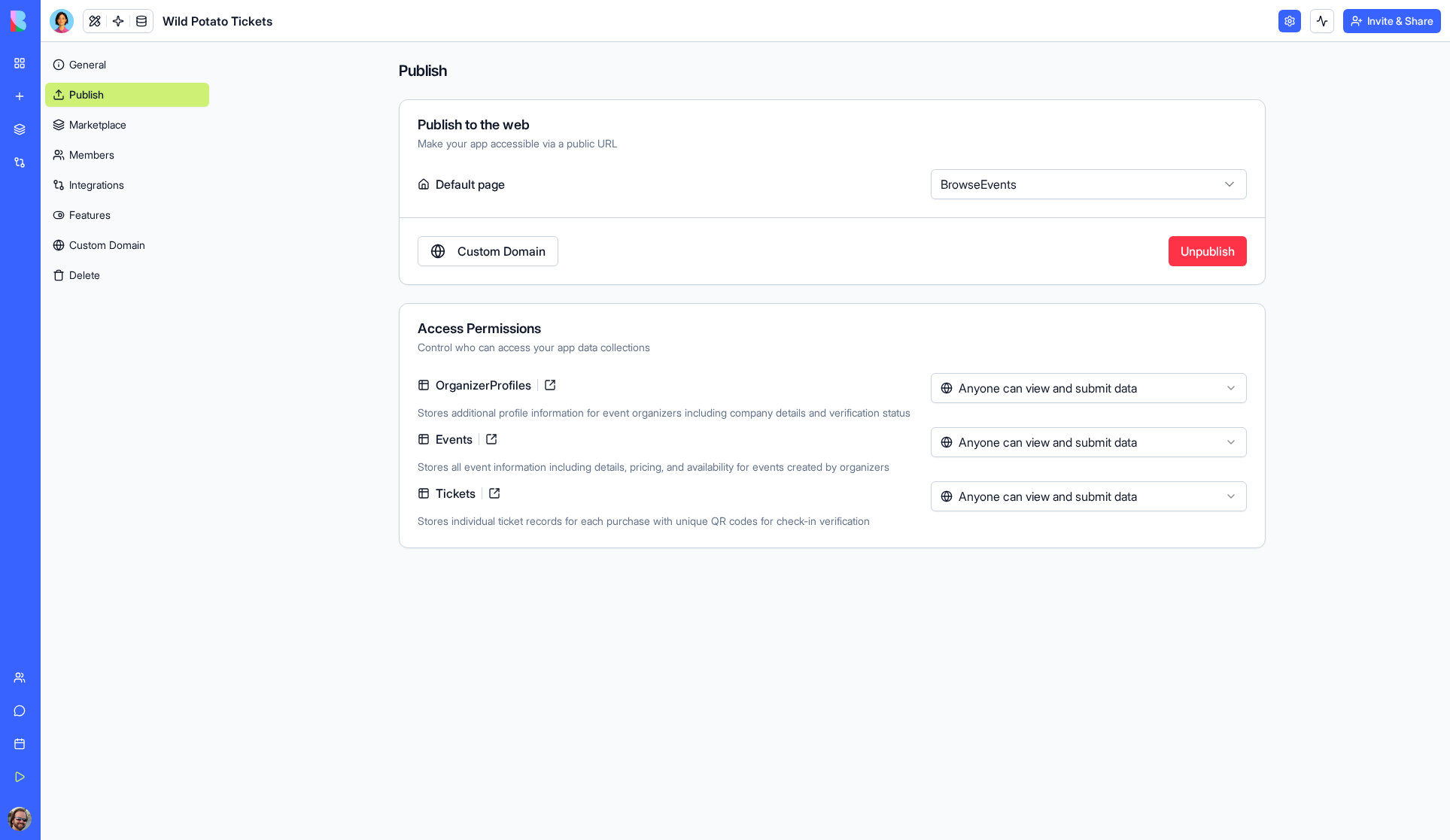
click at [99, 127] on link "Marketplace" at bounding box center [126, 124] width 164 height 24
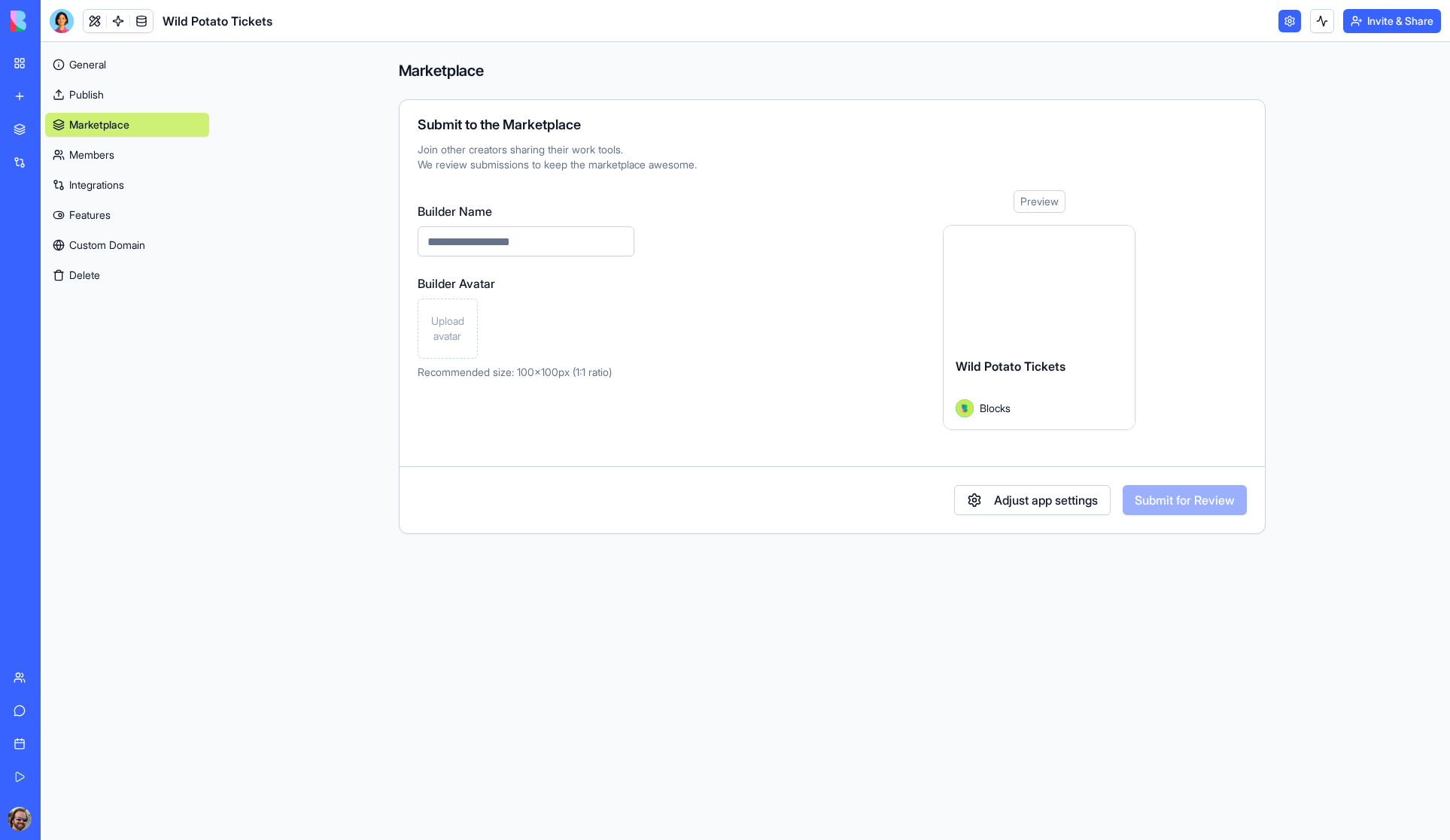
click at [110, 154] on link "Members" at bounding box center [126, 155] width 164 height 24
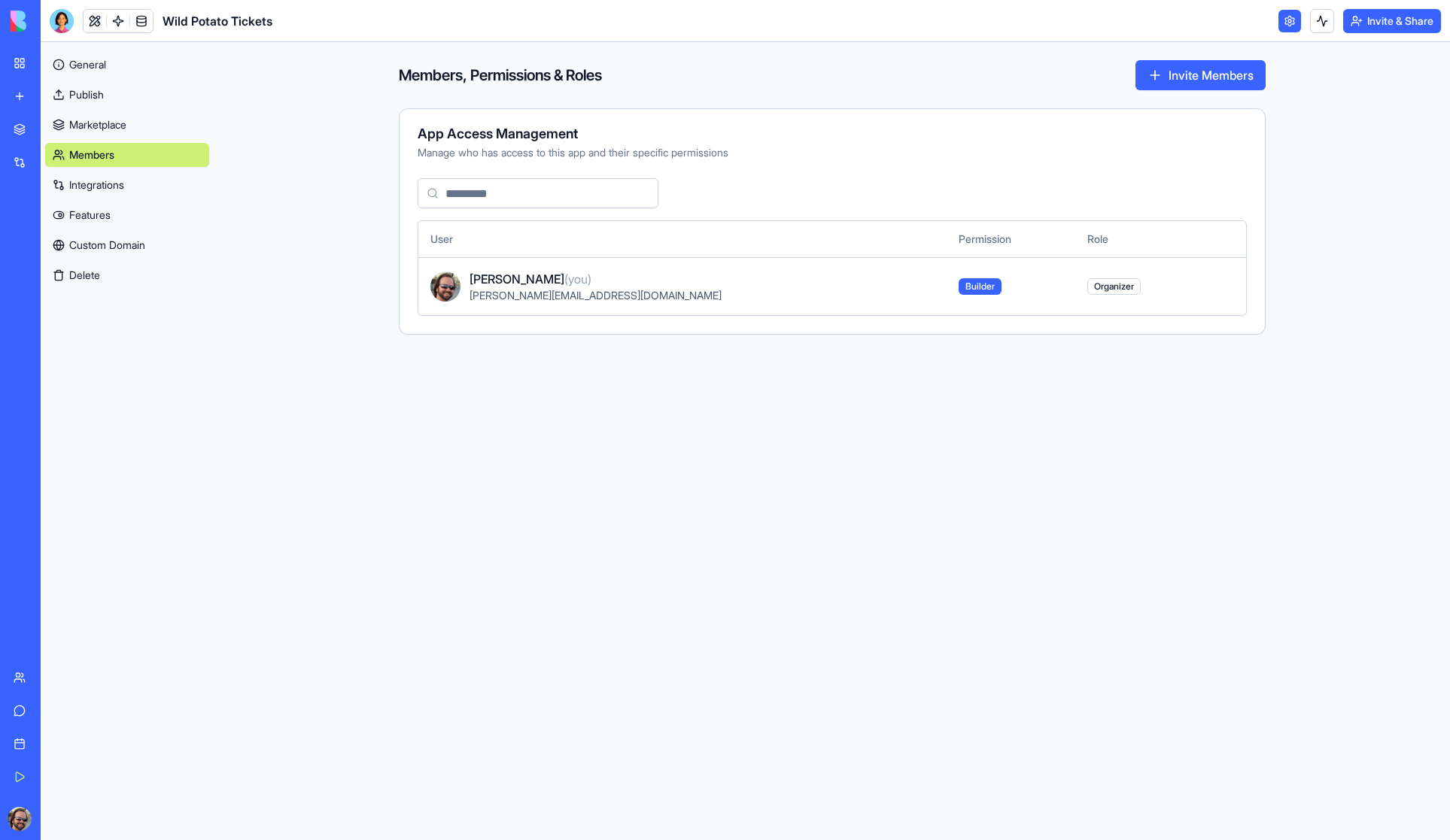
click at [103, 187] on link "Integrations" at bounding box center [126, 184] width 164 height 24
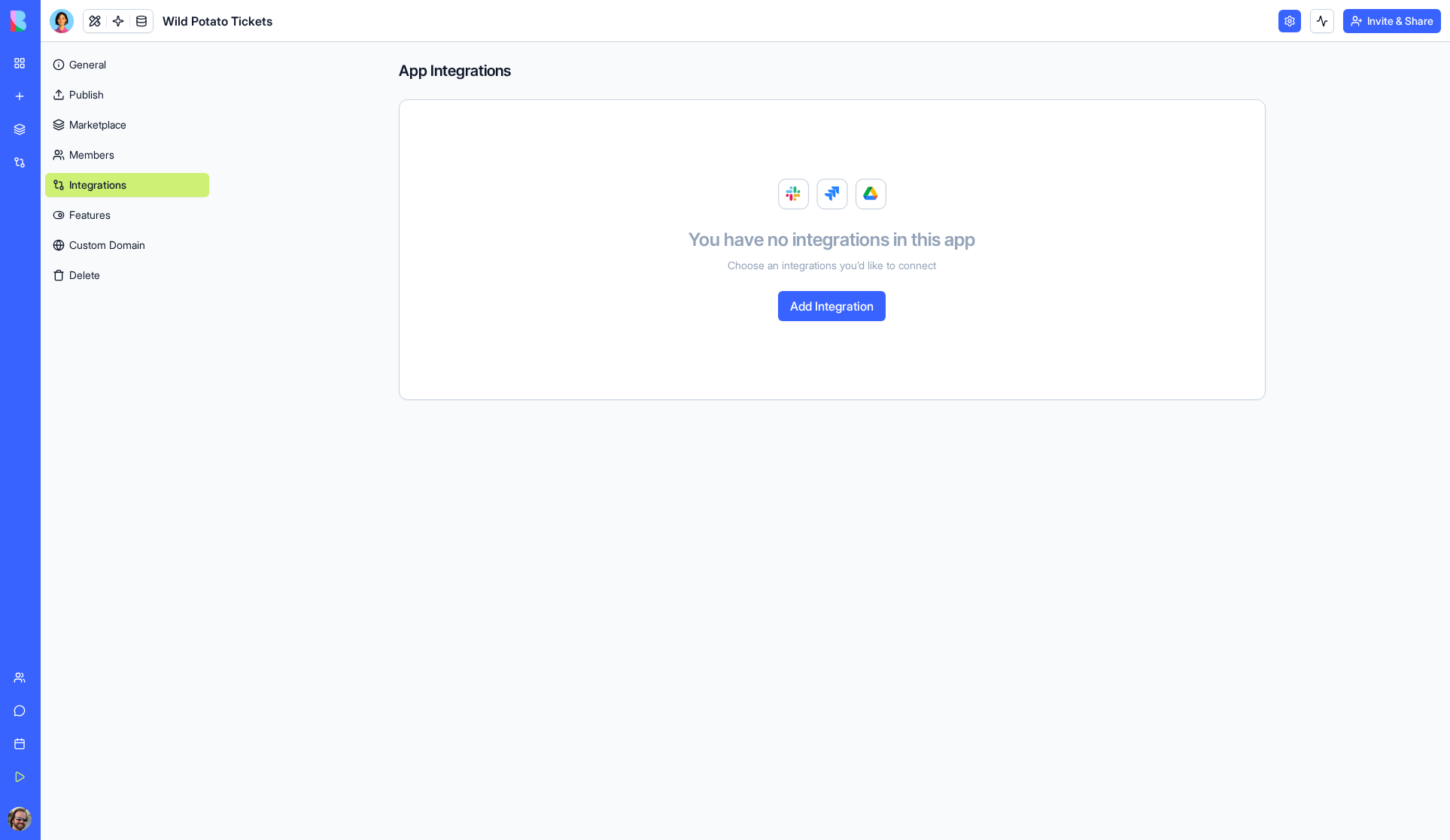
click at [107, 220] on link "Features" at bounding box center [126, 215] width 164 height 24
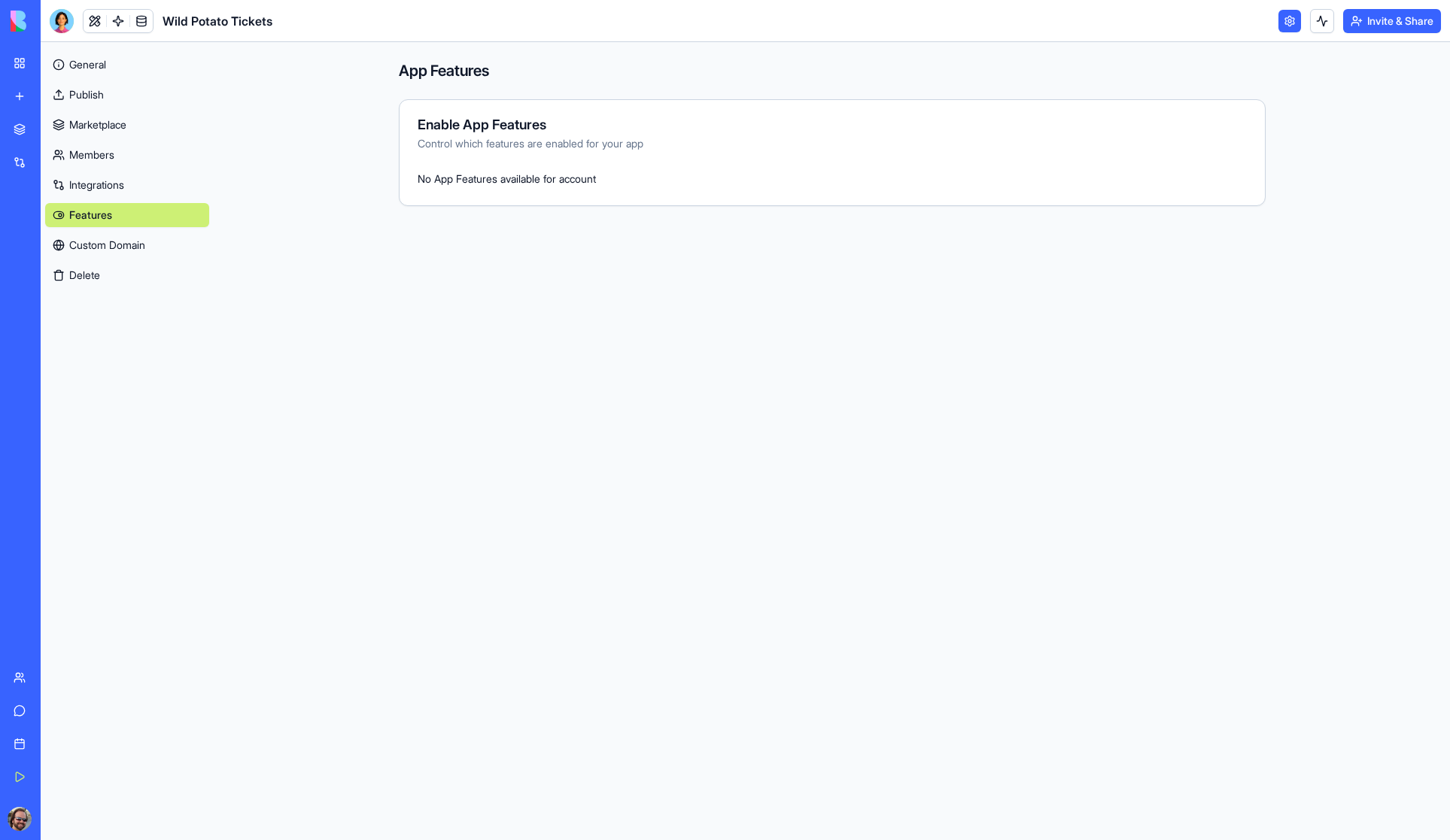
click at [107, 242] on link "Custom Domain" at bounding box center [126, 245] width 164 height 24
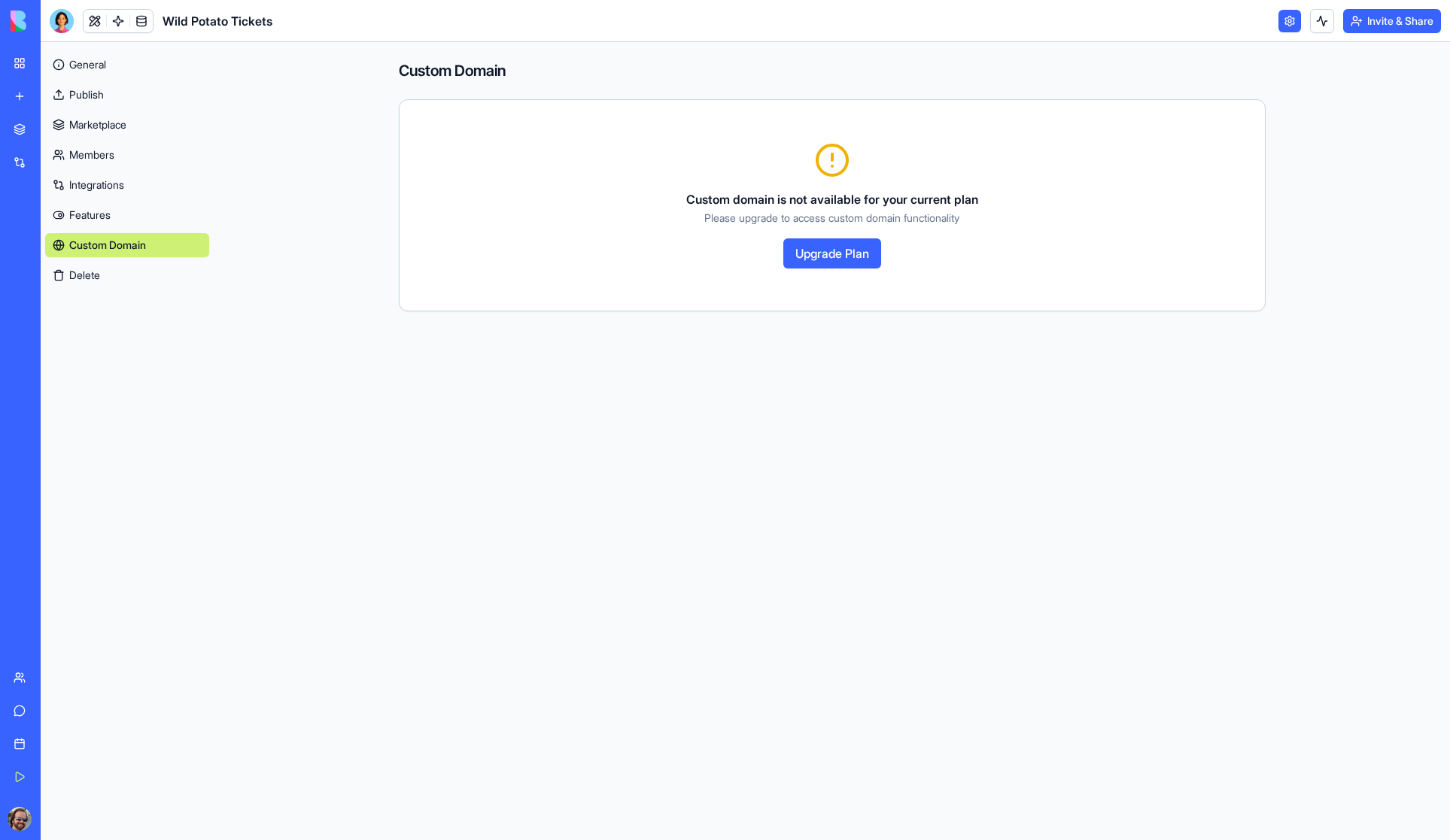
click at [88, 65] on link "General" at bounding box center [126, 64] width 164 height 24
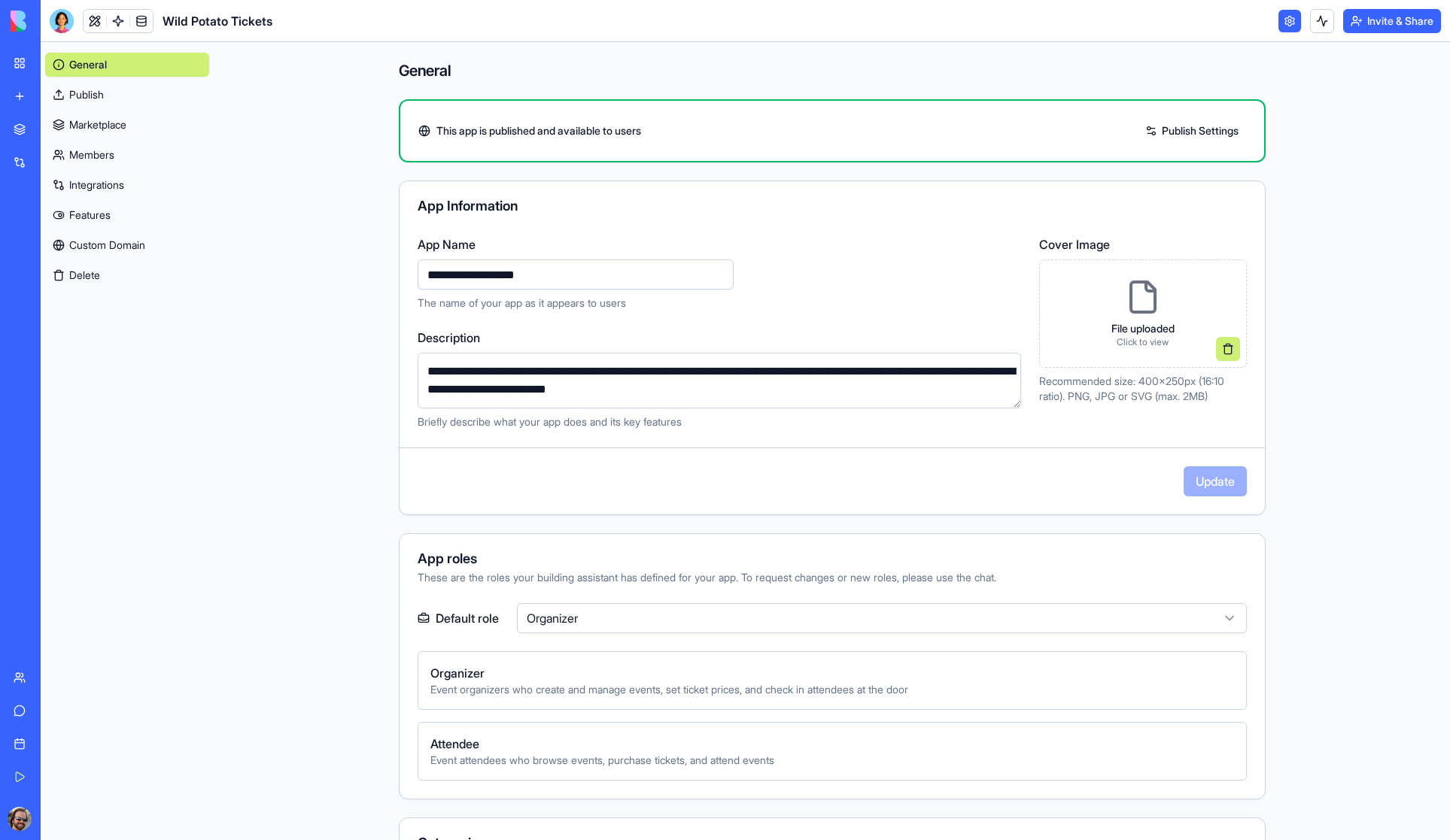
click at [1287, 22] on link at bounding box center [1290, 21] width 22 height 22
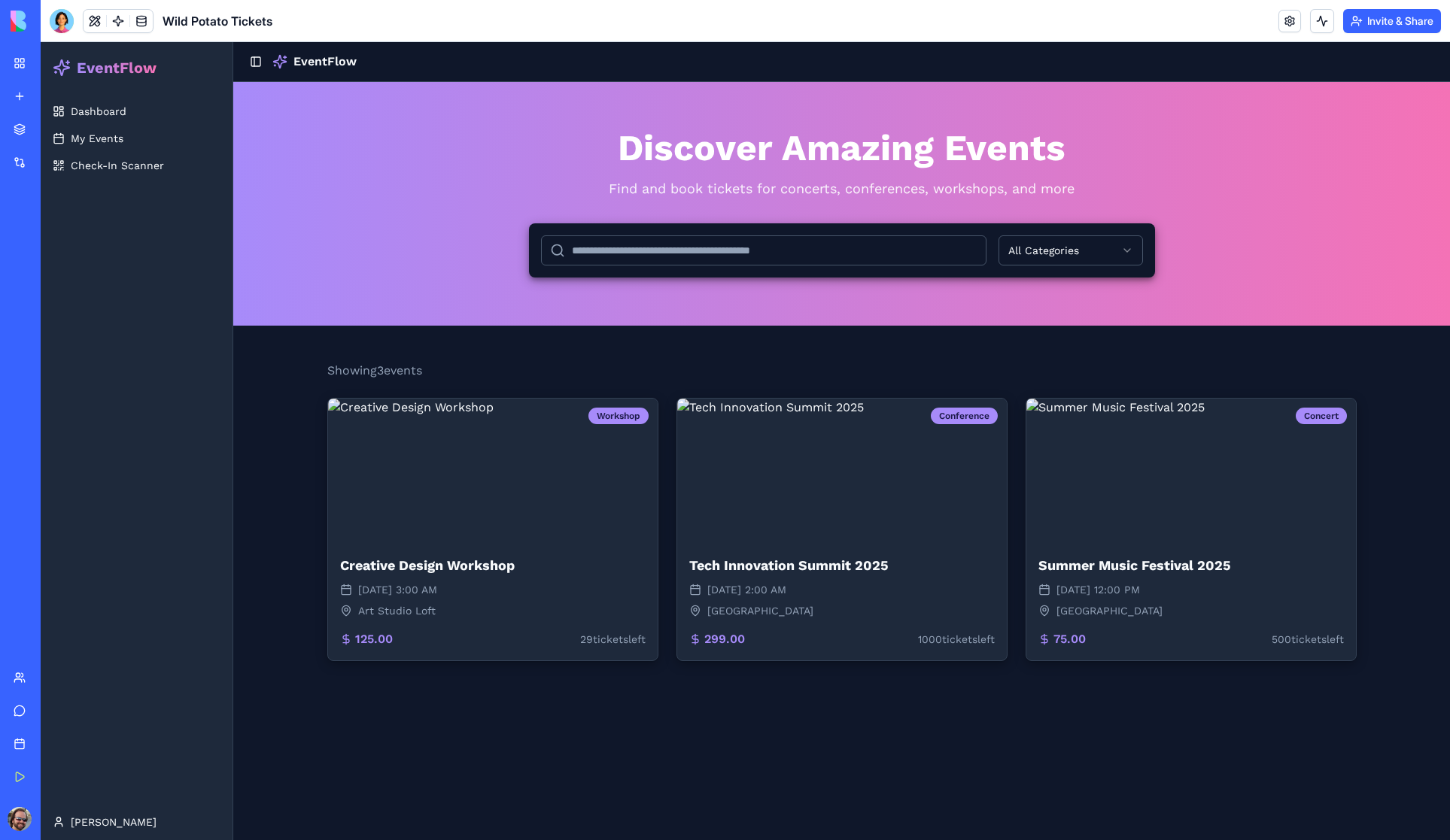
click at [55, 227] on div "Wild Potato Tickets" at bounding box center [34, 234] width 42 height 15
click at [115, 109] on span "Dashboard" at bounding box center [98, 111] width 55 height 15
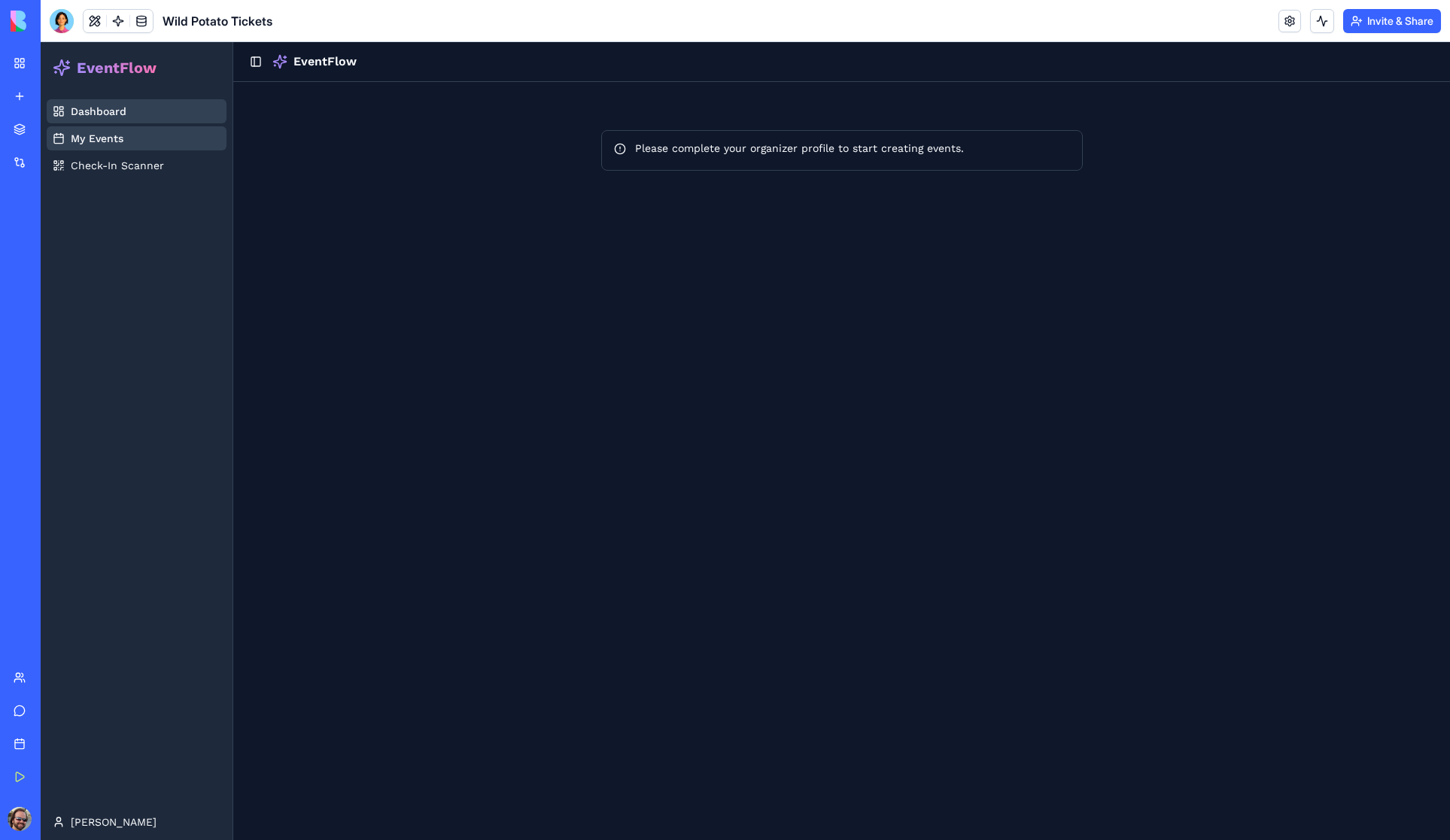
click at [792, 146] on div "Please complete your organizer profile to start creating events." at bounding box center [842, 148] width 456 height 15
click at [17, 60] on link "My Workspace" at bounding box center [34, 64] width 60 height 30
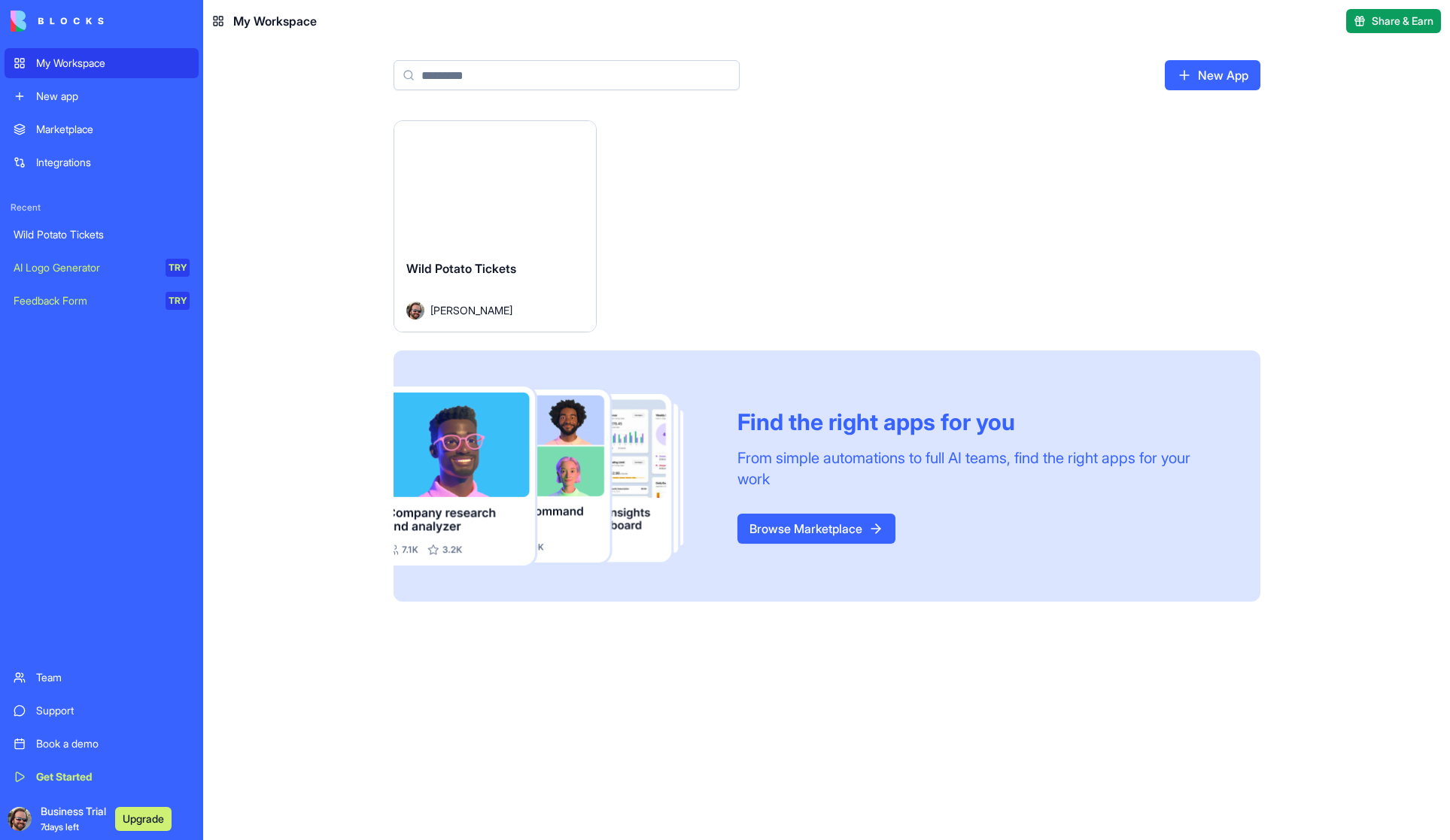
click at [59, 232] on div "Wild Potato Tickets" at bounding box center [101, 234] width 176 height 15
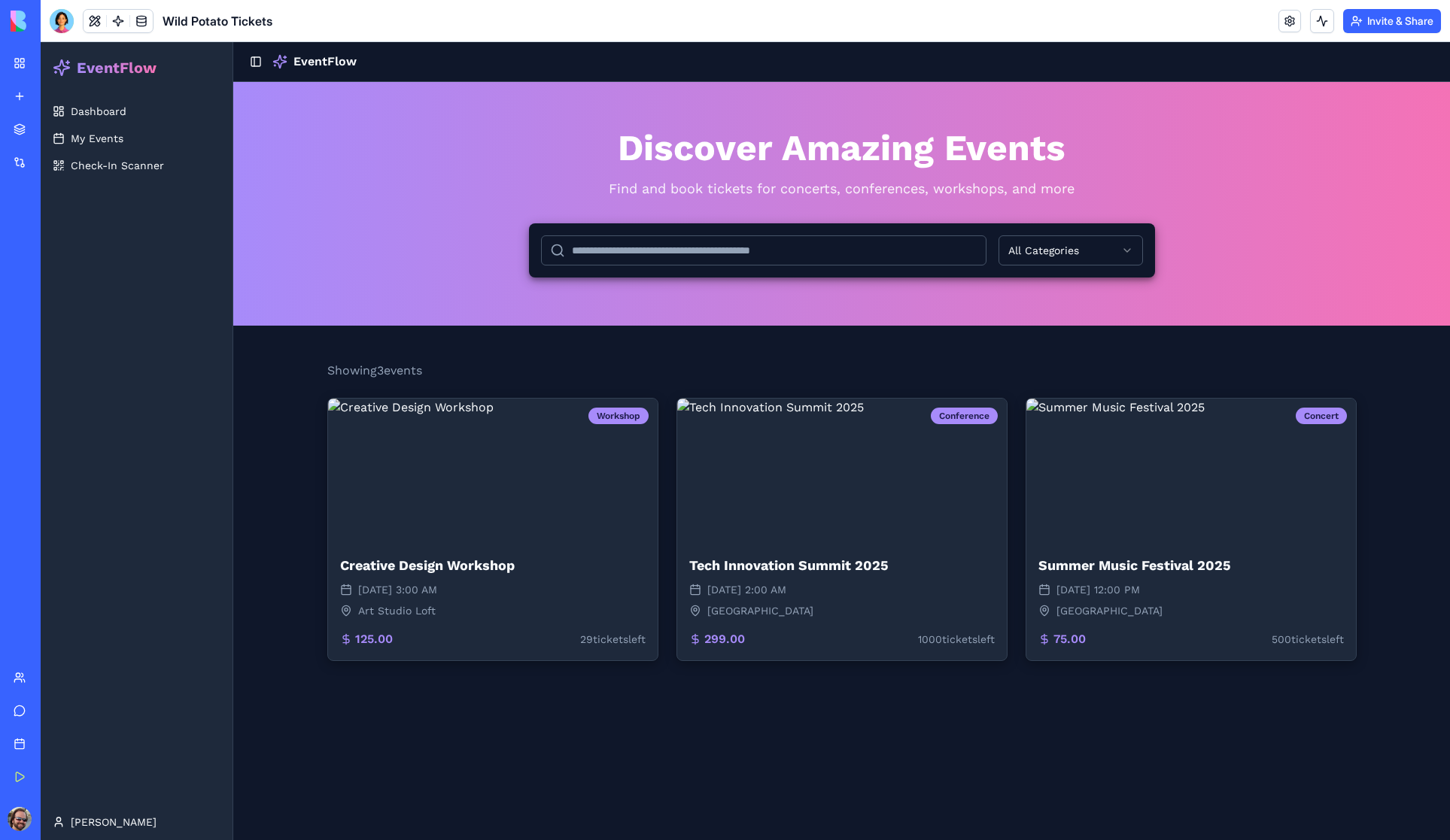
click at [55, 62] on div "My Workspace" at bounding box center [46, 63] width 20 height 15
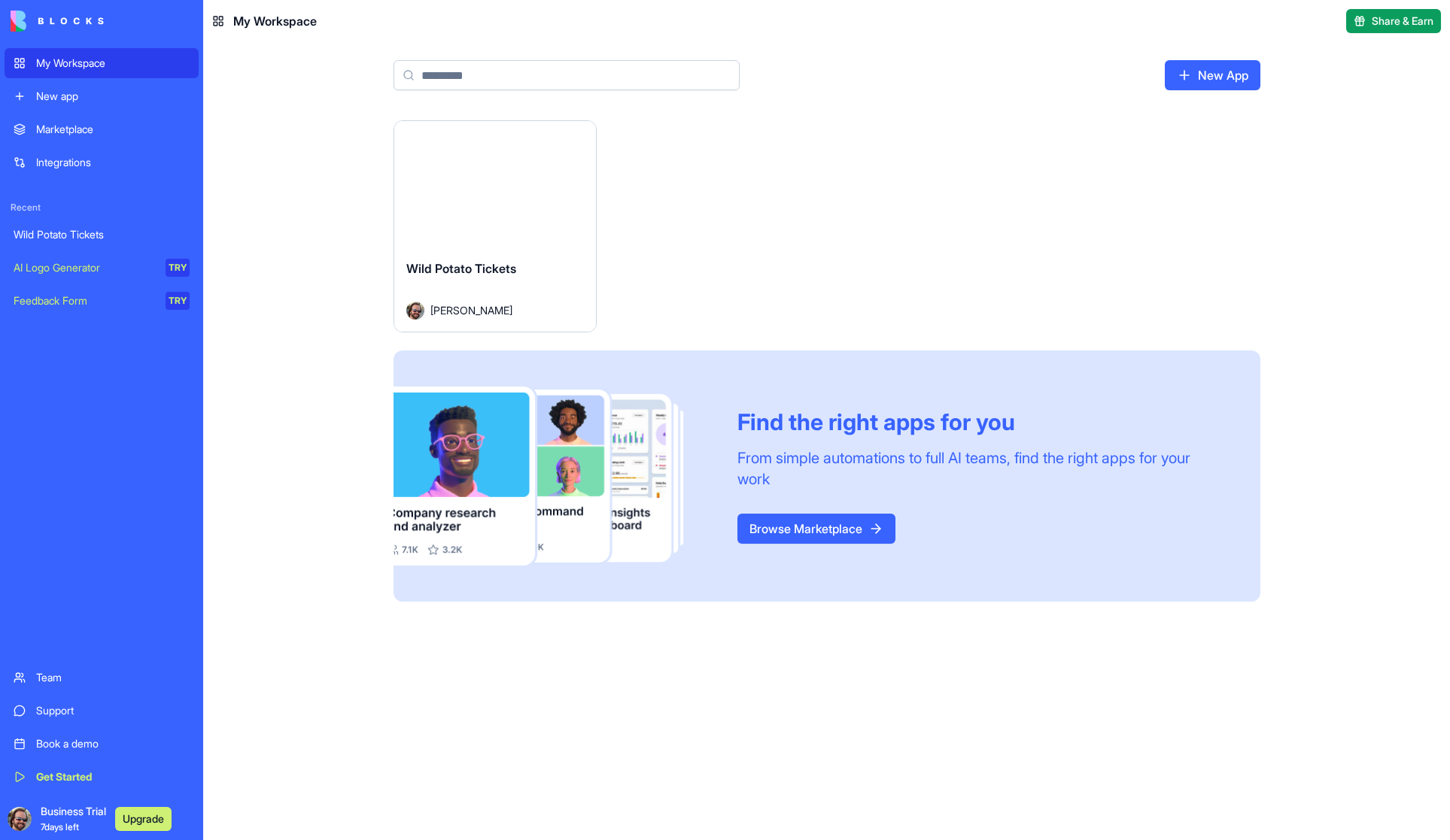
click at [498, 184] on button "Launch" at bounding box center [495, 184] width 113 height 30
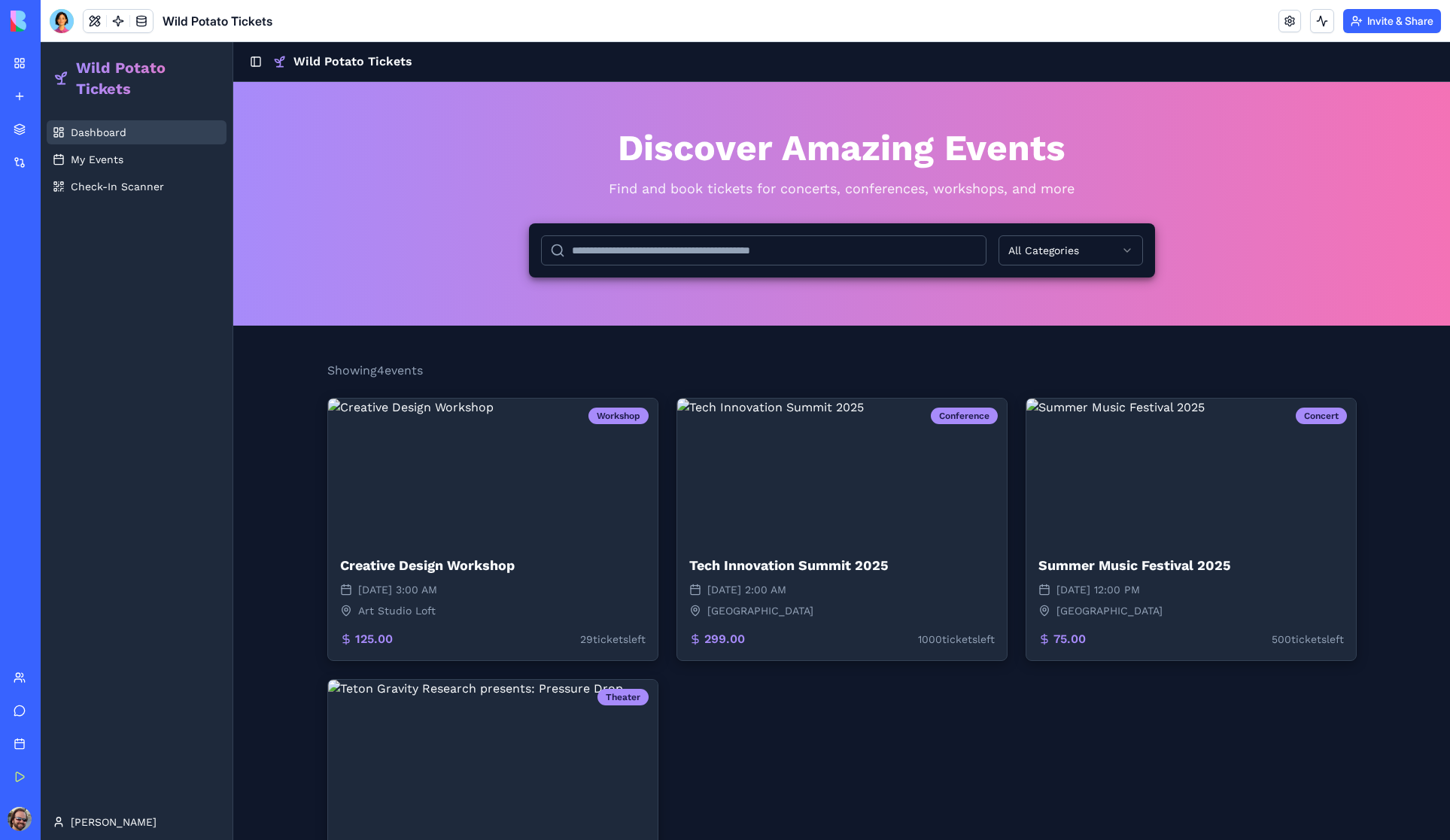
click at [92, 130] on span "Dashboard" at bounding box center [98, 132] width 55 height 15
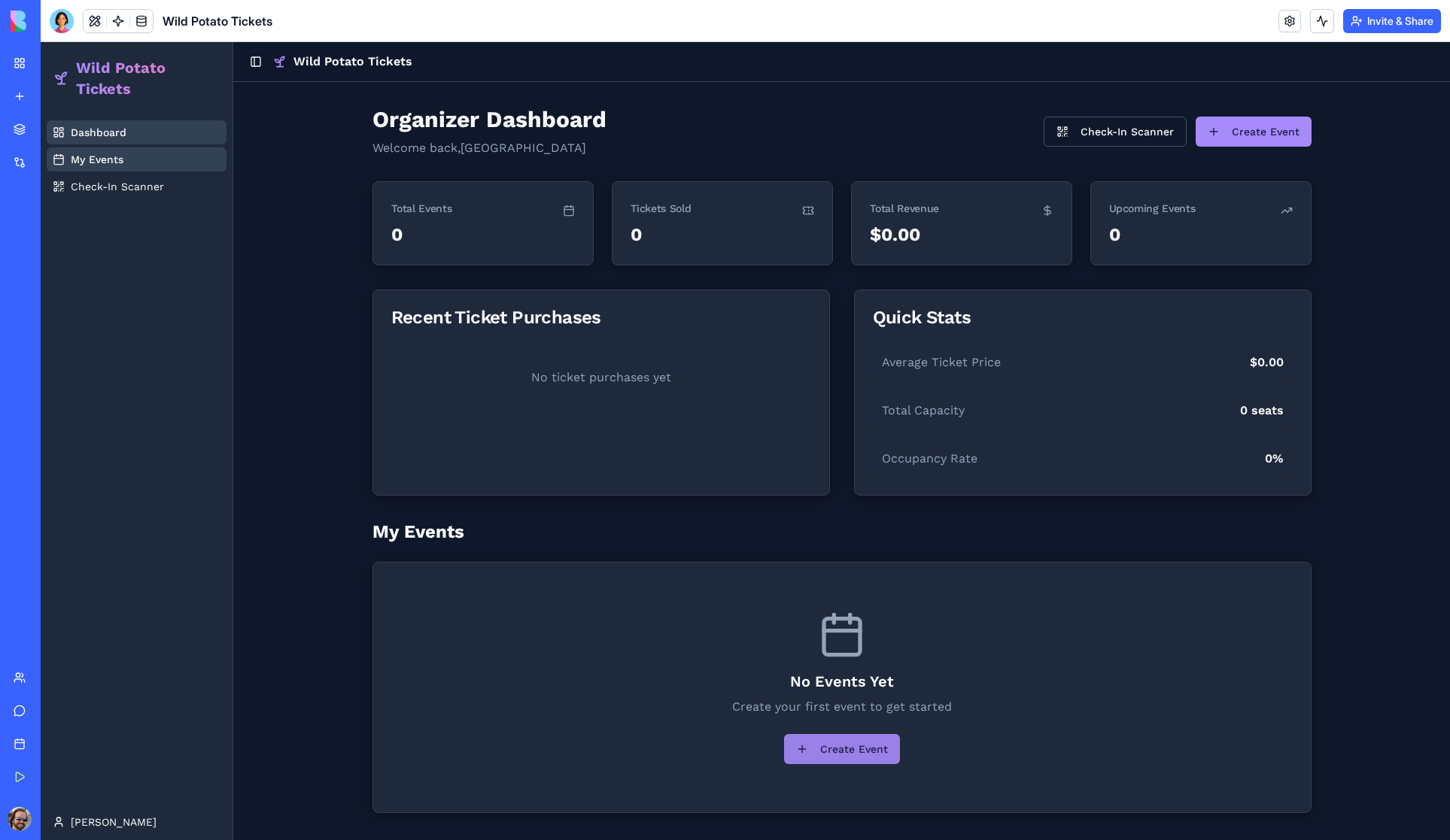
click at [856, 750] on button "Create Event" at bounding box center [841, 750] width 115 height 30
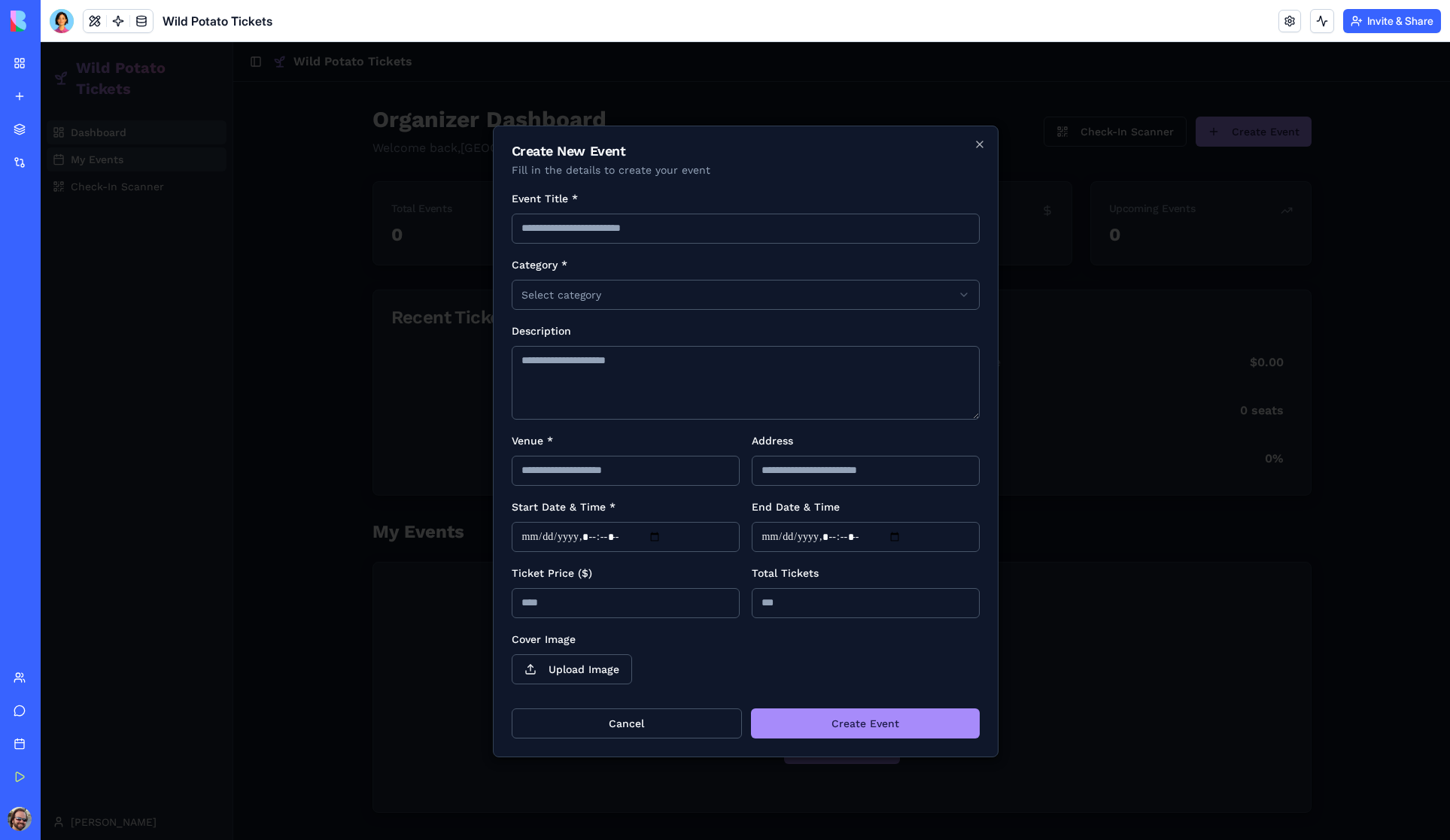
click at [442, 399] on div at bounding box center [745, 441] width 1410 height 798
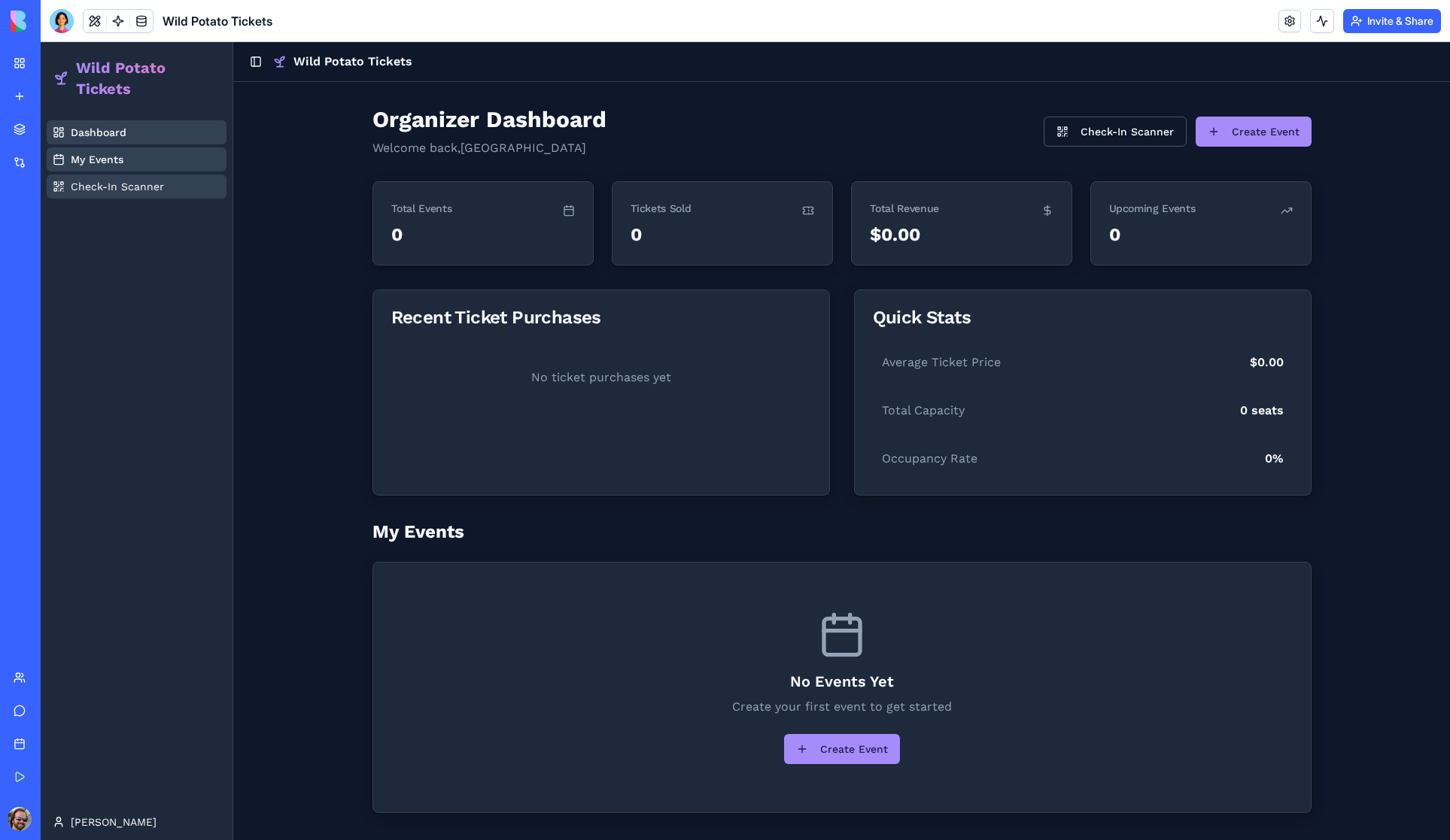
click at [107, 186] on span "Check-In Scanner" at bounding box center [117, 186] width 93 height 15
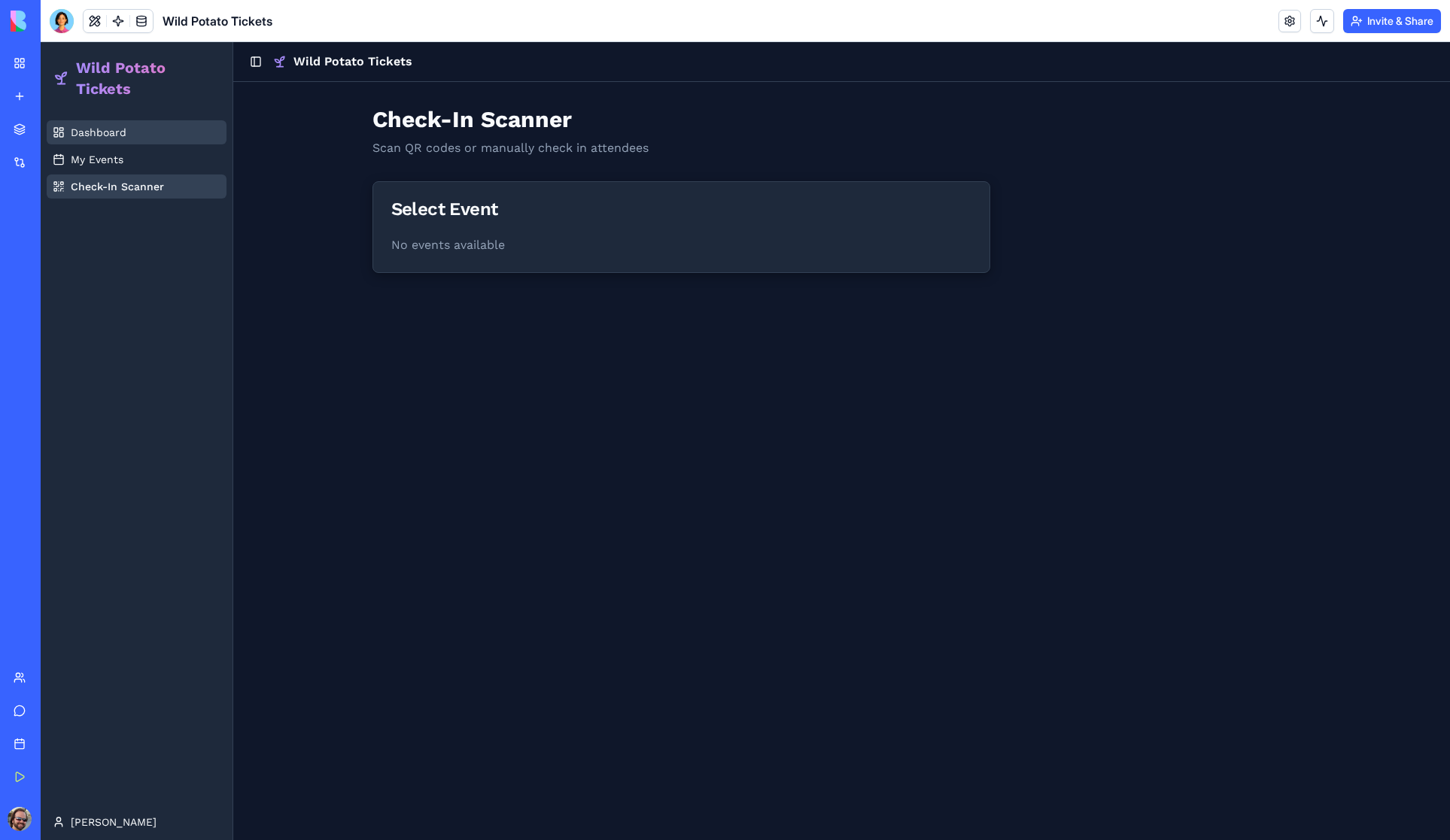
click at [107, 130] on span "Dashboard" at bounding box center [98, 132] width 55 height 15
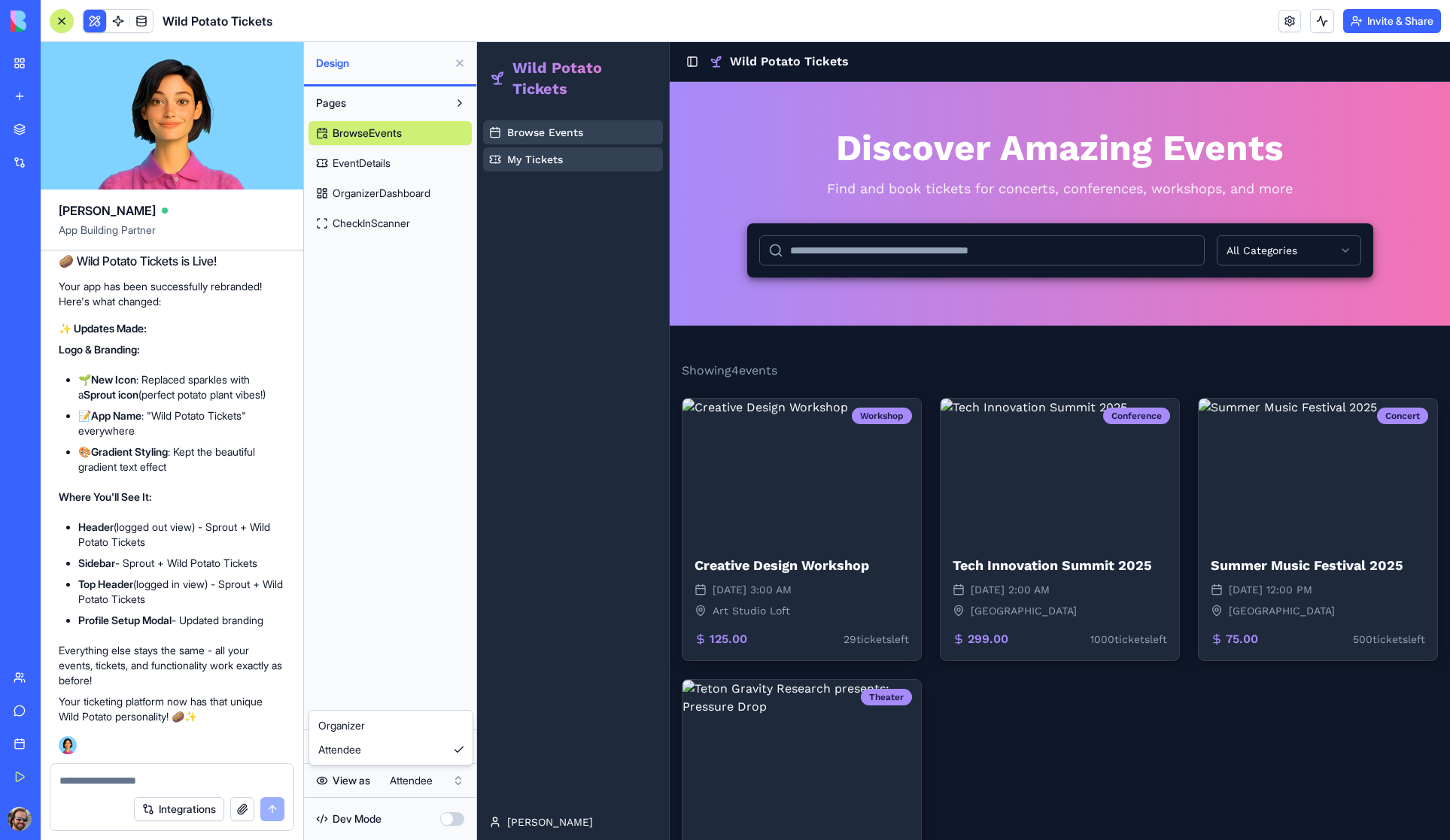
click at [401, 784] on html "My Workspace New app Marketplace Integrations Recent Untitled App AI Logo Gener…" at bounding box center [725, 420] width 1450 height 840
click at [543, 132] on span "Dashboard" at bounding box center [535, 132] width 55 height 15
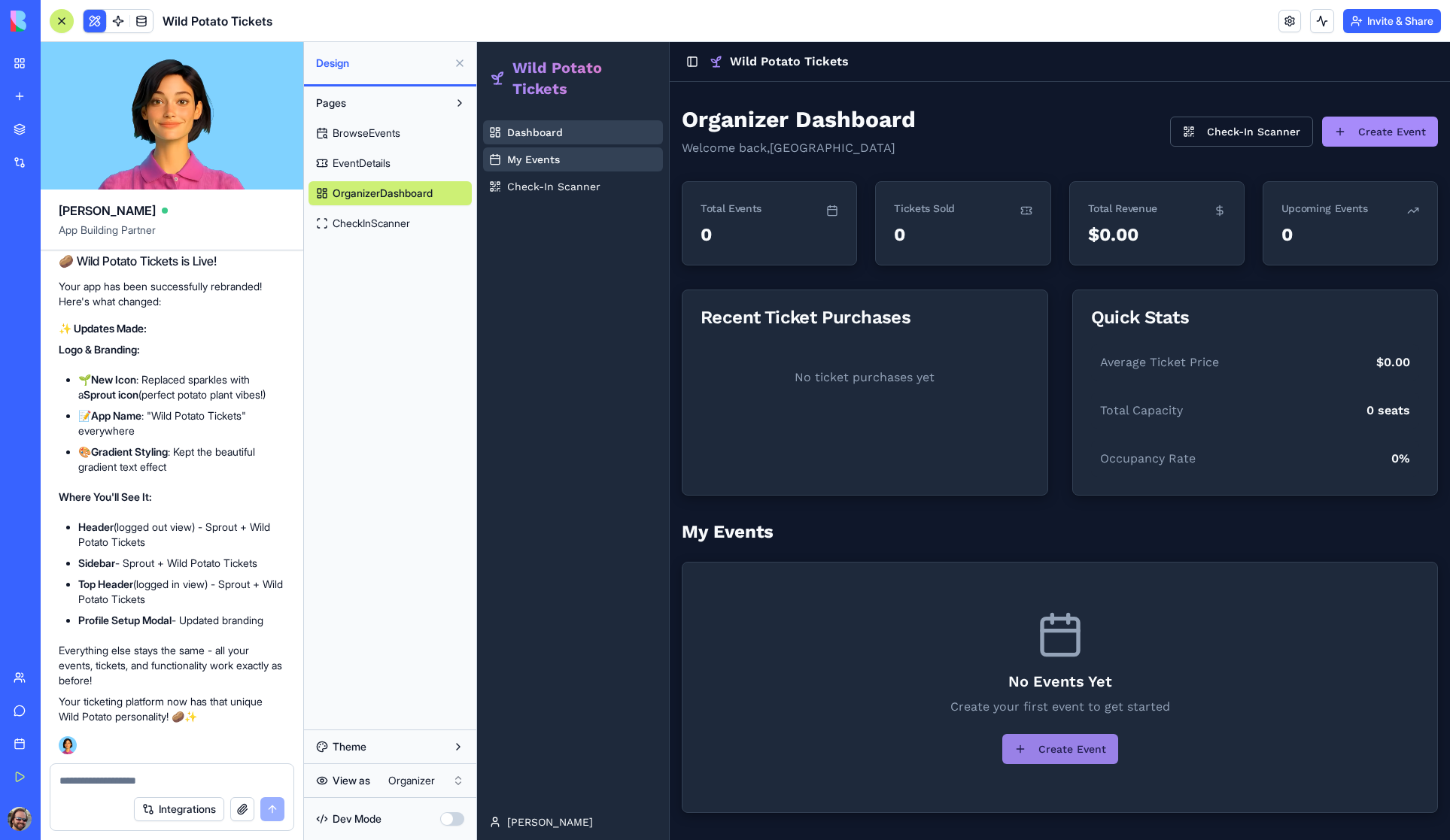
click at [1066, 750] on button "Create Event" at bounding box center [1060, 750] width 115 height 30
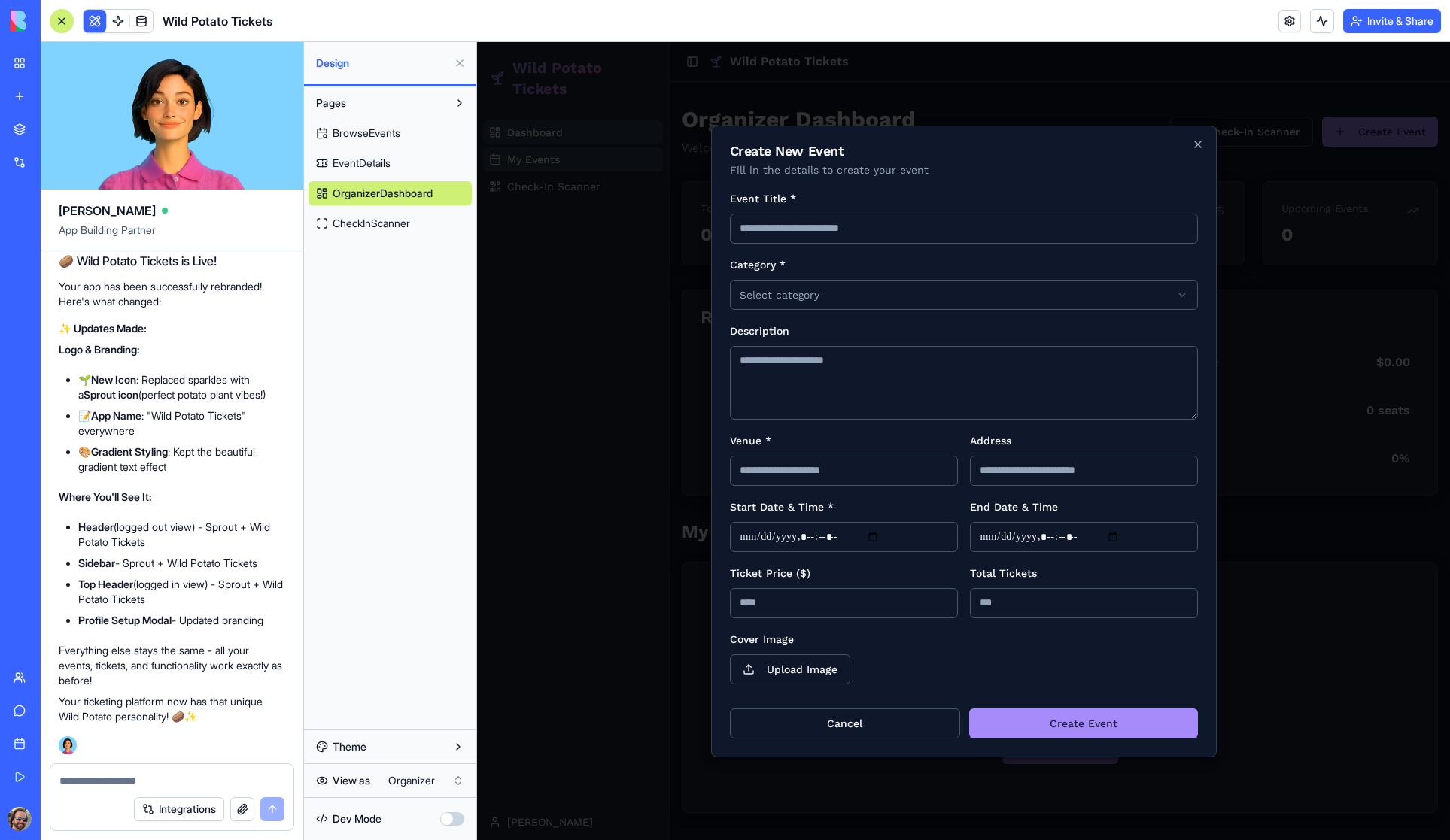
click at [845, 232] on input "Event Title *" at bounding box center [964, 229] width 468 height 30
paste input "**********"
type input "**********"
click at [837, 293] on body "**********" at bounding box center [963, 441] width 973 height 798
click at [805, 369] on textarea "Description" at bounding box center [964, 383] width 468 height 73
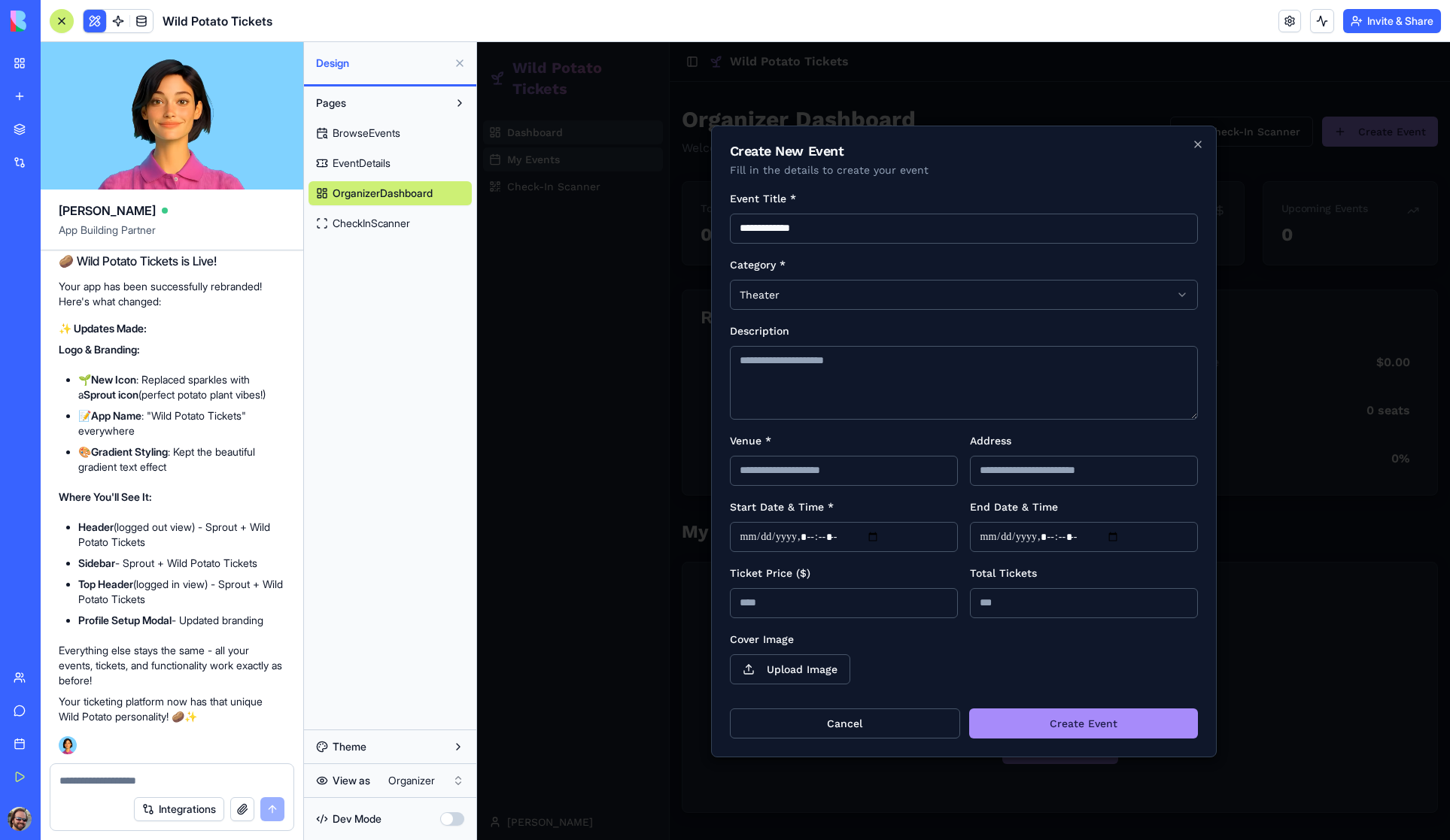
paste textarea "**********"
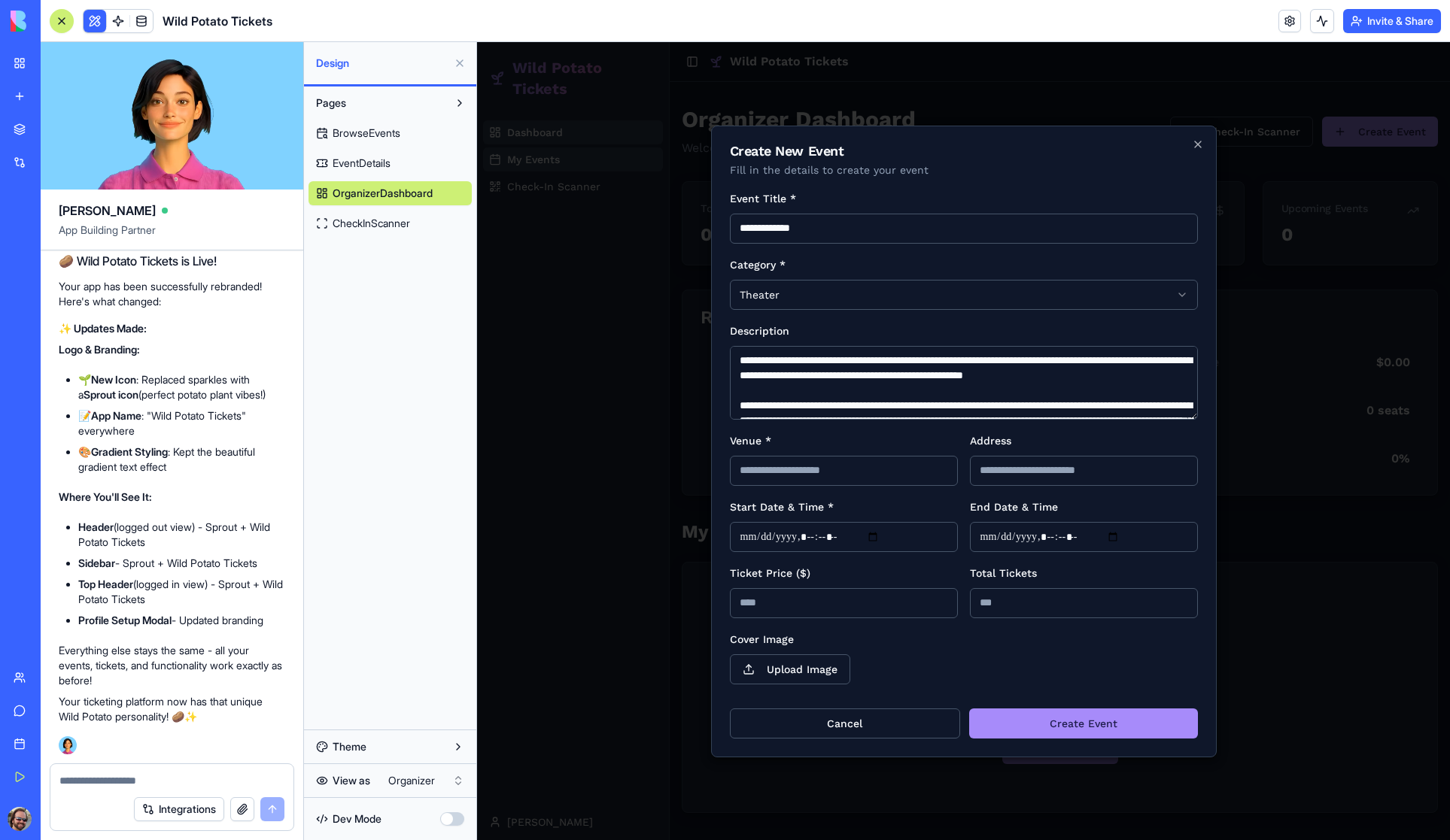
scroll to position [324, 0]
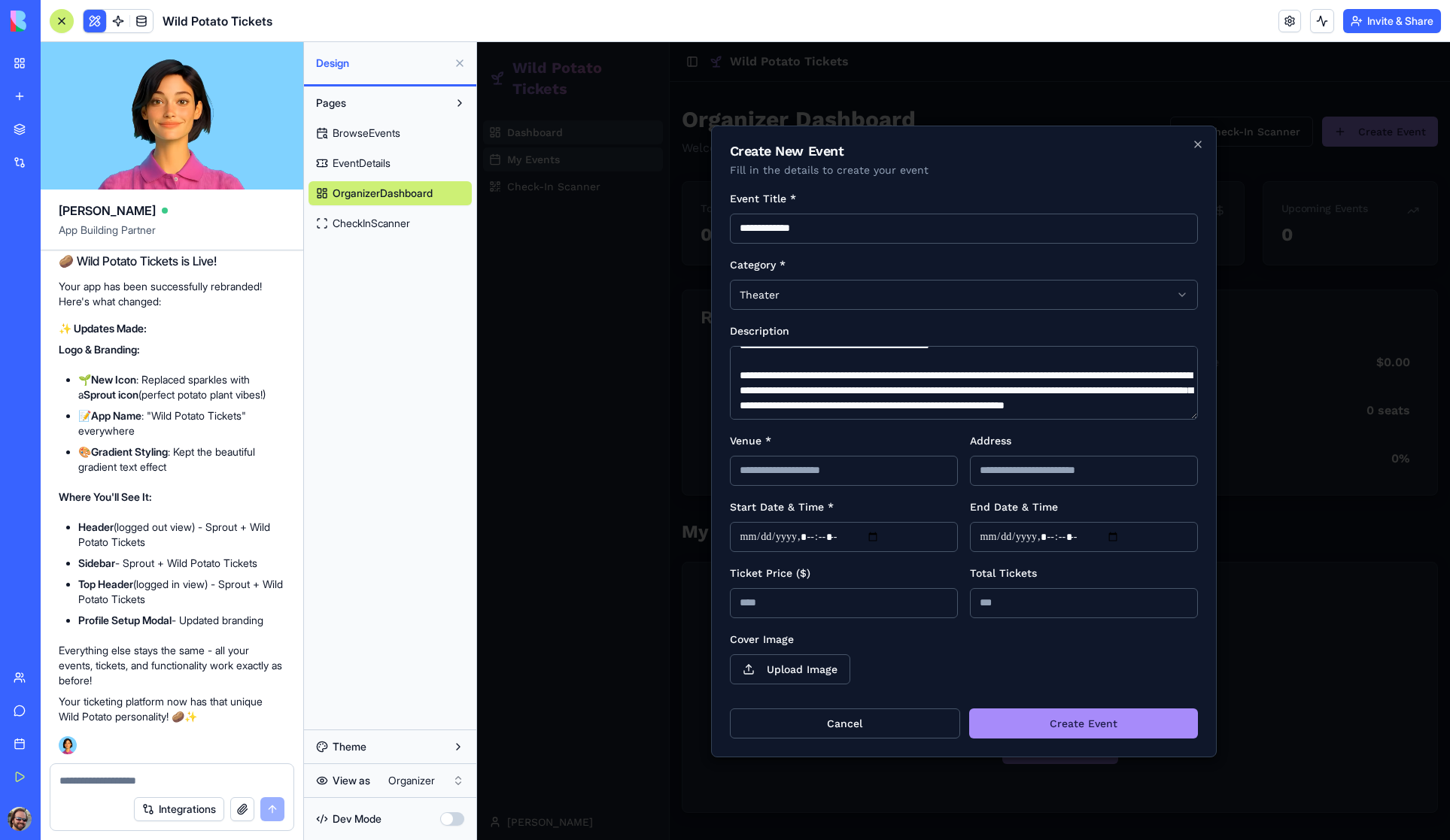
type textarea "**********"
click at [911, 474] on input "Venue *" at bounding box center [844, 471] width 228 height 30
type input "**********"
paste input "**********"
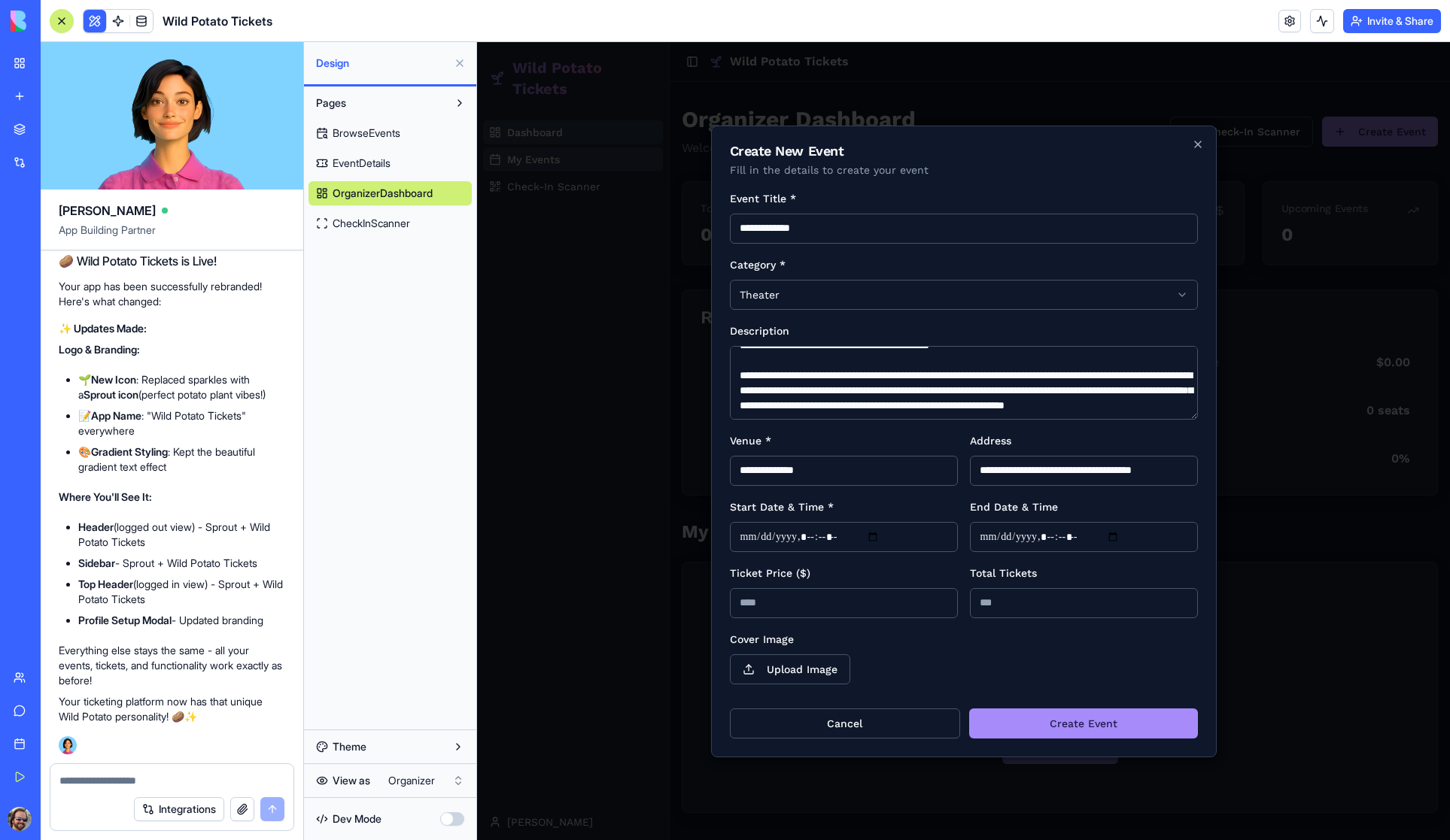
type input "**********"
click at [883, 537] on input "Start Date & Time *" at bounding box center [844, 538] width 228 height 30
type input "**********"
click at [1132, 535] on input "End Date & Time" at bounding box center [1084, 538] width 228 height 30
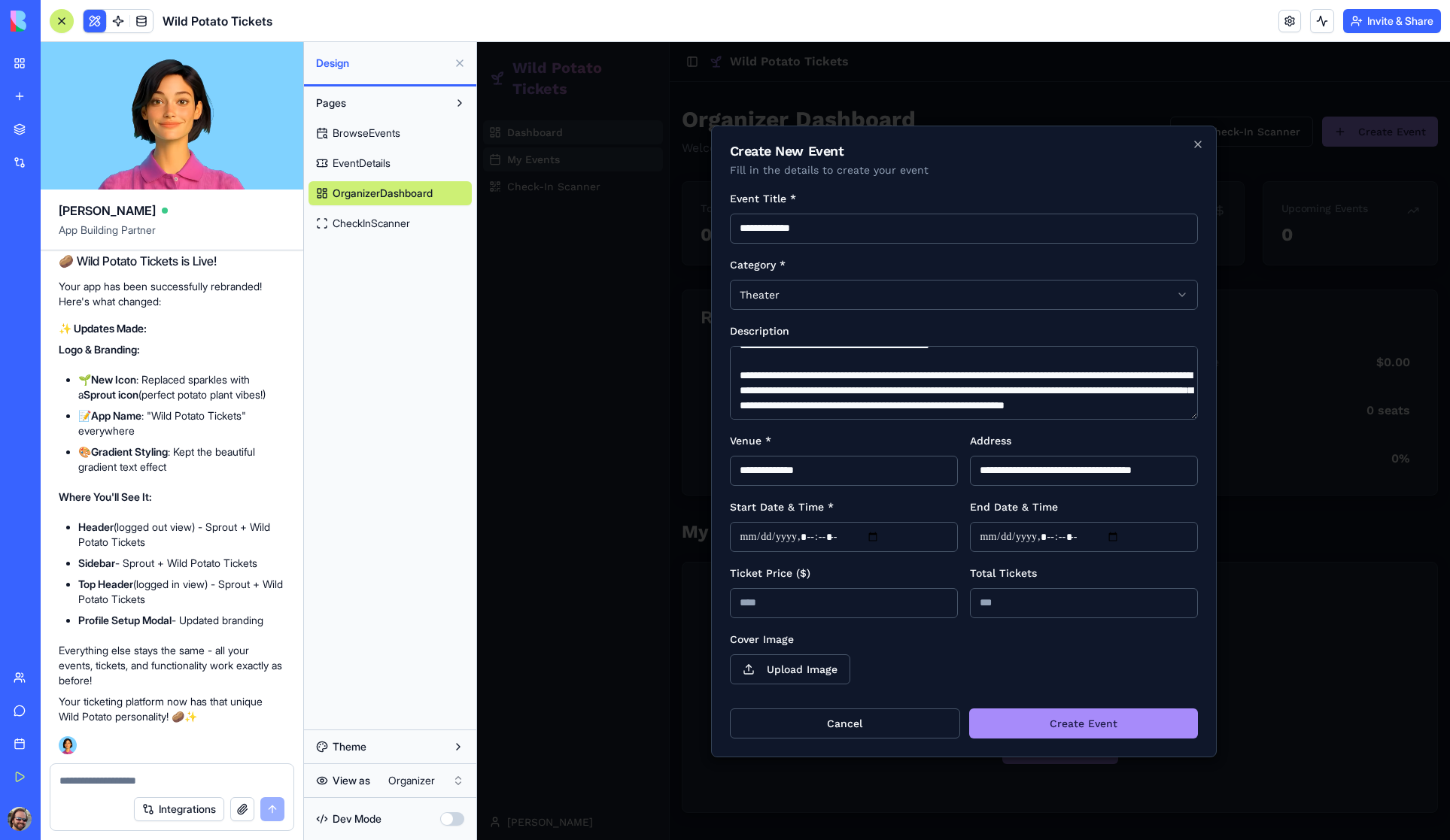
type input "**********"
click at [1096, 500] on div "End Date & Time" at bounding box center [1084, 525] width 228 height 55
click at [782, 610] on input "Ticket Price ($)" at bounding box center [844, 604] width 228 height 30
type input "**"
click at [784, 670] on button "Upload Image" at bounding box center [790, 670] width 121 height 30
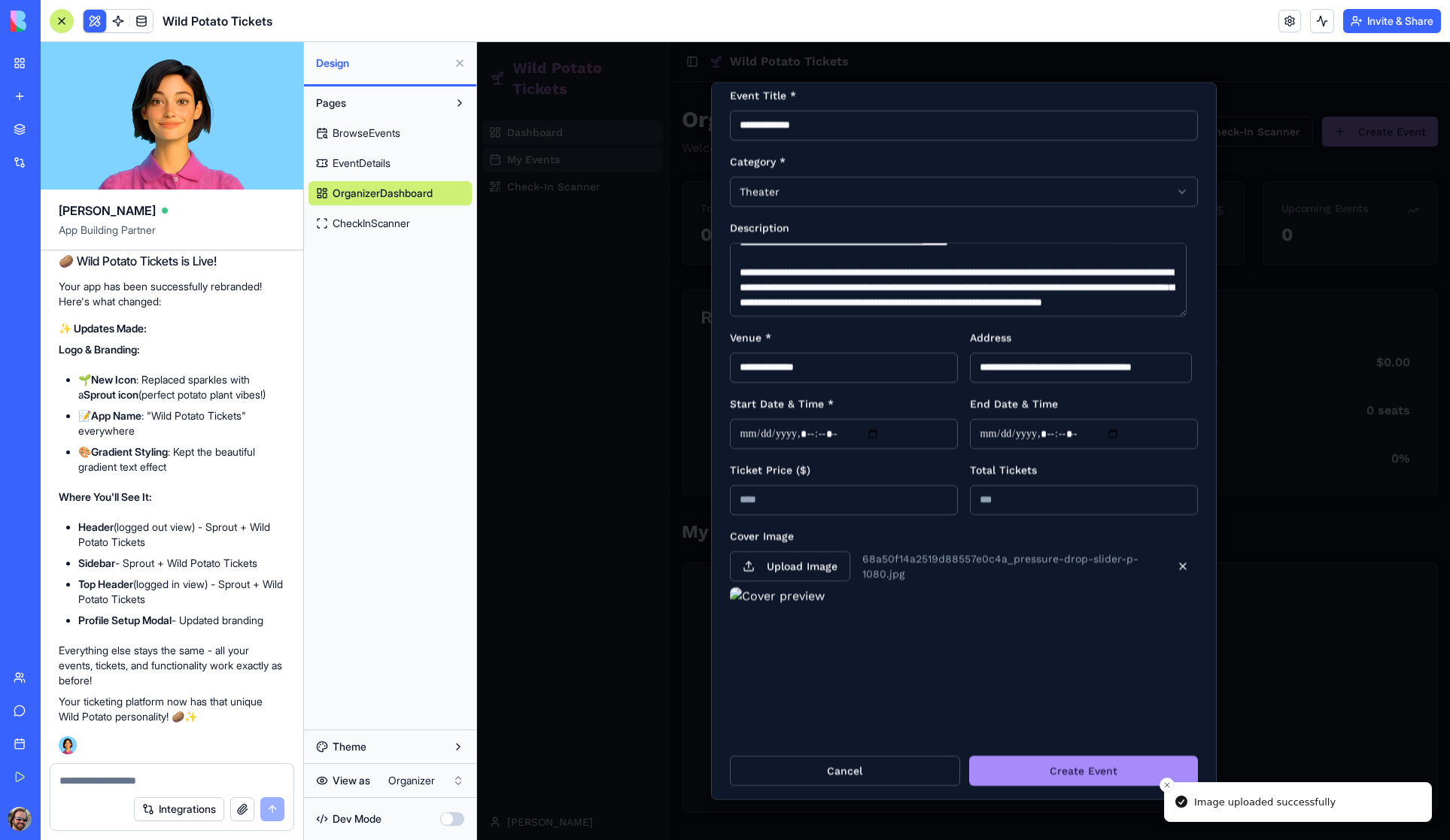
scroll to position [64, 0]
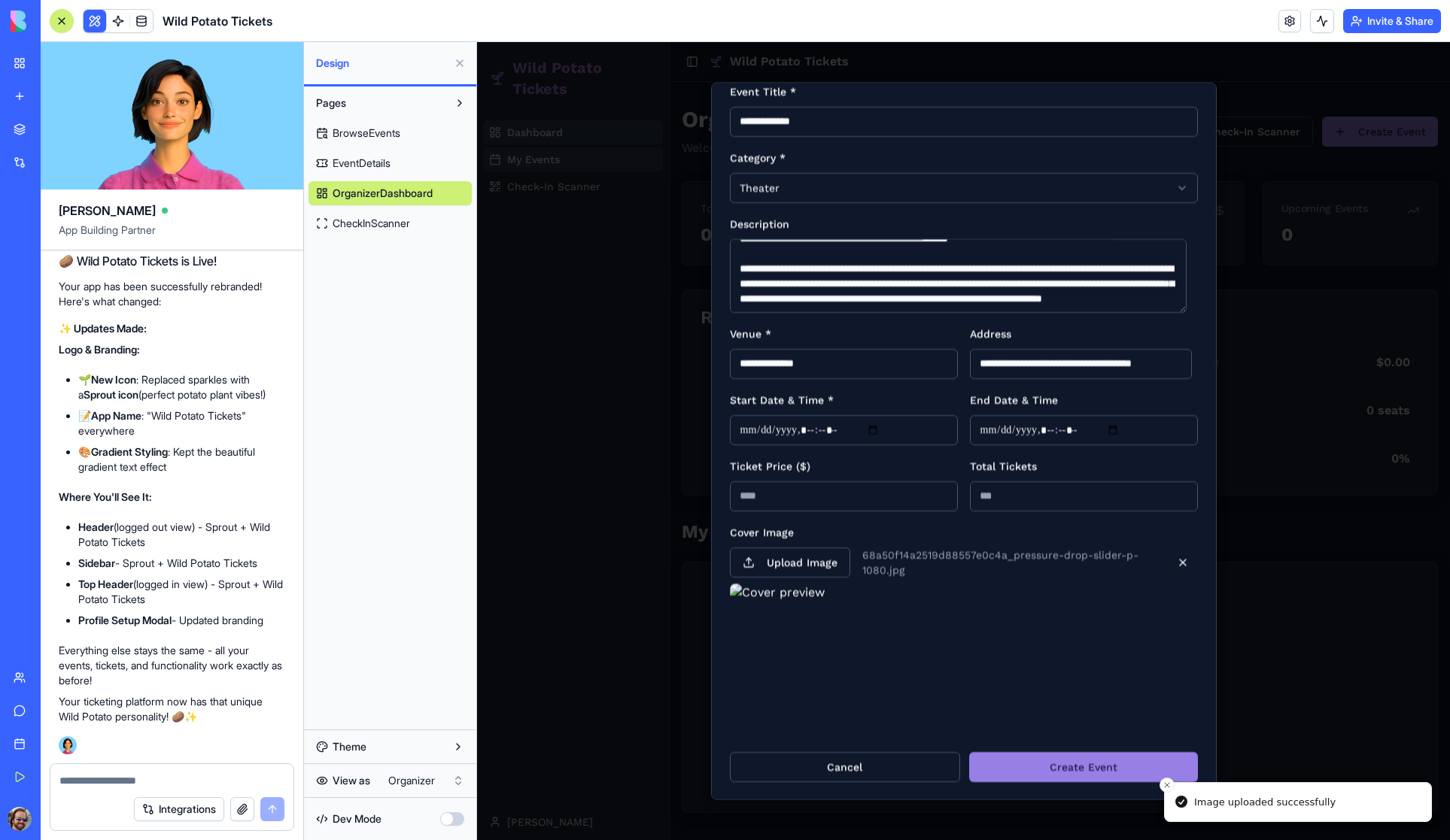
click at [1062, 760] on button "Create Event" at bounding box center [1084, 767] width 229 height 30
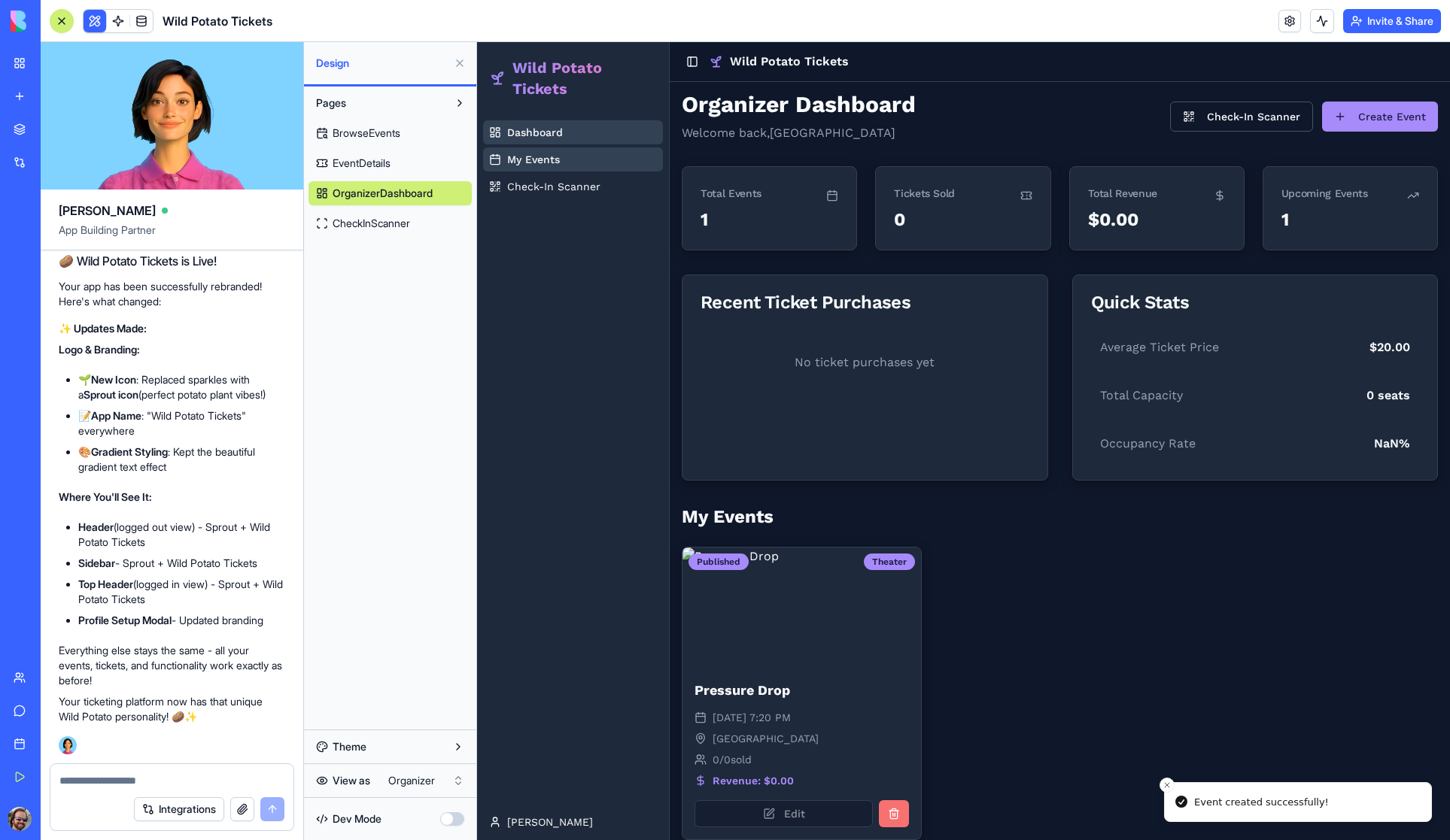
scroll to position [39, 0]
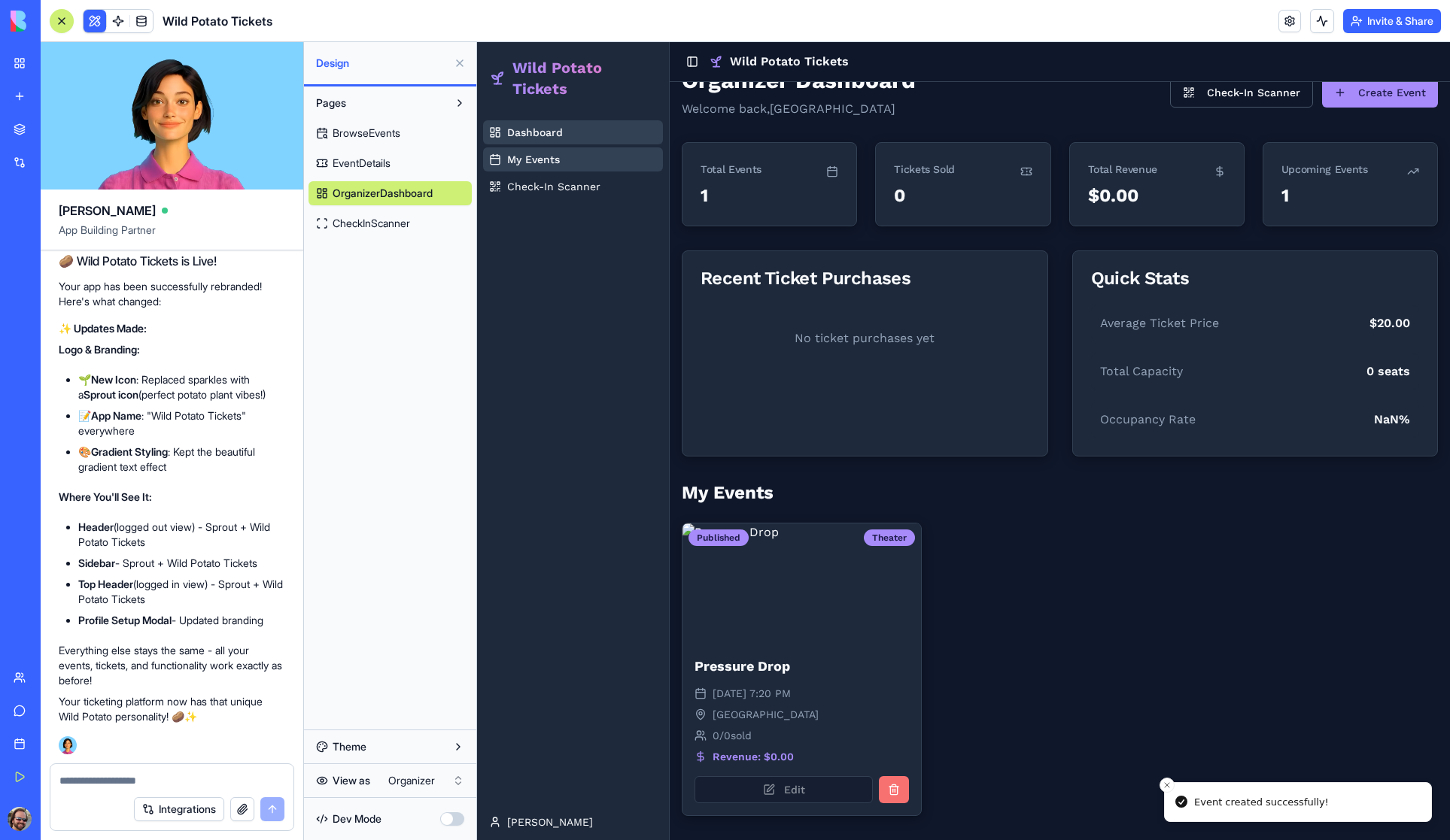
click at [785, 788] on div "Edit" at bounding box center [802, 796] width 239 height 39
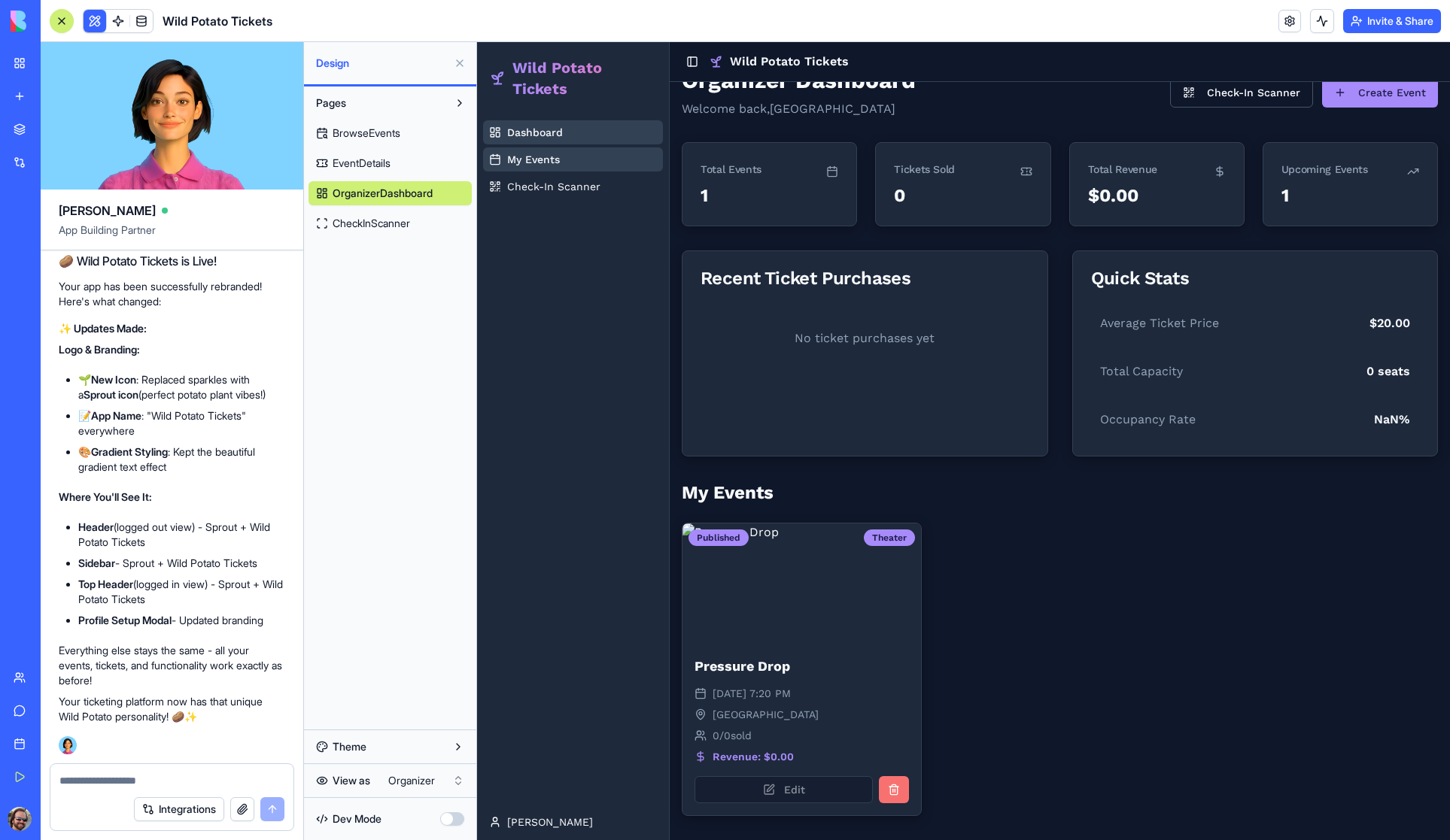
click at [859, 581] on img at bounding box center [802, 583] width 239 height 121
click at [376, 778] on html "My Workspace New app Marketplace Integrations Recent Untitled App AI Logo Gener…" at bounding box center [725, 420] width 1450 height 840
click at [543, 132] on span "Browse Events" at bounding box center [545, 132] width 76 height 15
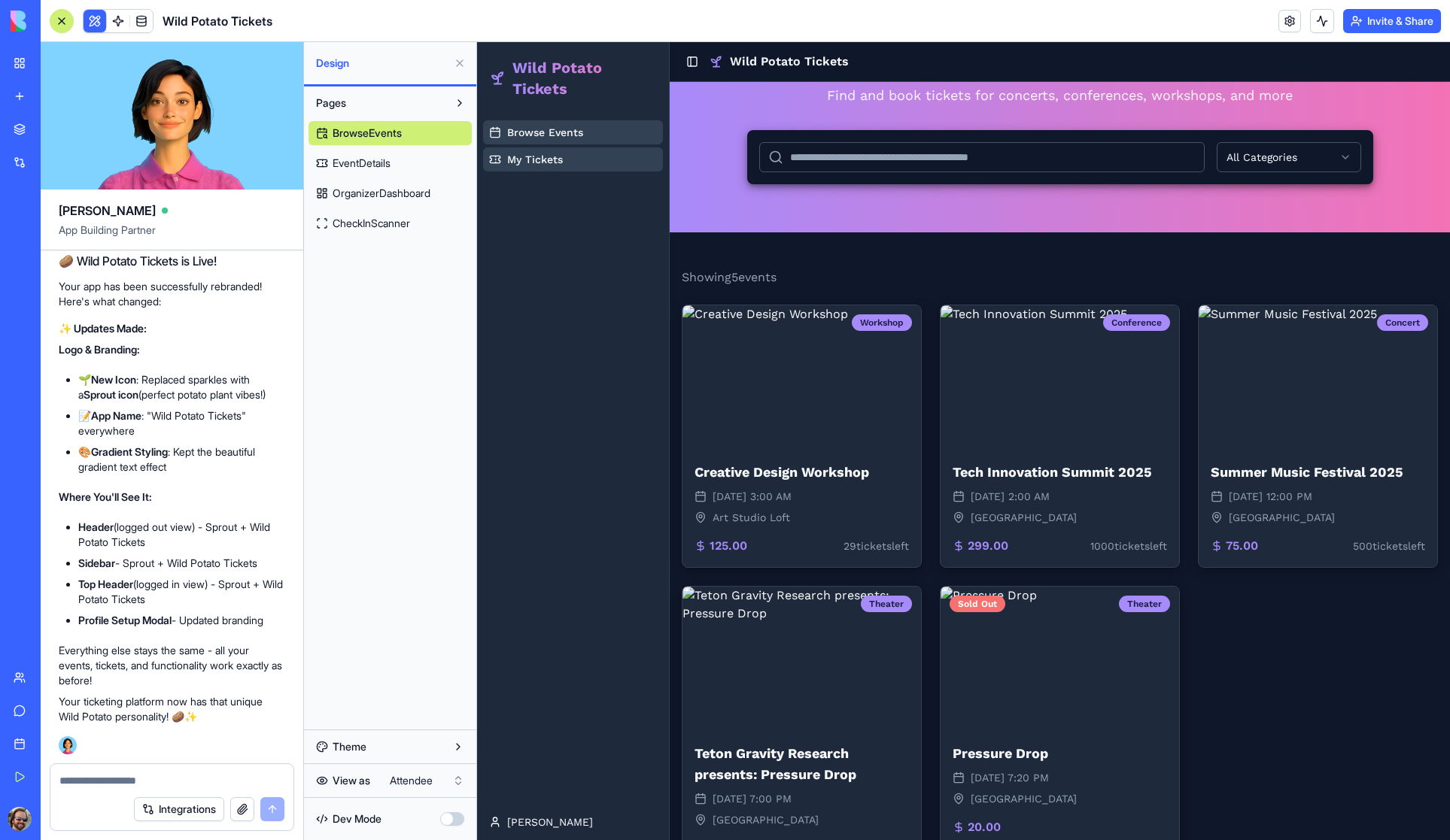
scroll to position [159, 0]
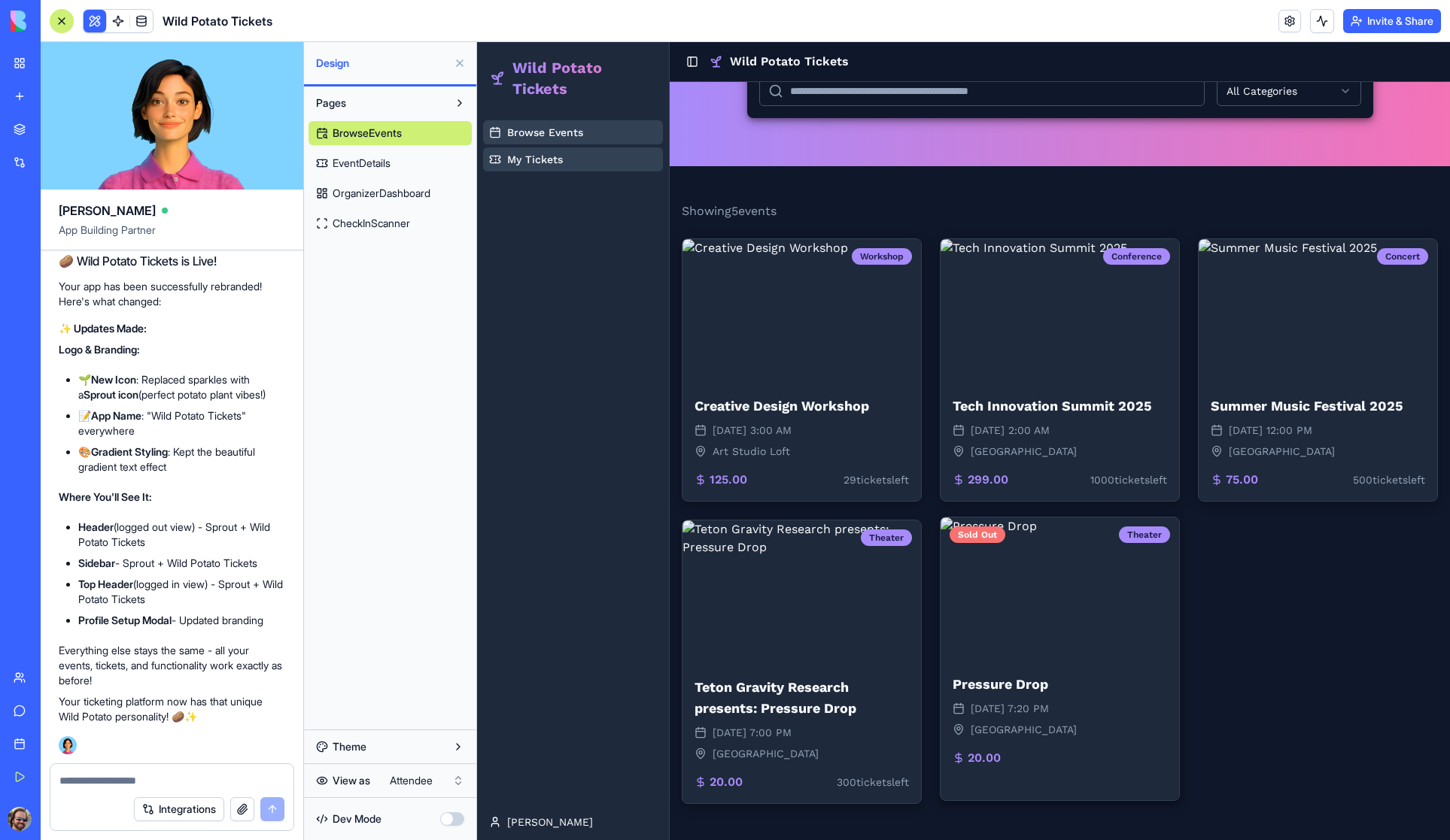
click at [1036, 600] on img at bounding box center [1060, 589] width 239 height 144
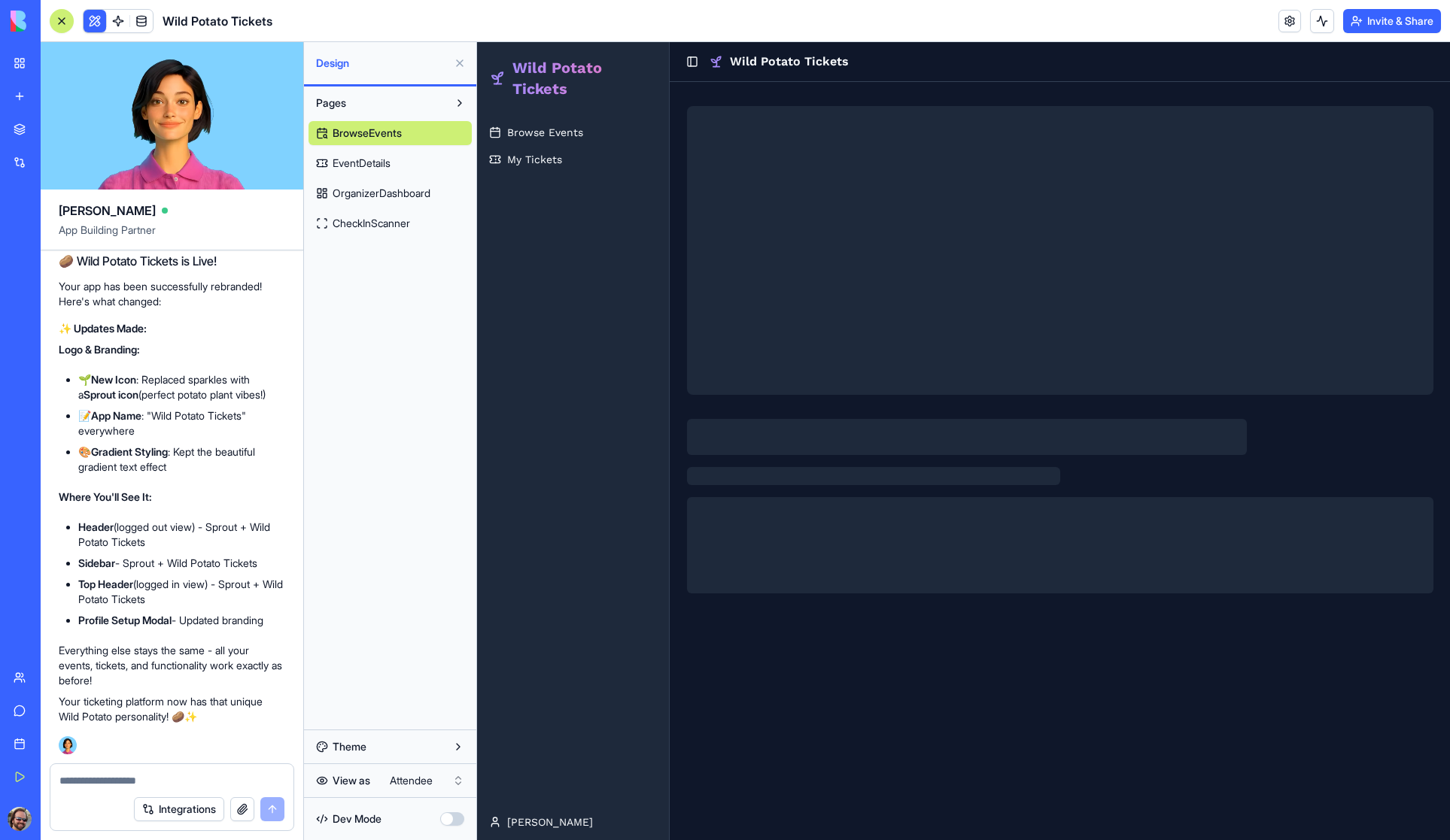
scroll to position [0, 0]
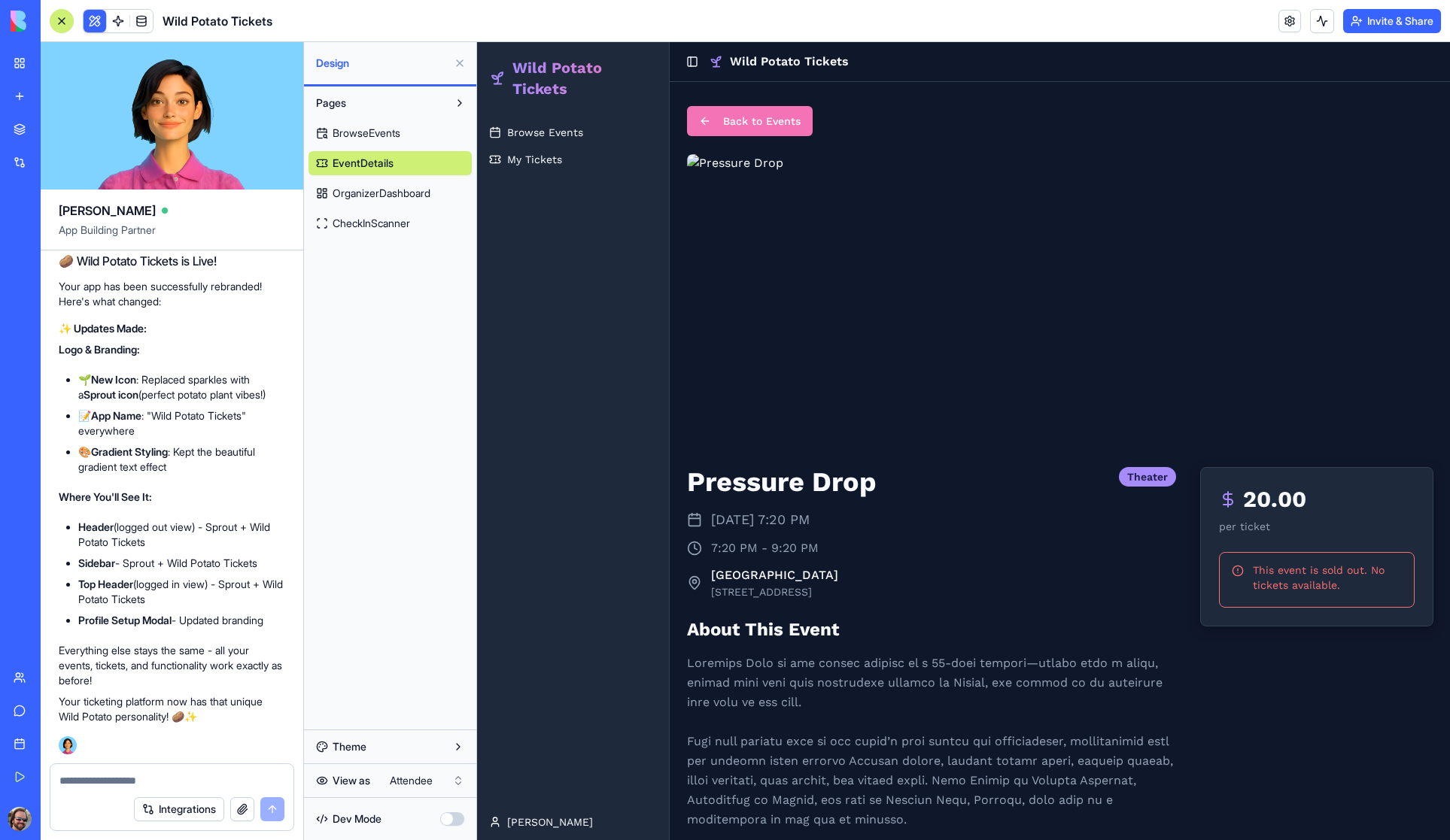
click at [755, 111] on button "Back to Events" at bounding box center [750, 122] width 125 height 30
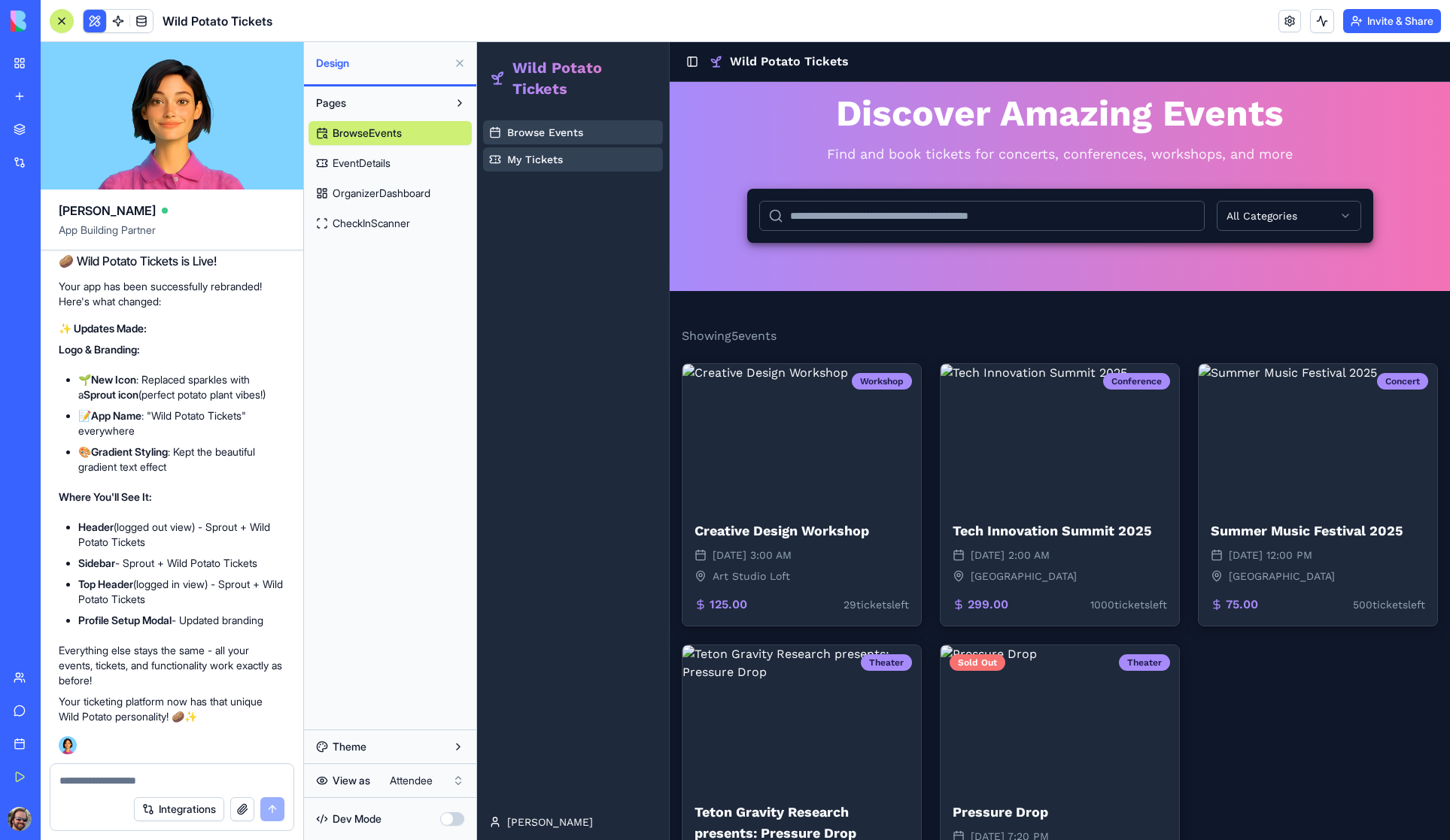
scroll to position [159, 0]
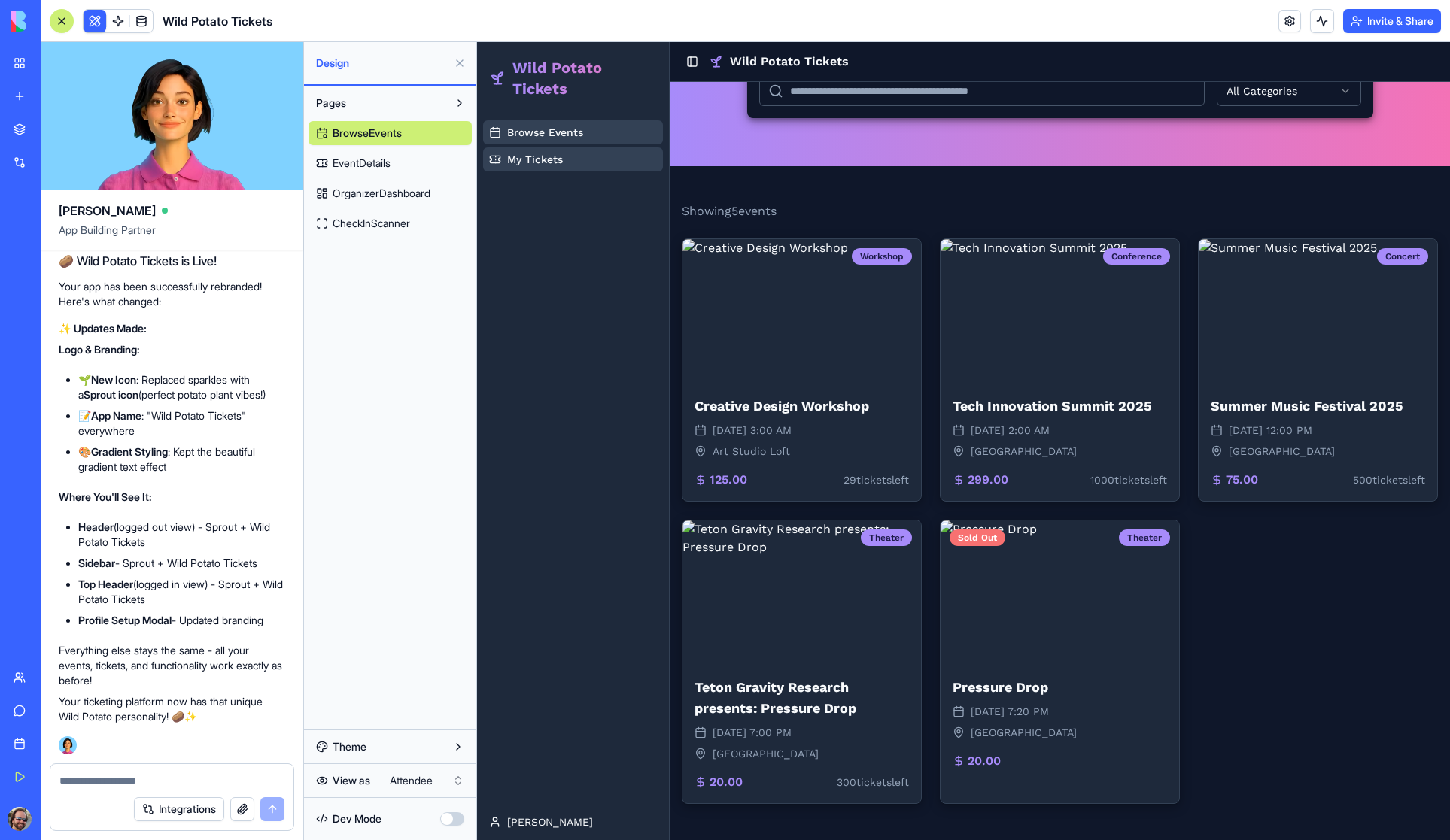
click at [534, 125] on span "Browse Events" at bounding box center [545, 132] width 76 height 15
click at [534, 159] on span "My Tickets" at bounding box center [535, 159] width 55 height 15
click at [1042, 593] on img at bounding box center [1060, 589] width 239 height 144
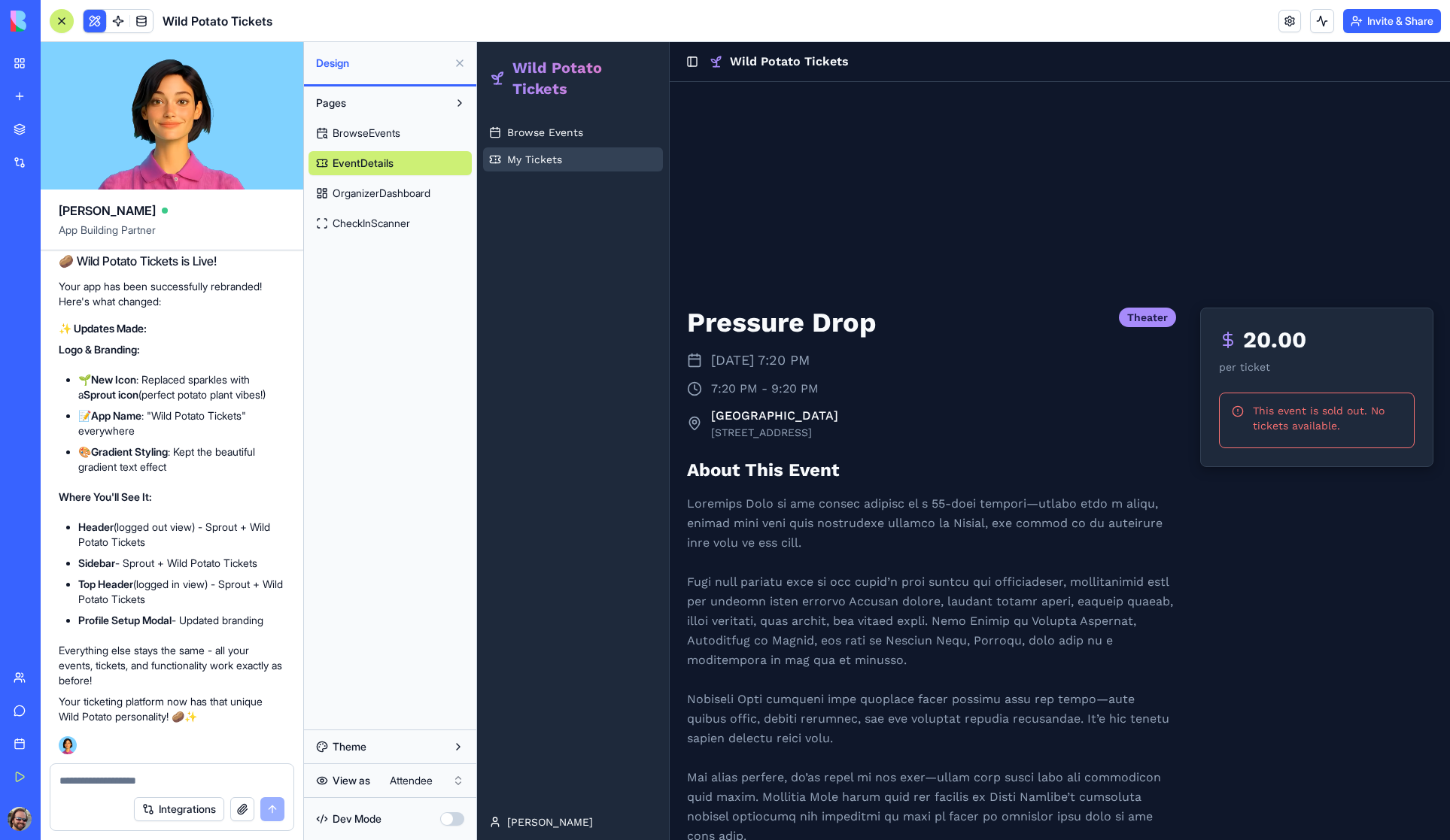
click at [542, 158] on span "My Tickets" at bounding box center [534, 159] width 55 height 15
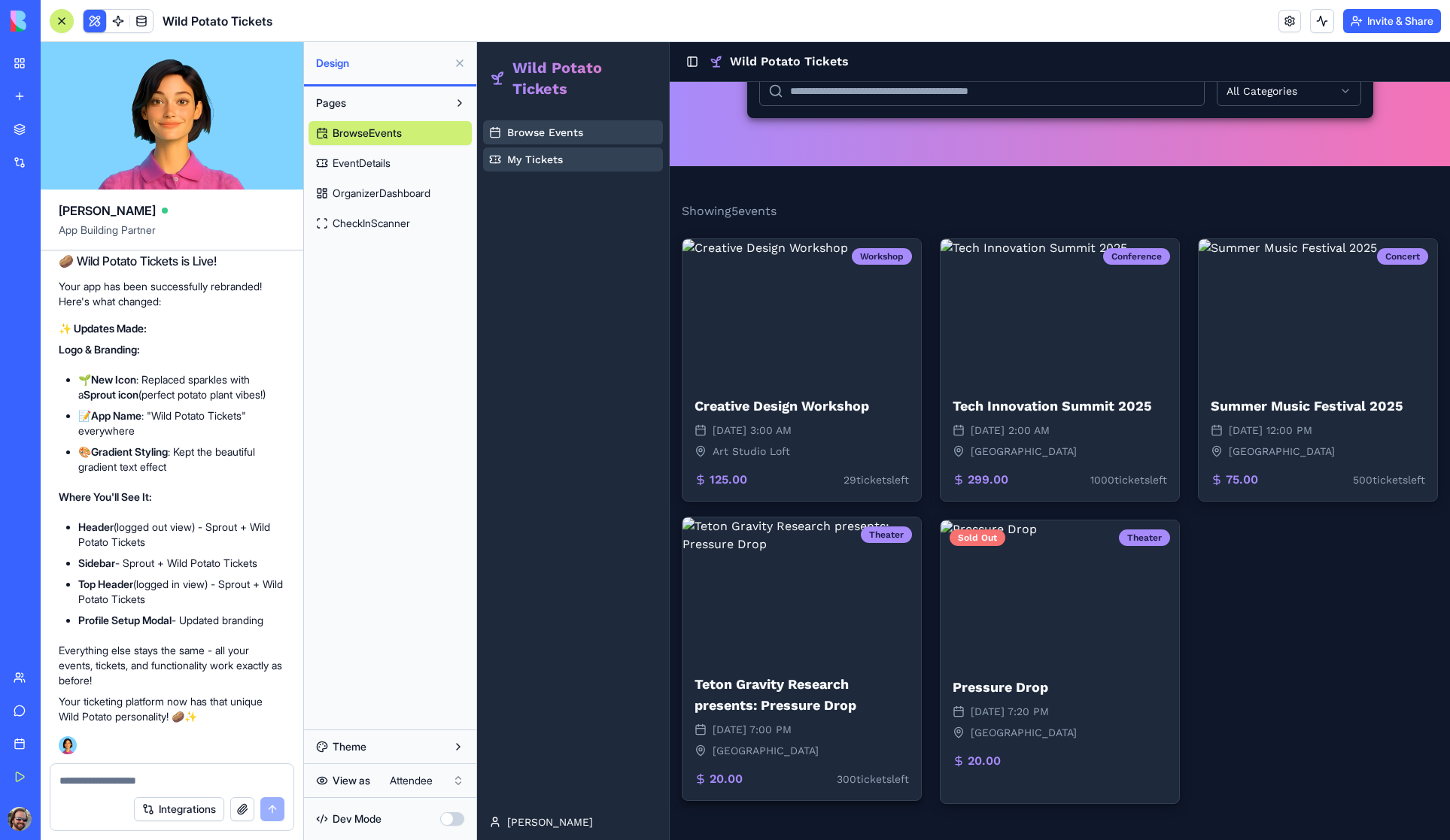
click at [818, 581] on img at bounding box center [802, 589] width 239 height 144
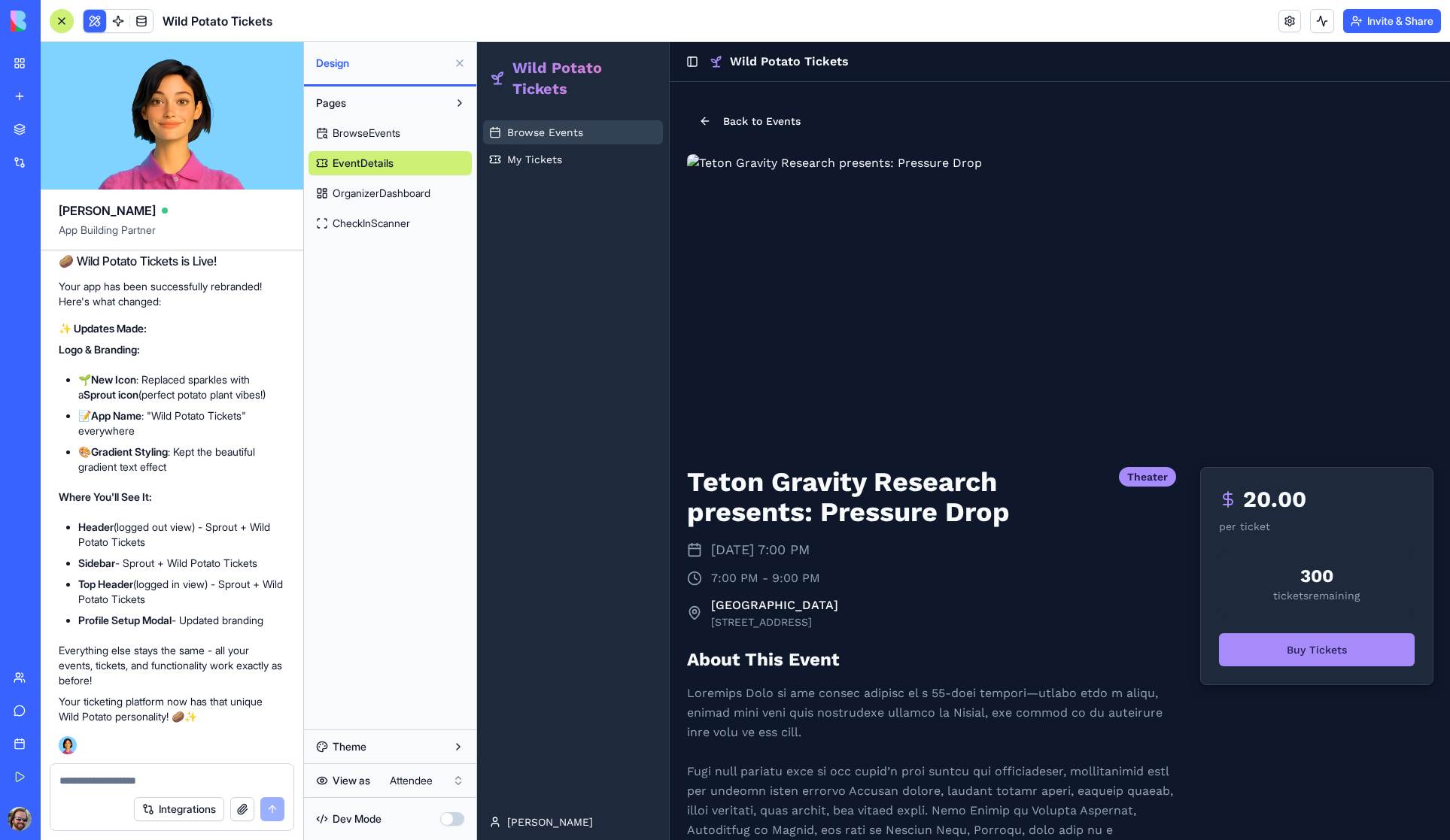
click at [556, 128] on span "Browse Events" at bounding box center [545, 132] width 76 height 15
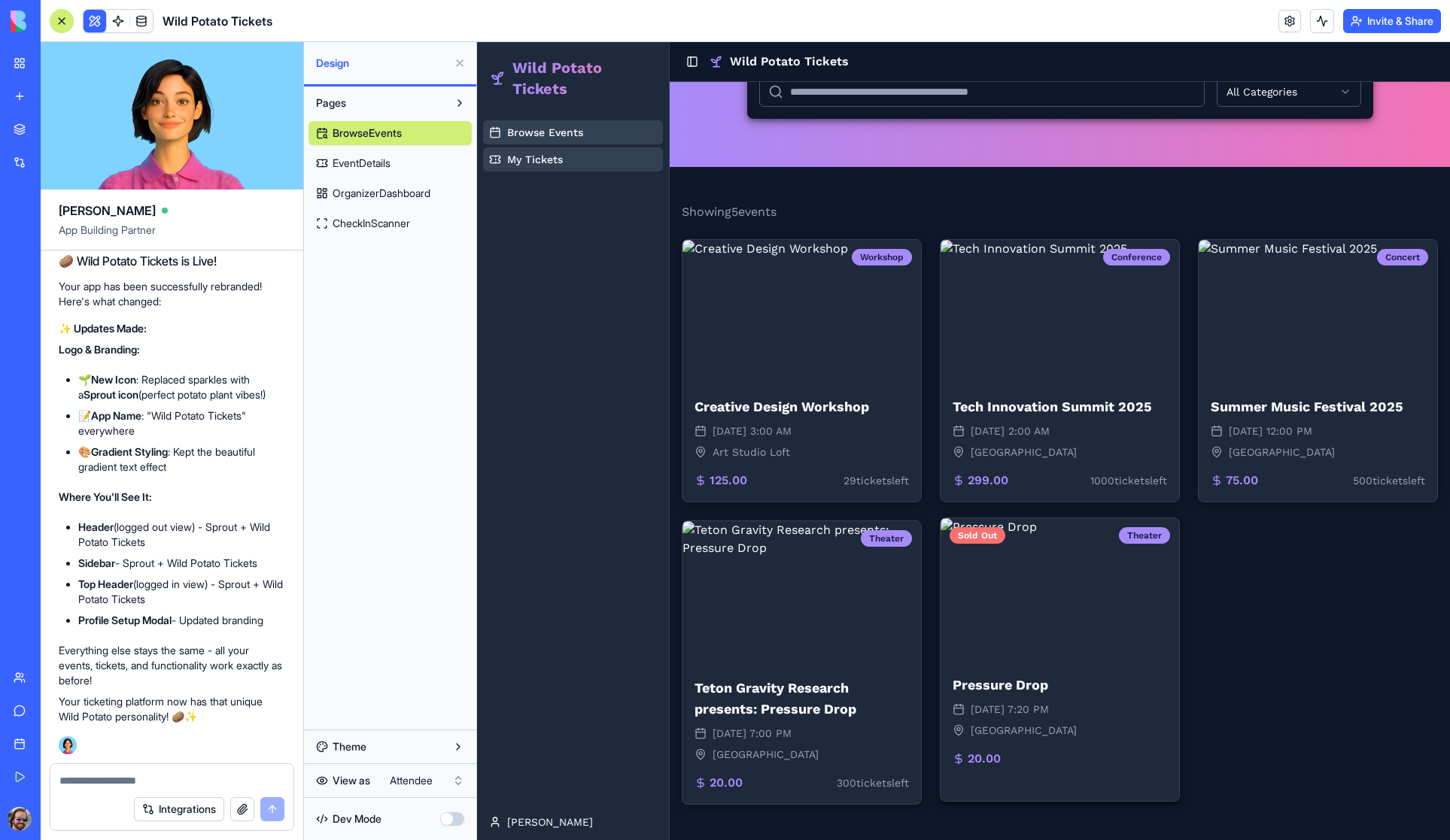
scroll to position [159, 0]
click at [1014, 644] on img at bounding box center [1060, 589] width 239 height 144
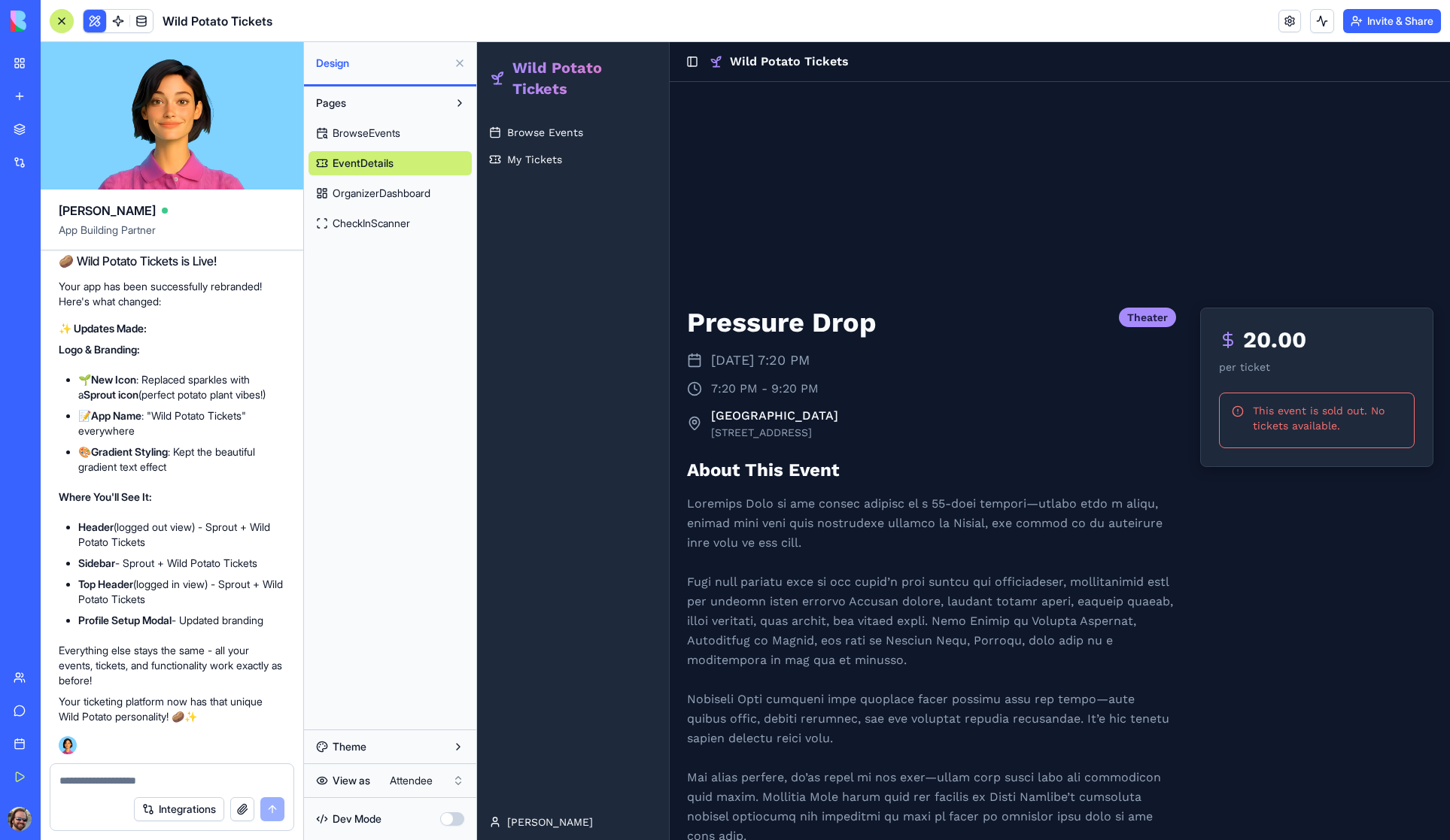
click at [355, 196] on span "OrganizerDashboard" at bounding box center [381, 193] width 98 height 15
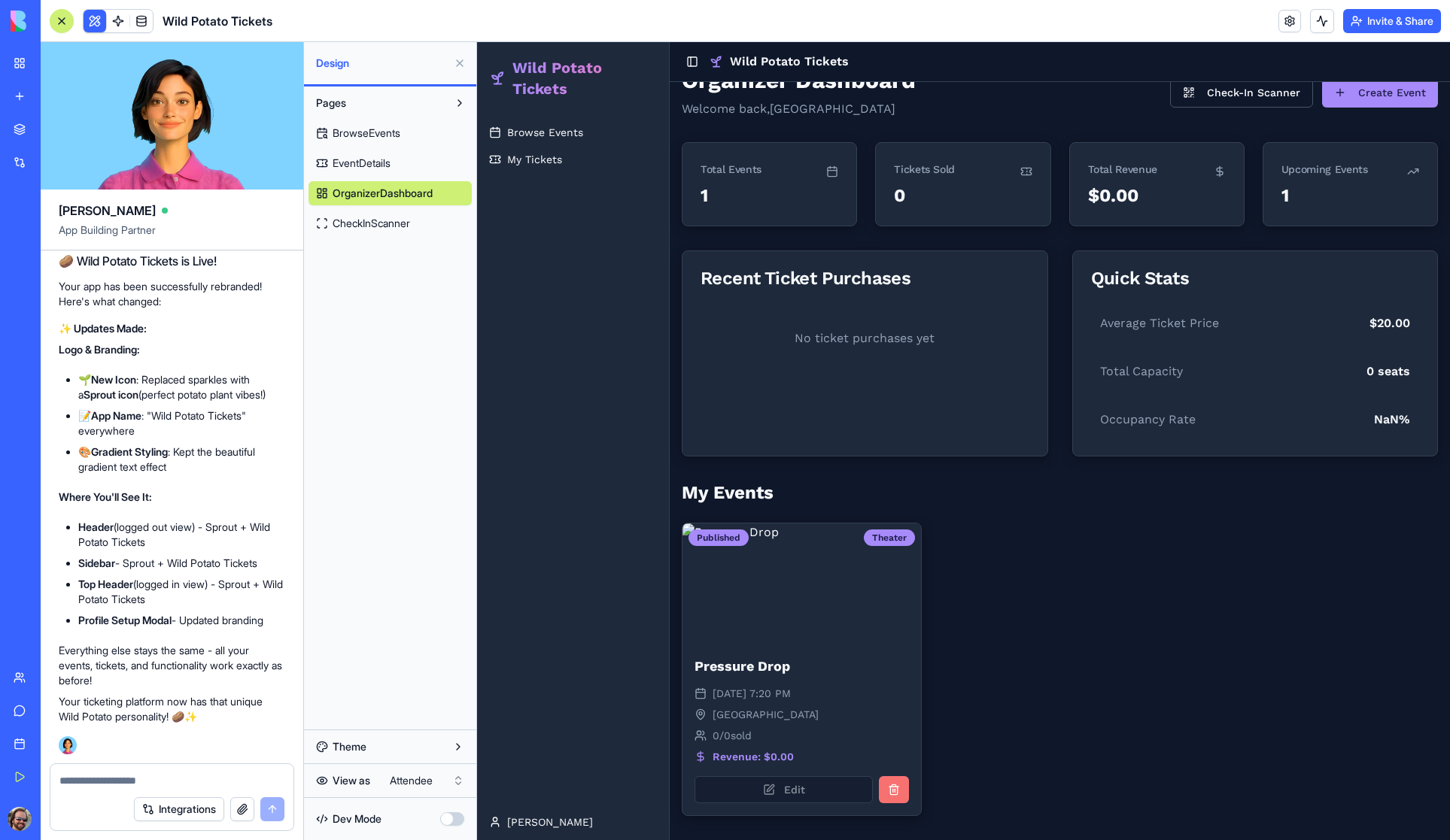
click at [392, 785] on html "My Workspace New app Marketplace Integrations Recent Untitled App AI Logo Gener…" at bounding box center [725, 420] width 1450 height 840
click at [535, 150] on link "My Events" at bounding box center [573, 159] width 180 height 24
click at [537, 193] on span "Check-In Scanner" at bounding box center [554, 186] width 93 height 15
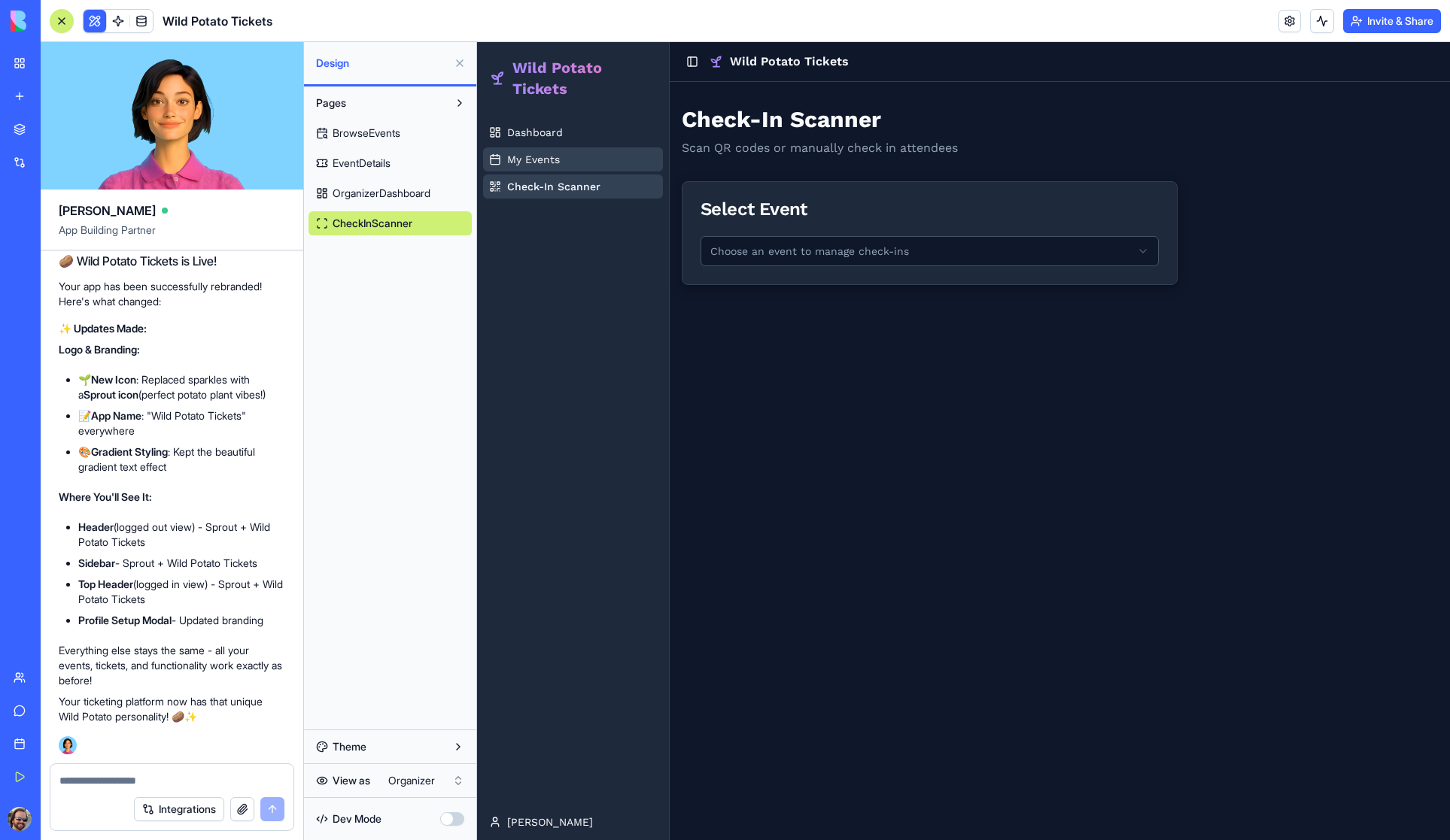
click at [535, 159] on span "My Events" at bounding box center [533, 159] width 53 height 15
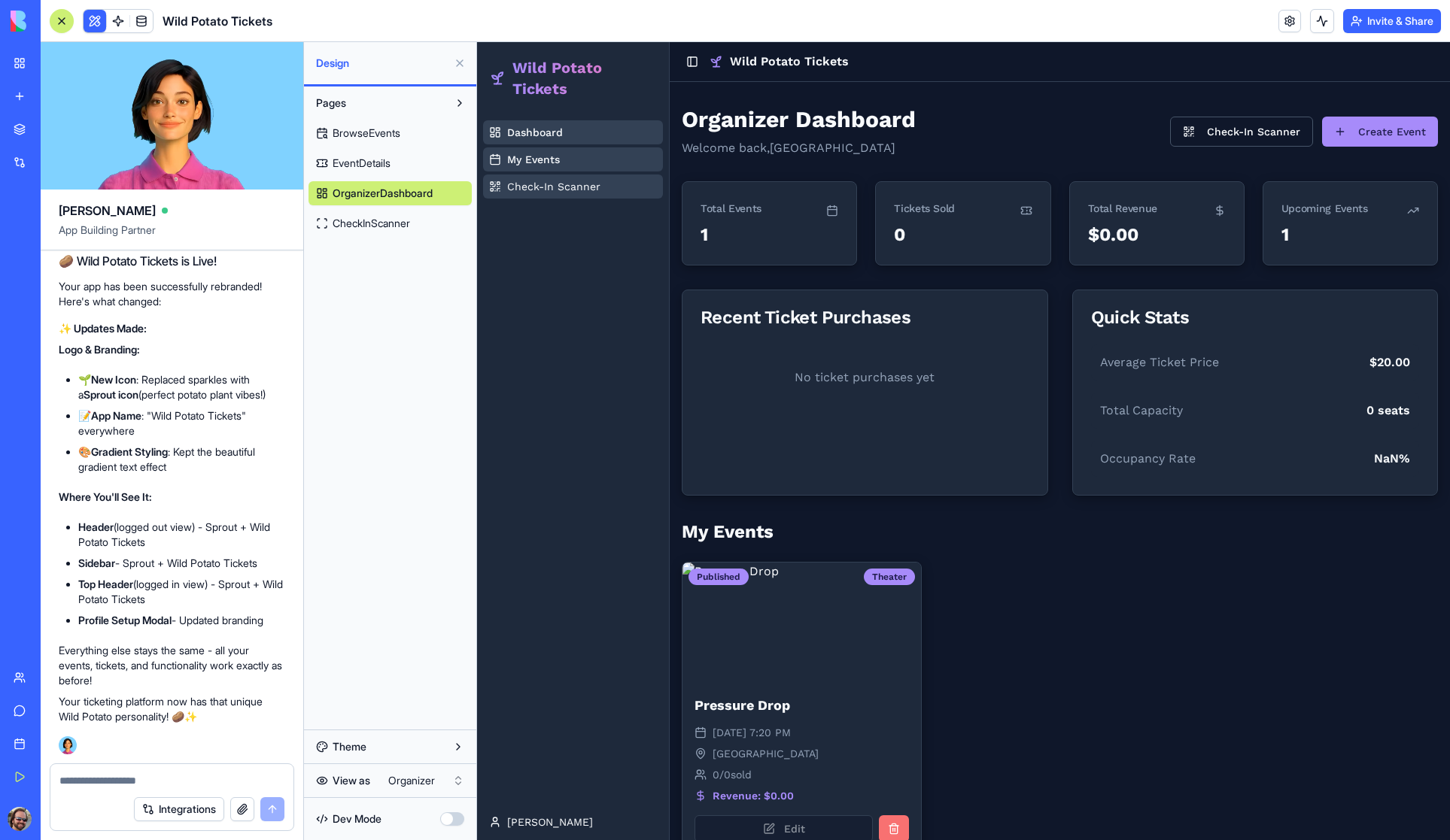
click at [537, 182] on span "Check-In Scanner" at bounding box center [554, 186] width 93 height 15
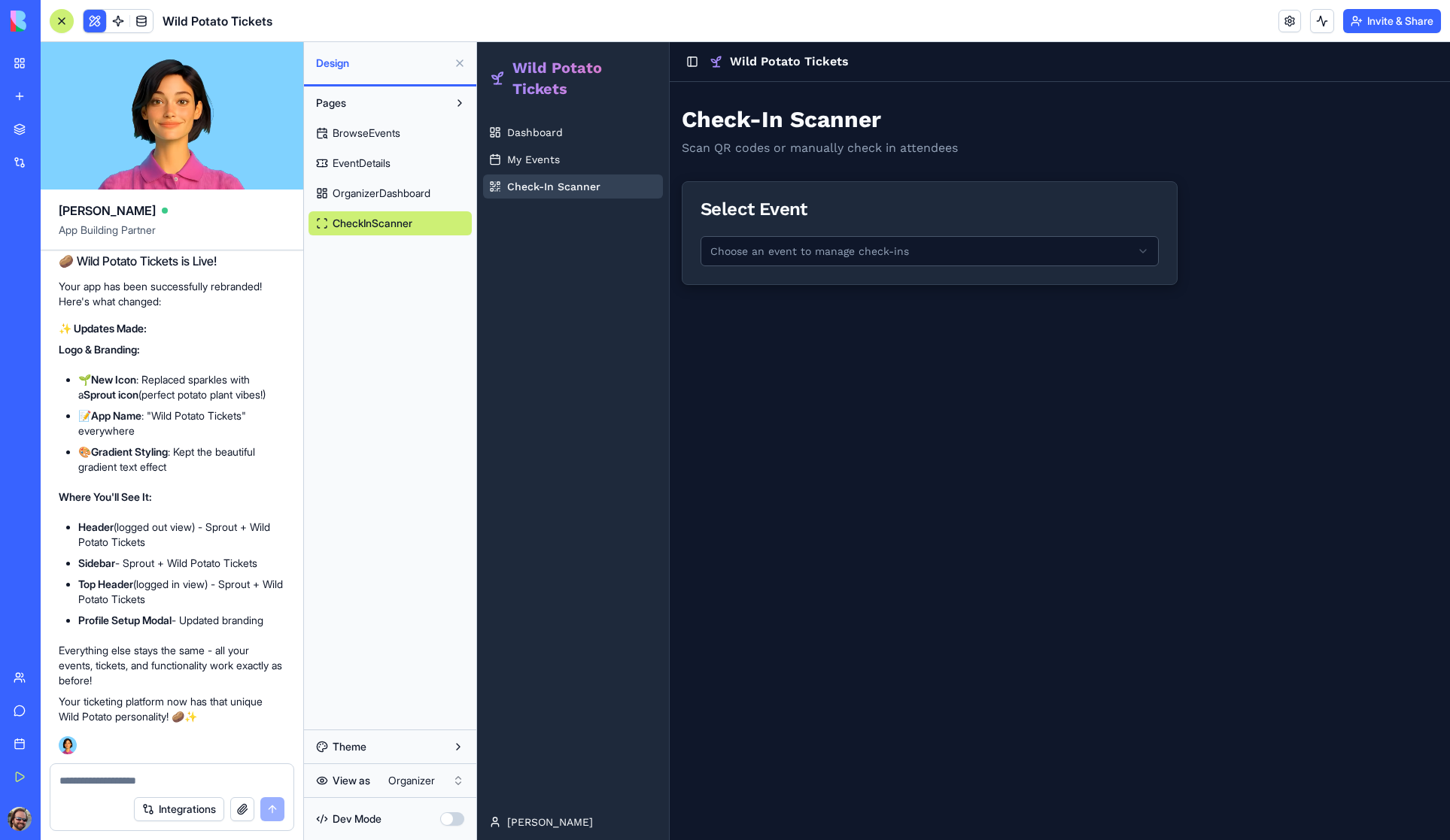
click at [868, 253] on html "Wild Potato Tickets Dashboard My Events Check-In Scanner [PERSON_NAME] Toggle S…" at bounding box center [963, 441] width 973 height 798
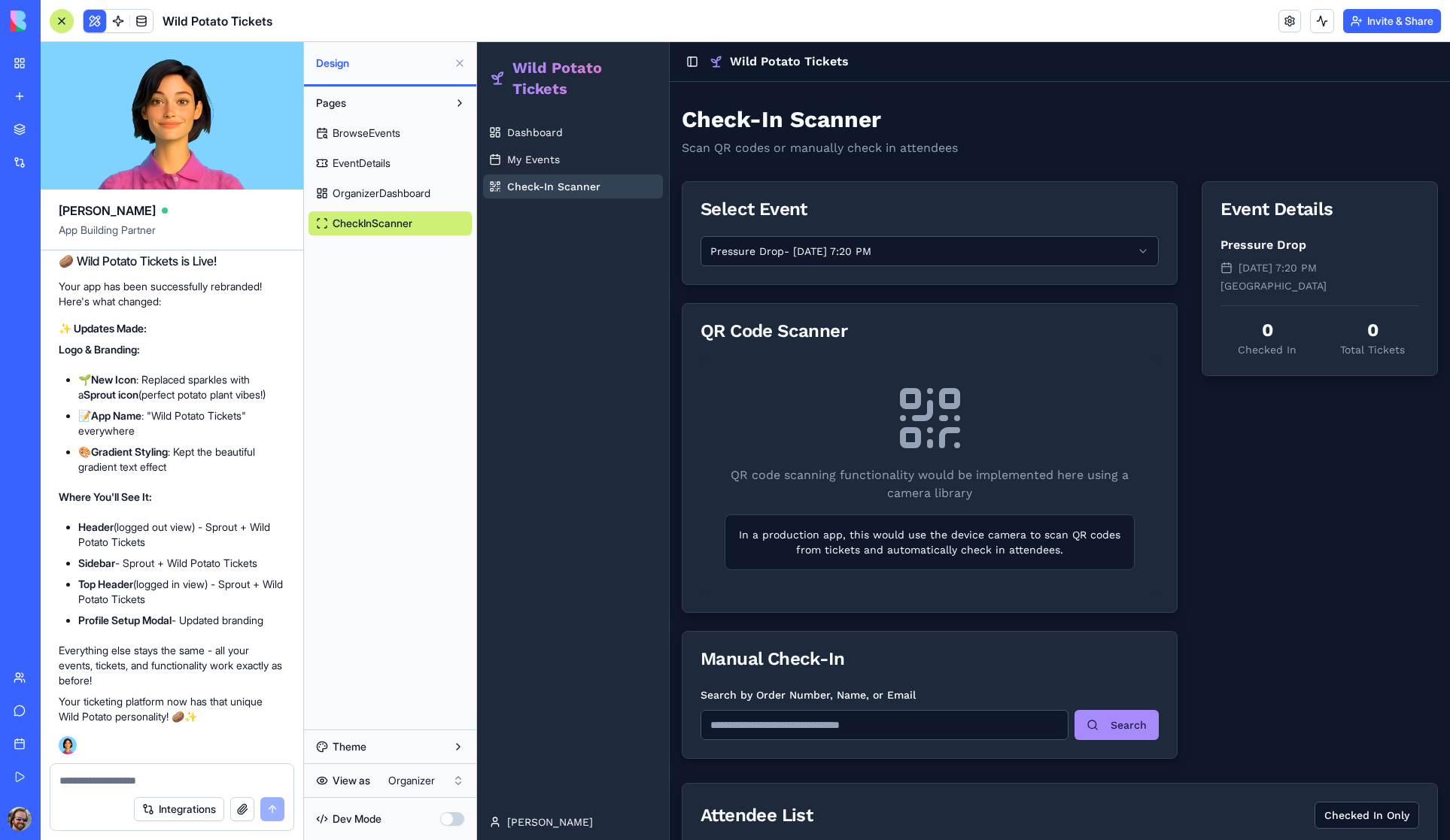
click at [385, 140] on span "BrowseEvents" at bounding box center [367, 132] width 68 height 15
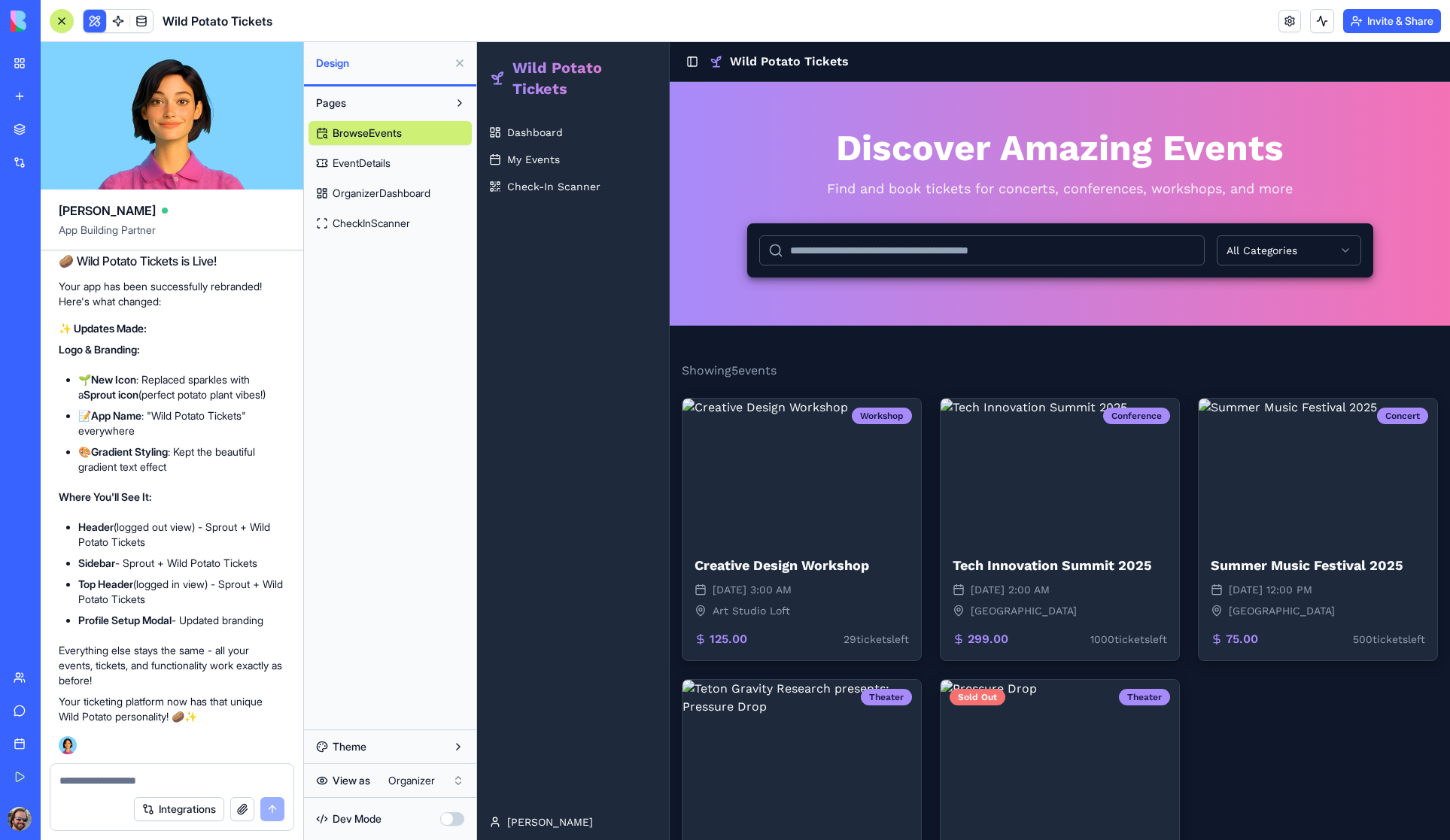
click at [377, 168] on span "EventDetails" at bounding box center [362, 163] width 58 height 15
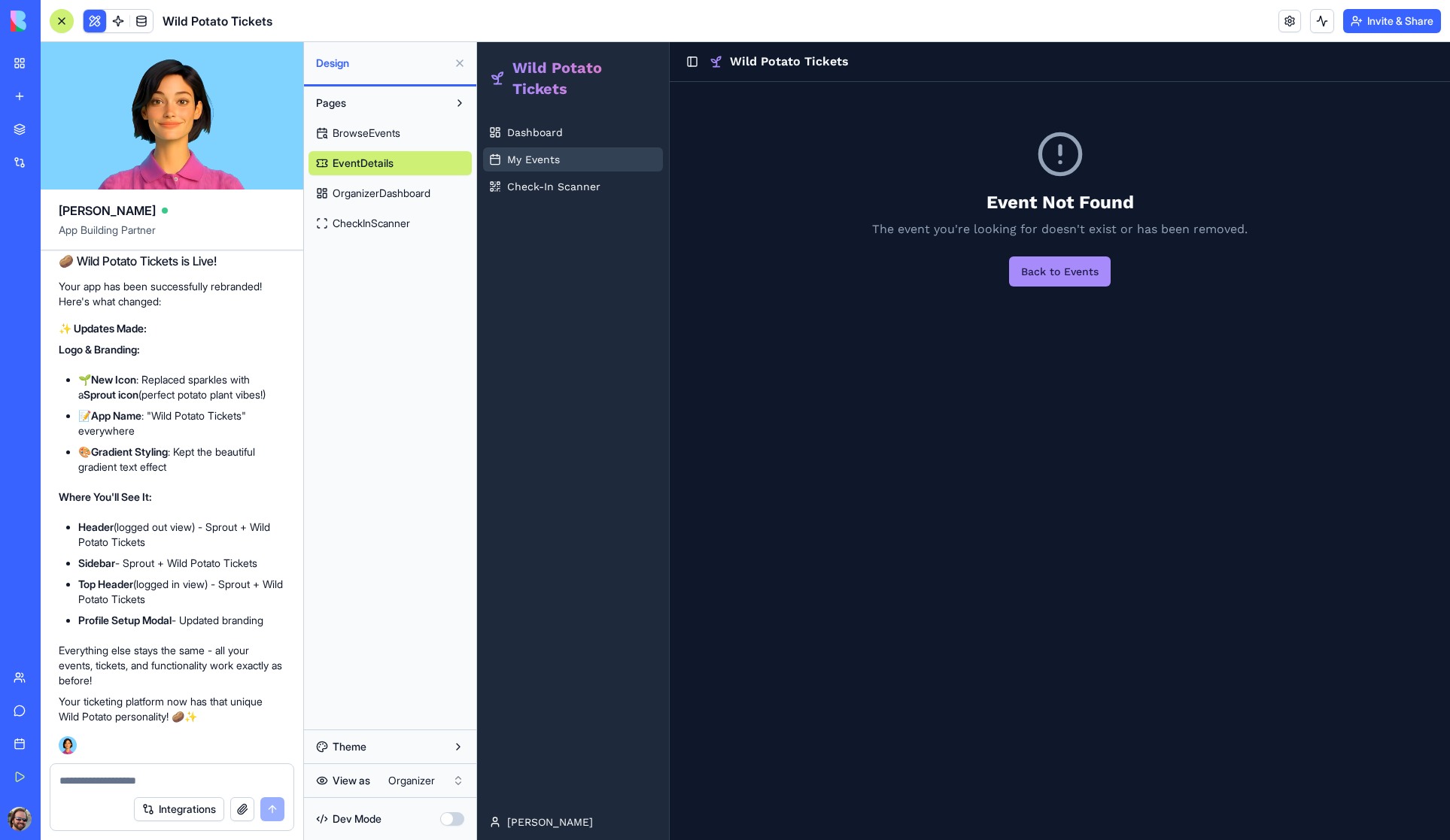
click at [542, 157] on span "My Events" at bounding box center [533, 159] width 53 height 15
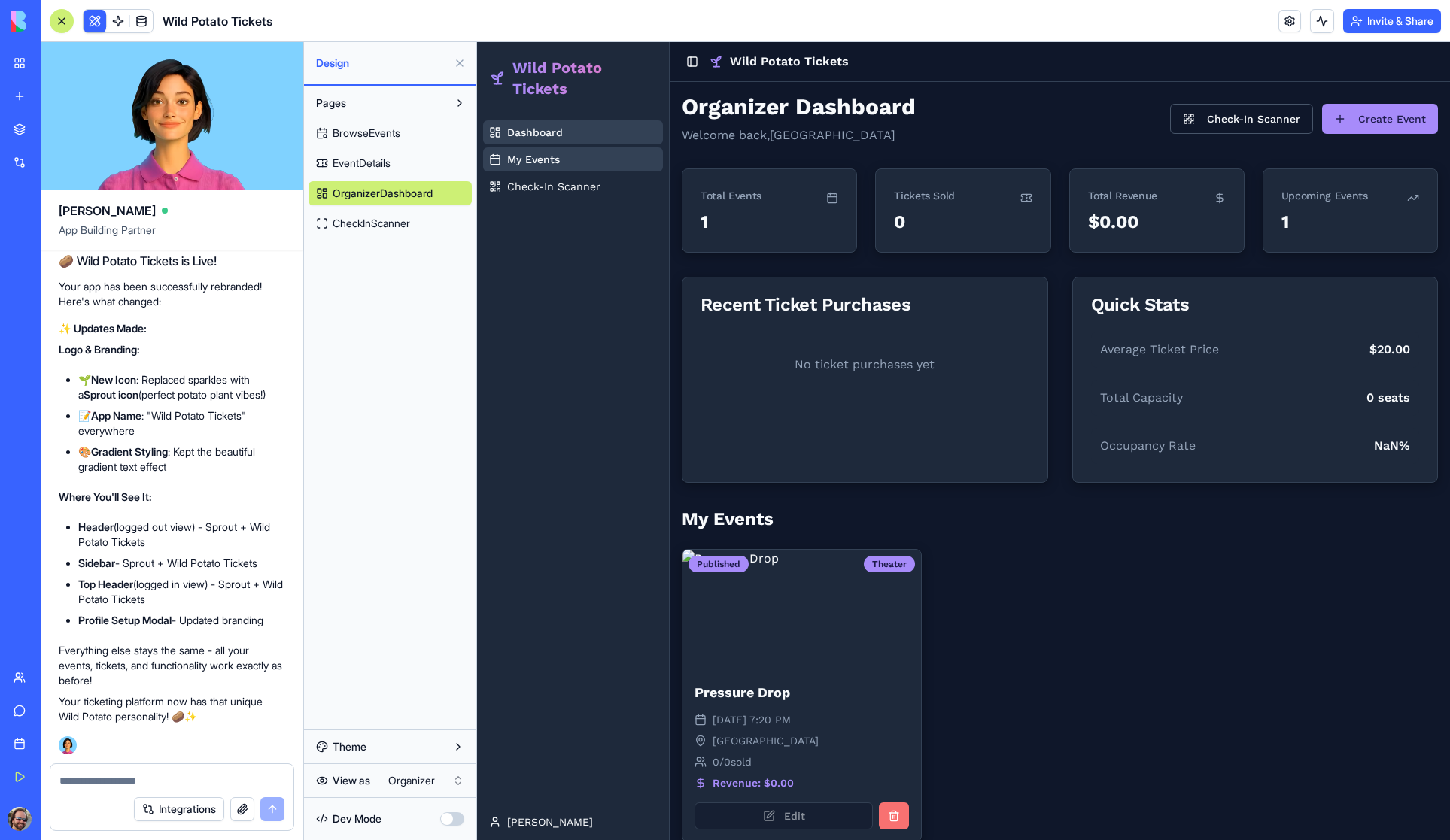
scroll to position [39, 0]
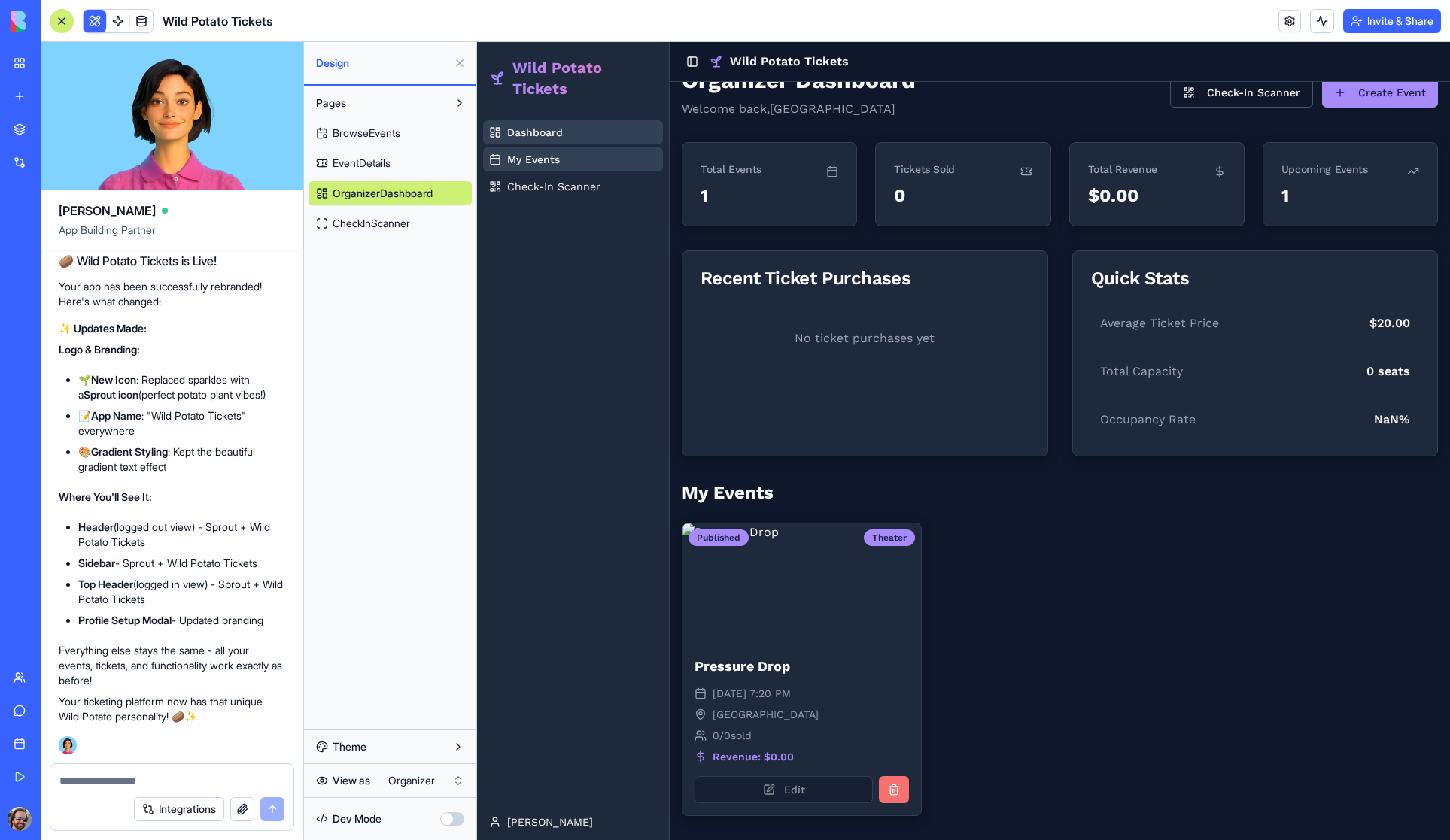
click at [787, 791] on div "Edit" at bounding box center [802, 796] width 239 height 39
click at [767, 789] on div "Edit" at bounding box center [802, 796] width 239 height 39
click at [107, 780] on textarea at bounding box center [171, 780] width 225 height 15
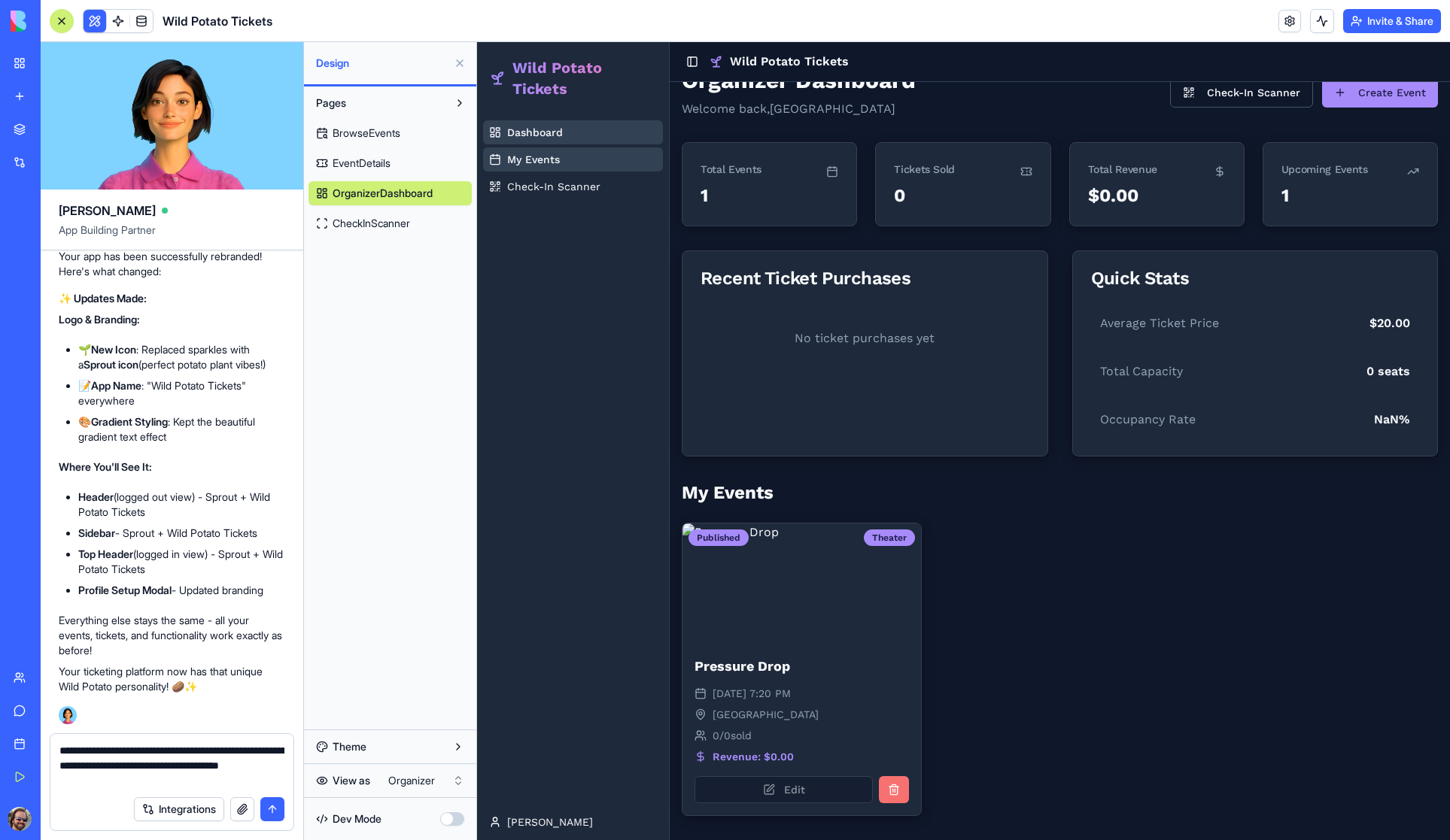
type textarea "**********"
click at [279, 806] on button "submit" at bounding box center [272, 809] width 24 height 24
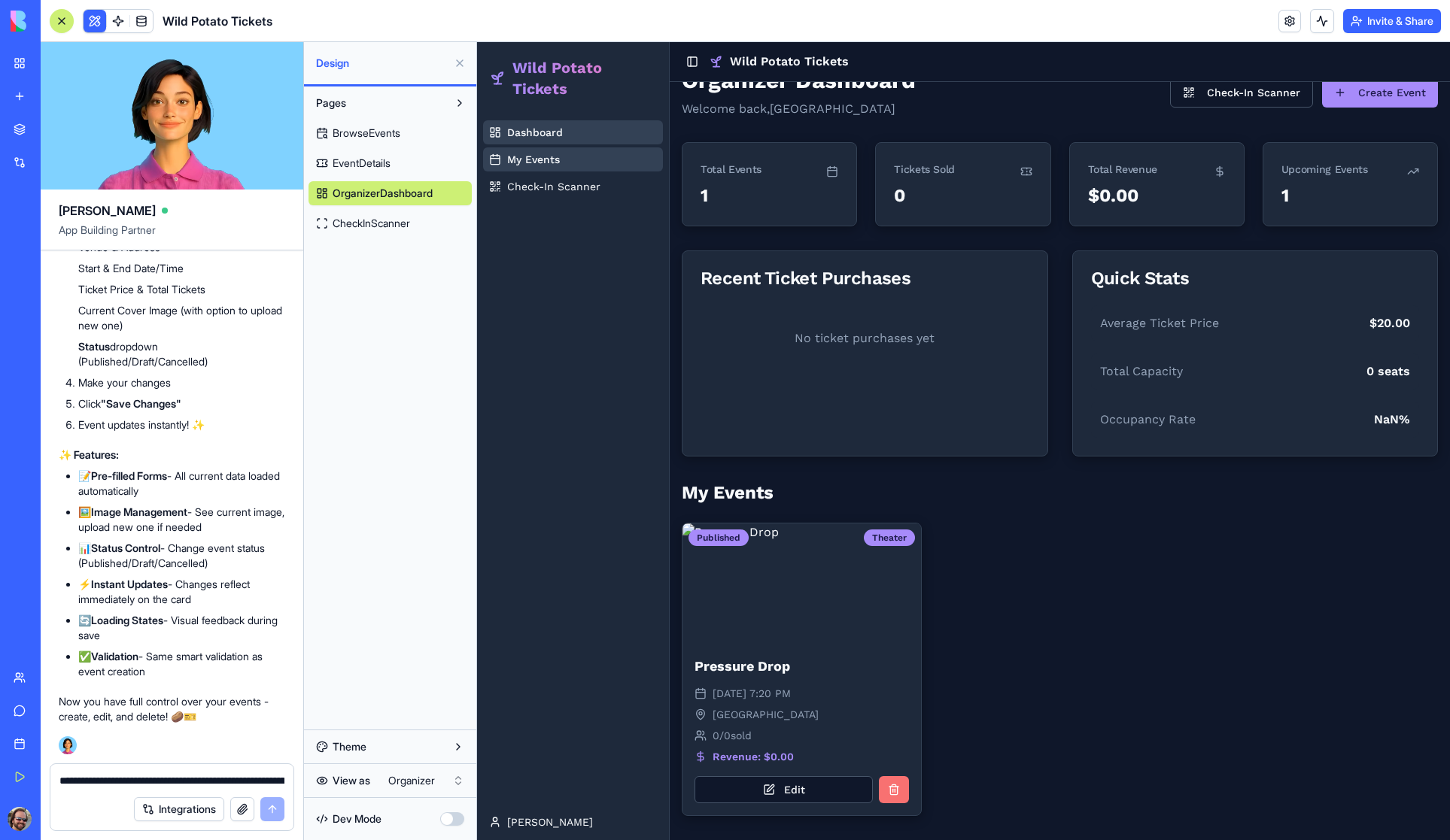
scroll to position [8164, 0]
click at [355, 163] on span "EventDetails" at bounding box center [362, 163] width 58 height 15
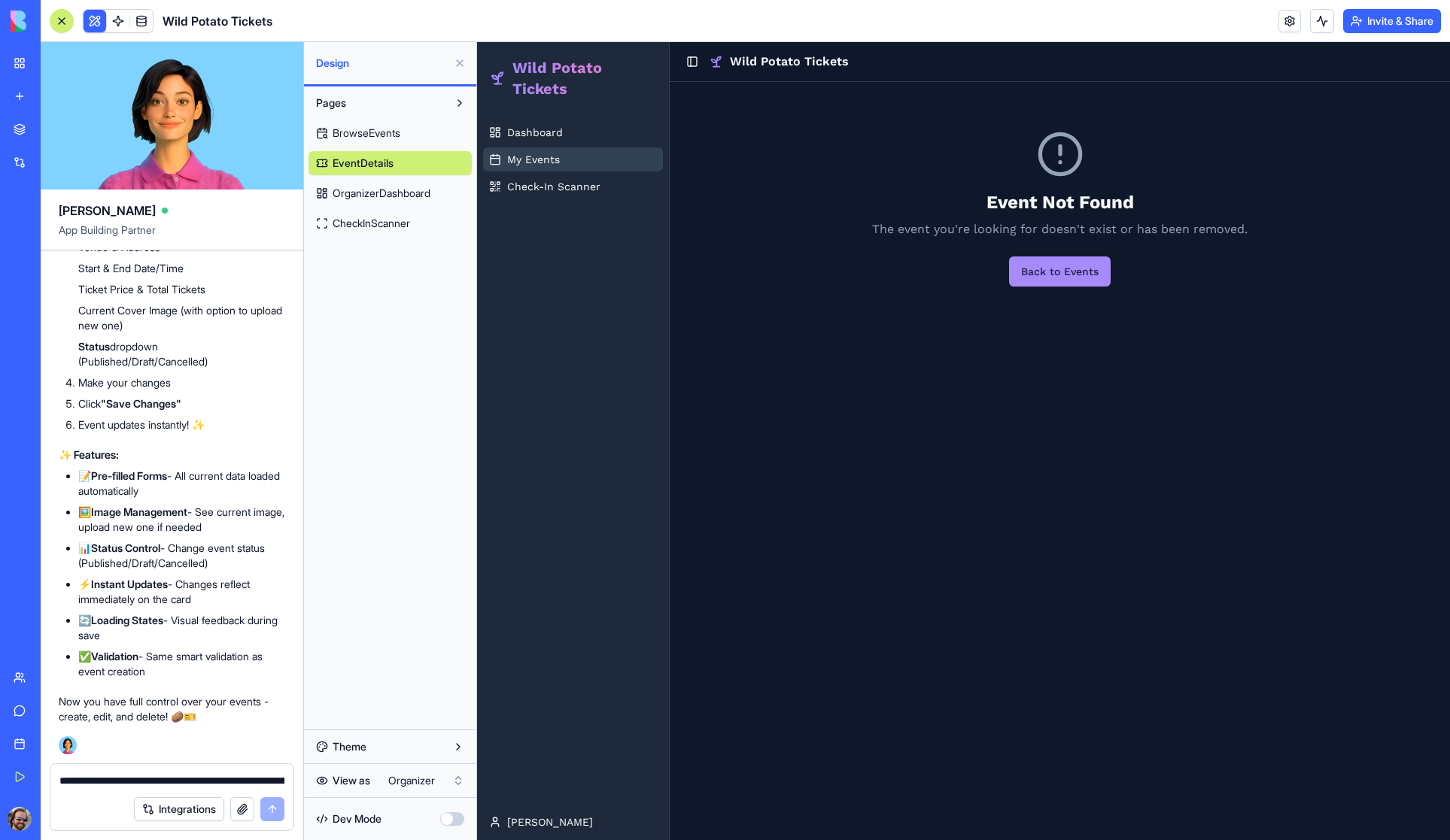
click at [533, 162] on span "My Events" at bounding box center [533, 159] width 53 height 15
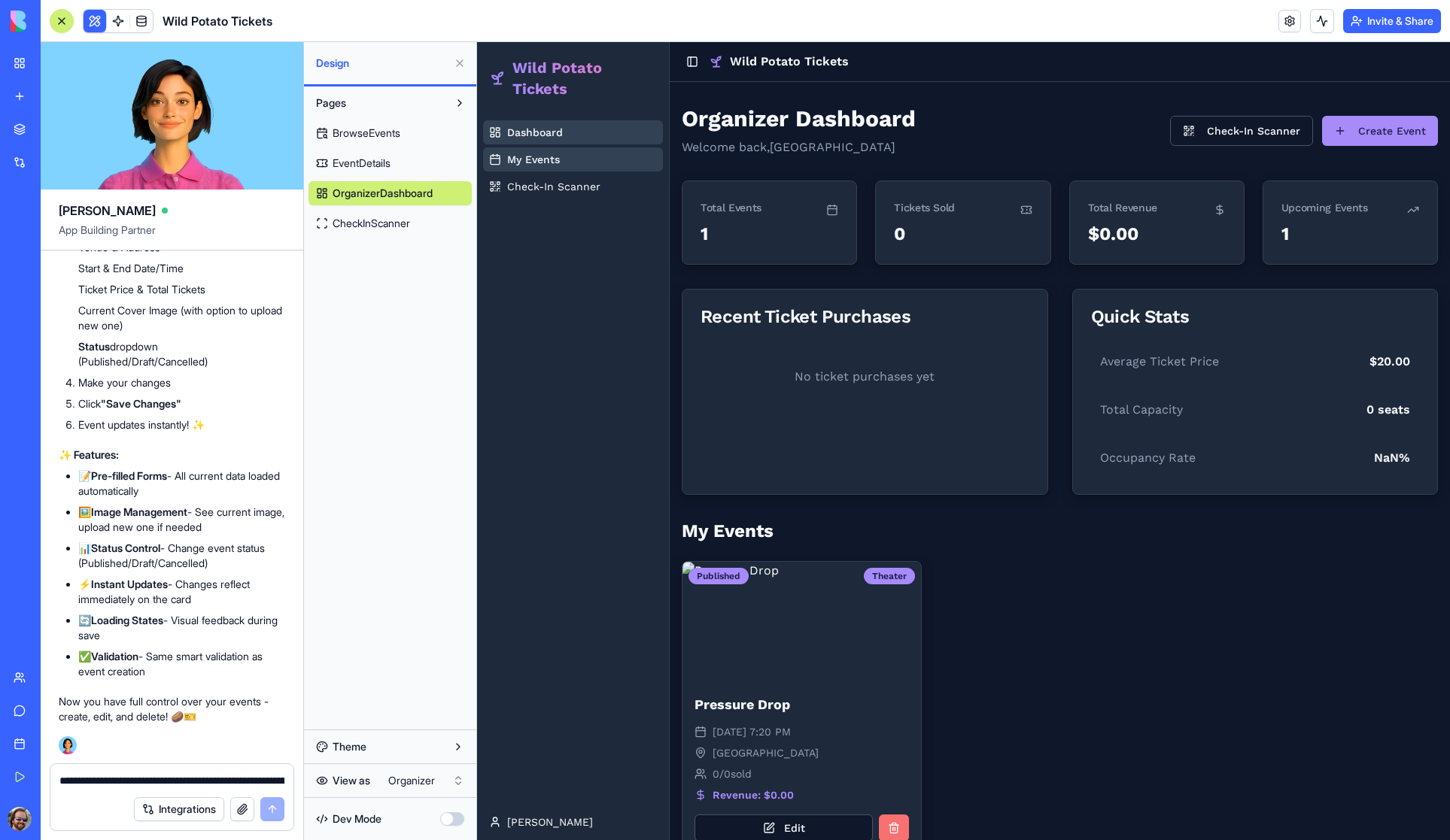
scroll to position [39, 0]
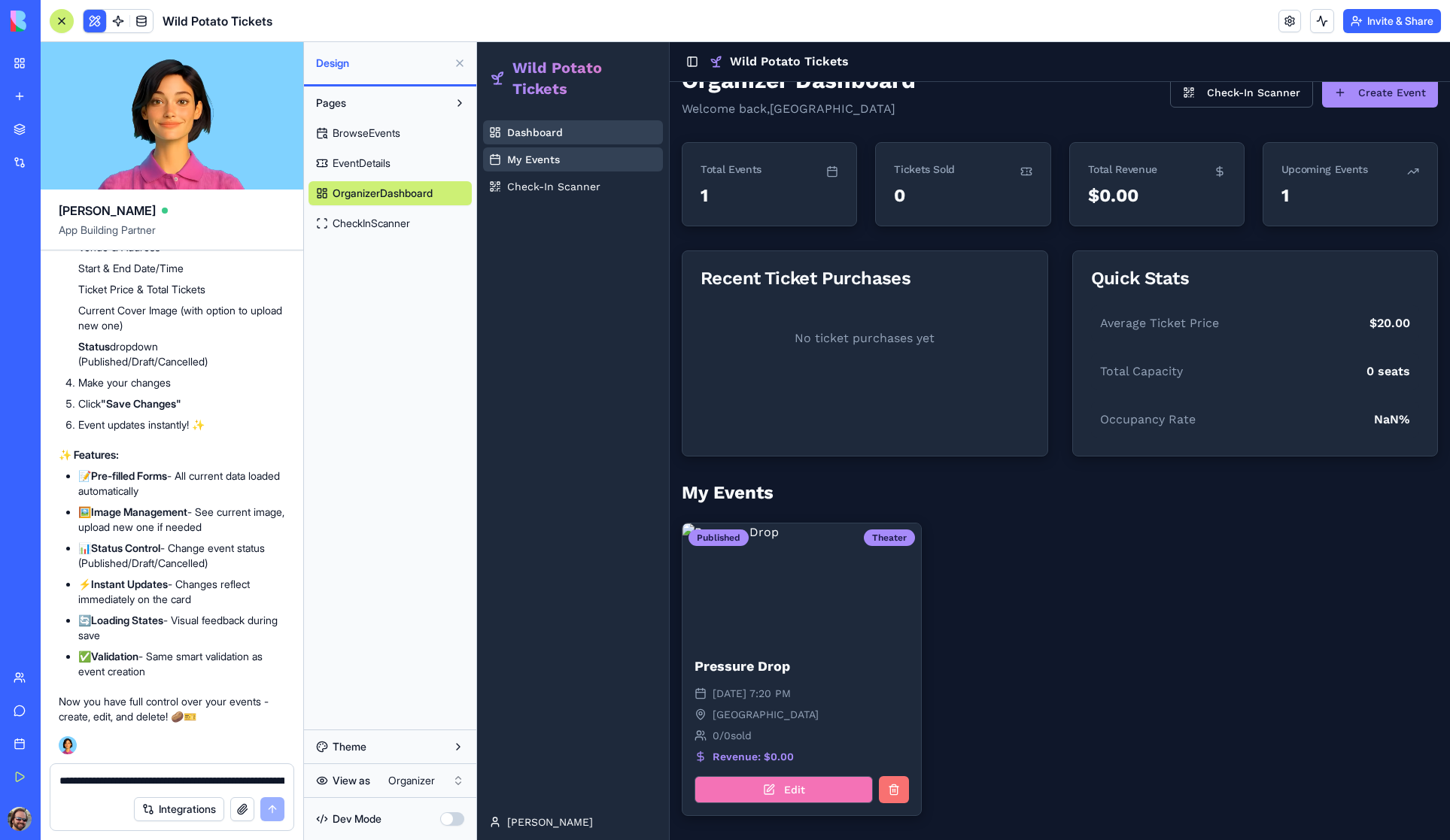
click at [789, 795] on button "Edit" at bounding box center [783, 790] width 178 height 27
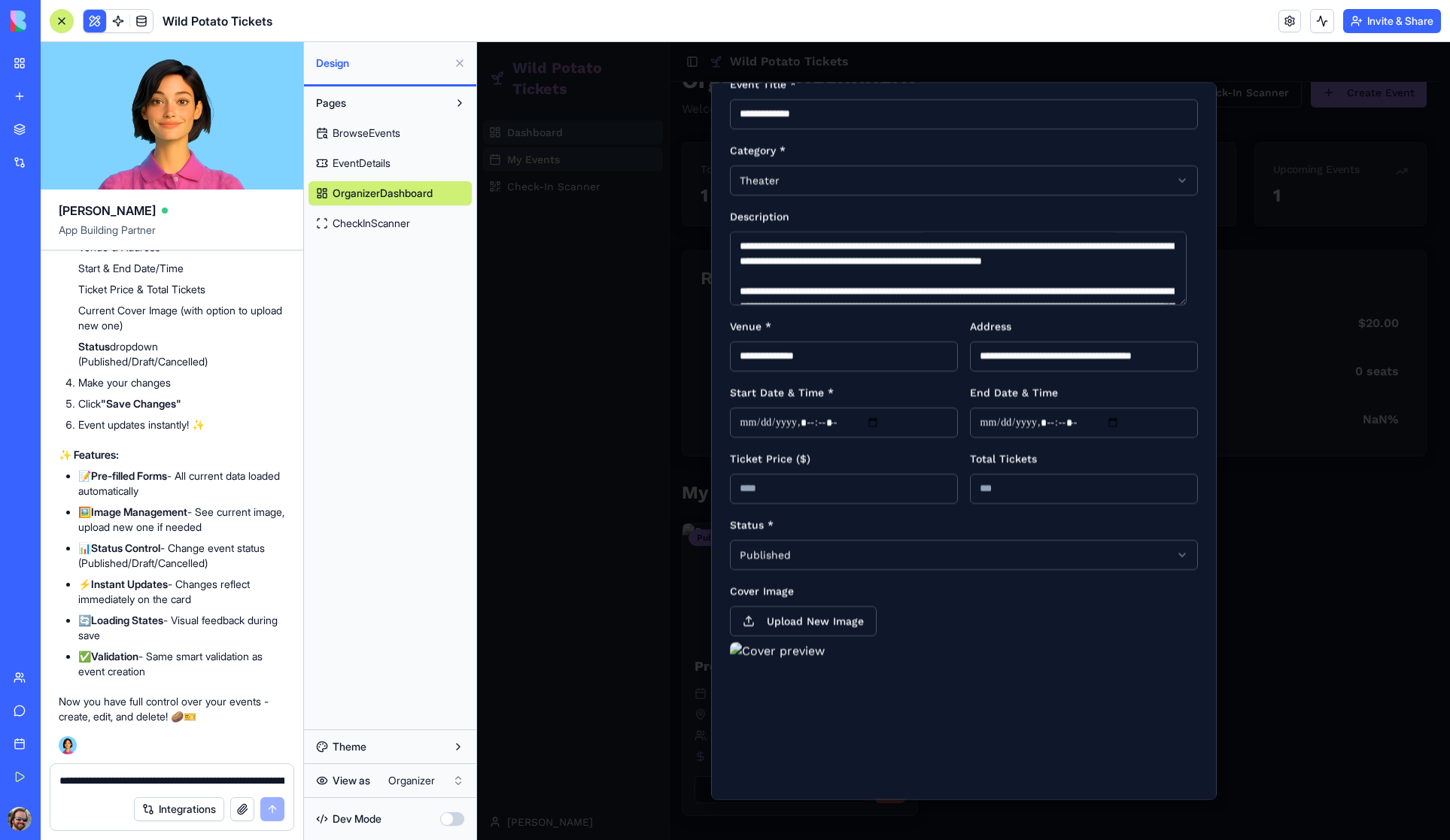
scroll to position [0, 0]
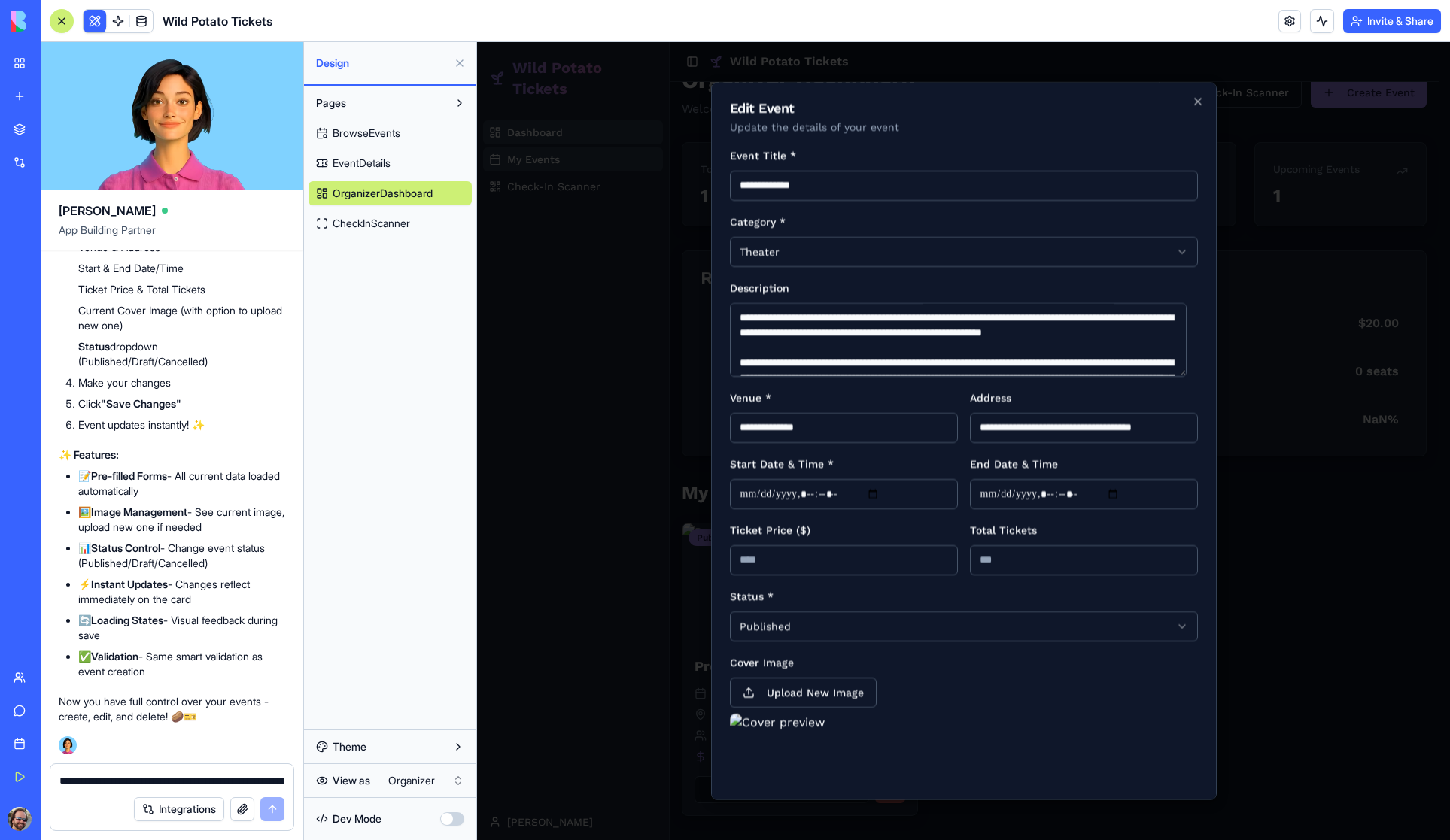
click at [1045, 559] on input "*" at bounding box center [1084, 560] width 228 height 30
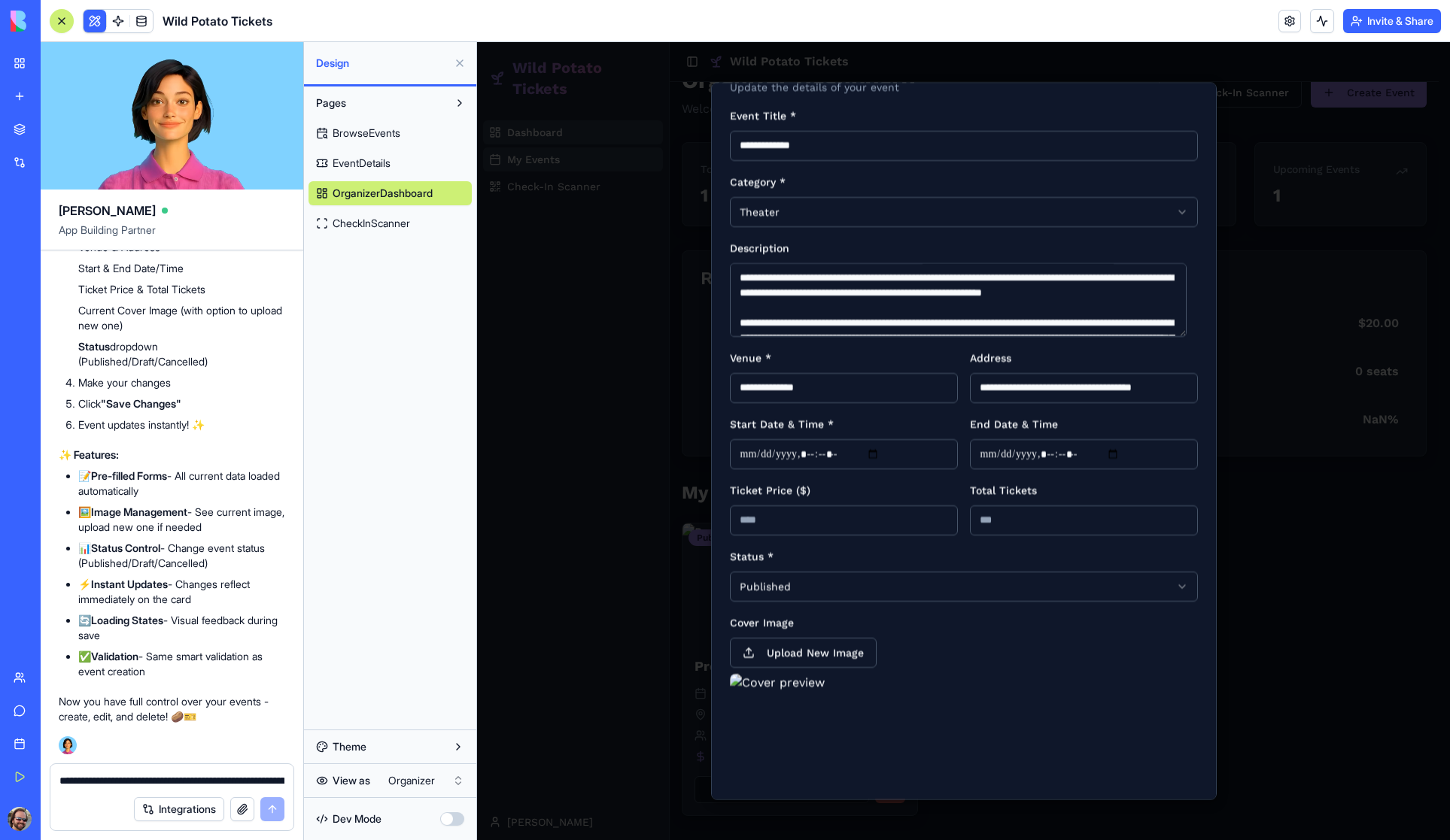
scroll to position [130, 0]
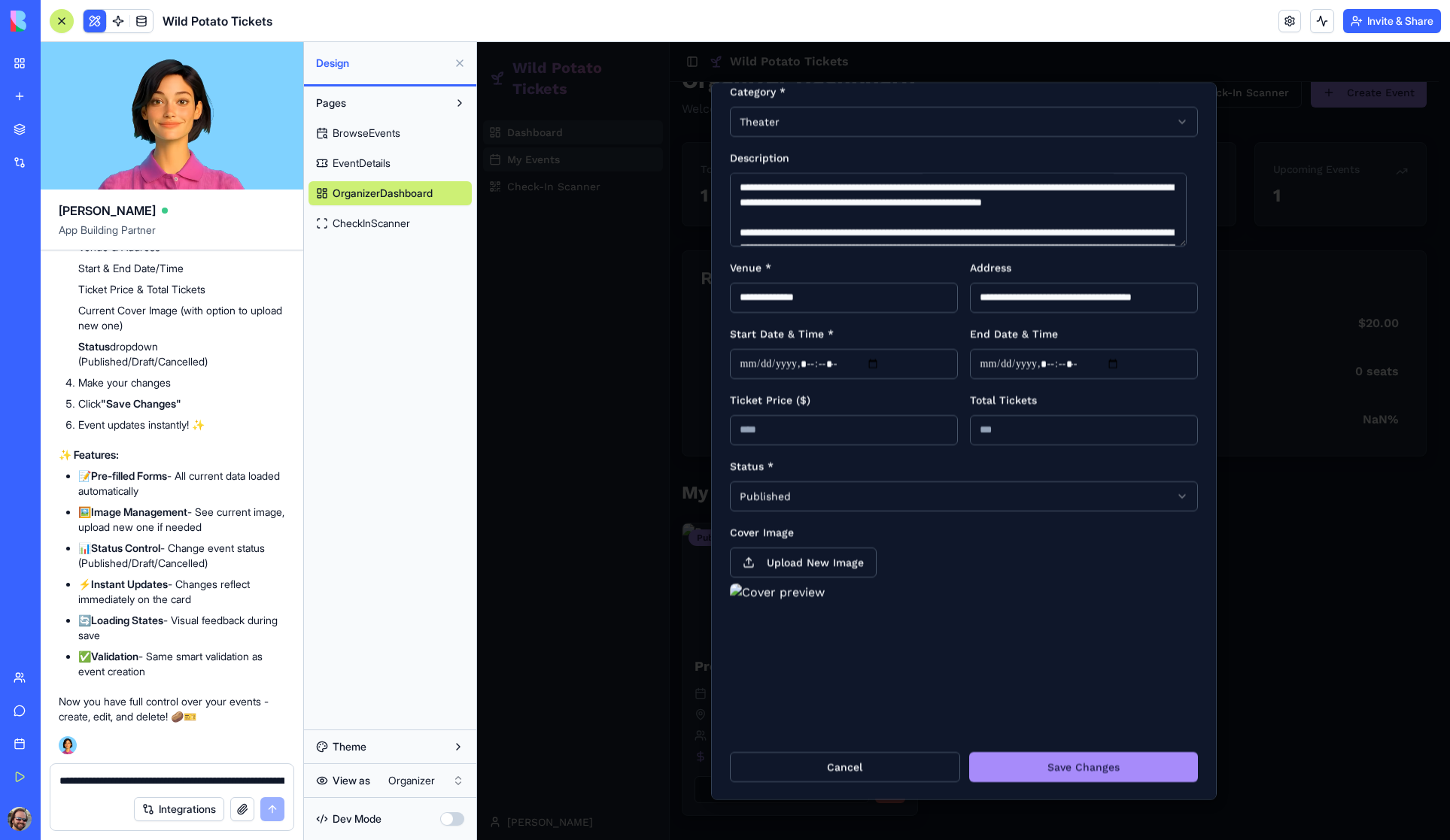
type input "*"
click at [1171, 428] on input "*" at bounding box center [1084, 429] width 228 height 30
click at [1066, 768] on button "Save Changes" at bounding box center [1084, 767] width 229 height 30
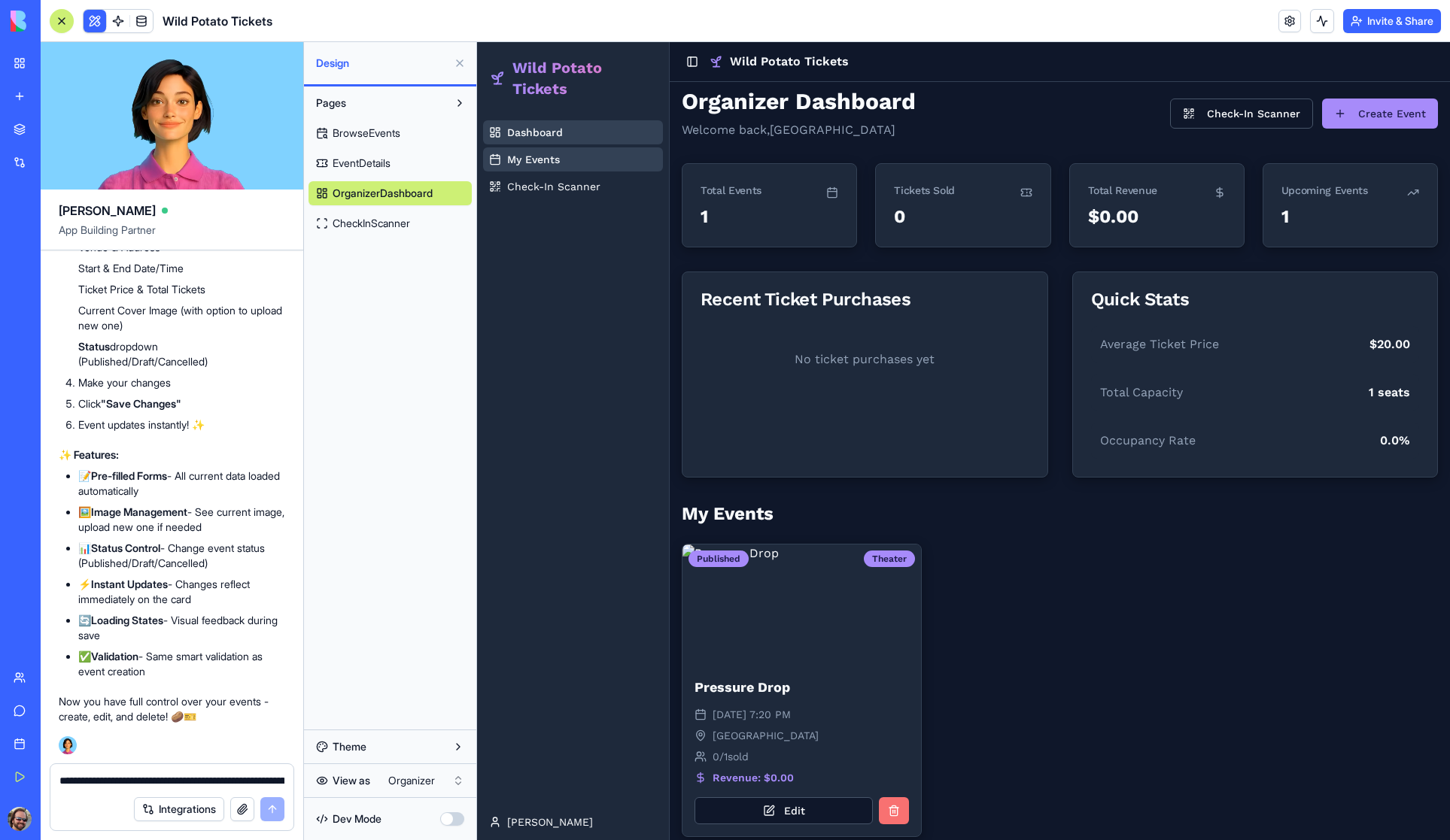
scroll to position [0, 0]
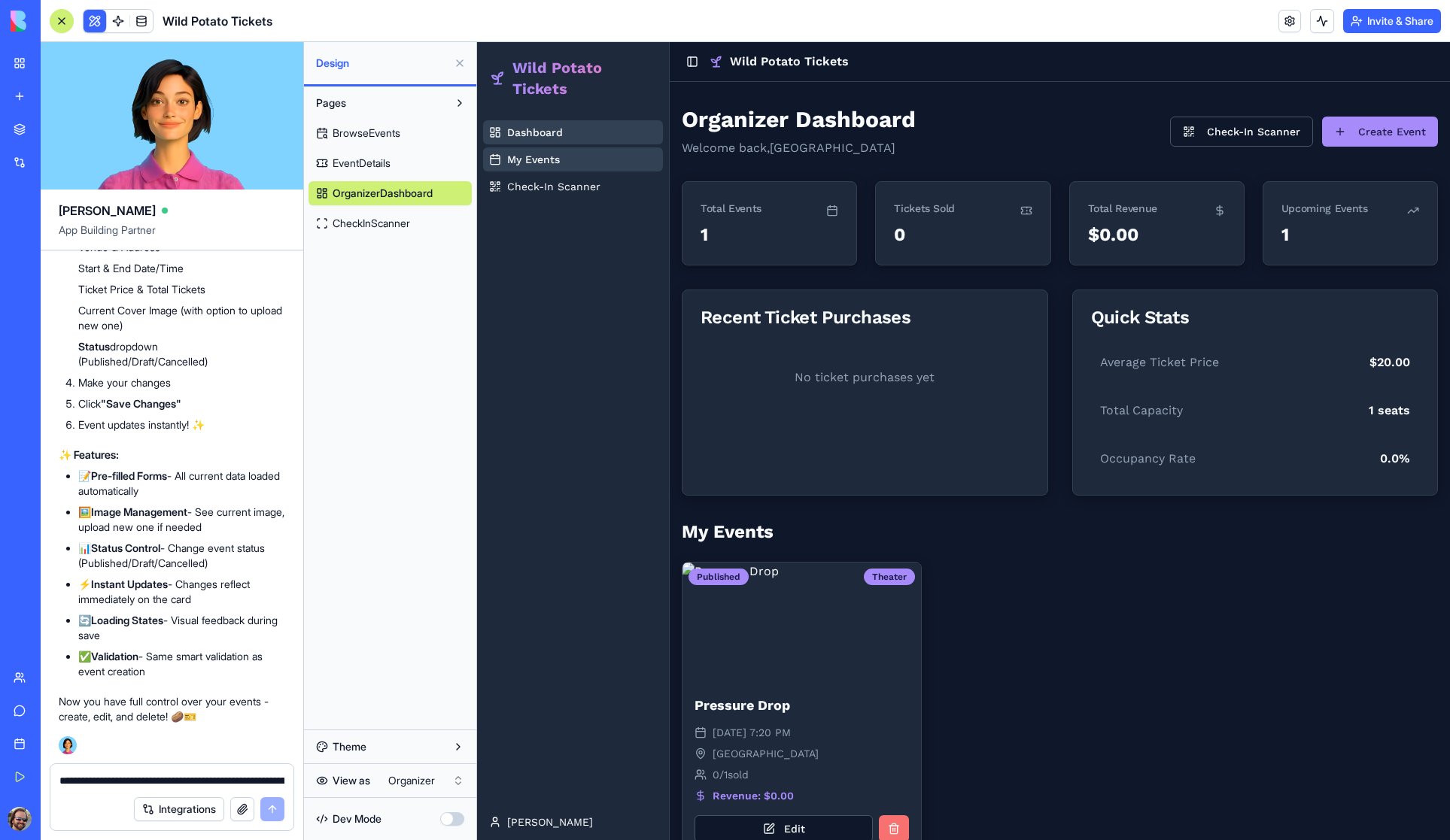
click at [380, 779] on html "My Workspace New app Marketplace Integrations Recent Untitled App AI Logo Gener…" at bounding box center [725, 420] width 1450 height 840
click at [542, 134] on span "Browse Events" at bounding box center [545, 132] width 76 height 15
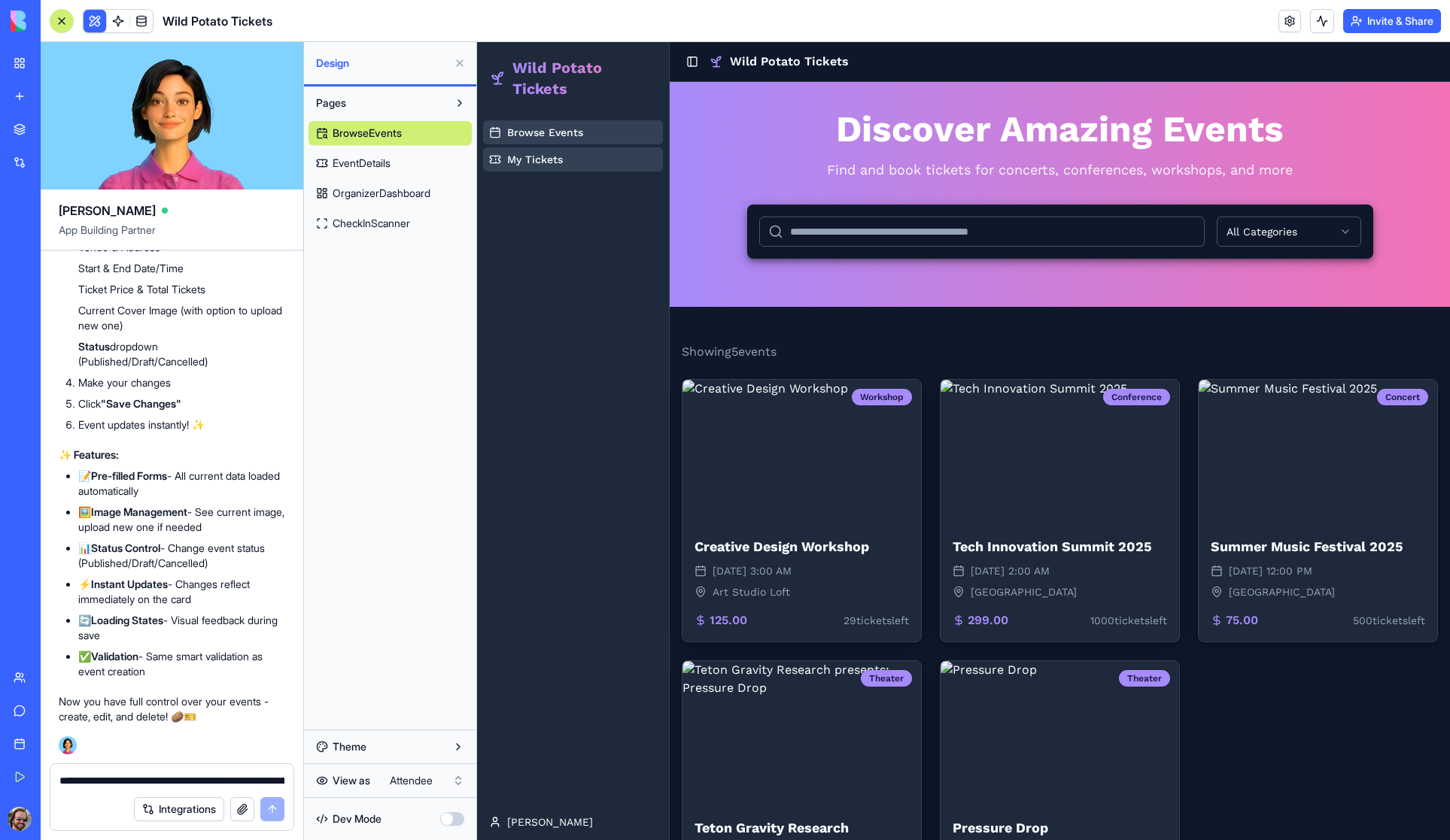
scroll to position [159, 0]
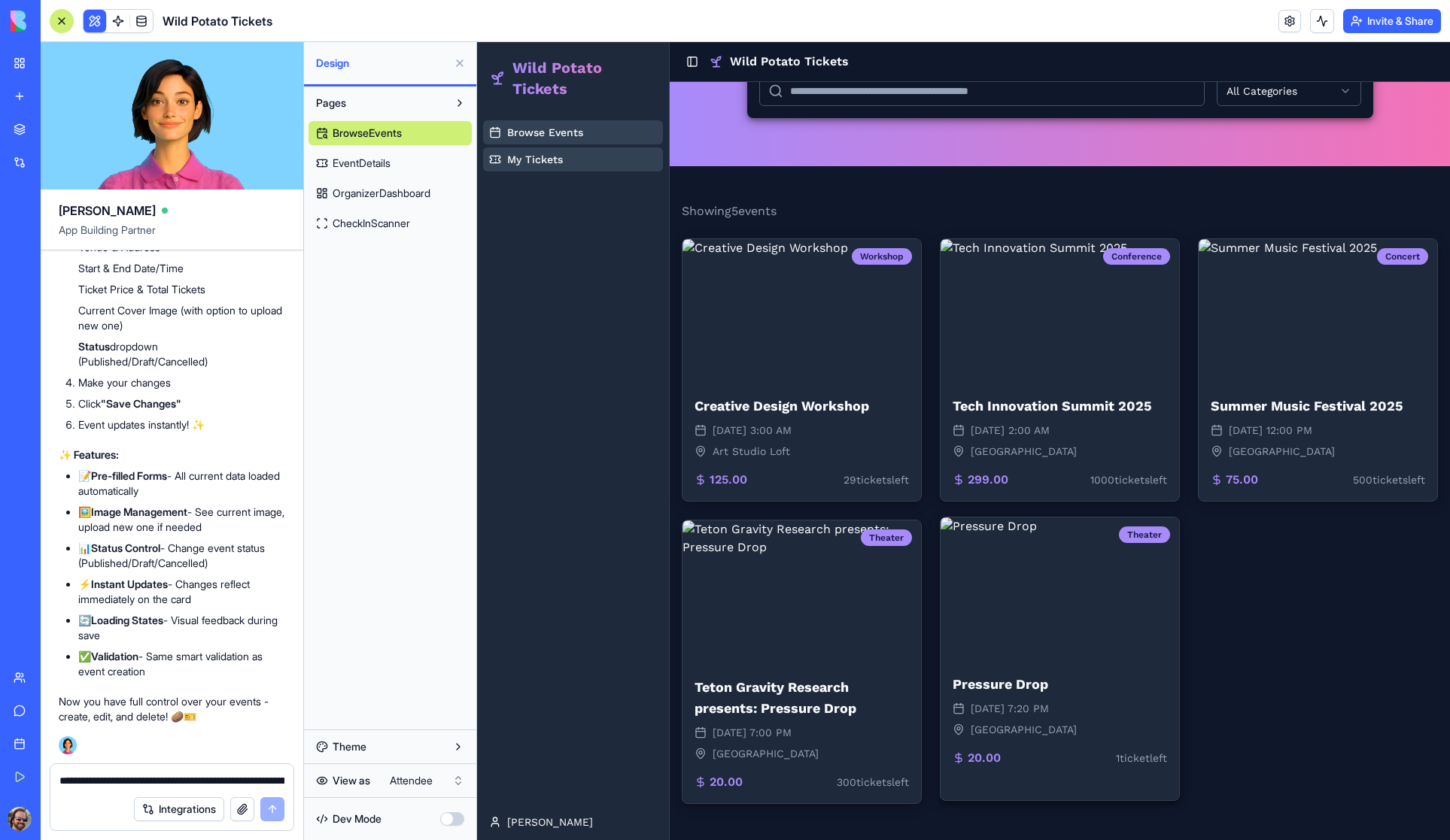
click at [1062, 633] on img at bounding box center [1060, 589] width 239 height 144
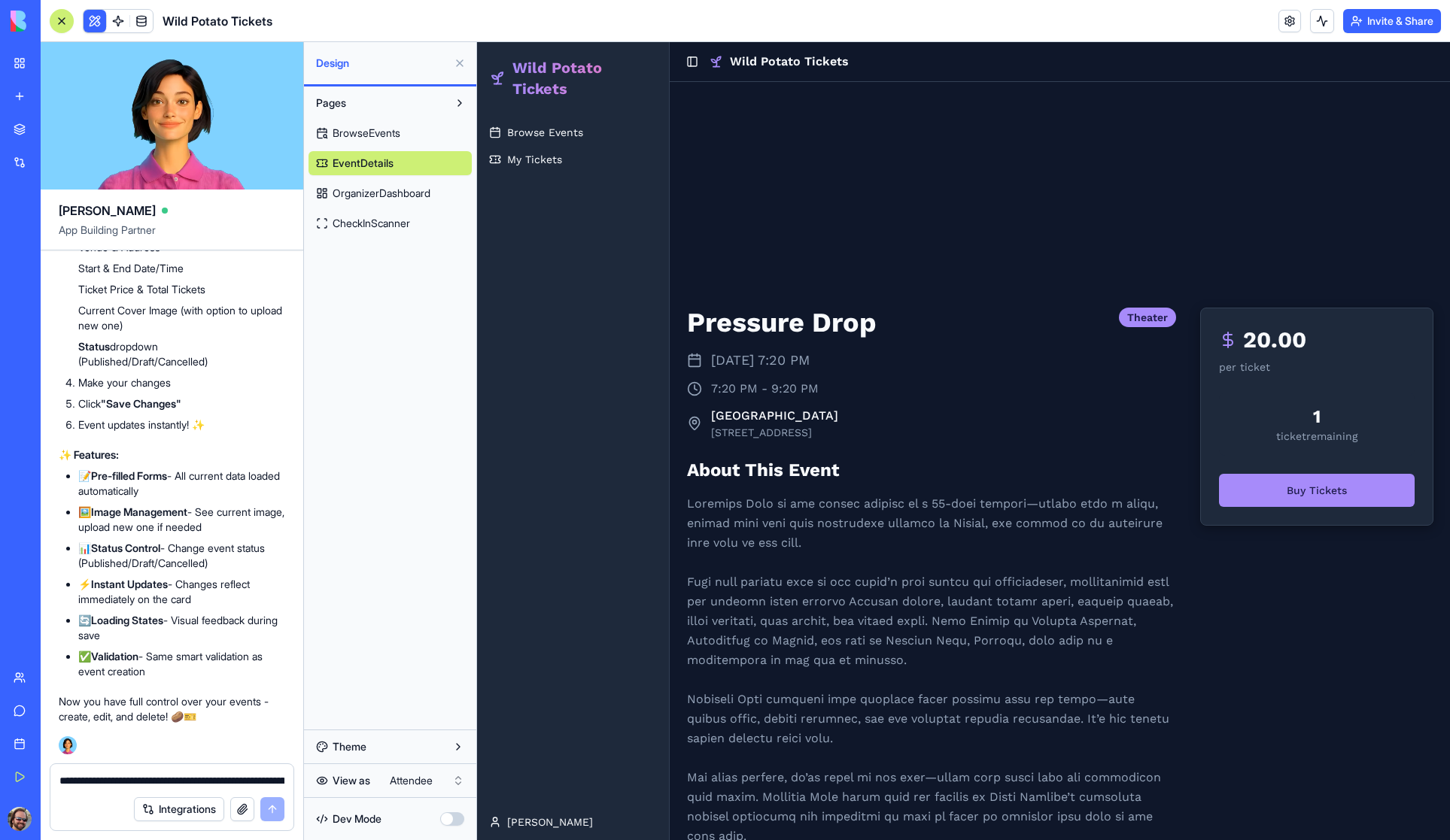
scroll to position [8040, 0]
click at [1284, 21] on link at bounding box center [1290, 21] width 22 height 22
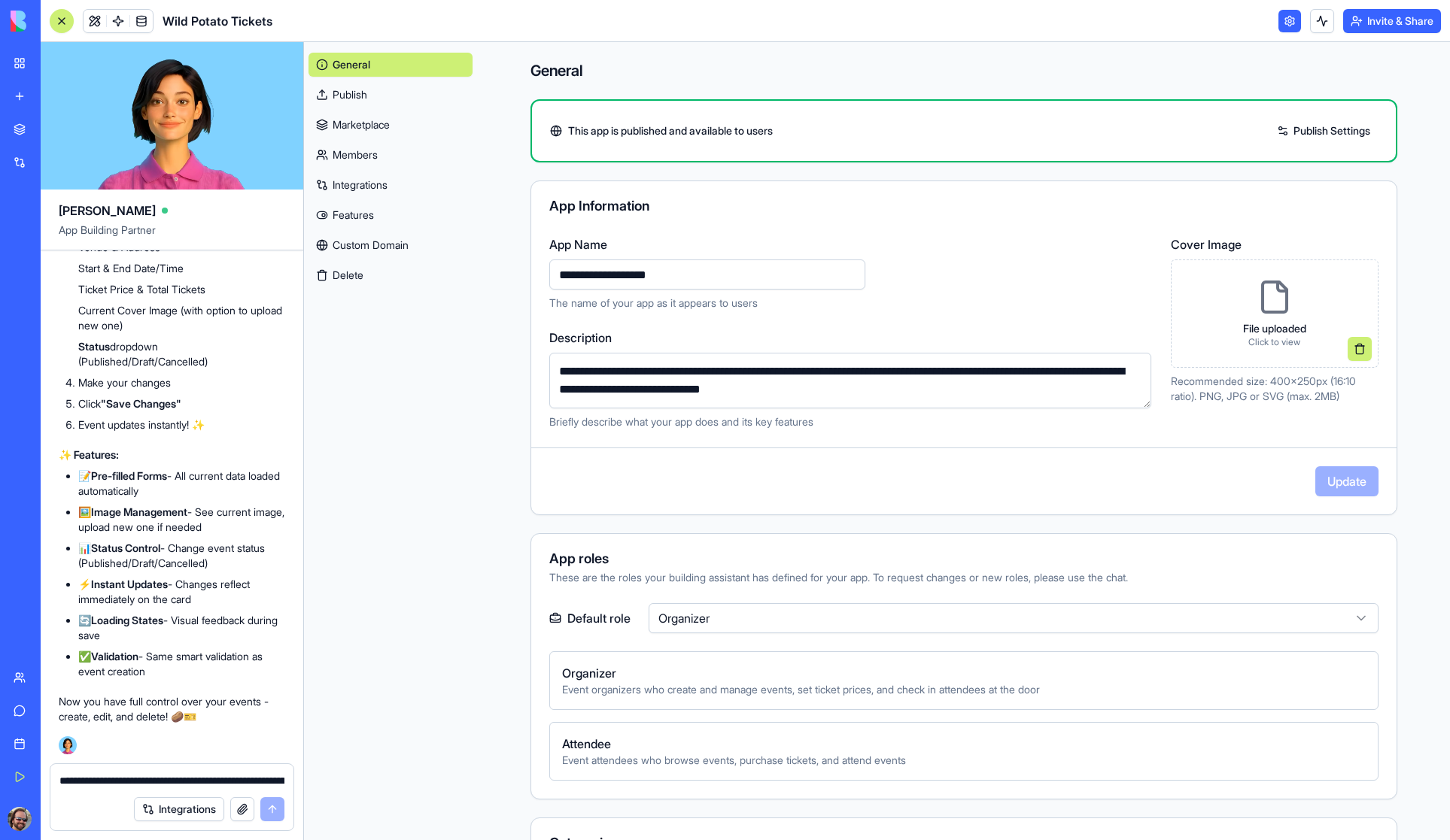
click at [63, 20] on div at bounding box center [61, 21] width 12 height 12
